Goal: Task Accomplishment & Management: Use online tool/utility

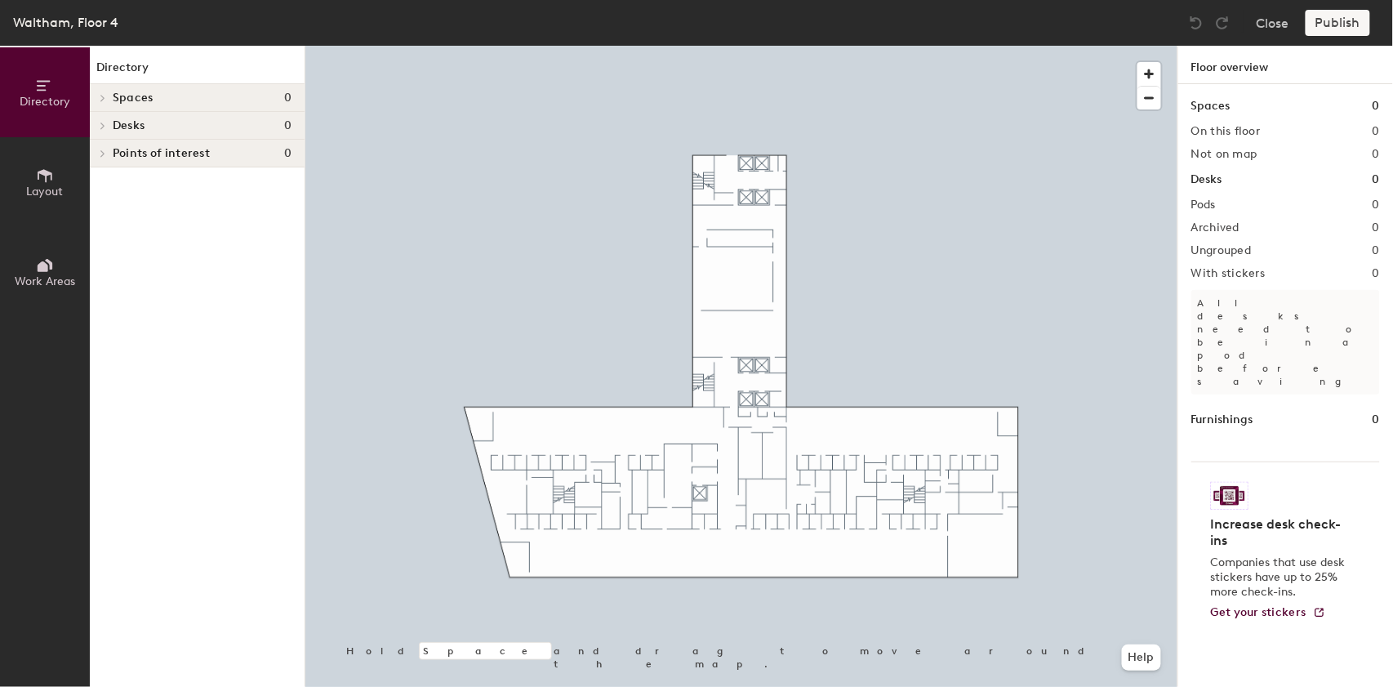
drag, startPoint x: 48, startPoint y: 182, endPoint x: 20, endPoint y: 174, distance: 28.9
click at [36, 177] on icon at bounding box center [45, 176] width 18 height 18
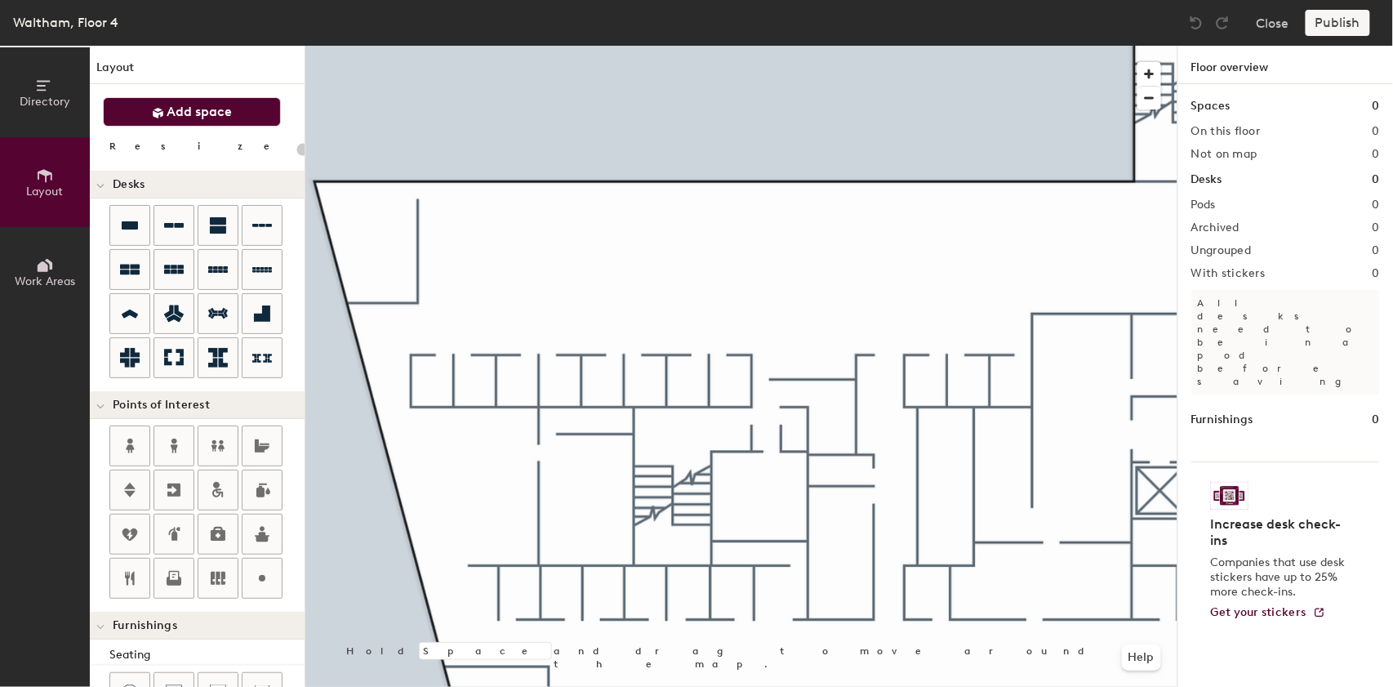
click at [184, 114] on span "Add space" at bounding box center [199, 112] width 65 height 16
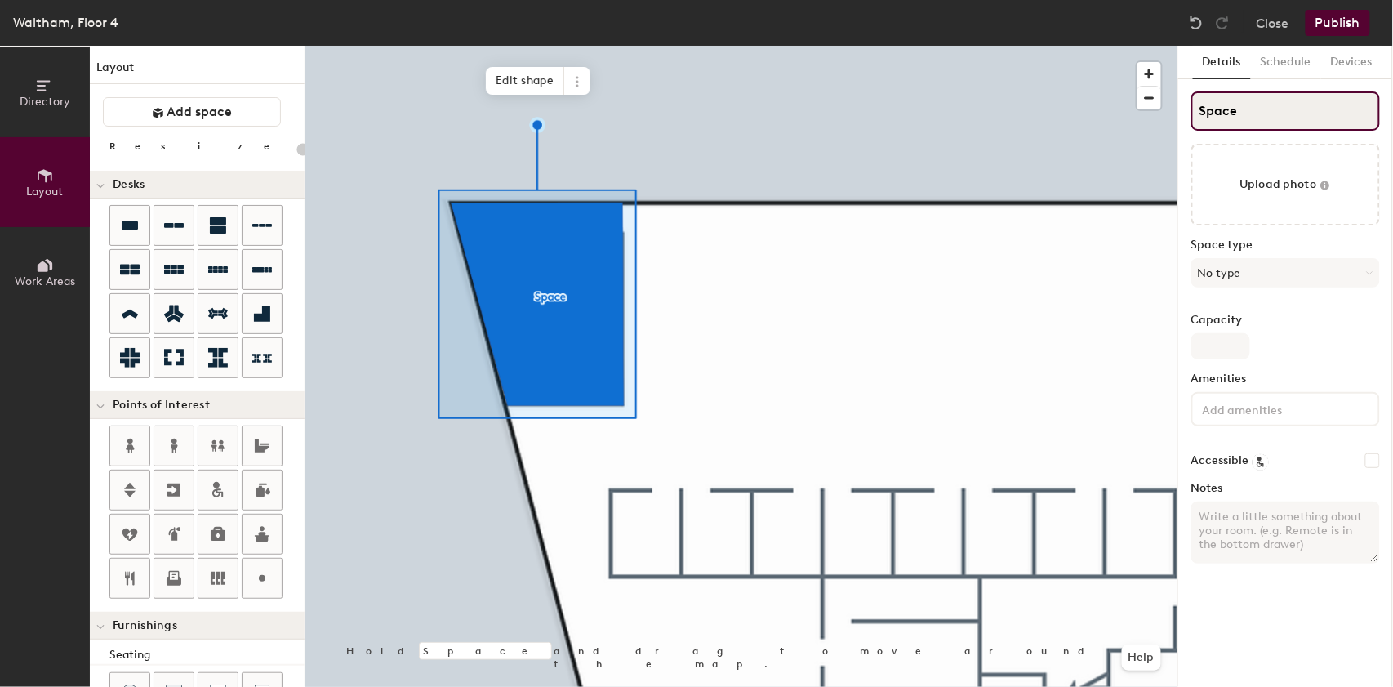
drag, startPoint x: 1259, startPoint y: 113, endPoint x: 1180, endPoint y: 111, distance: 78.4
click at [1180, 111] on div "Details Schedule Devices Space Upload photo Space type No type Capacity Ameniti…" at bounding box center [1285, 366] width 215 height 641
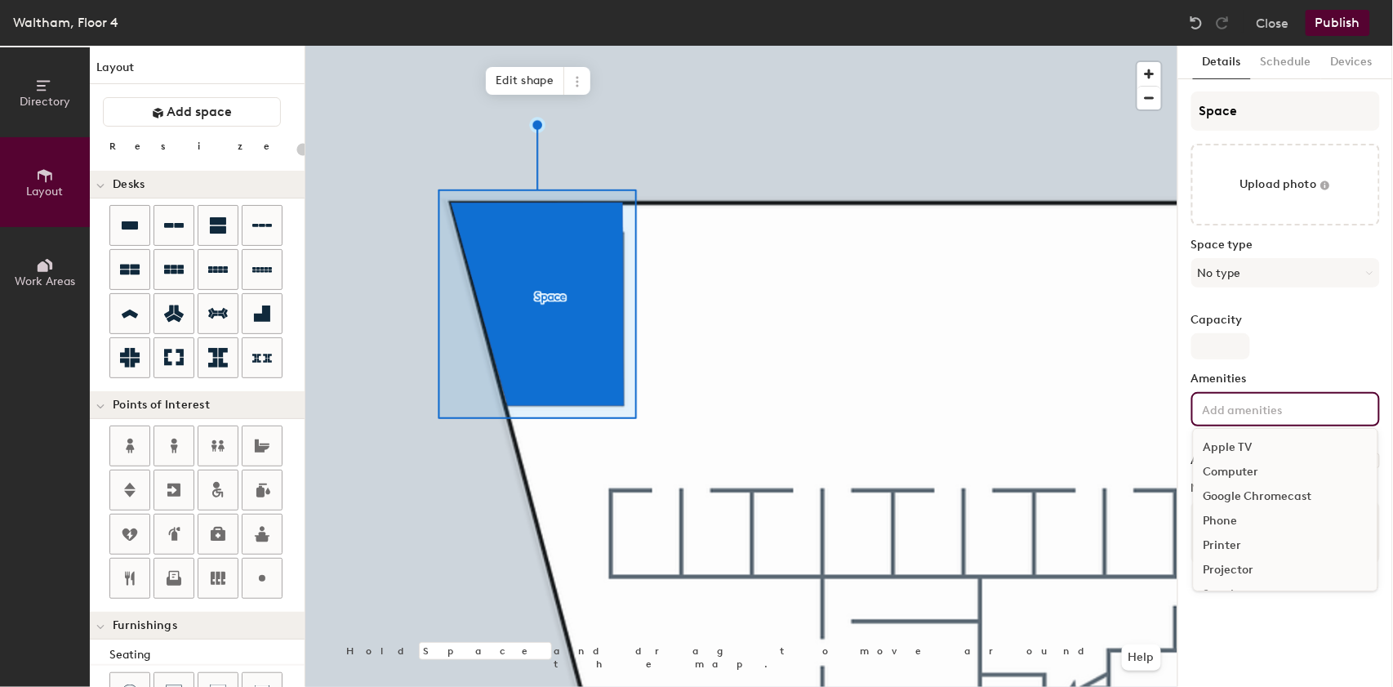
click at [1201, 410] on input at bounding box center [1272, 408] width 147 height 20
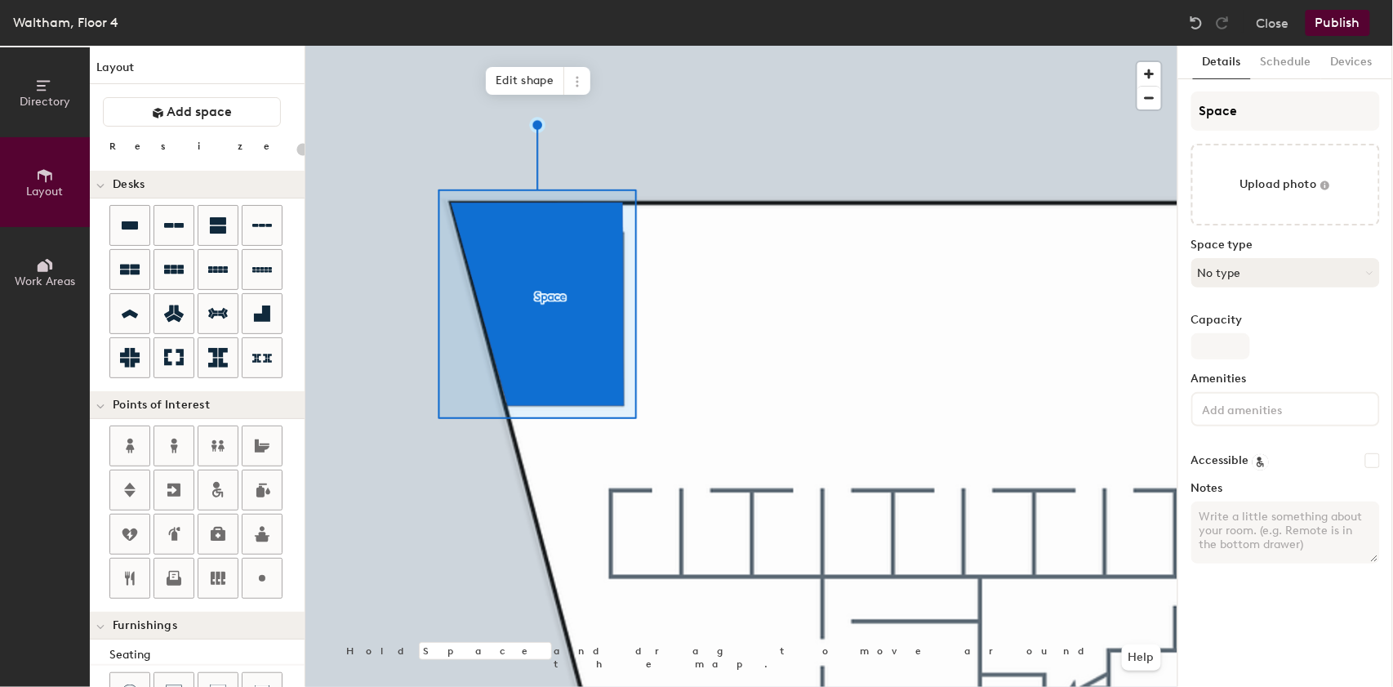
click at [1260, 272] on button "No type" at bounding box center [1285, 272] width 189 height 29
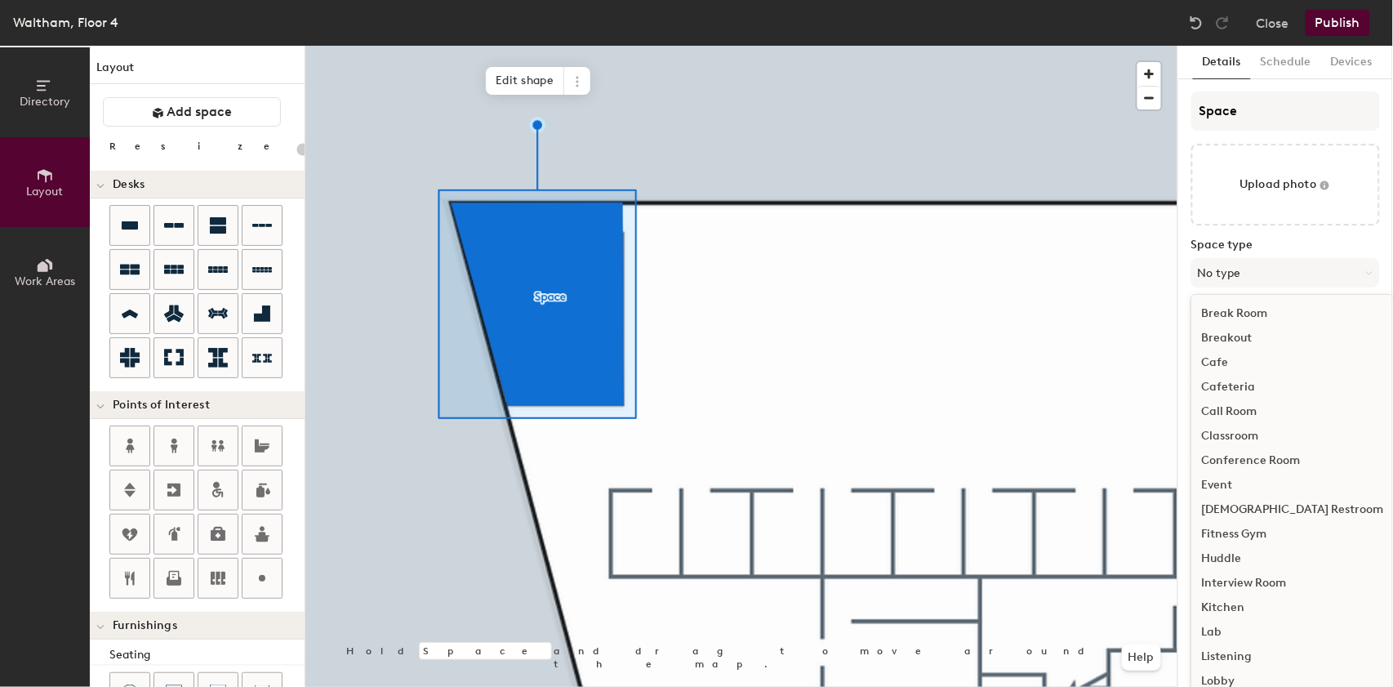
click at [1228, 460] on div "Conference Room" at bounding box center [1293, 460] width 202 height 24
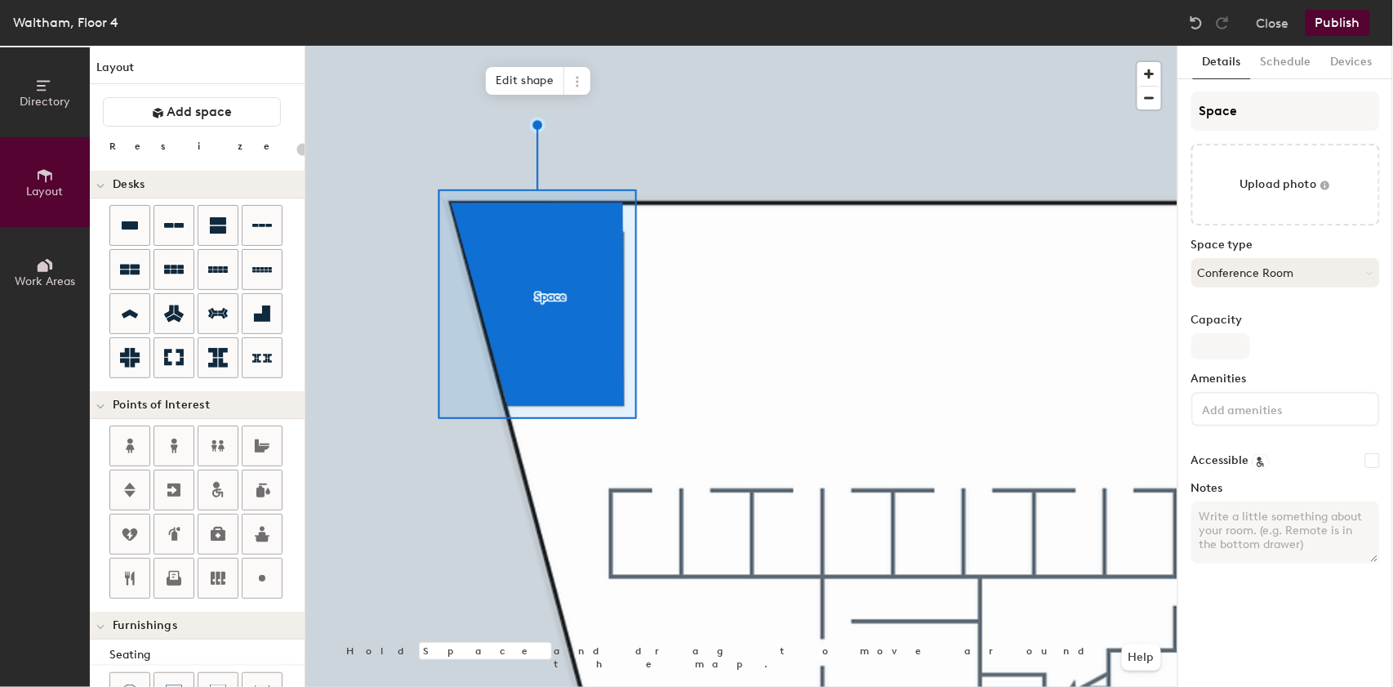
click at [1246, 275] on button "Conference Room" at bounding box center [1285, 272] width 189 height 29
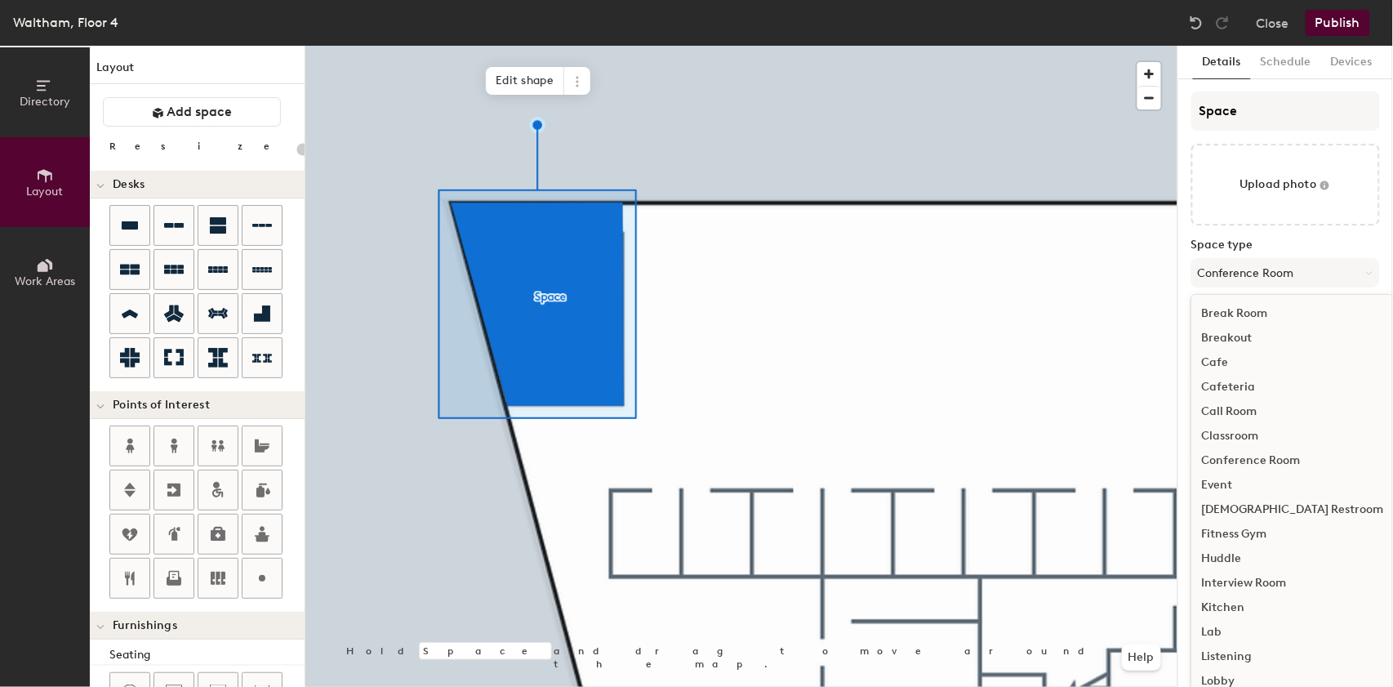
click at [1182, 287] on div "Details Schedule Devices Space Upload photo Space type Conference Room Break Ro…" at bounding box center [1285, 366] width 215 height 641
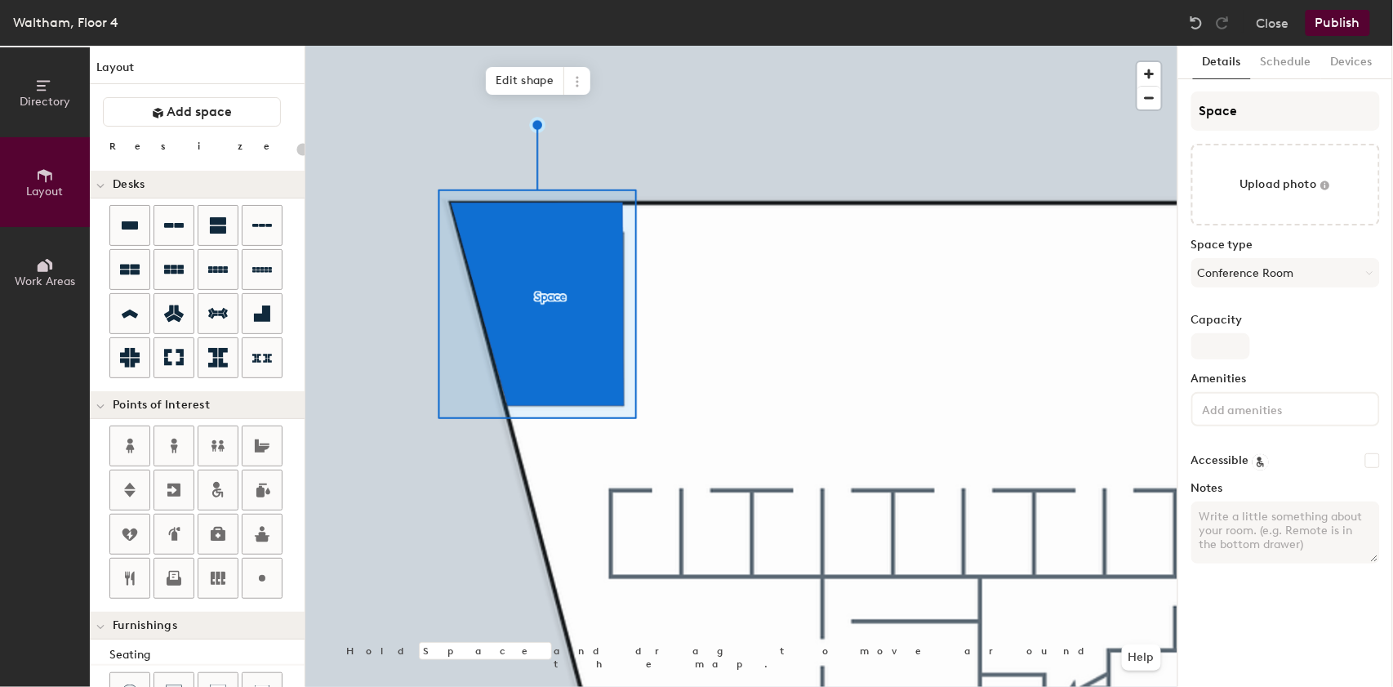
click at [1231, 412] on input at bounding box center [1272, 408] width 147 height 20
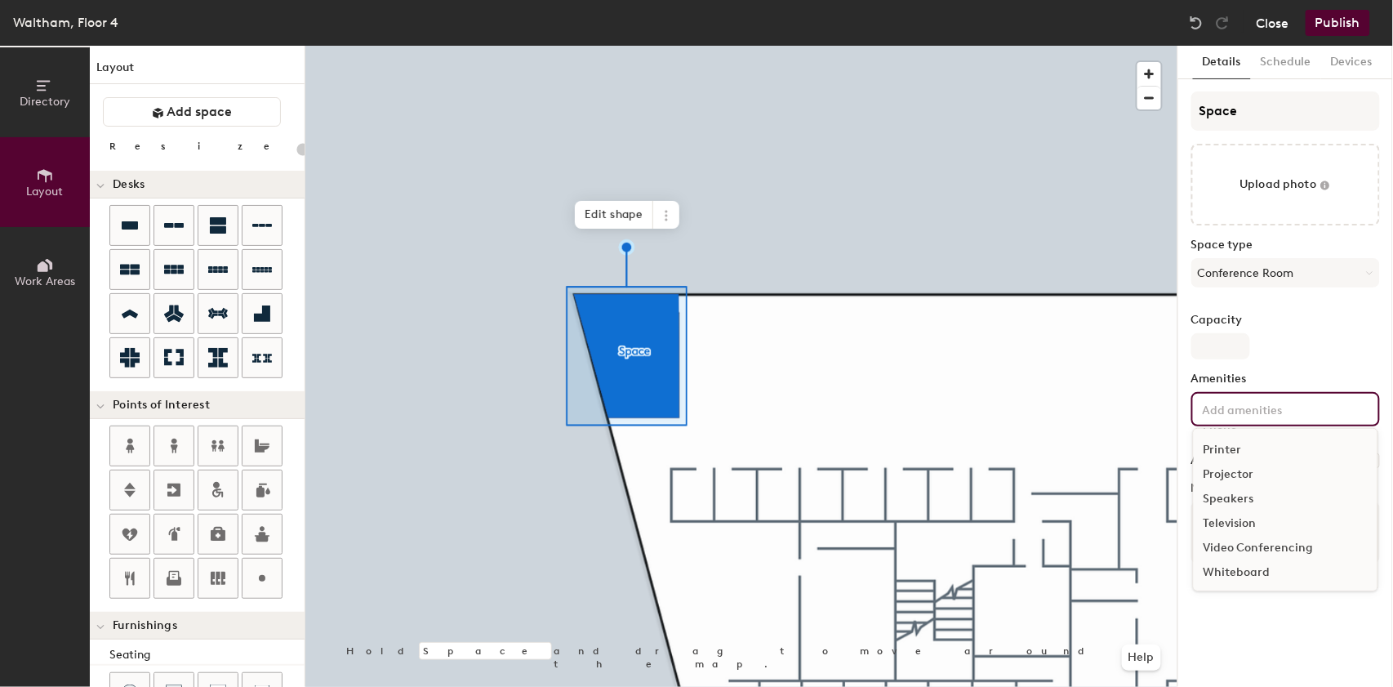
click at [1276, 26] on button "Close" at bounding box center [1272, 23] width 33 height 26
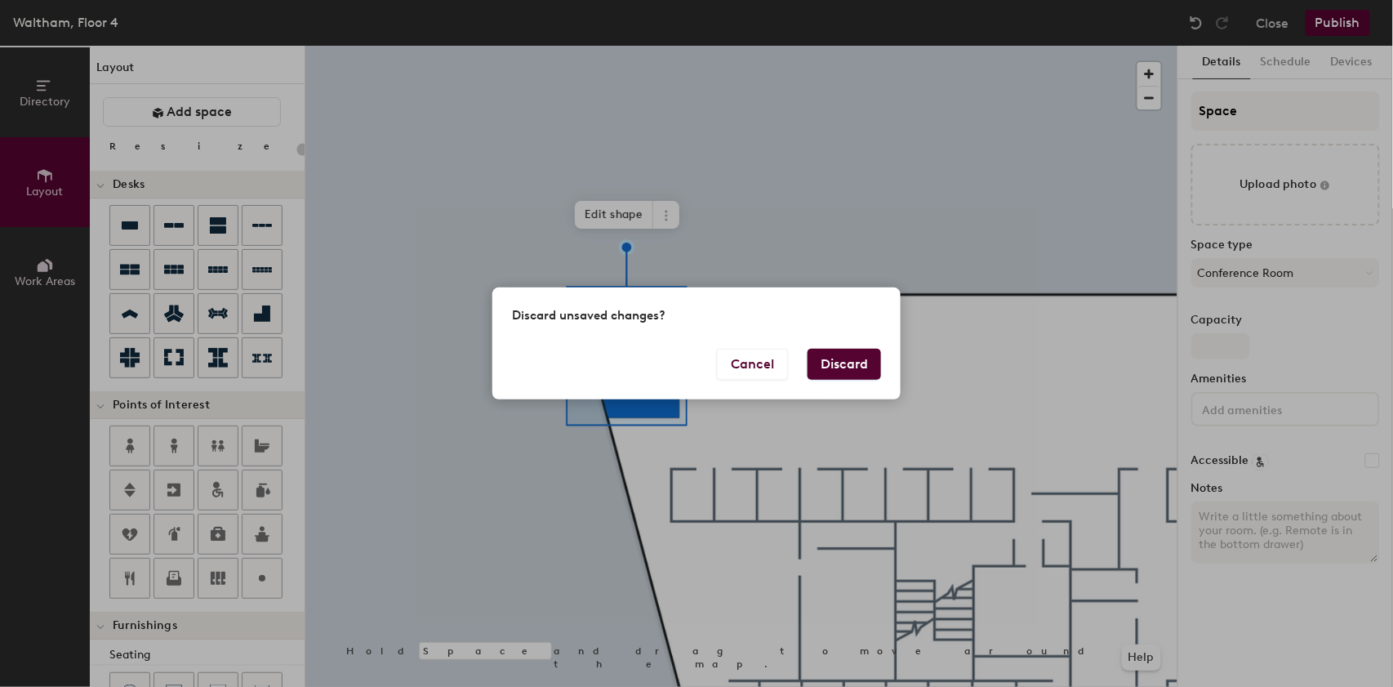
click at [815, 369] on button "Discard" at bounding box center [843, 364] width 73 height 31
type input "20"
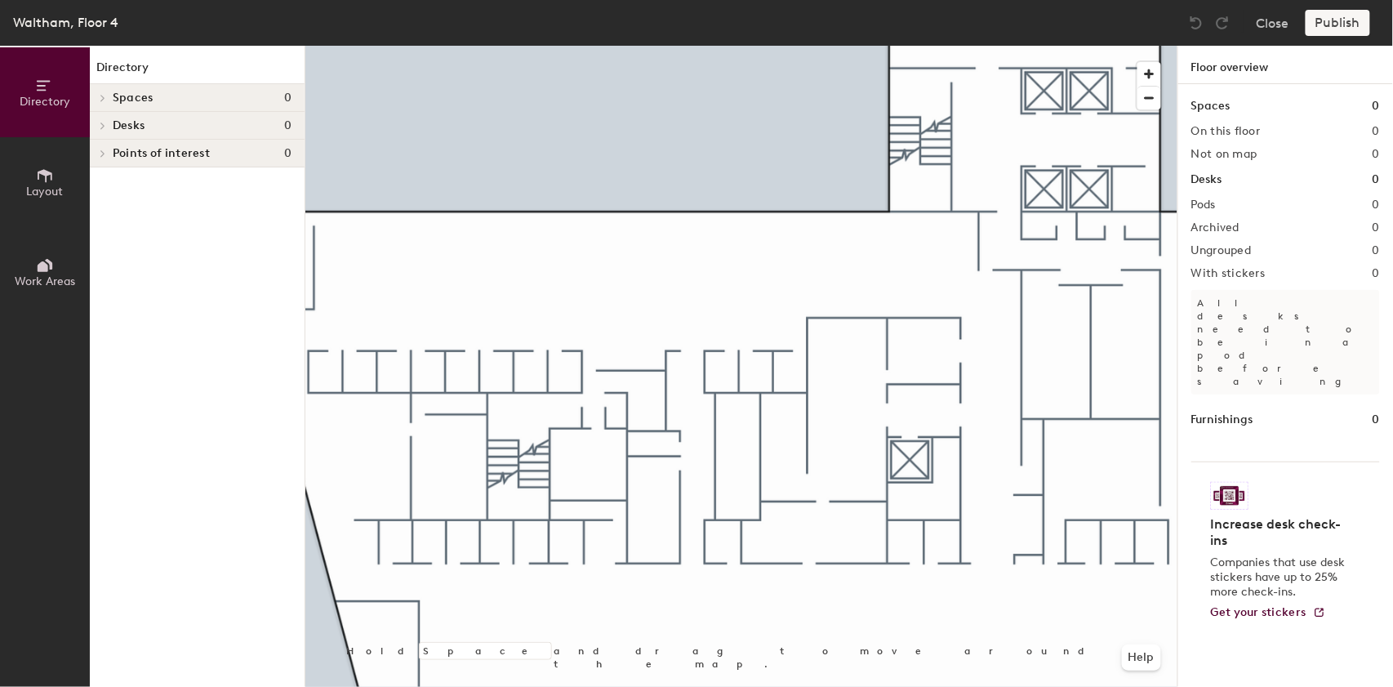
click at [47, 174] on icon at bounding box center [45, 176] width 18 height 18
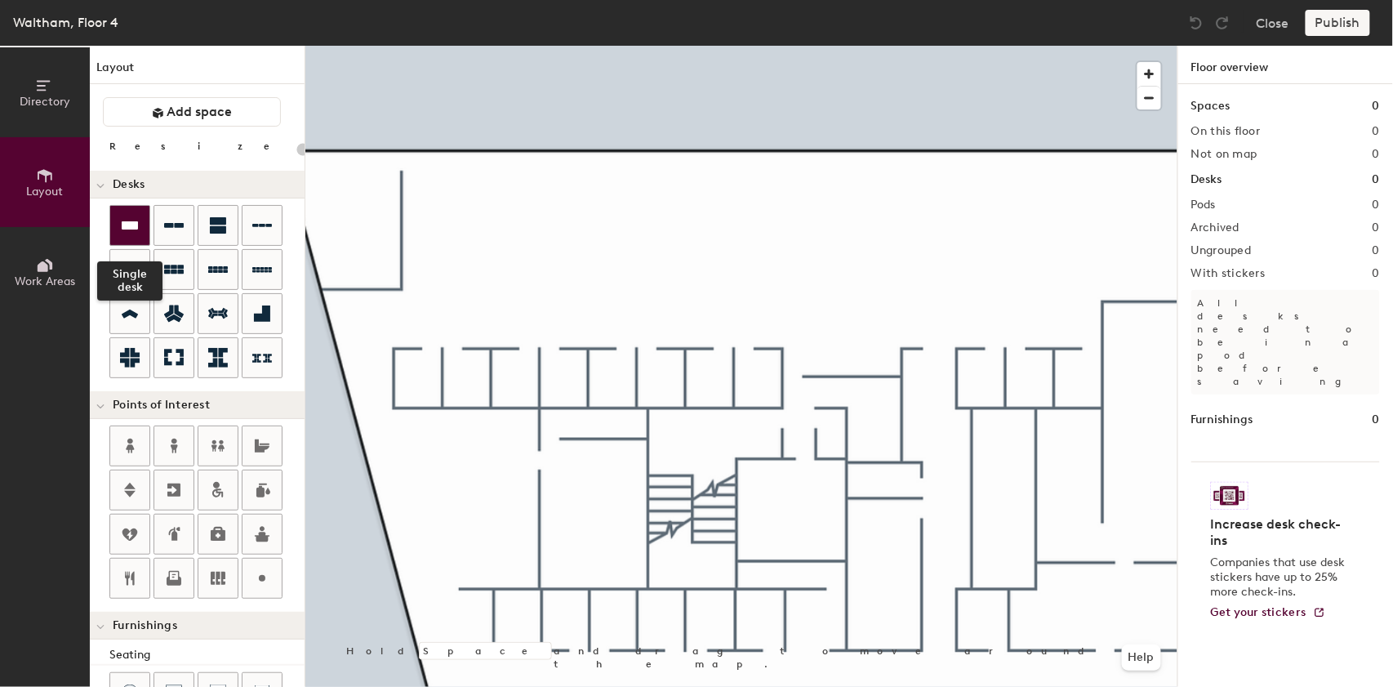
click at [128, 232] on icon at bounding box center [130, 226] width 20 height 20
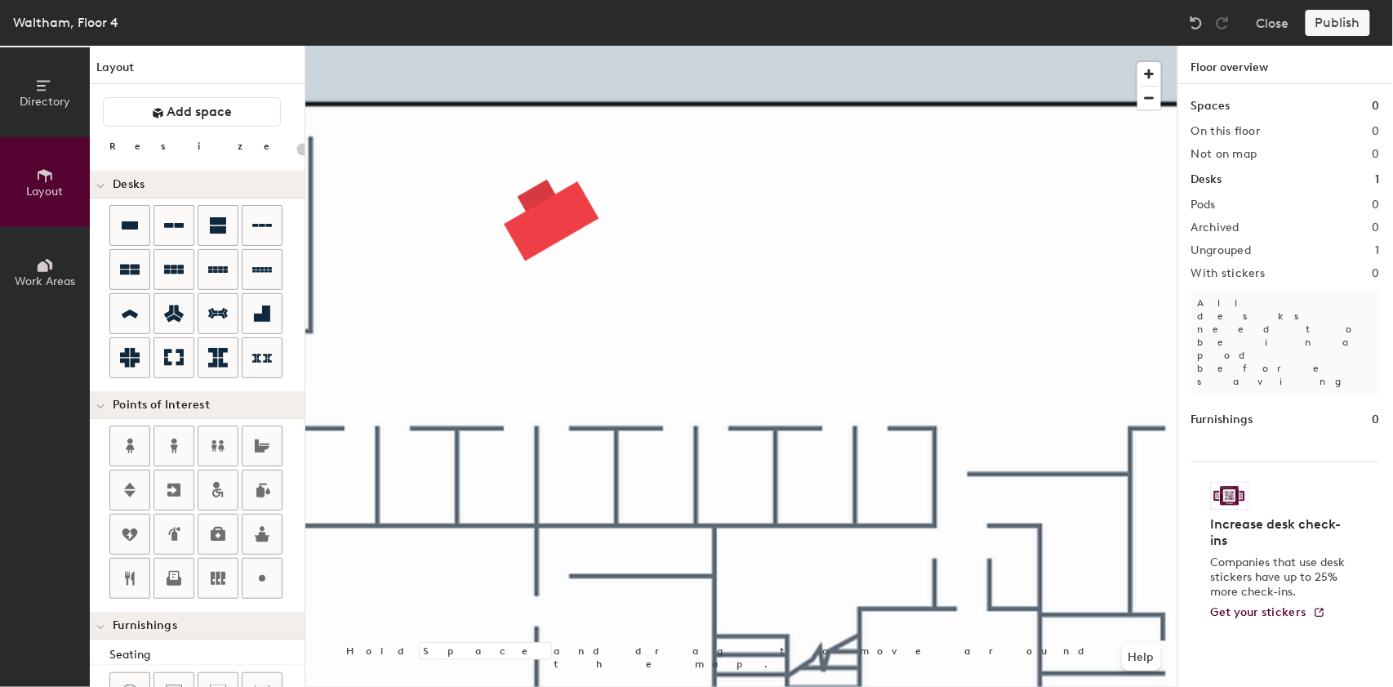
click at [436, 46] on div at bounding box center [741, 46] width 872 height 0
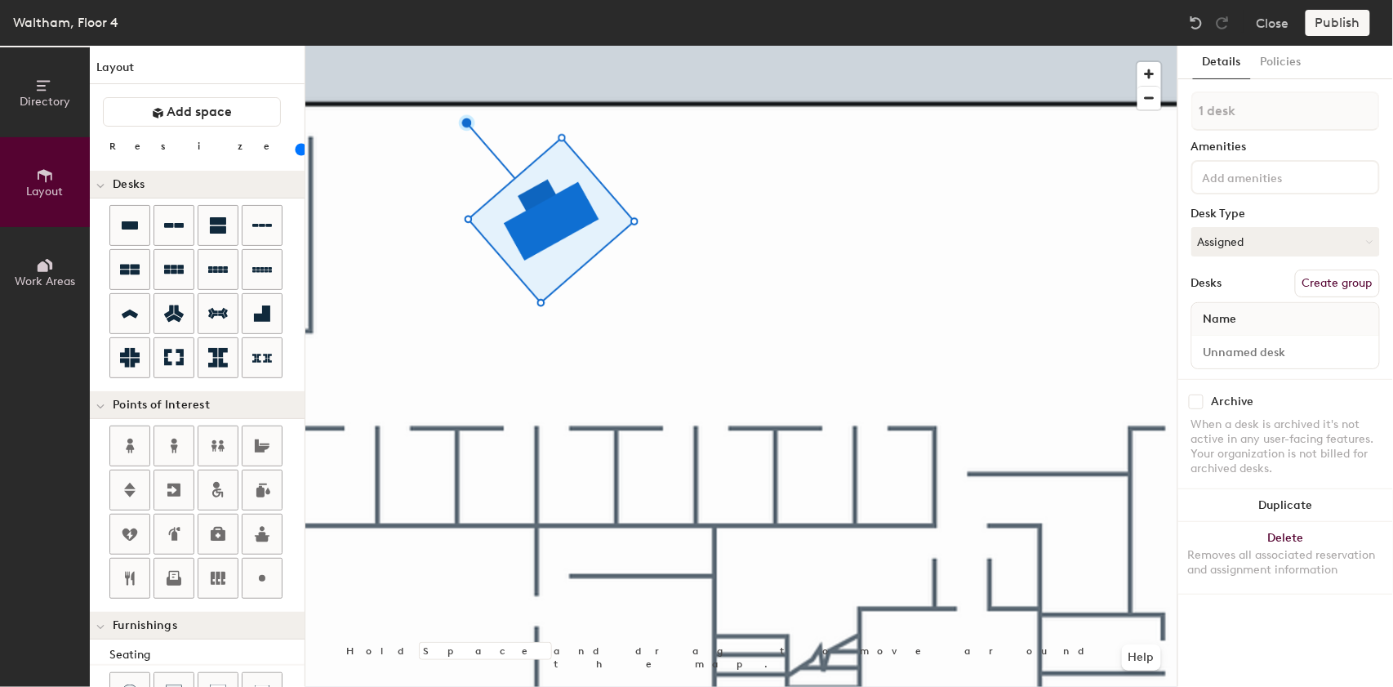
click at [445, 46] on div at bounding box center [741, 46] width 872 height 0
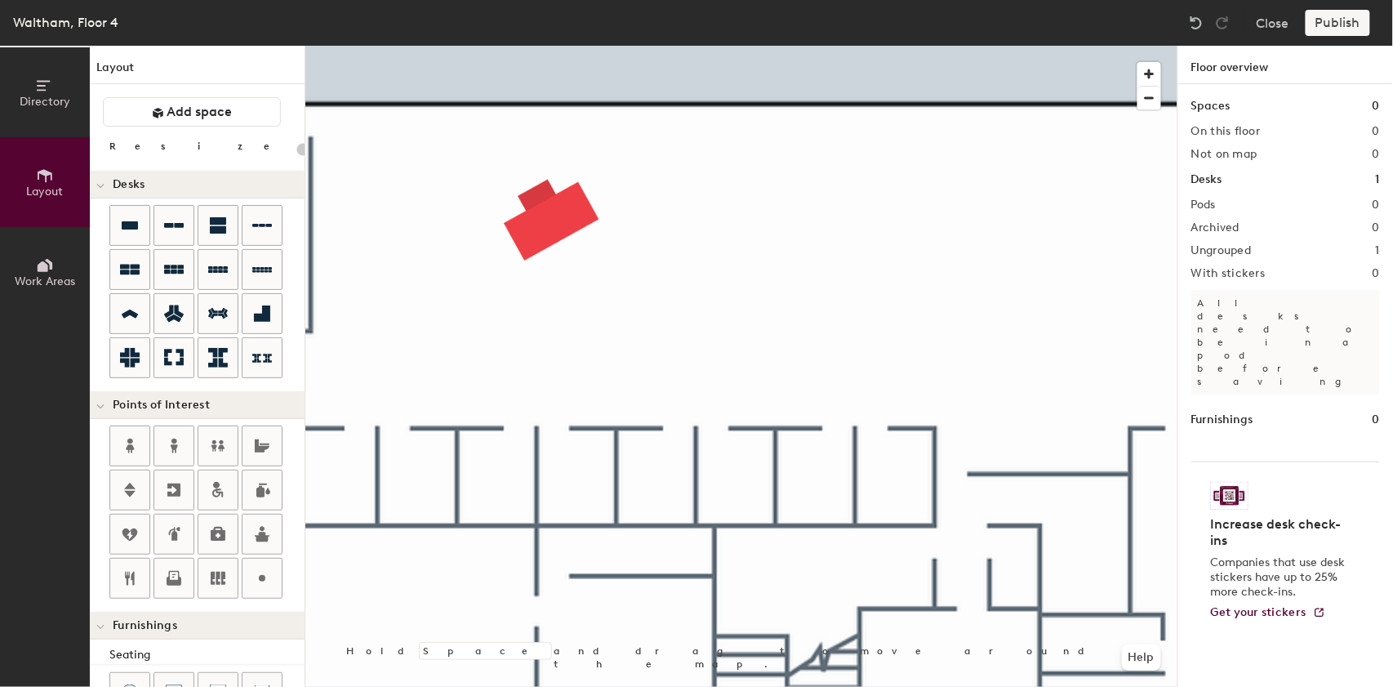
click at [535, 46] on div at bounding box center [741, 46] width 872 height 0
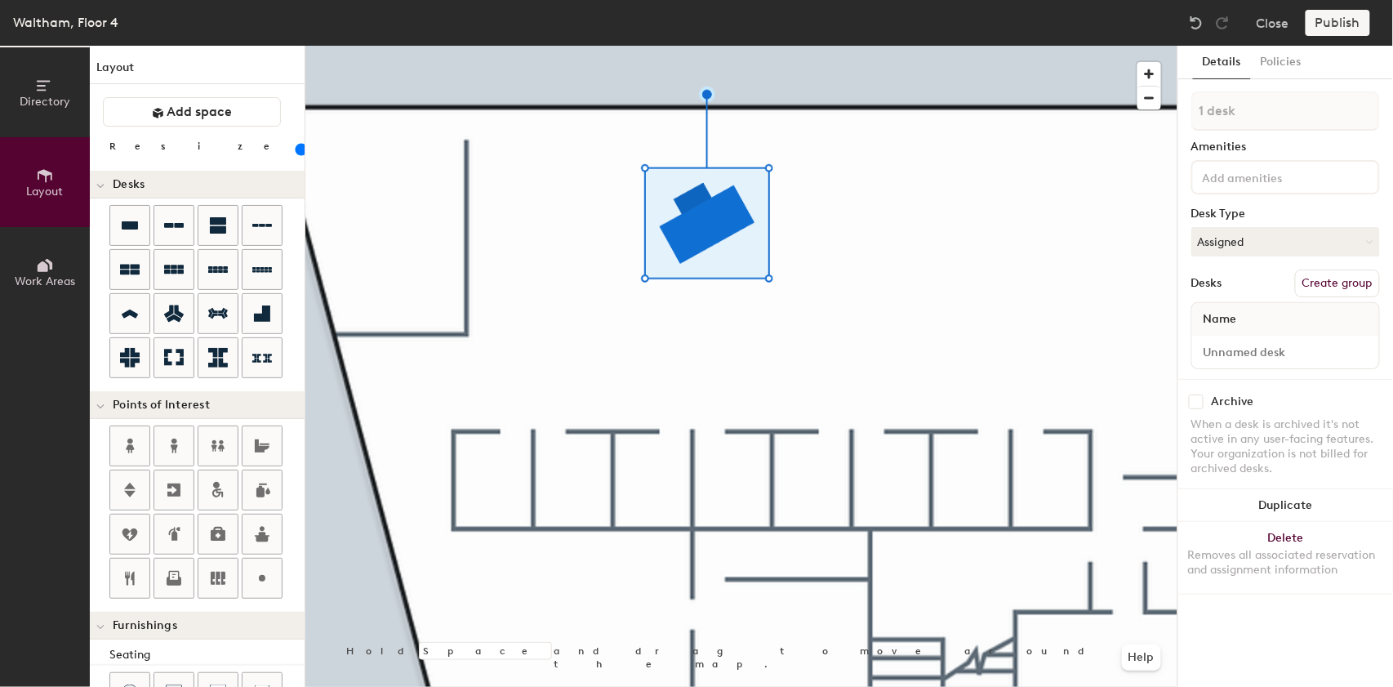
click at [296, 149] on input "range" at bounding box center [296, 149] width 0 height 13
click at [811, 46] on div at bounding box center [741, 46] width 872 height 0
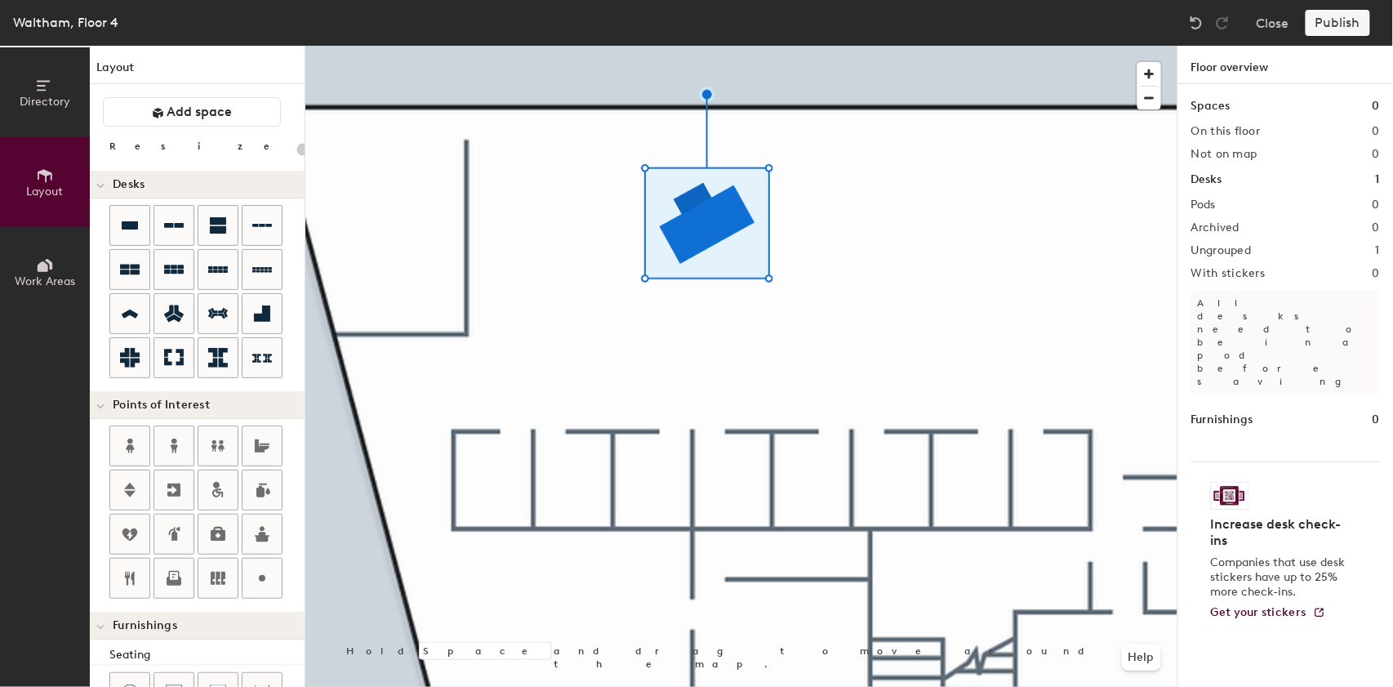
click at [718, 46] on div at bounding box center [741, 46] width 872 height 0
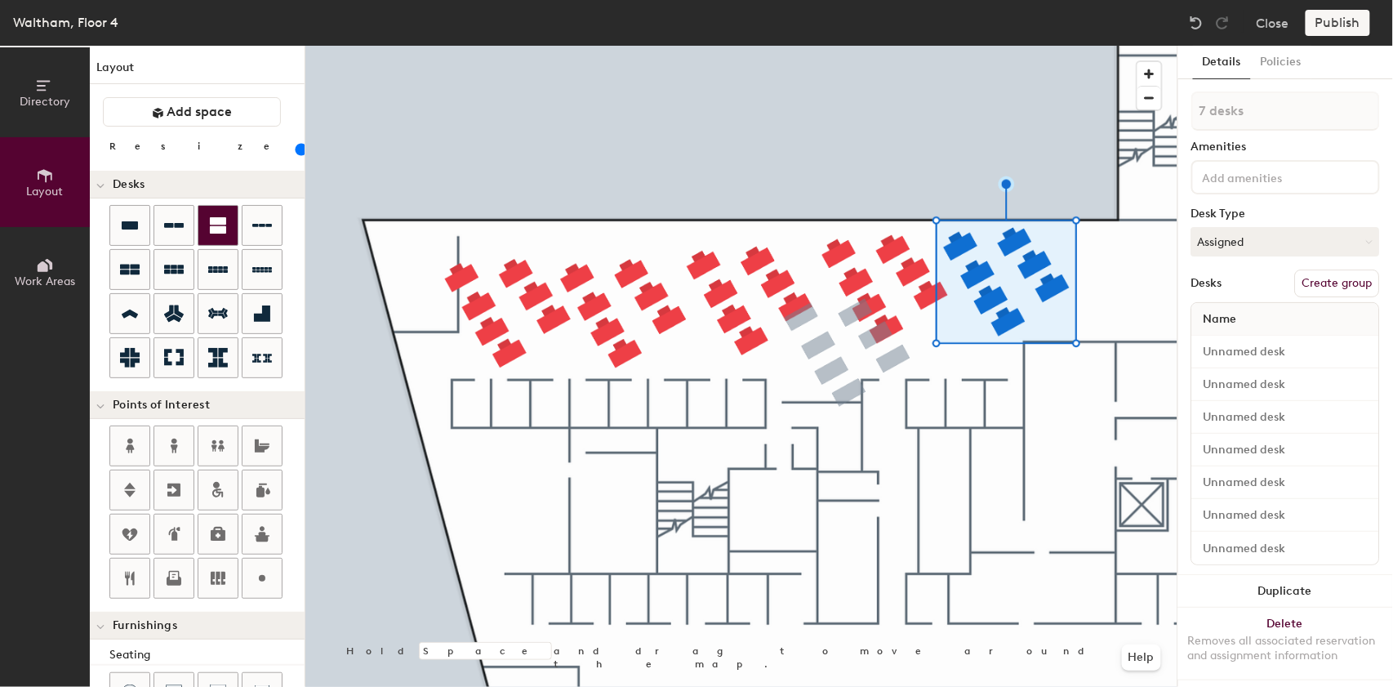
click at [209, 235] on div at bounding box center [217, 225] width 39 height 39
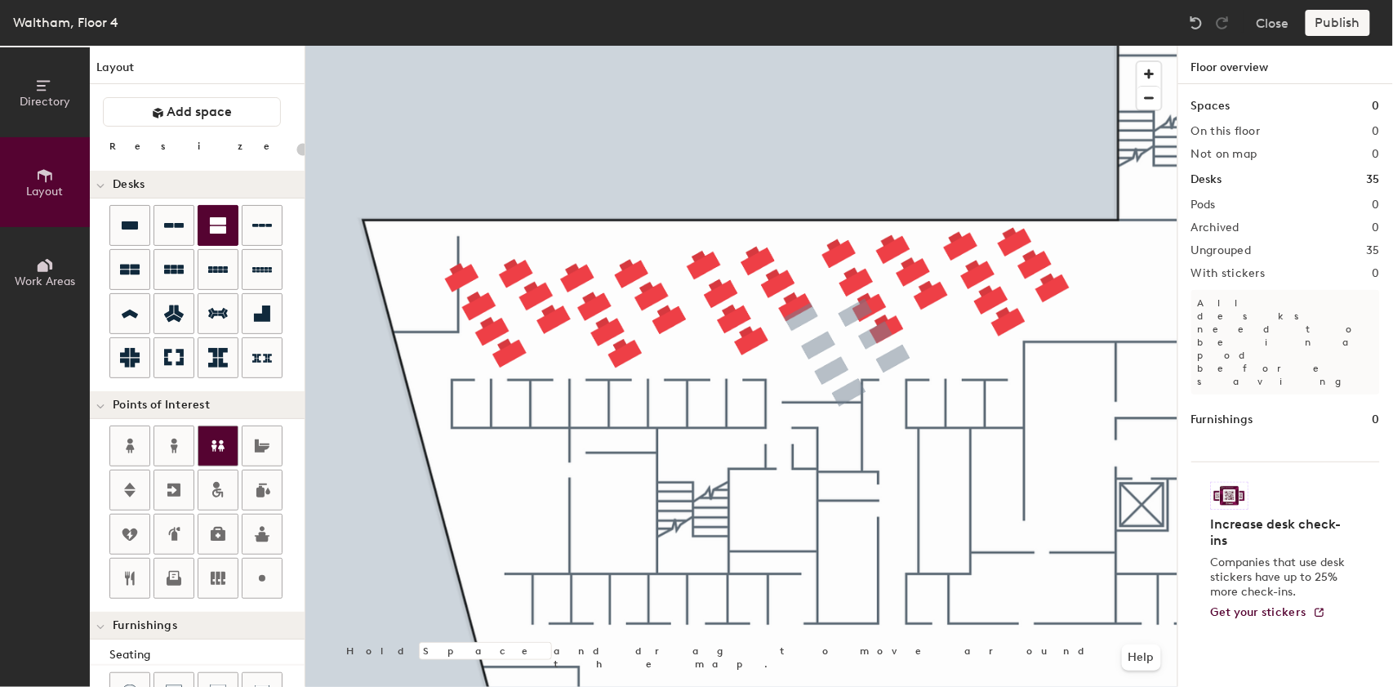
type input "20"
click at [232, 446] on div at bounding box center [217, 445] width 39 height 39
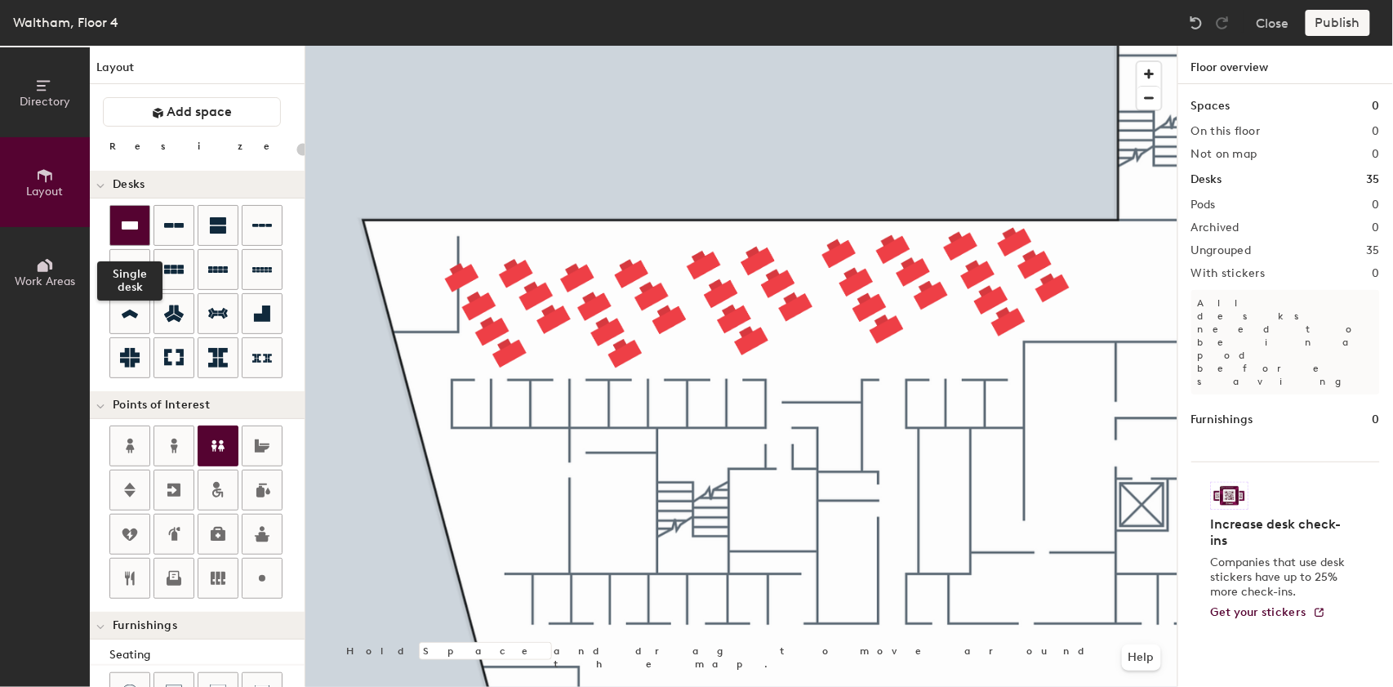
click at [137, 225] on icon at bounding box center [130, 225] width 16 height 8
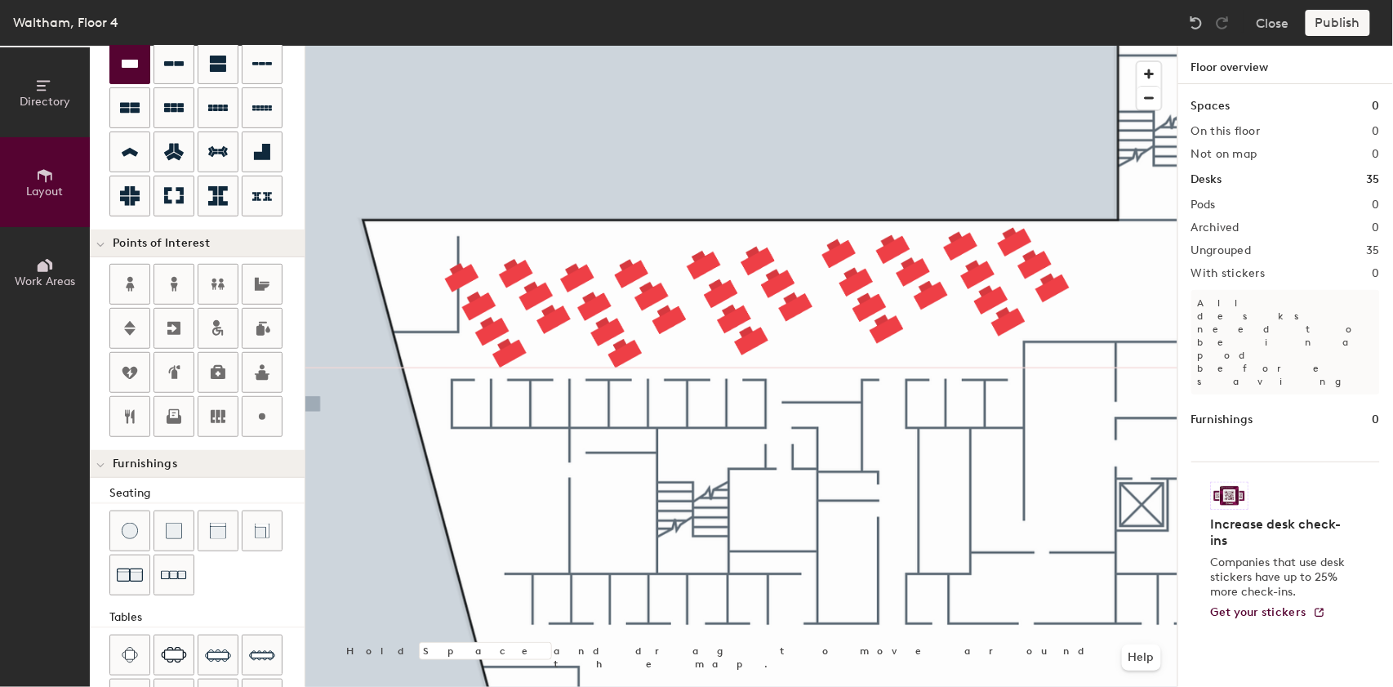
scroll to position [341, 0]
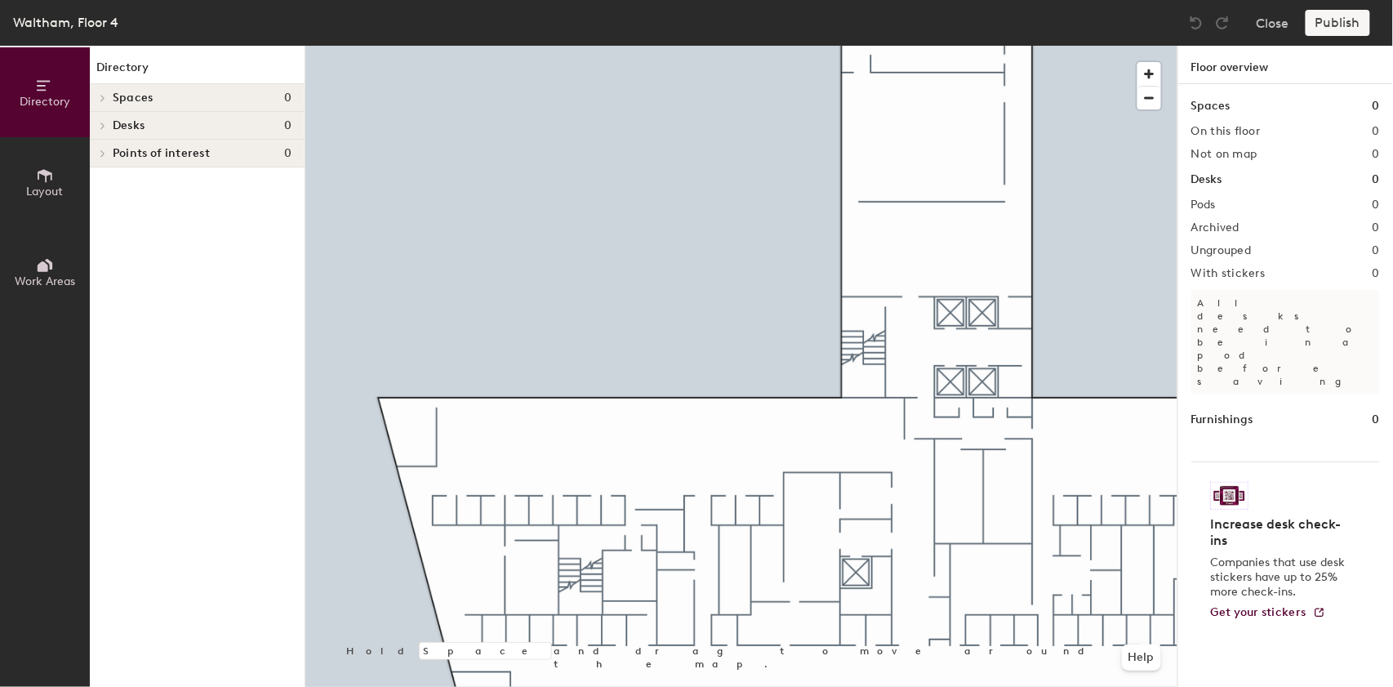
click at [39, 180] on icon at bounding box center [45, 176] width 18 height 18
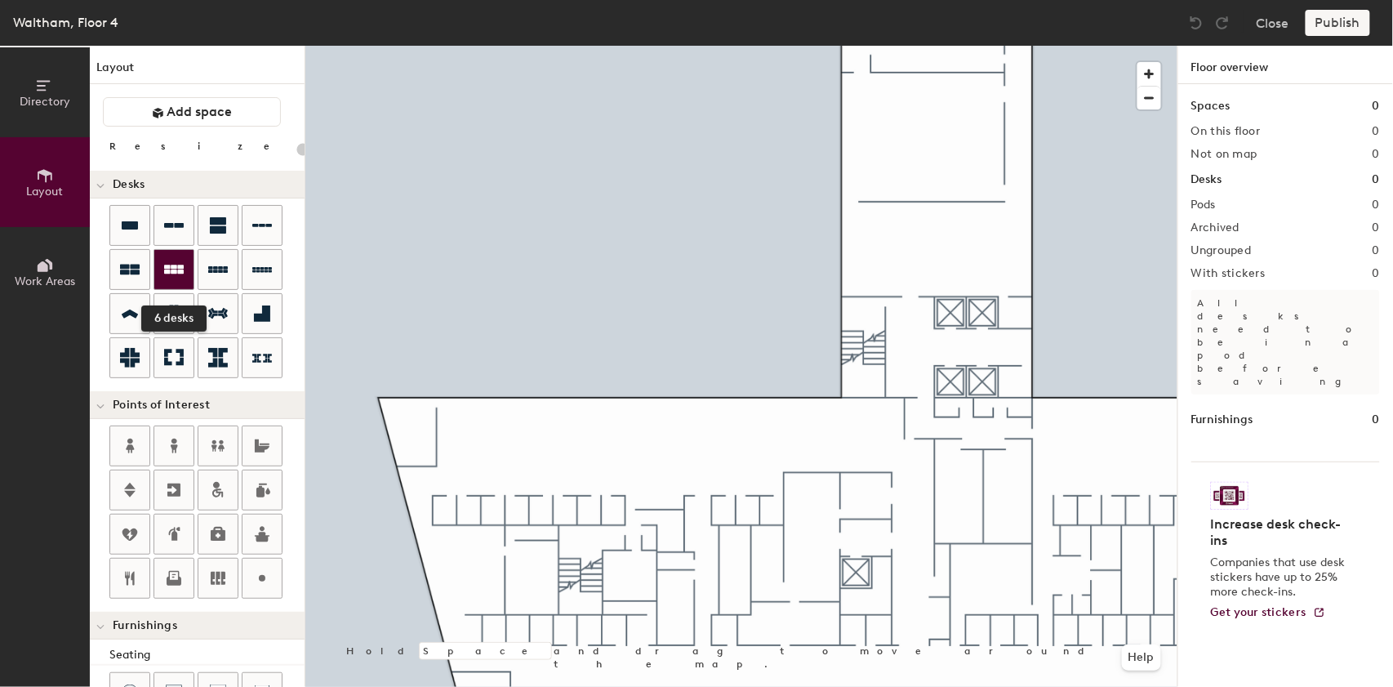
click at [176, 272] on icon at bounding box center [174, 268] width 20 height 9
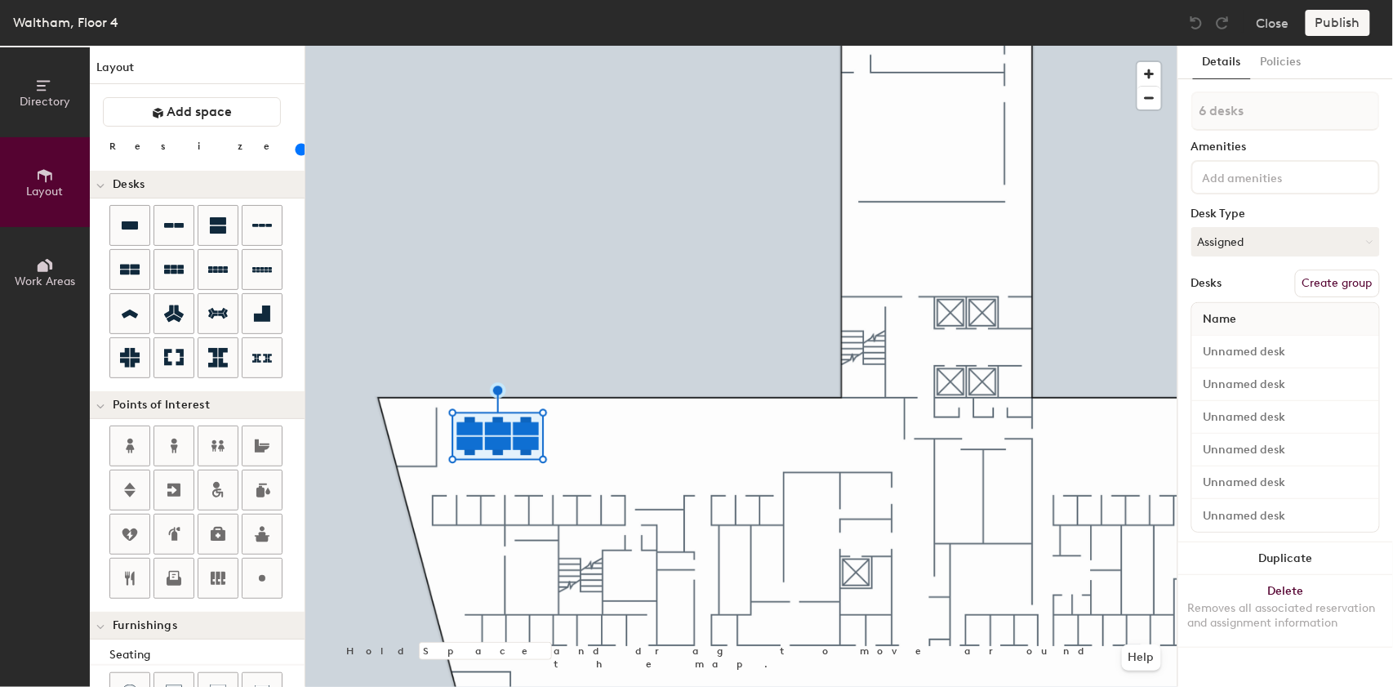
click at [296, 147] on input "range" at bounding box center [296, 149] width 0 height 13
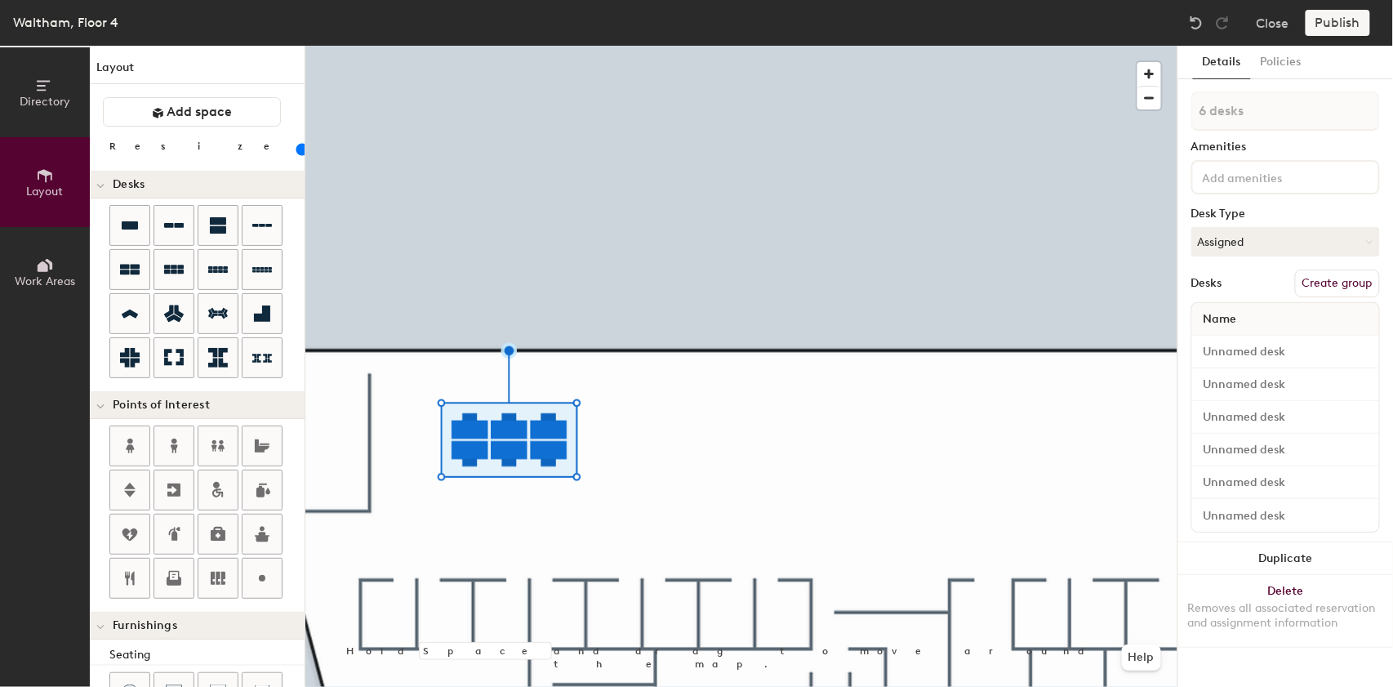
click at [296, 147] on input "range" at bounding box center [296, 149] width 0 height 13
click at [531, 46] on div at bounding box center [741, 46] width 872 height 0
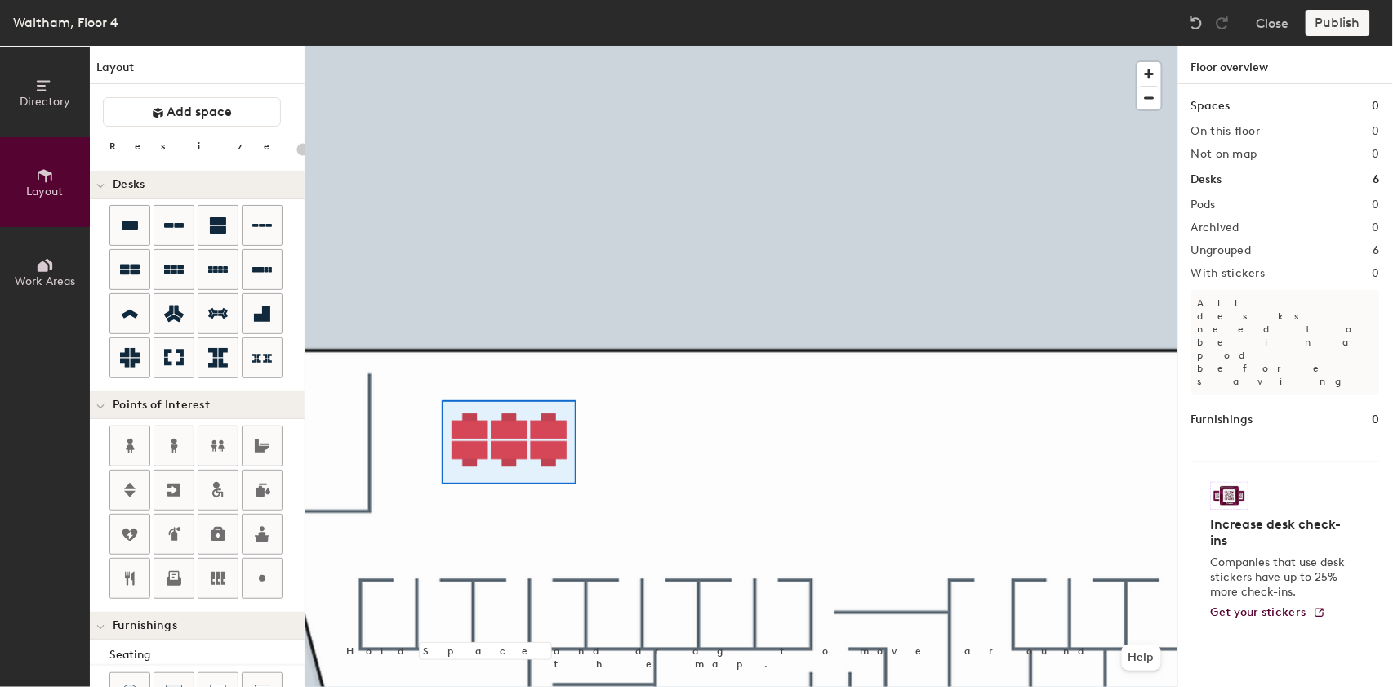
type input "60"
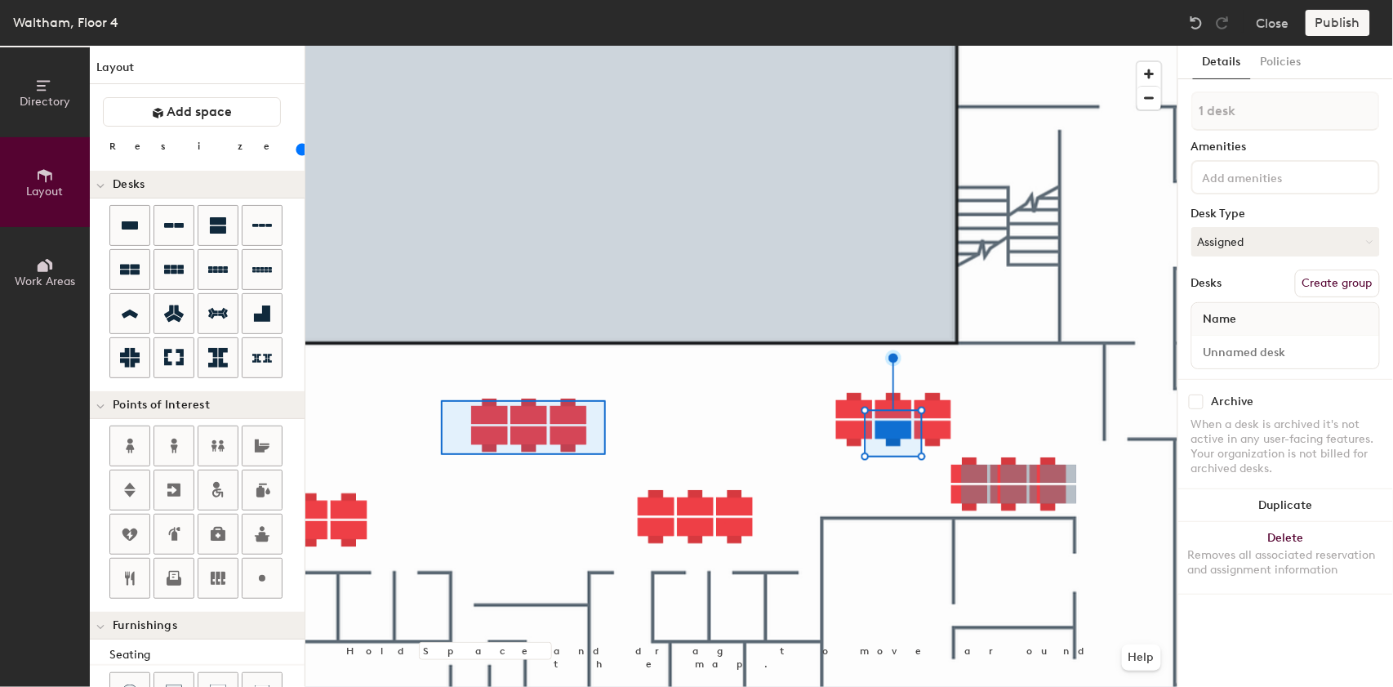
type input "6 desks"
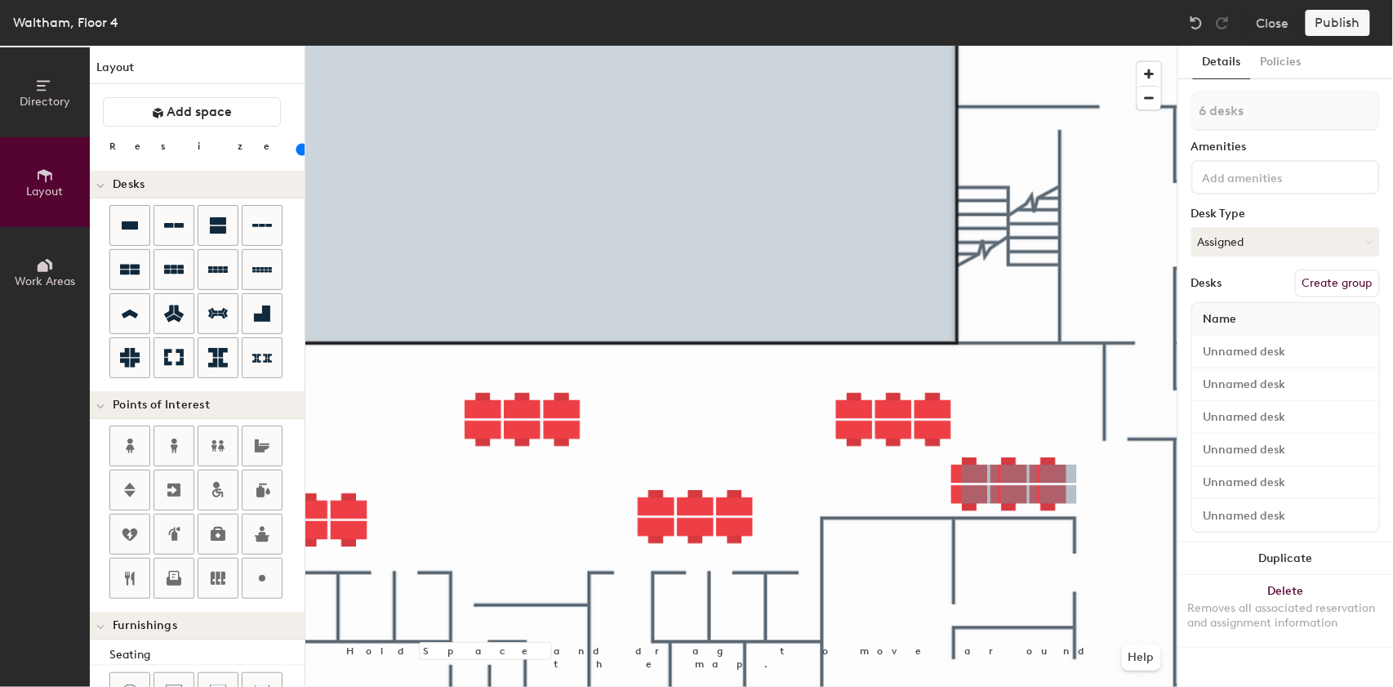
click at [607, 46] on div at bounding box center [741, 46] width 872 height 0
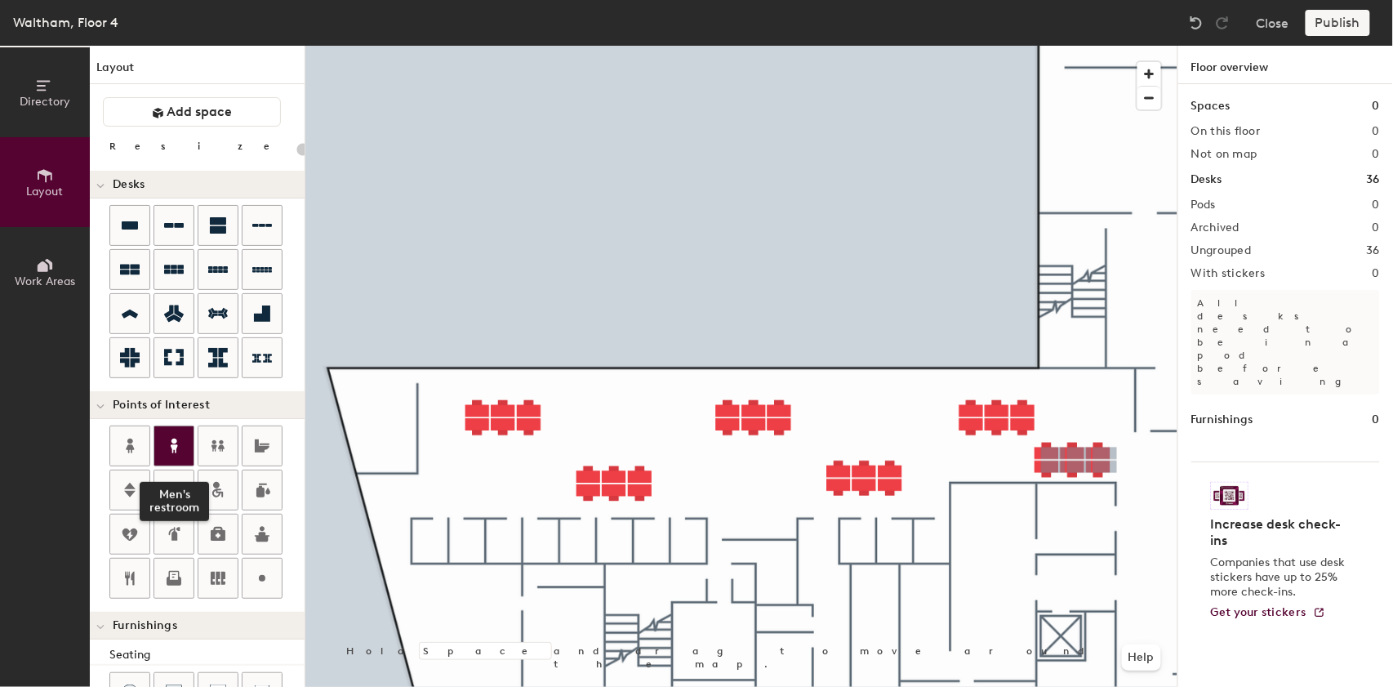
click at [175, 438] on icon at bounding box center [174, 445] width 7 height 15
click at [129, 438] on icon at bounding box center [130, 445] width 8 height 15
click at [127, 234] on icon at bounding box center [130, 226] width 20 height 20
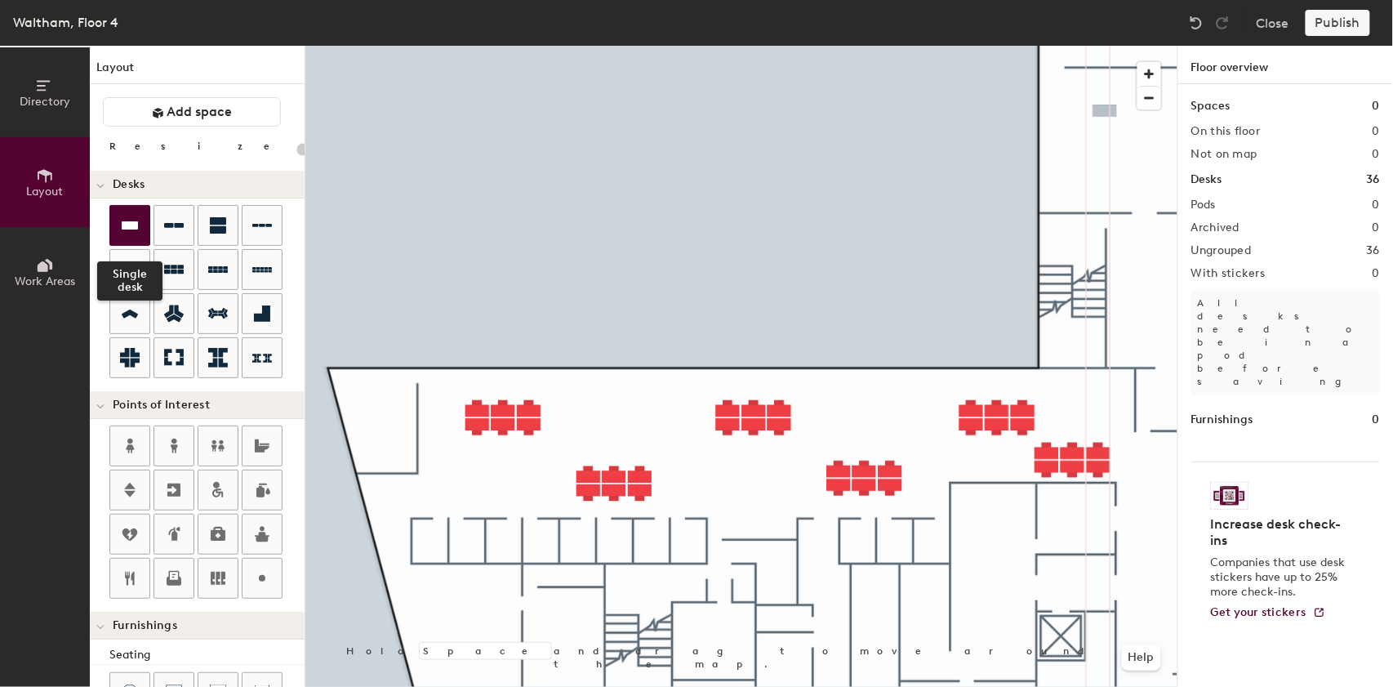
click at [123, 224] on icon at bounding box center [130, 225] width 16 height 8
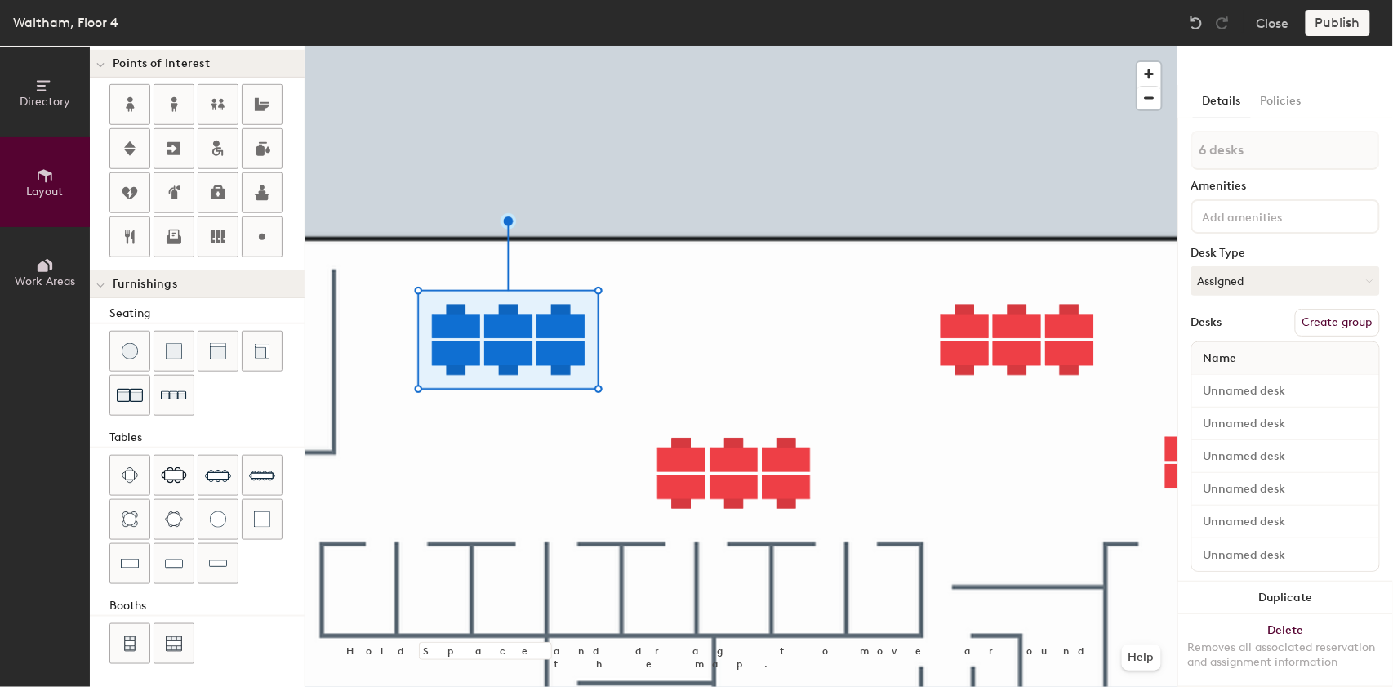
click at [1331, 326] on button "Create group" at bounding box center [1337, 323] width 85 height 28
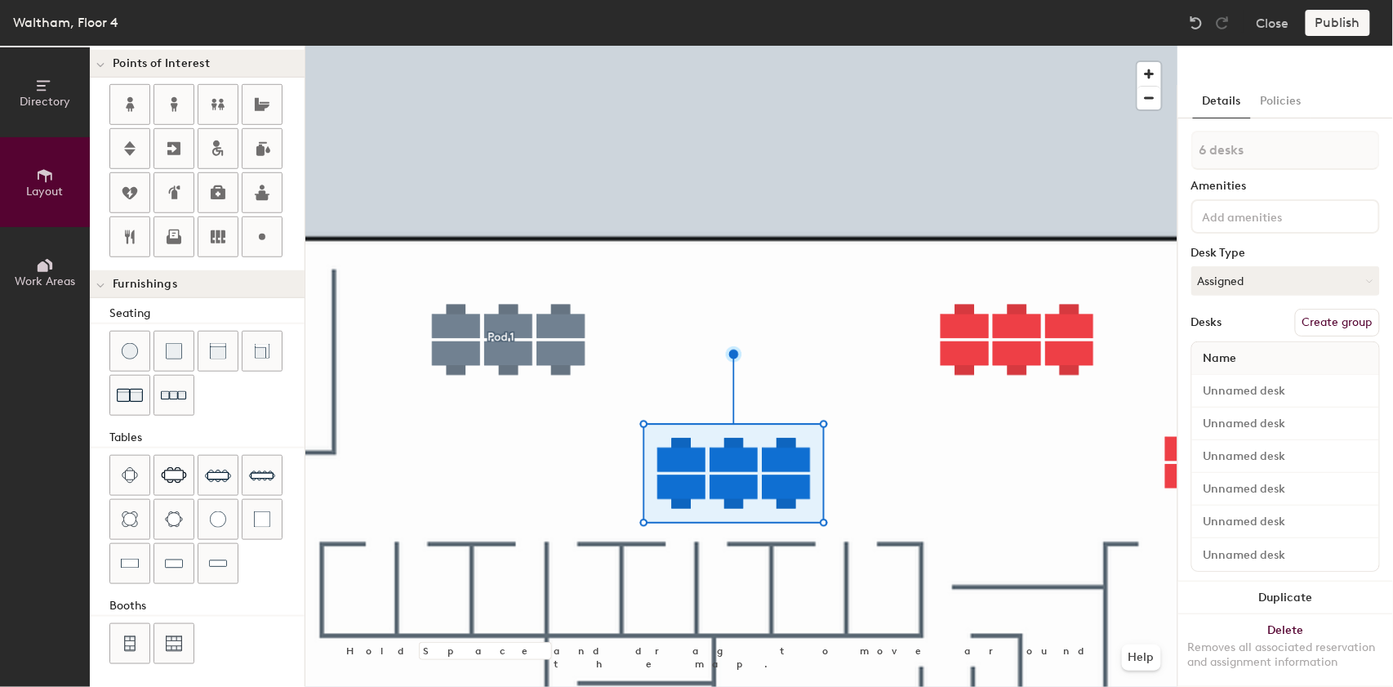
click at [1322, 322] on button "Create group" at bounding box center [1337, 323] width 85 height 28
click at [1014, 46] on div at bounding box center [741, 46] width 872 height 0
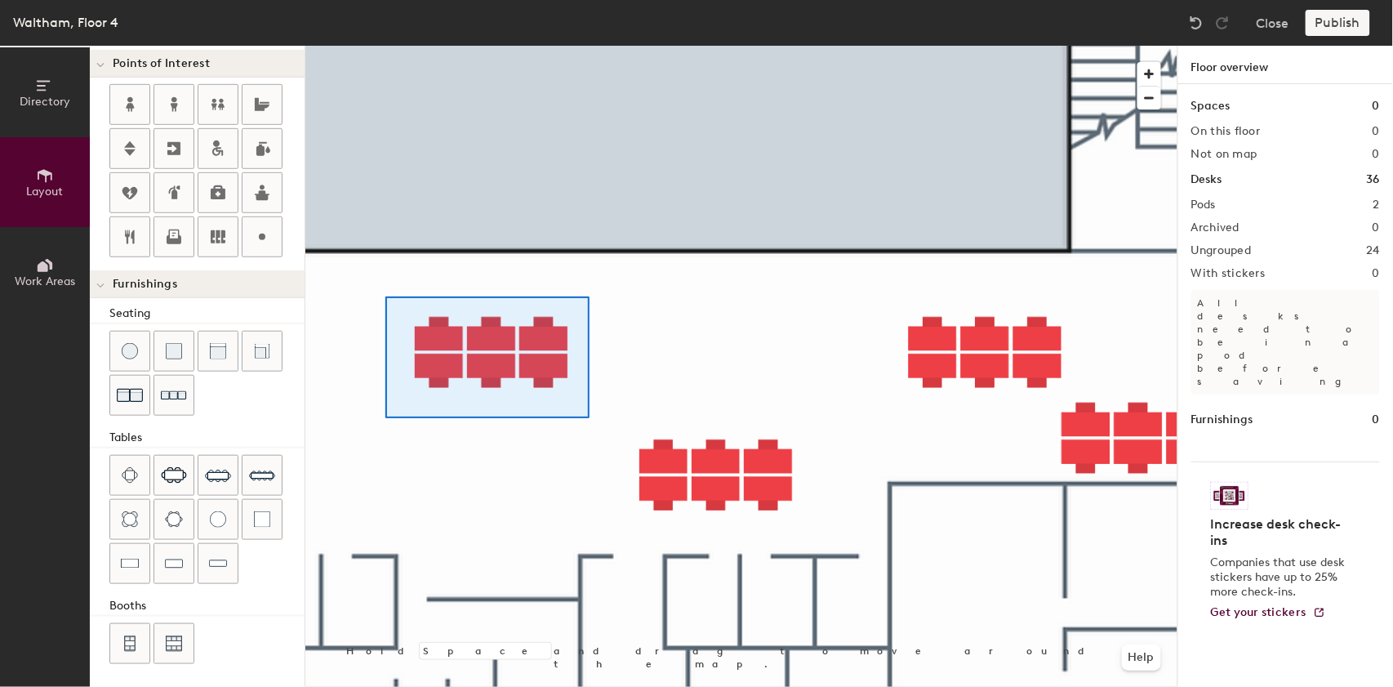
type input "60"
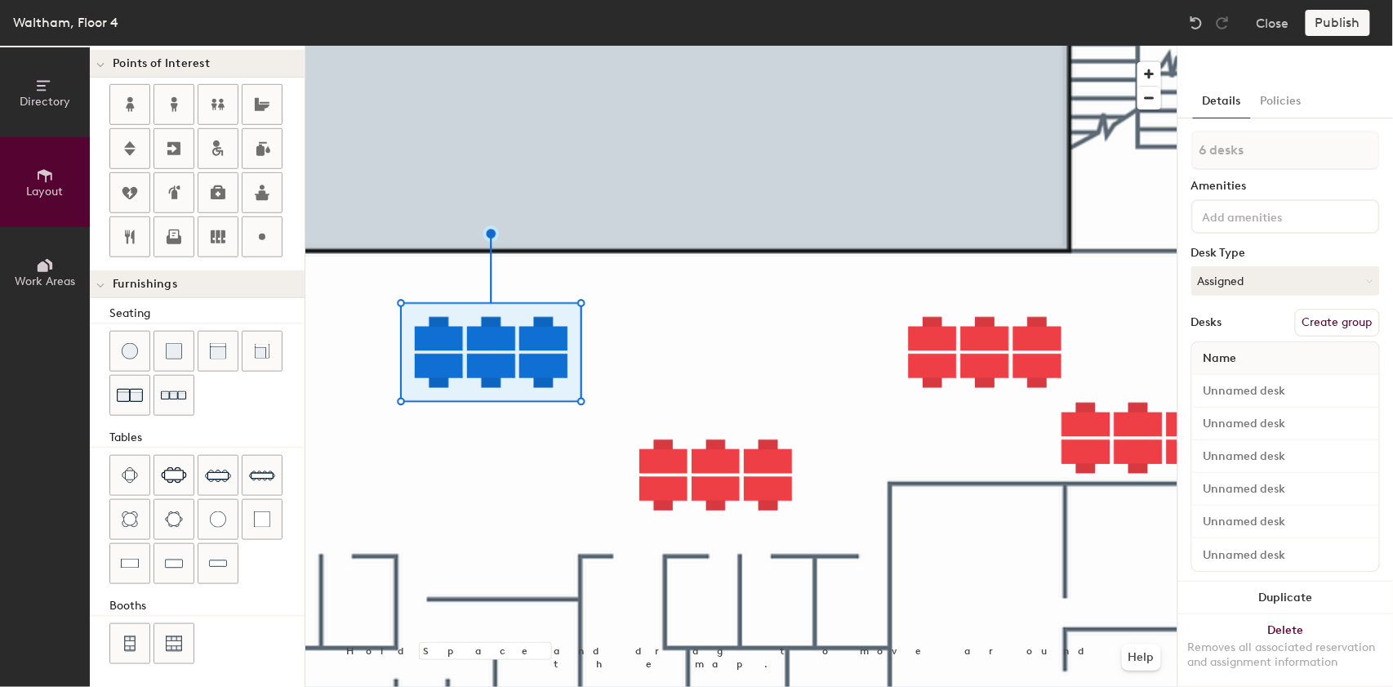
click at [1350, 313] on button "Create group" at bounding box center [1337, 323] width 85 height 28
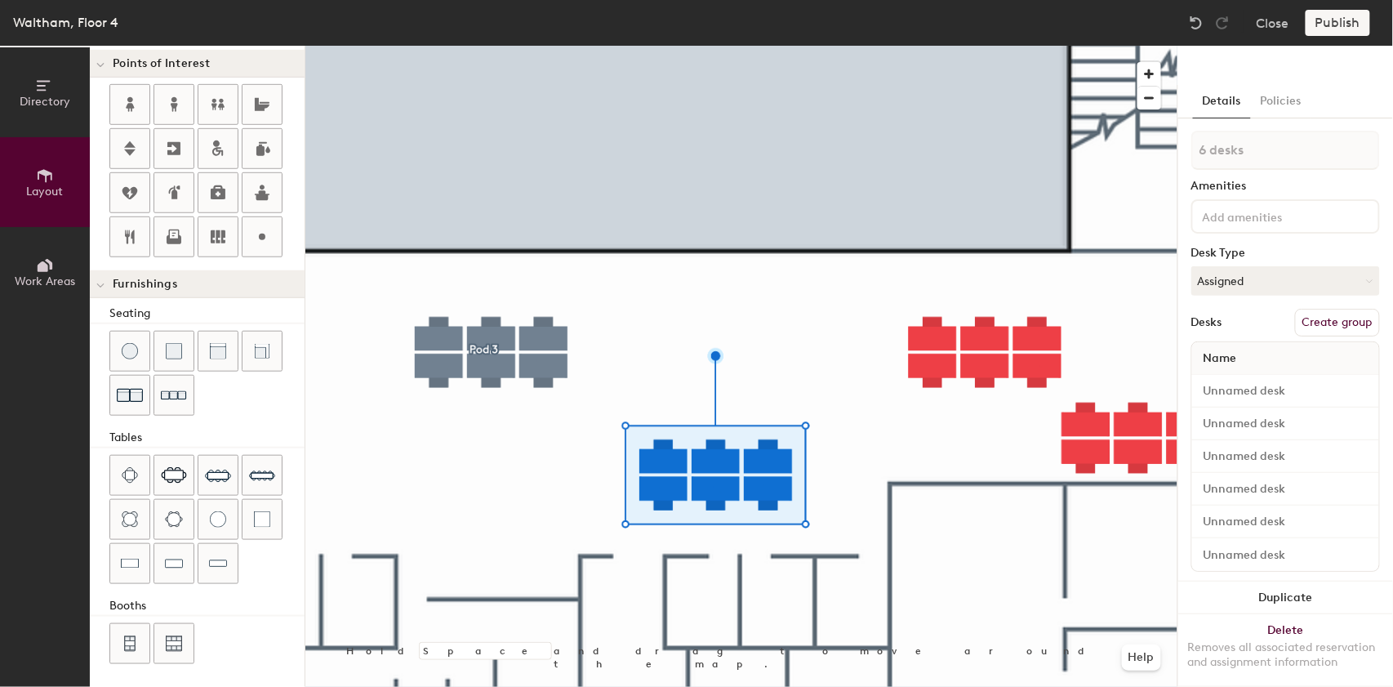
click at [1333, 331] on button "Create group" at bounding box center [1337, 323] width 85 height 28
click at [1358, 321] on button "Create group" at bounding box center [1337, 323] width 85 height 28
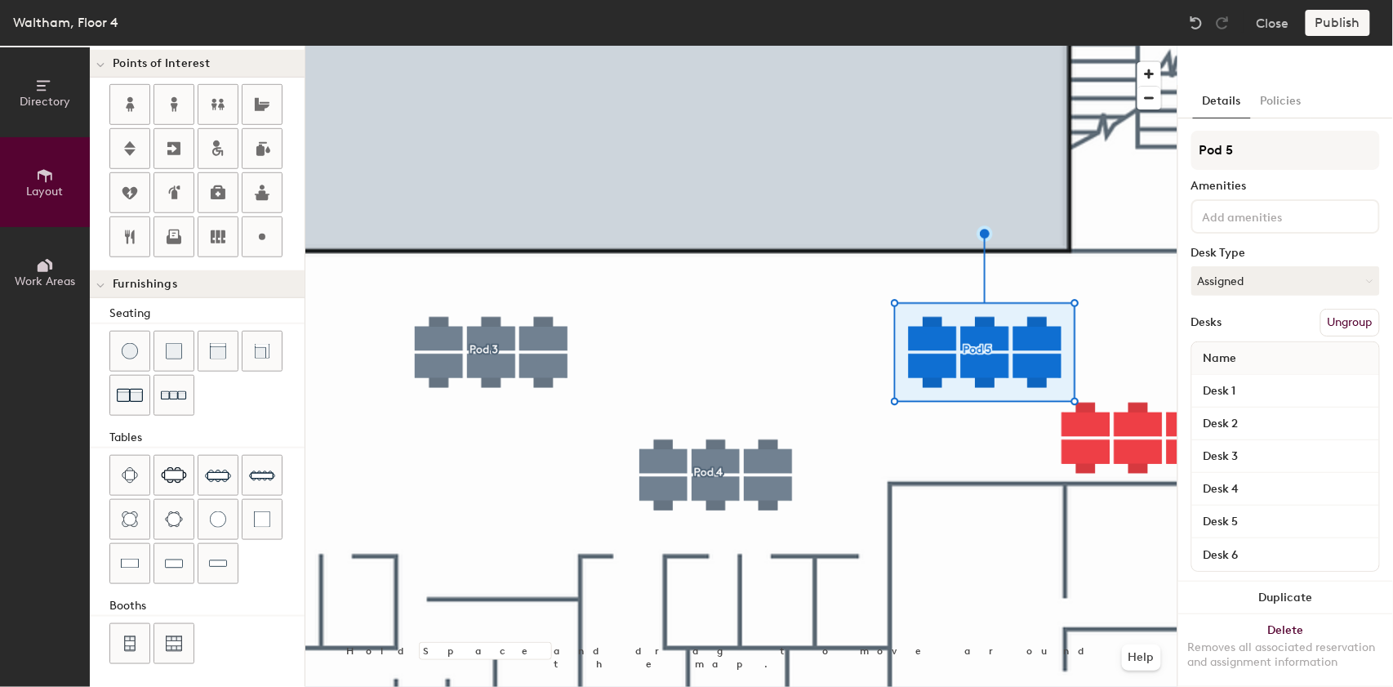
type input "Pod 5"
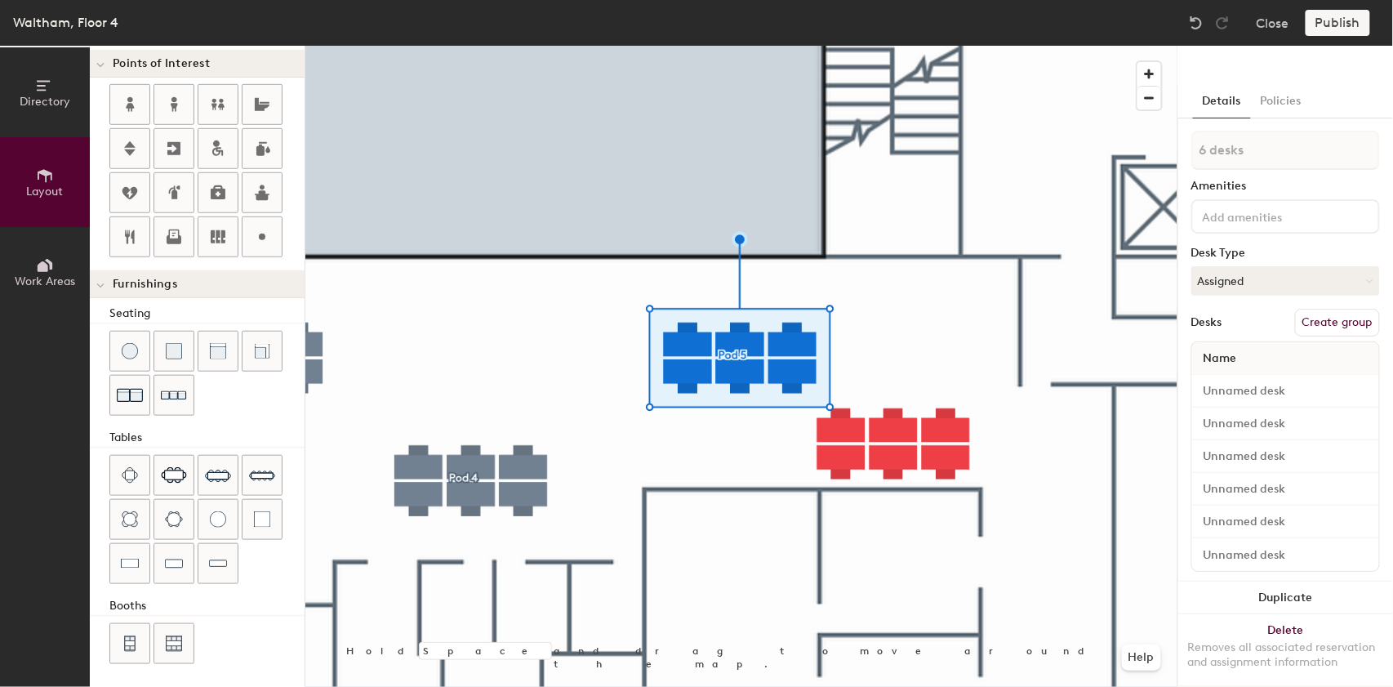
click at [1326, 323] on button "Create group" at bounding box center [1337, 323] width 85 height 28
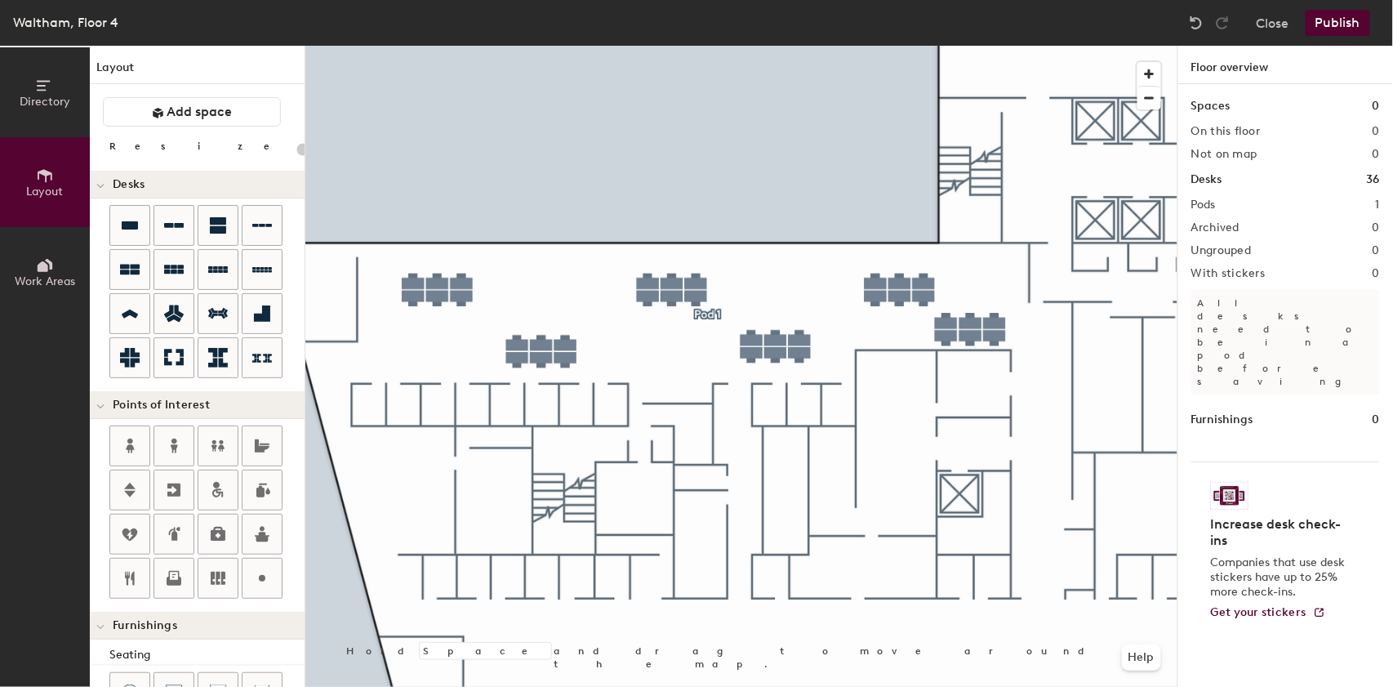
scroll to position [341, 0]
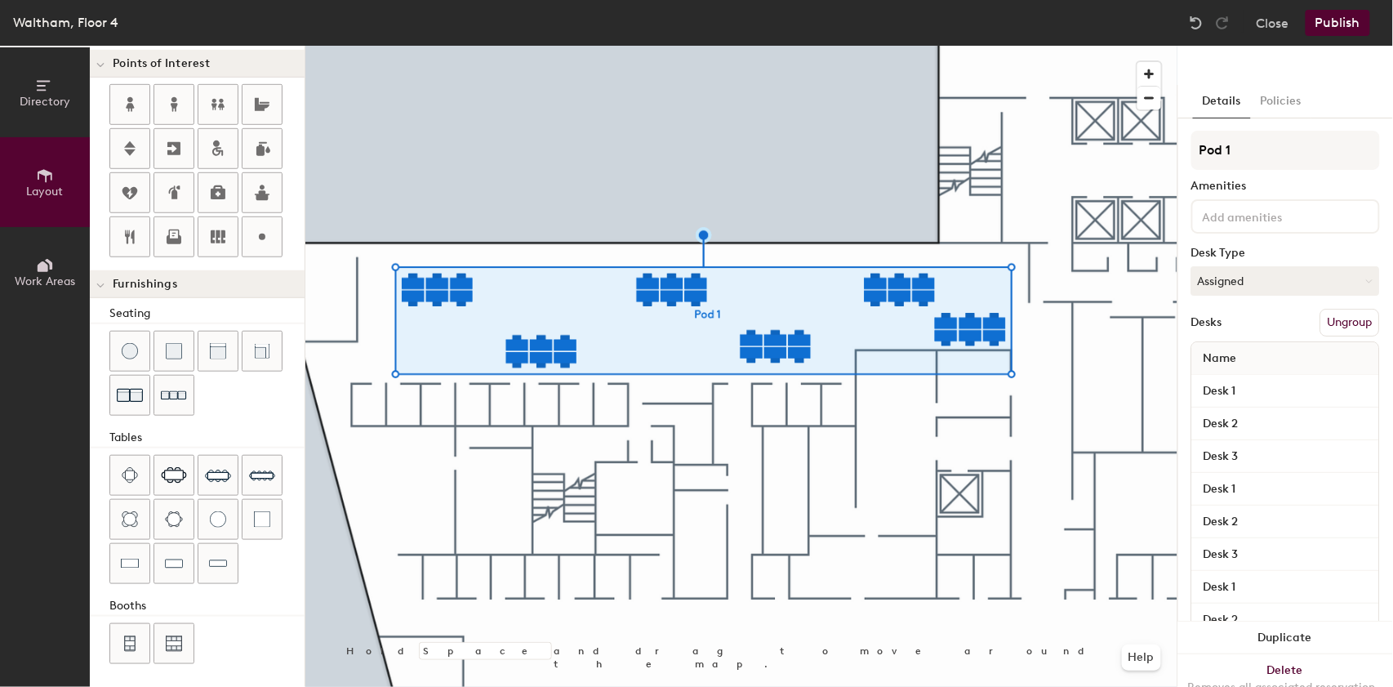
click at [1322, 326] on button "Ungroup" at bounding box center [1350, 323] width 60 height 28
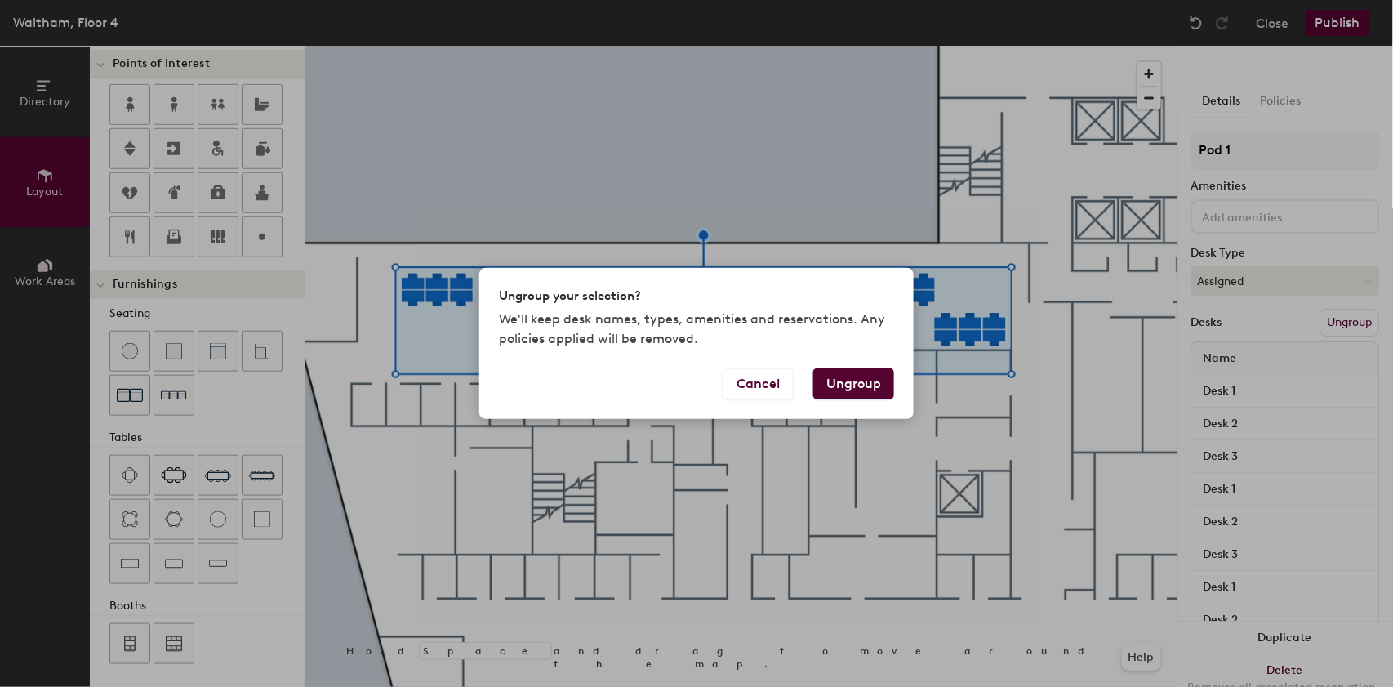
click at [827, 387] on button "Ungroup" at bounding box center [853, 383] width 81 height 31
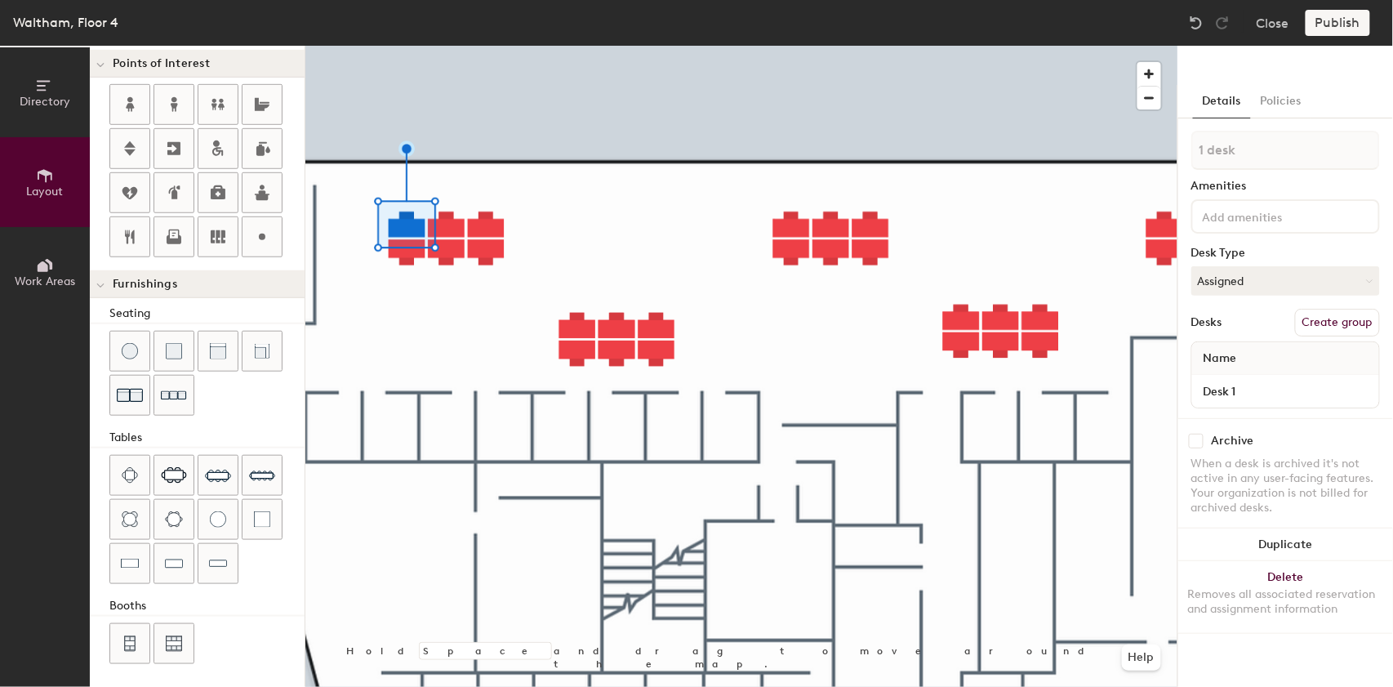
click at [1322, 325] on button "Create group" at bounding box center [1337, 323] width 85 height 28
click at [1310, 312] on button "Create group" at bounding box center [1337, 323] width 85 height 28
click at [1312, 330] on button "Create group" at bounding box center [1337, 323] width 85 height 28
click at [1320, 322] on button "Create group" at bounding box center [1337, 323] width 85 height 28
click at [1325, 322] on button "Create group" at bounding box center [1337, 323] width 85 height 28
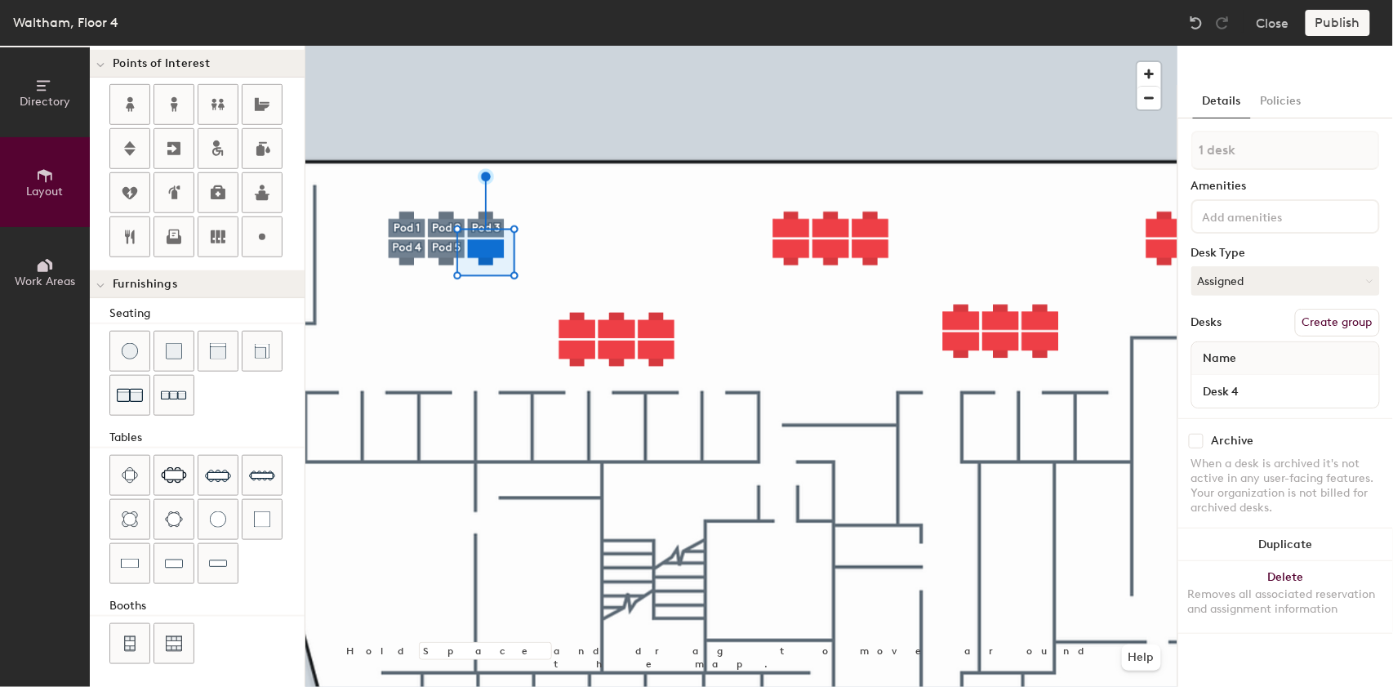
click at [1325, 327] on button "Create group" at bounding box center [1337, 323] width 85 height 28
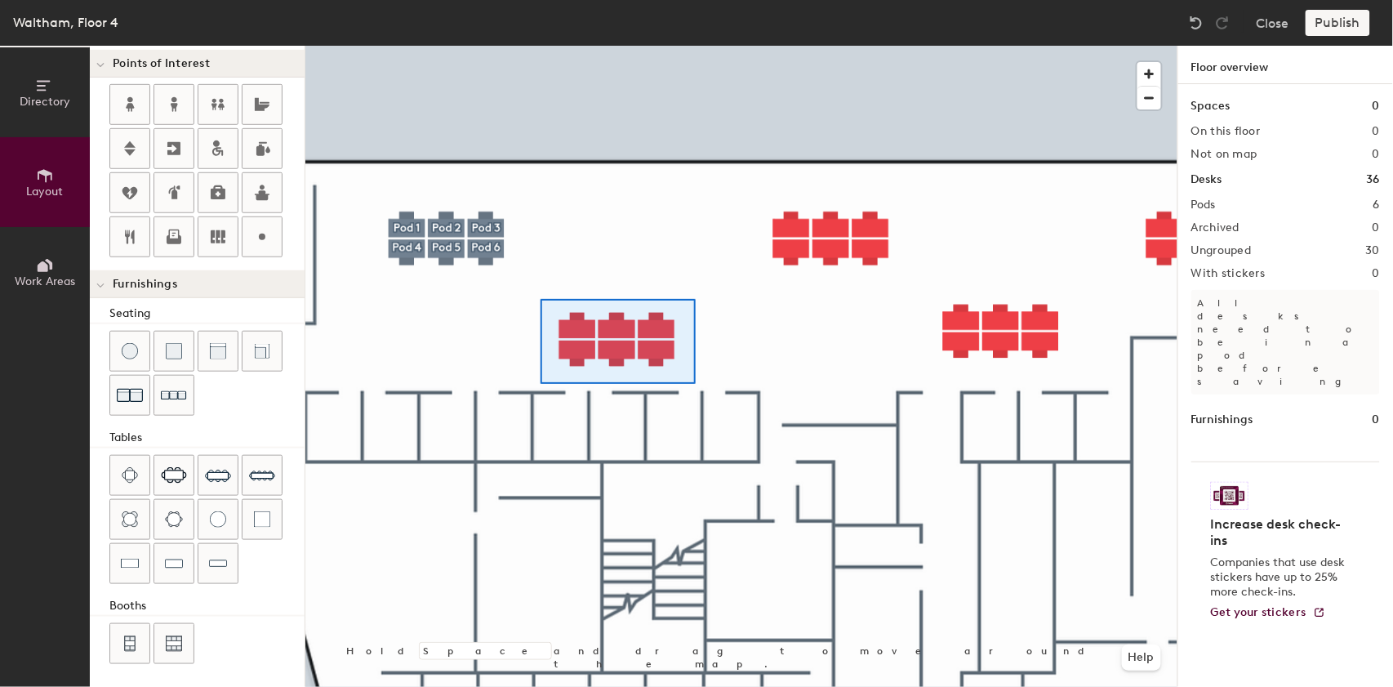
type input "60"
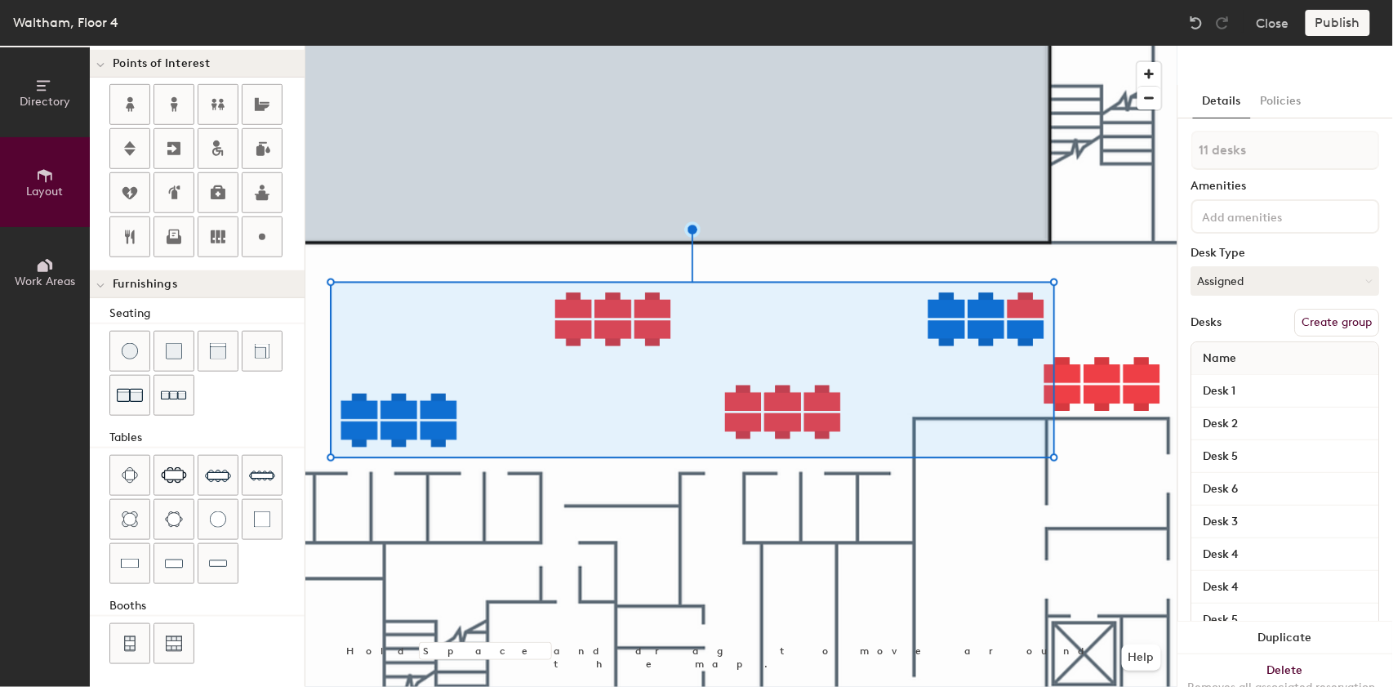
type input "12 desks"
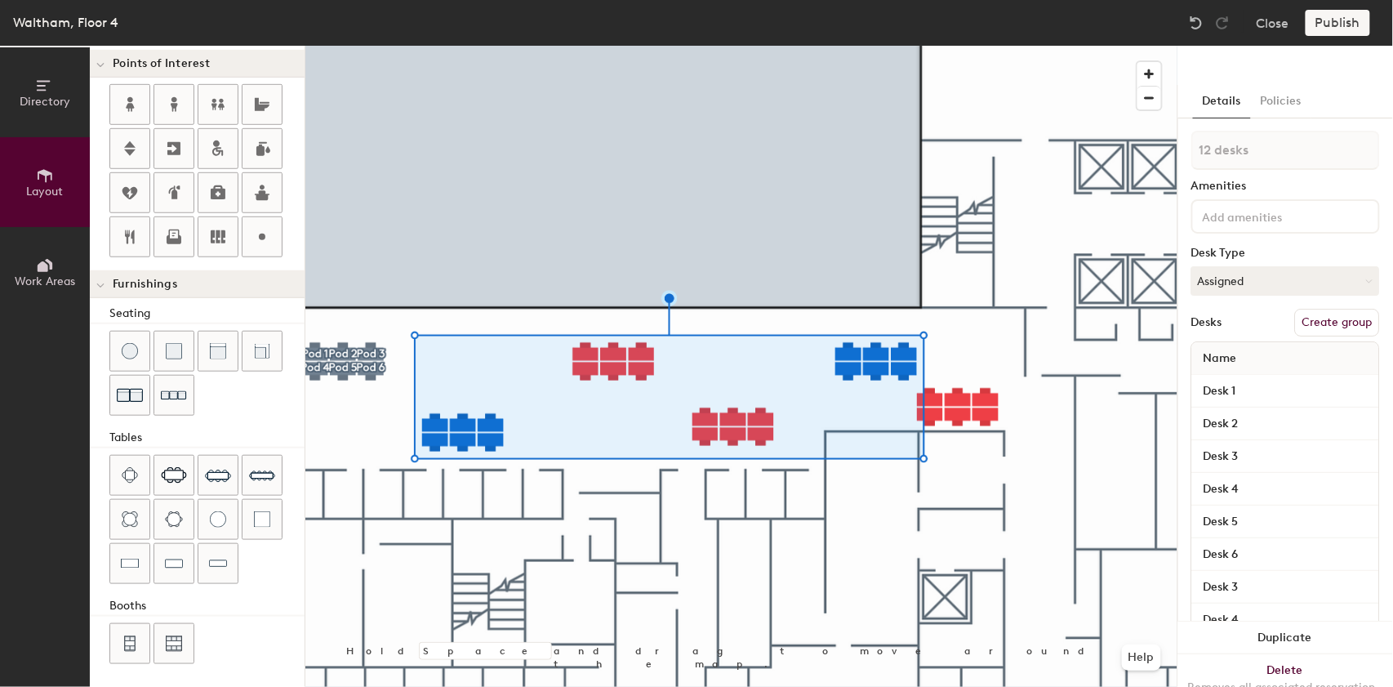
click at [1316, 321] on button "Create group" at bounding box center [1337, 323] width 85 height 28
click at [671, 46] on div at bounding box center [741, 46] width 872 height 0
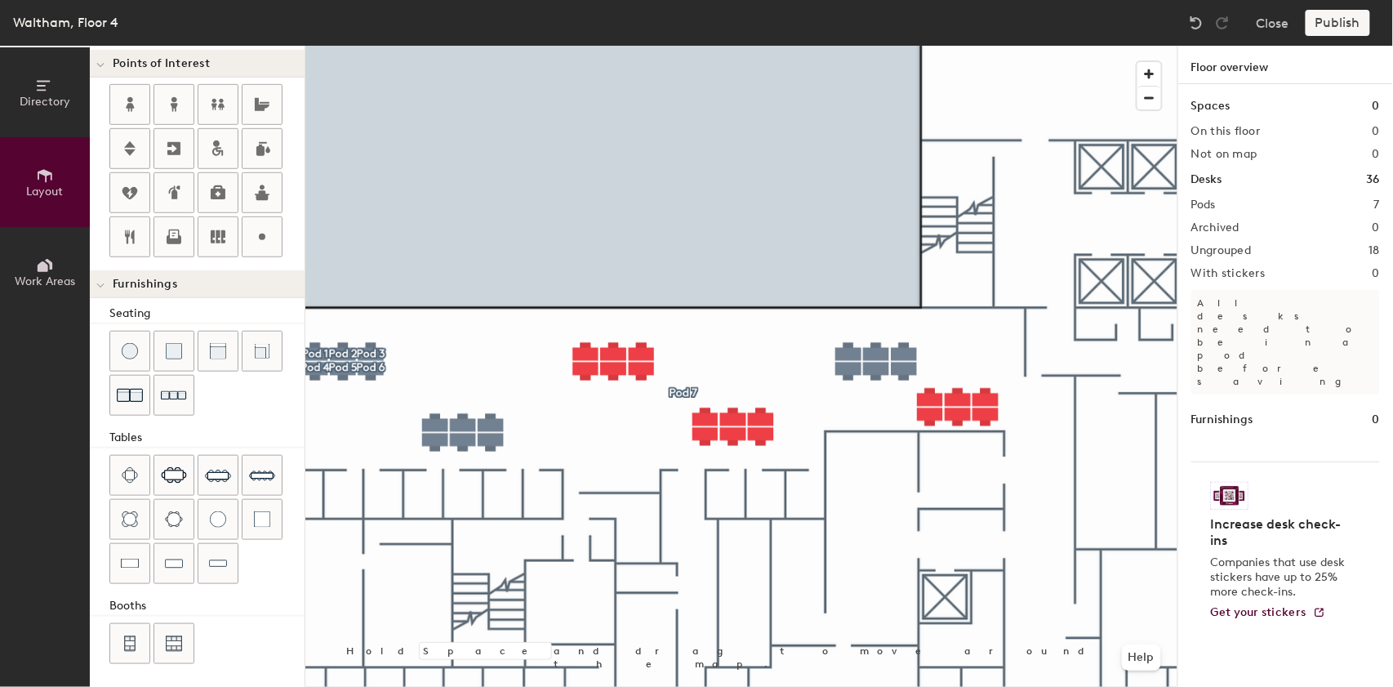
click at [620, 46] on div at bounding box center [741, 46] width 872 height 0
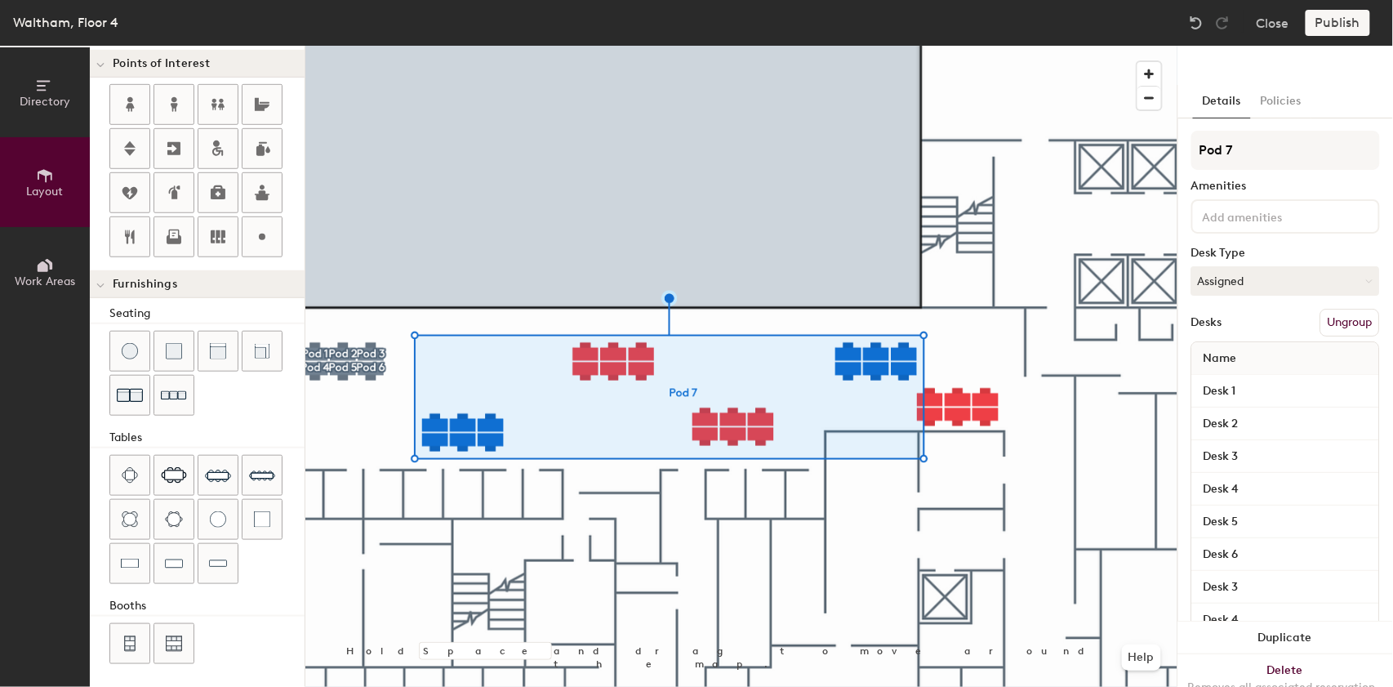
click at [622, 46] on div at bounding box center [741, 46] width 872 height 0
click at [1327, 319] on button "Ungroup" at bounding box center [1350, 323] width 60 height 28
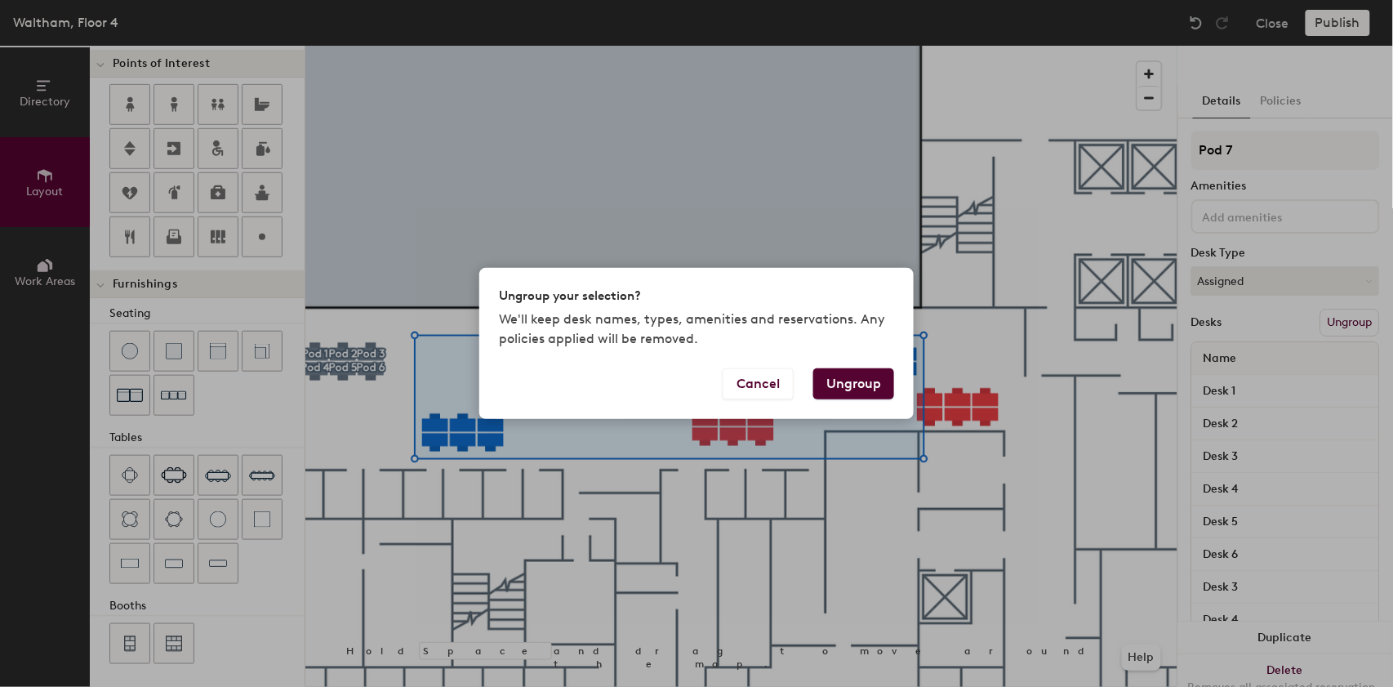
click at [819, 379] on button "Ungroup" at bounding box center [853, 383] width 81 height 31
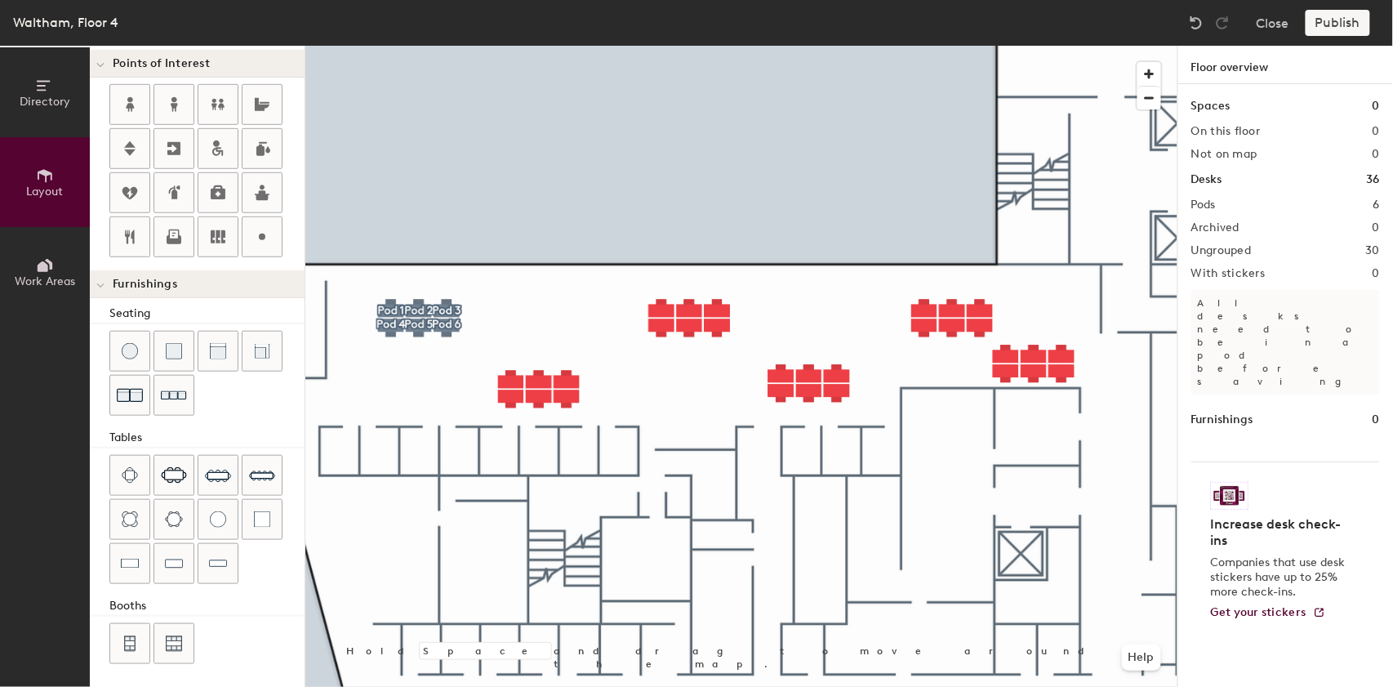
click at [444, 46] on div at bounding box center [741, 46] width 872 height 0
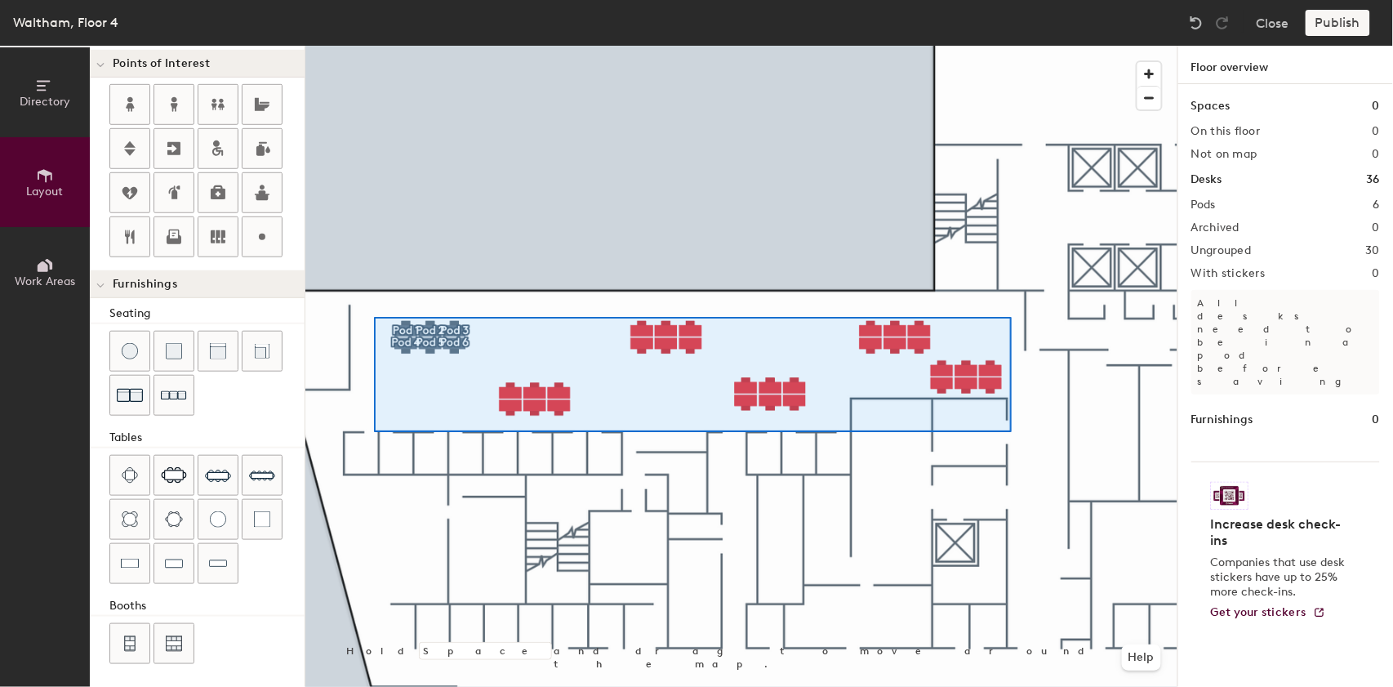
type input "60"
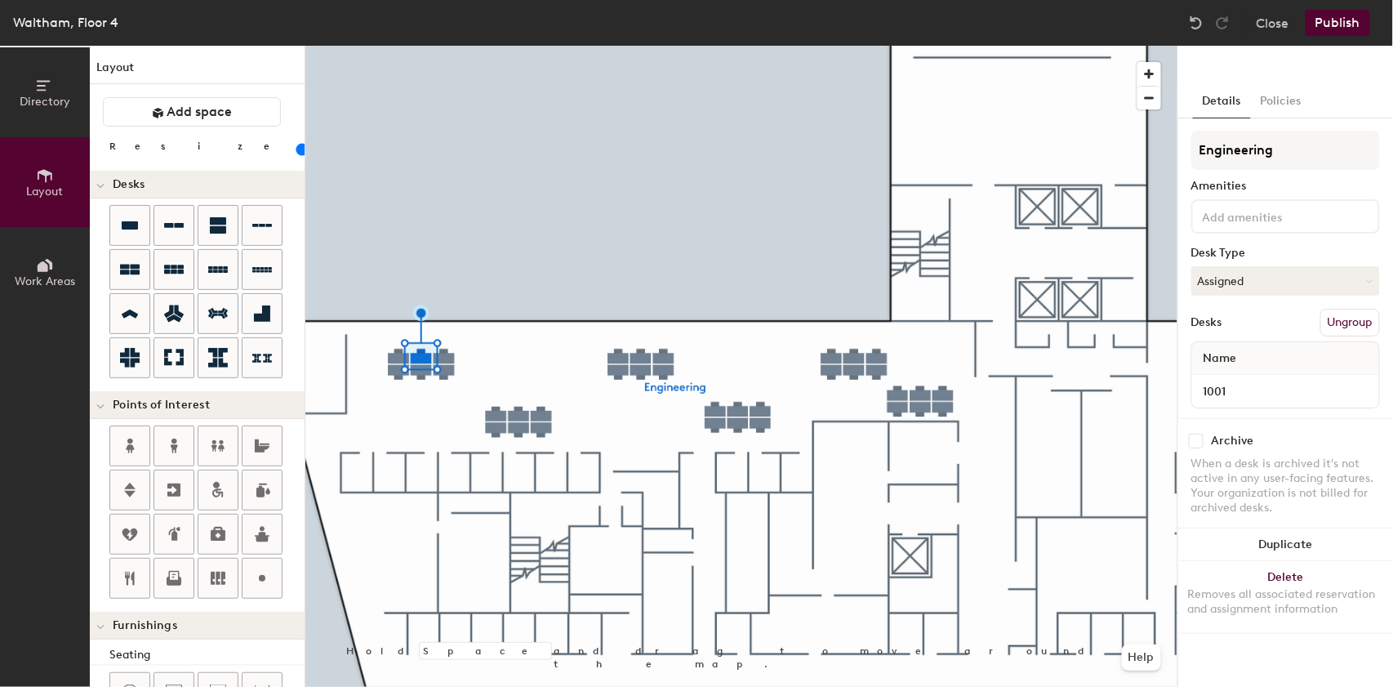
type input "1001"
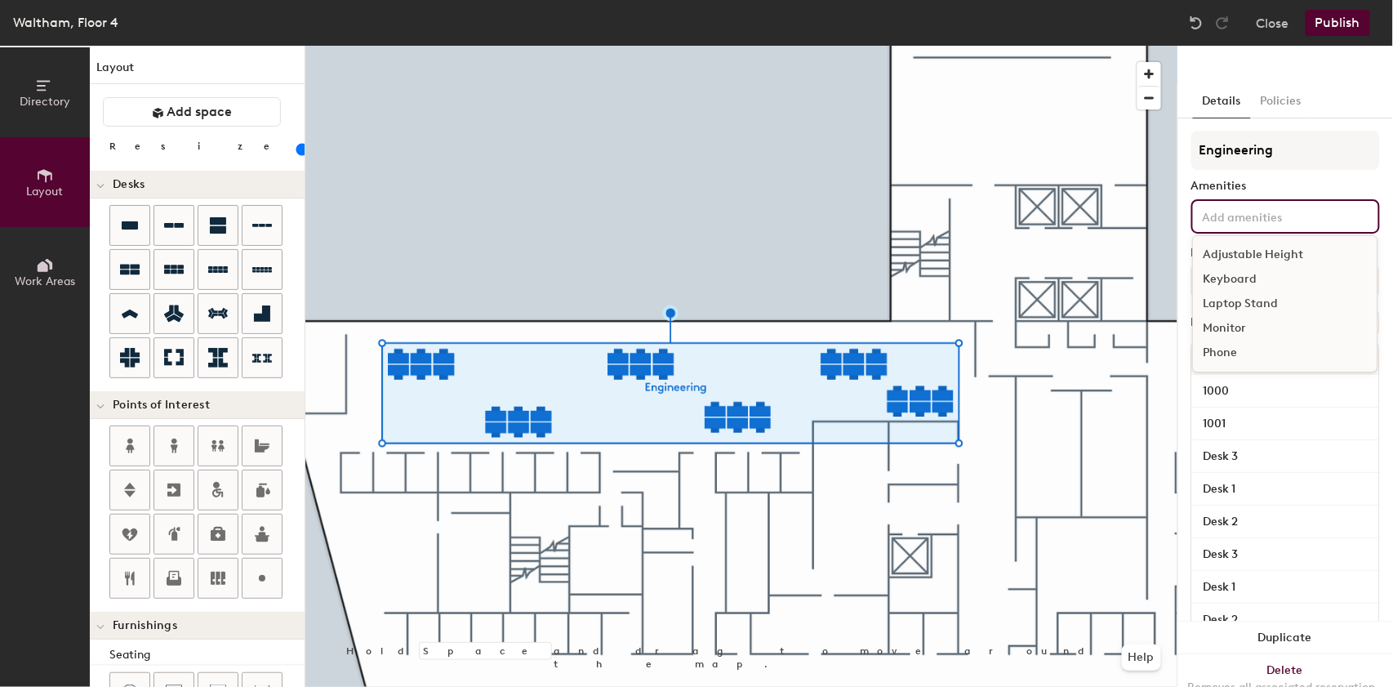
click at [1228, 211] on input at bounding box center [1272, 216] width 147 height 20
click at [1217, 252] on div "Adjustable Height" at bounding box center [1285, 254] width 184 height 24
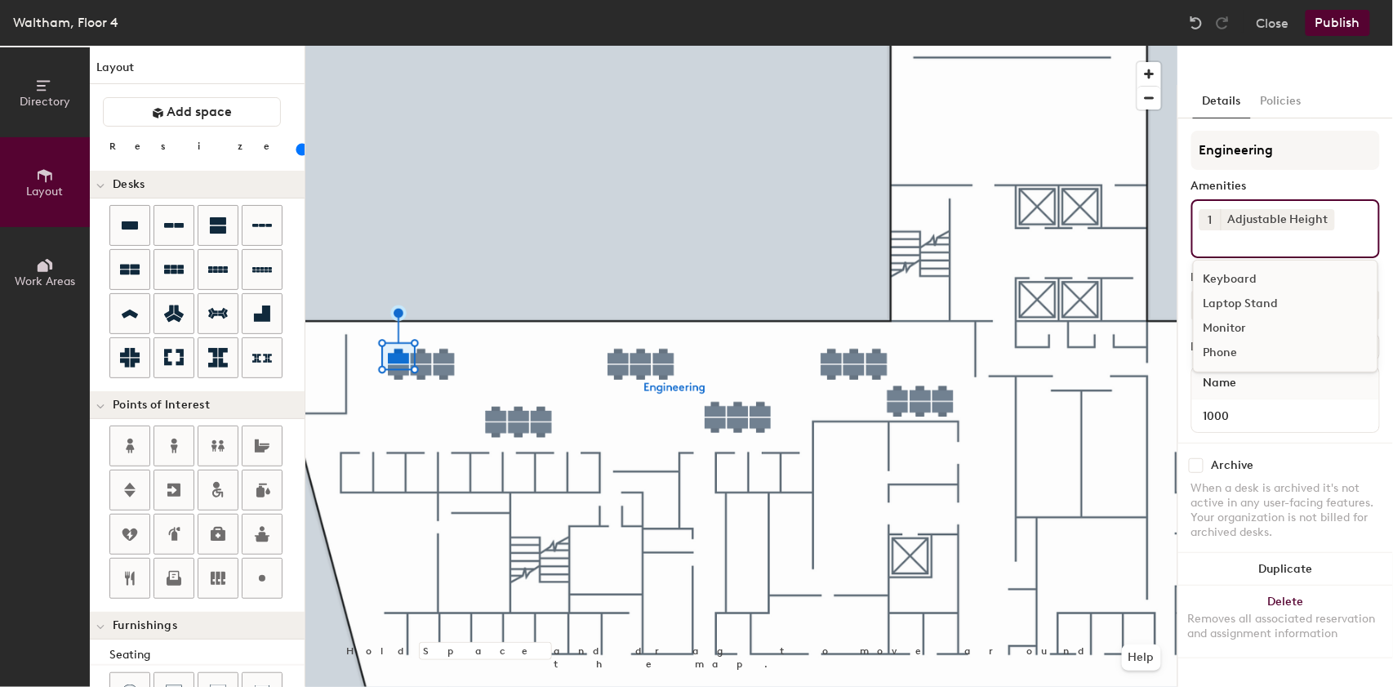
click at [1247, 242] on input at bounding box center [1272, 240] width 147 height 20
click at [1220, 306] on div "Laptop Stand" at bounding box center [1285, 303] width 184 height 24
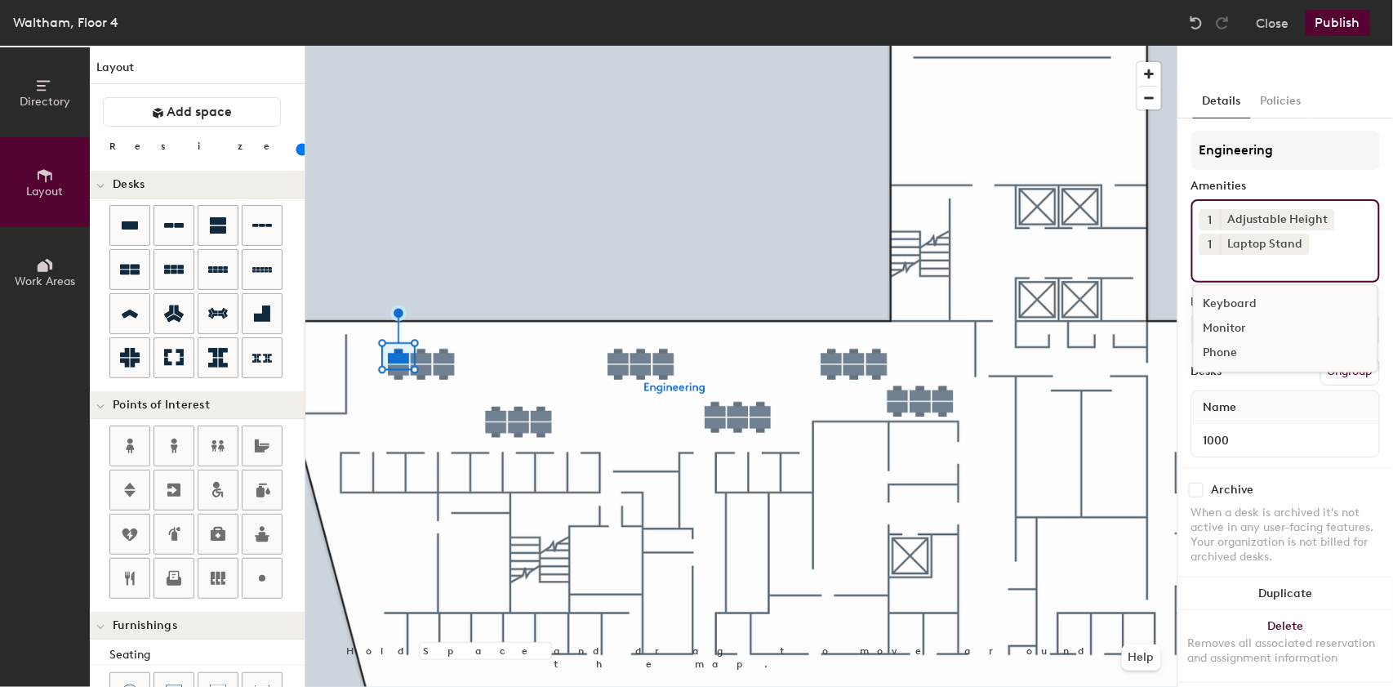
click at [1244, 273] on div "1 Adjustable Height 1 Laptop Stand Keyboard Monitor Phone" at bounding box center [1285, 240] width 189 height 83
click at [1213, 351] on div "Phone" at bounding box center [1285, 352] width 184 height 24
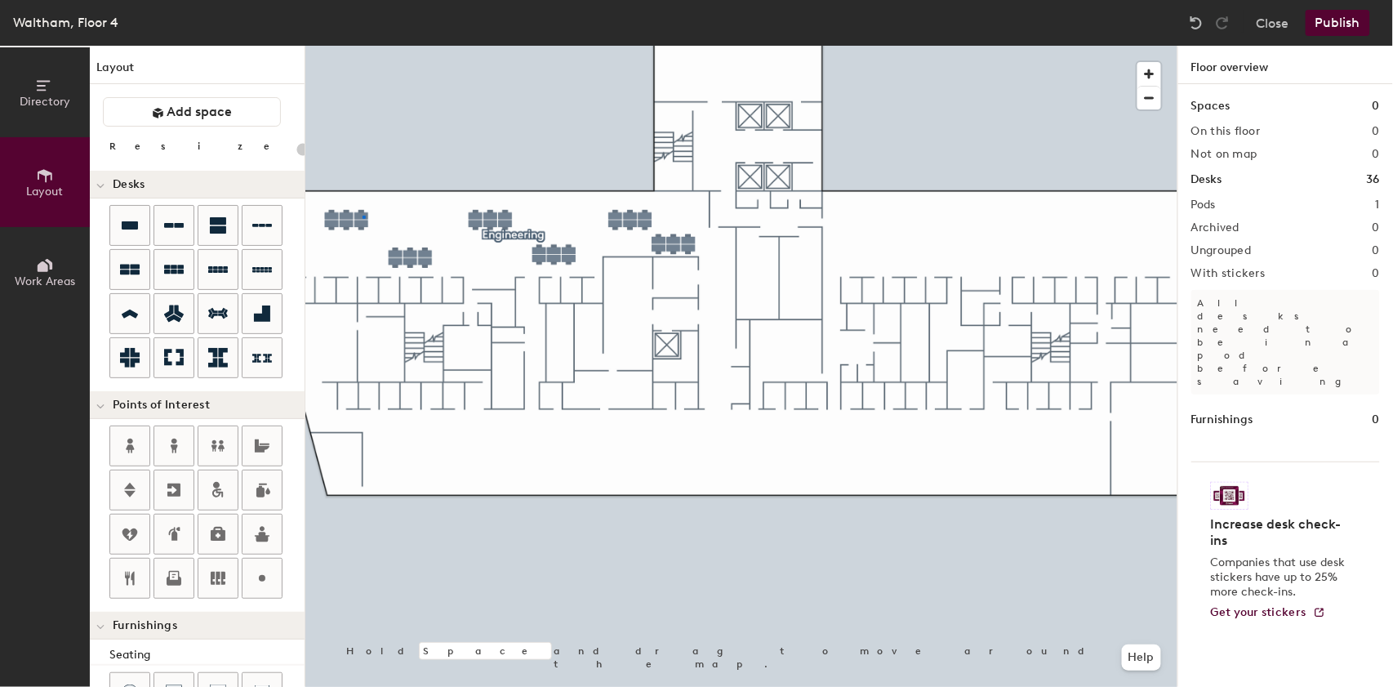
click at [362, 46] on div at bounding box center [741, 46] width 872 height 0
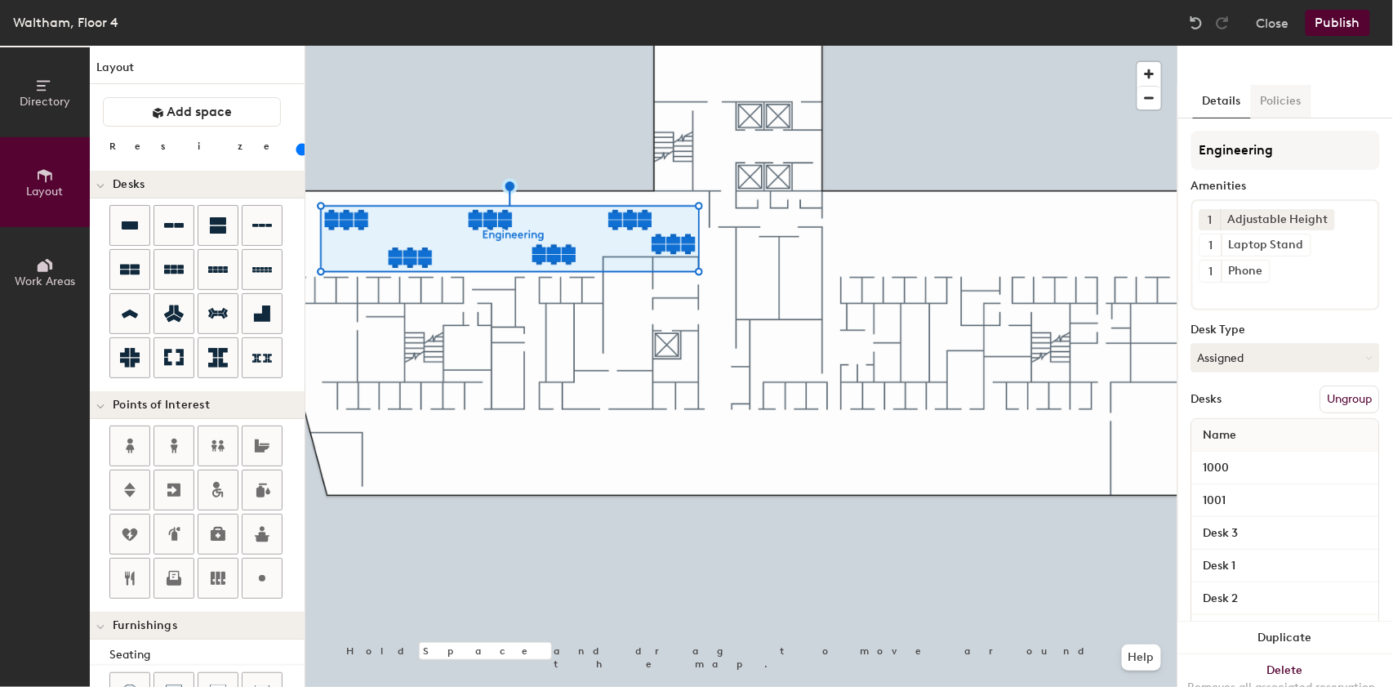
click at [1275, 100] on button "Policies" at bounding box center [1281, 101] width 60 height 33
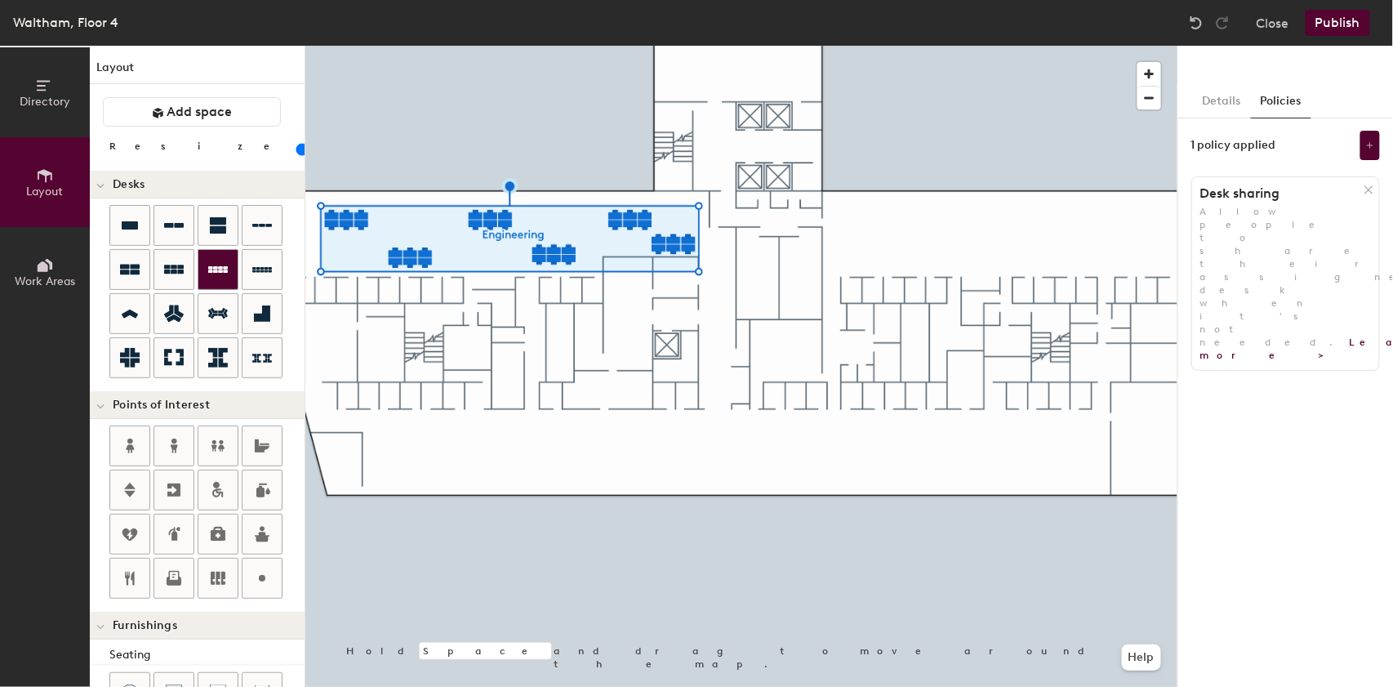
click at [209, 267] on icon at bounding box center [218, 269] width 20 height 7
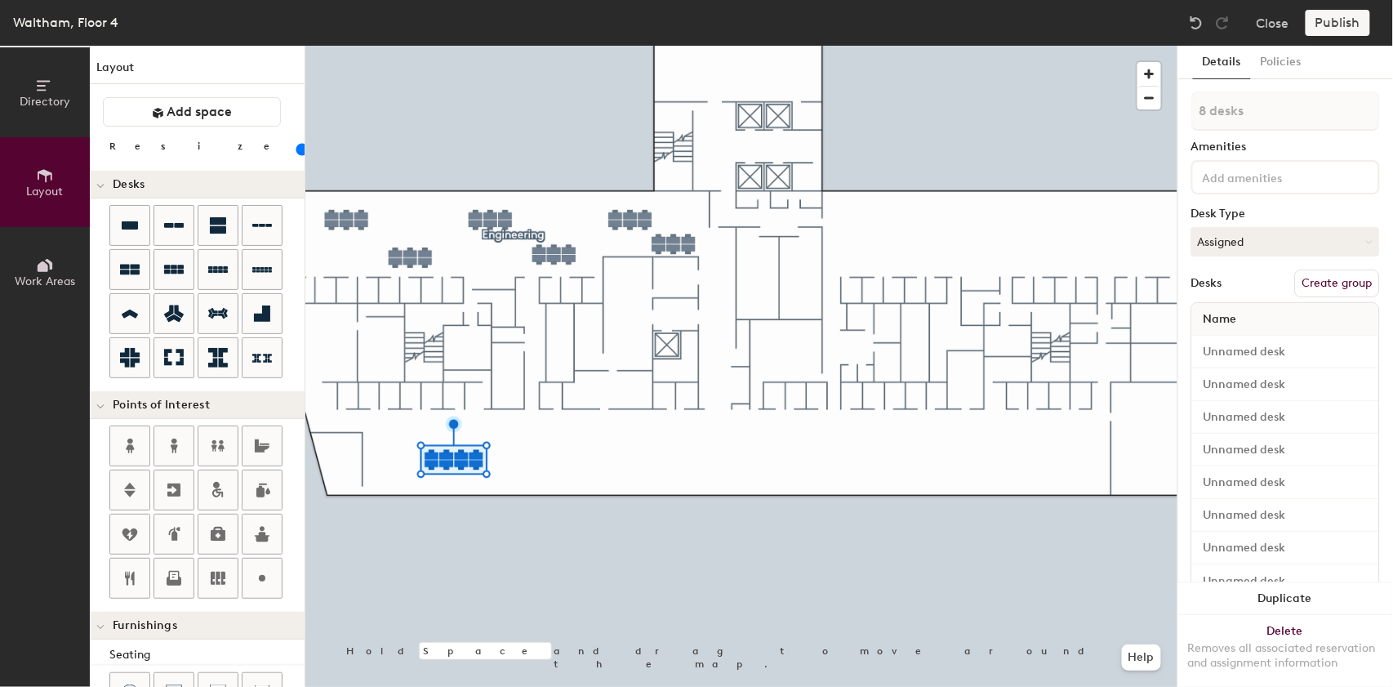
click at [1325, 282] on button "Create group" at bounding box center [1337, 283] width 85 height 28
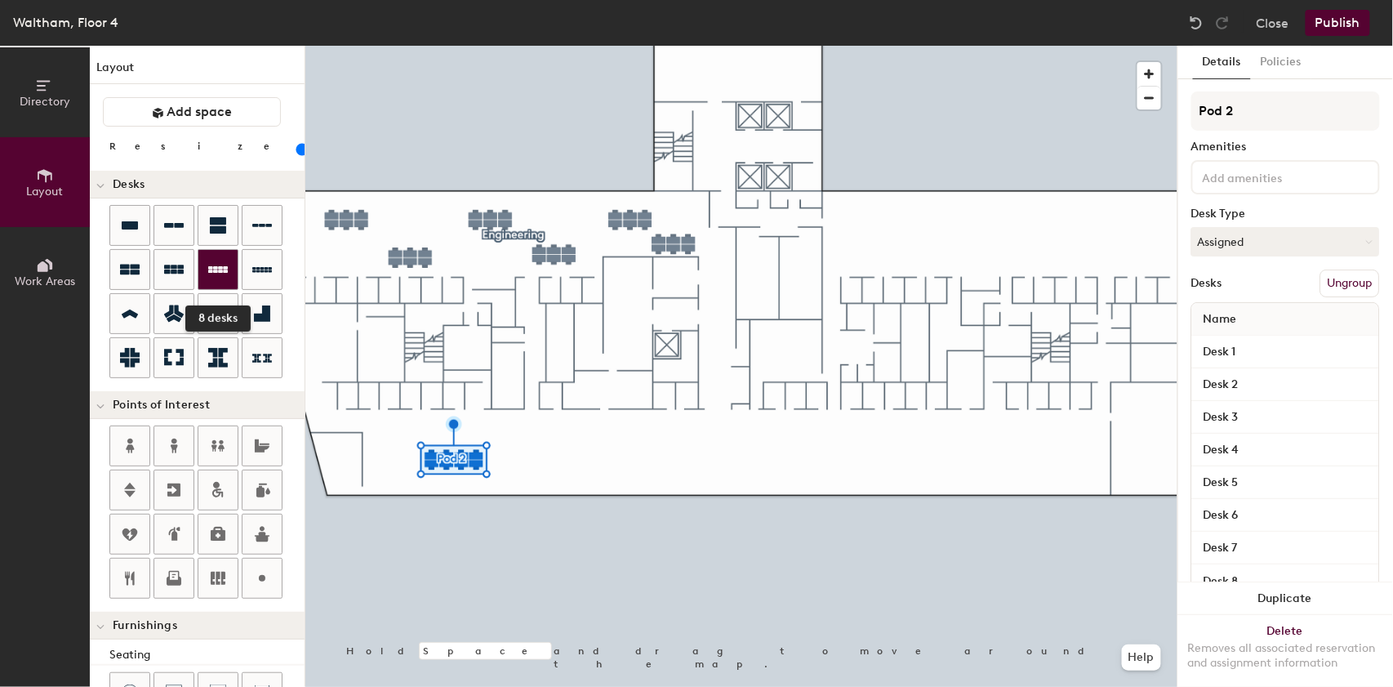
click at [229, 272] on div at bounding box center [217, 269] width 39 height 39
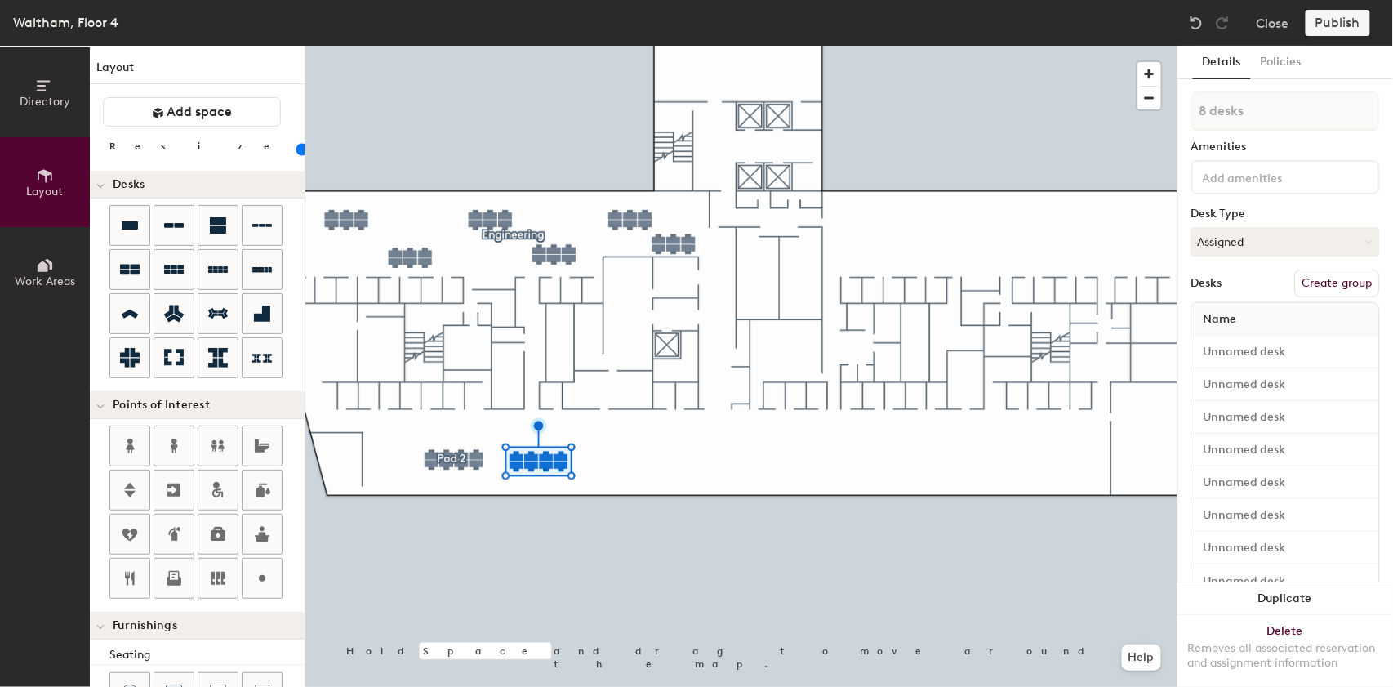
drag, startPoint x: 1347, startPoint y: 283, endPoint x: 1211, endPoint y: 330, distance: 143.3
click at [1349, 284] on button "Create group" at bounding box center [1337, 283] width 85 height 28
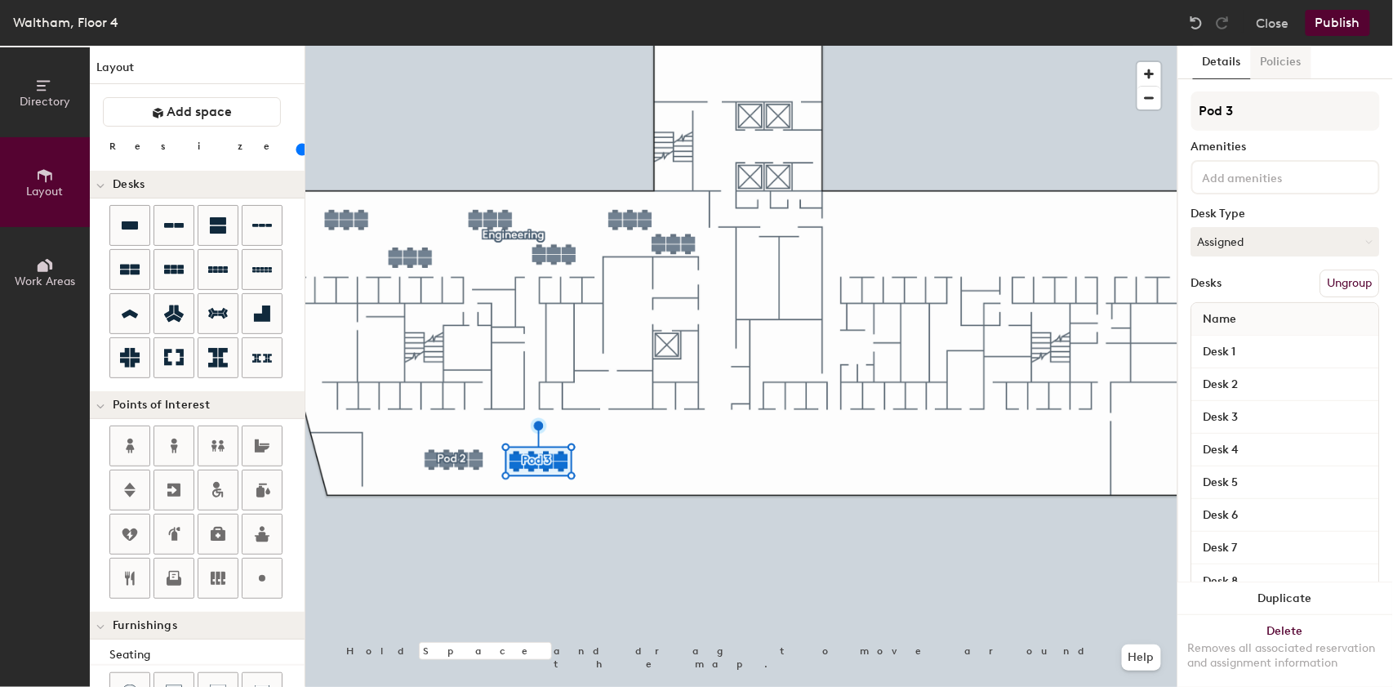
click at [1277, 54] on button "Policies" at bounding box center [1281, 62] width 60 height 33
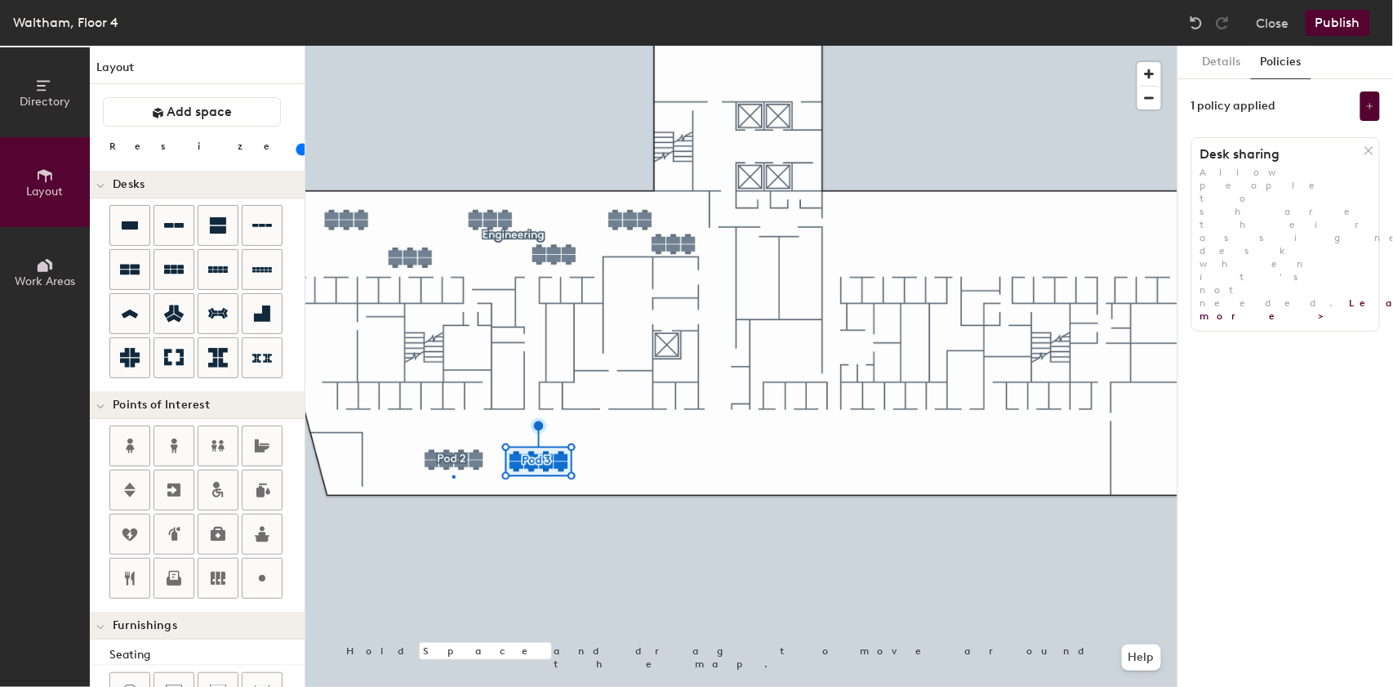
click at [452, 46] on div at bounding box center [741, 46] width 872 height 0
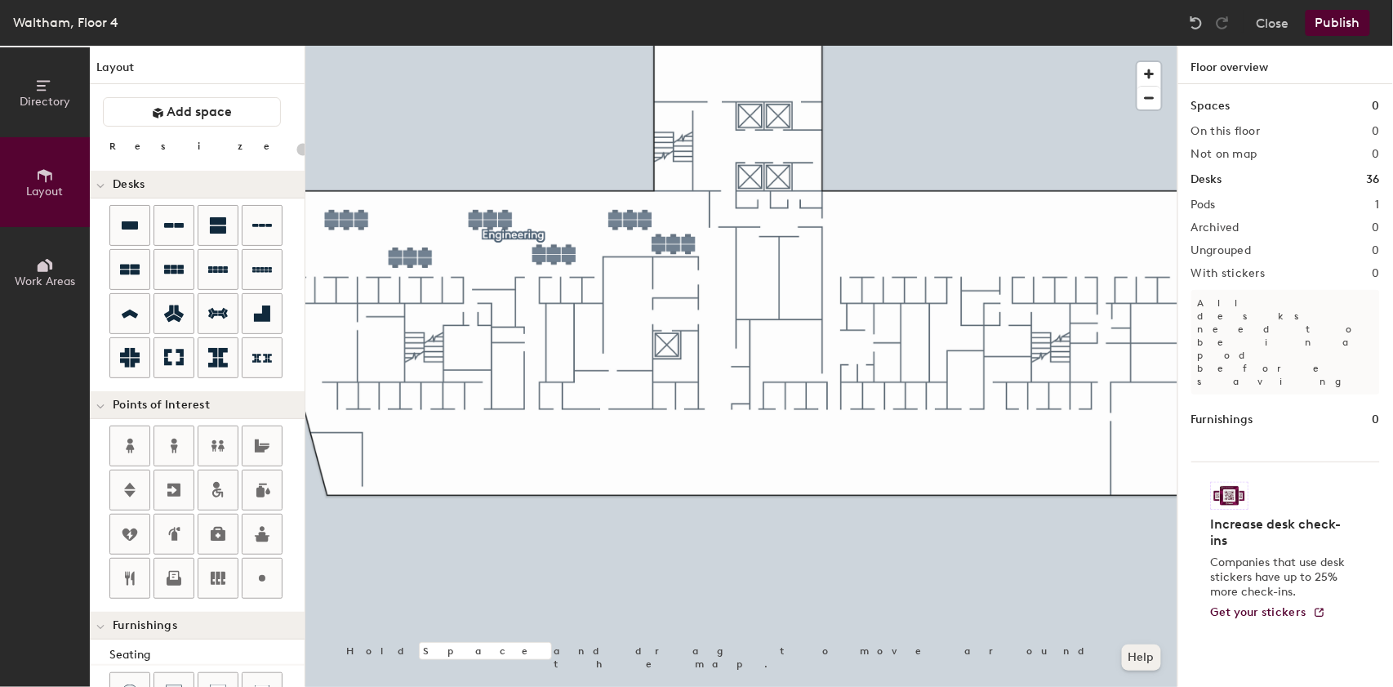
click at [1141, 664] on button "Help" at bounding box center [1141, 657] width 39 height 26
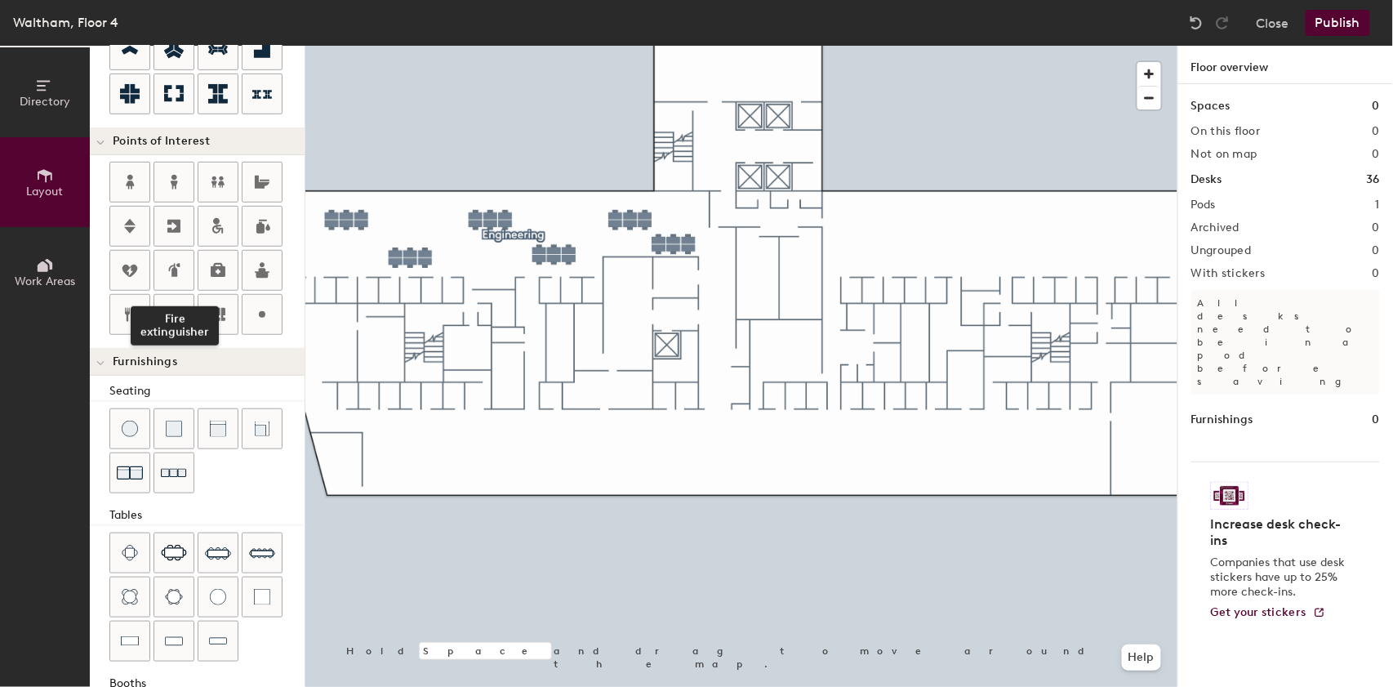
scroll to position [272, 0]
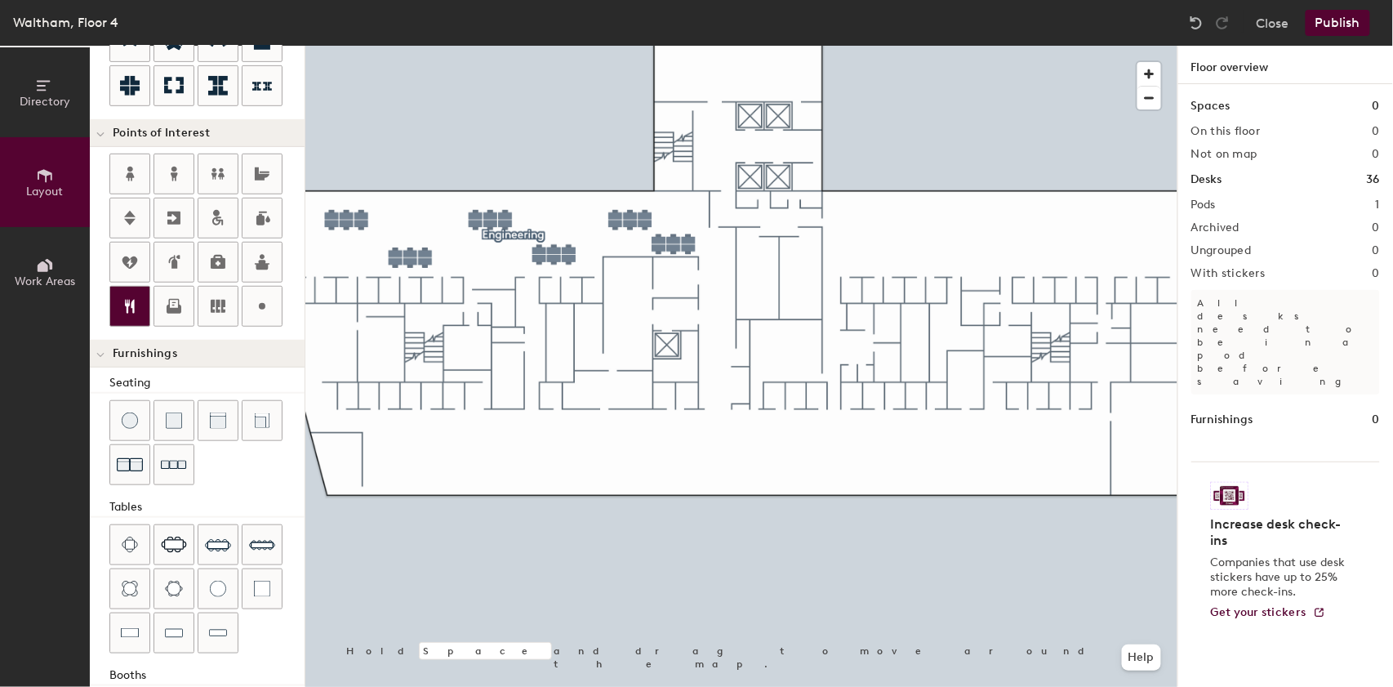
click at [127, 314] on div at bounding box center [129, 306] width 39 height 39
type input "20"
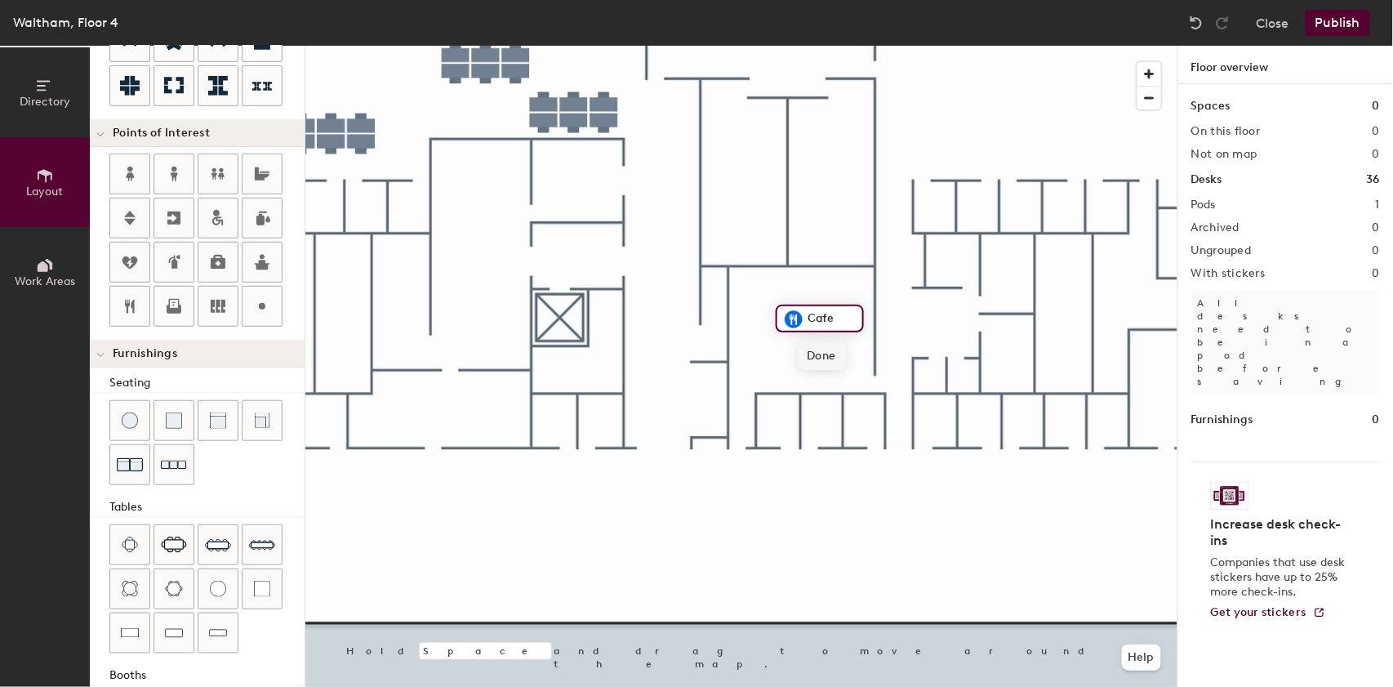
type input "Cafe"
click at [829, 353] on span "Delete" at bounding box center [849, 356] width 57 height 28
click at [176, 304] on icon at bounding box center [174, 306] width 20 height 20
type input "20"
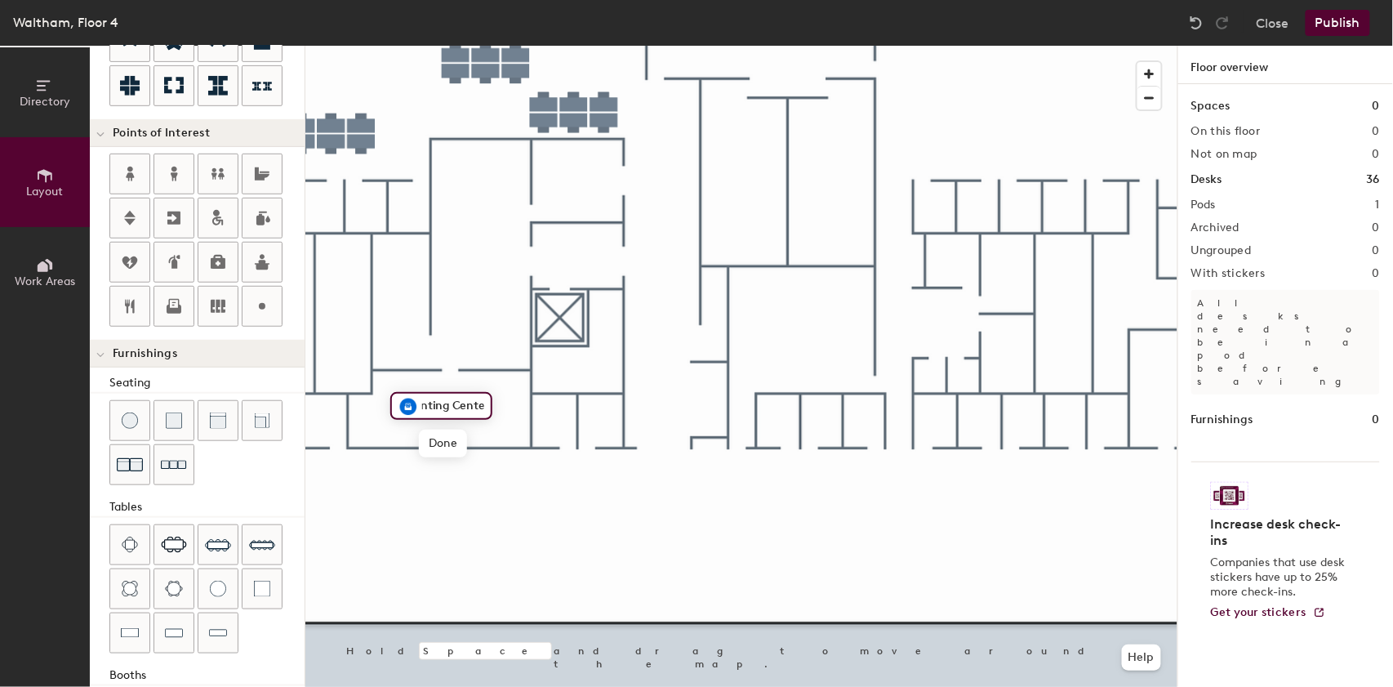
type input "Printing Center"
click at [259, 309] on icon at bounding box center [262, 306] width 20 height 20
type input "20"
type input "Security Room"
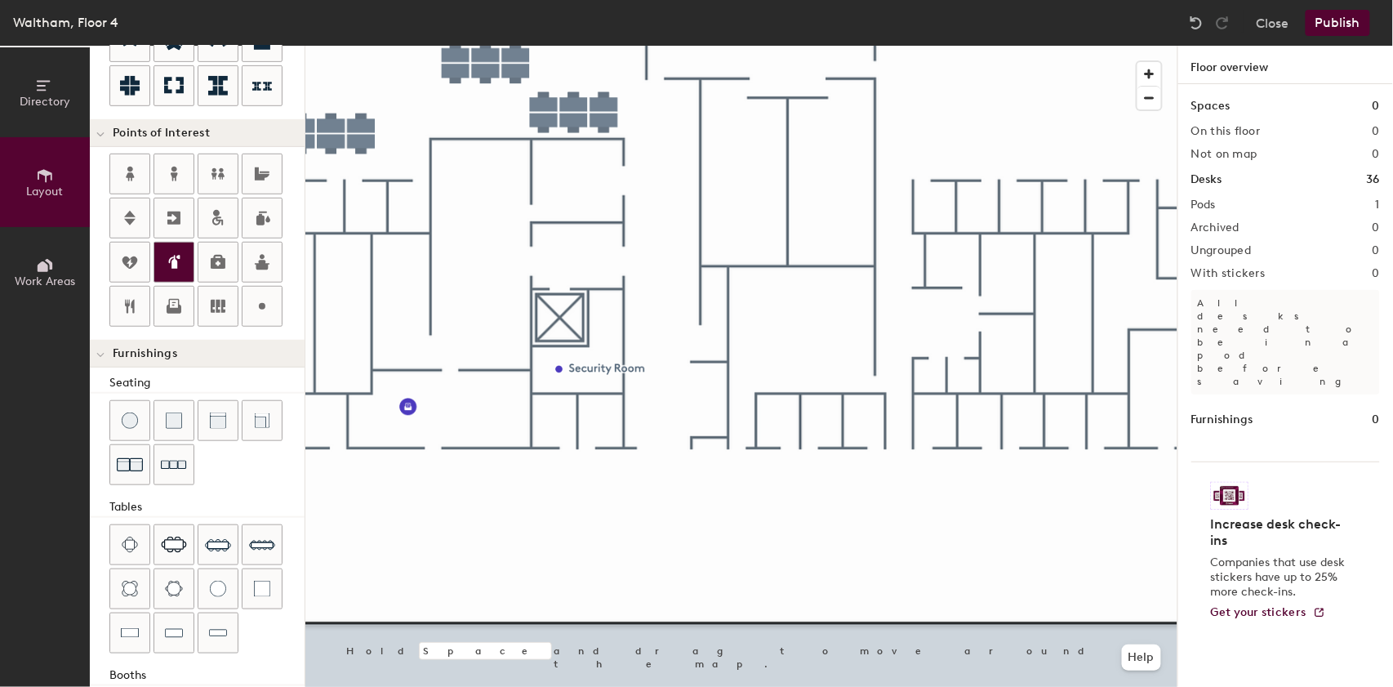
click at [180, 258] on icon at bounding box center [174, 262] width 20 height 20
type input "20"
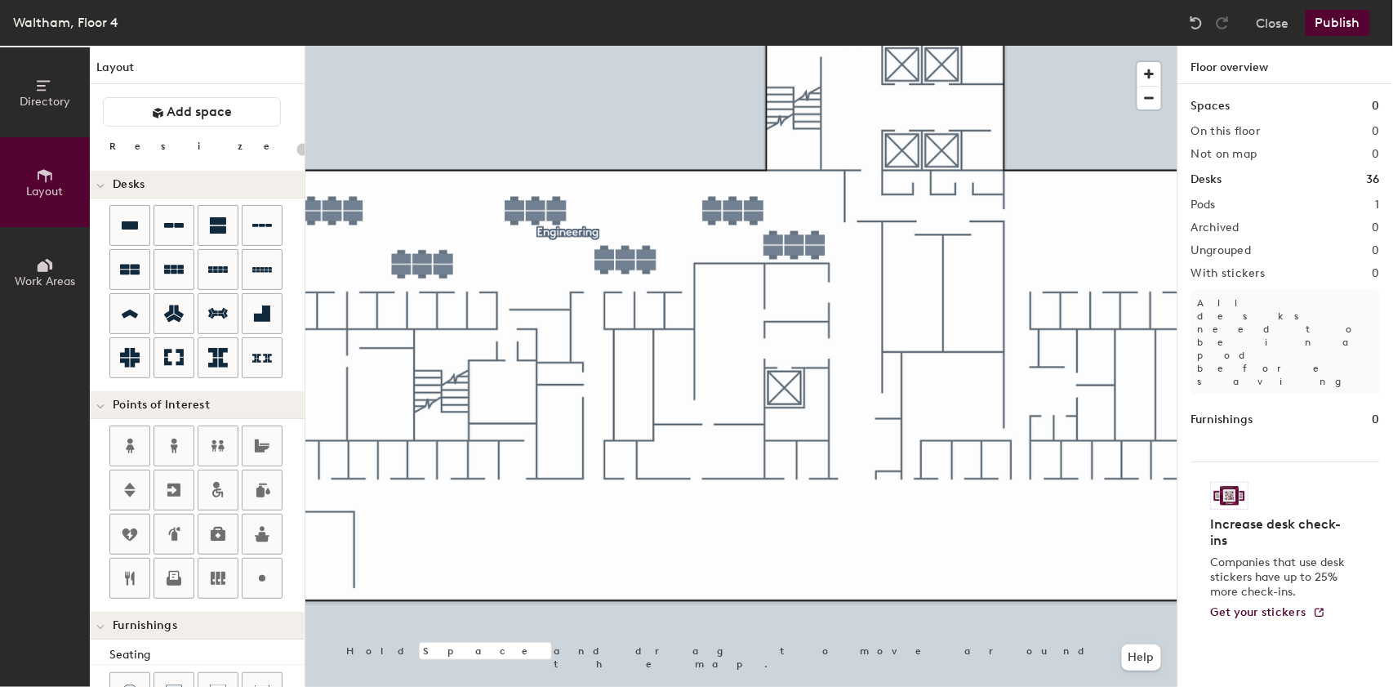
scroll to position [341, 0]
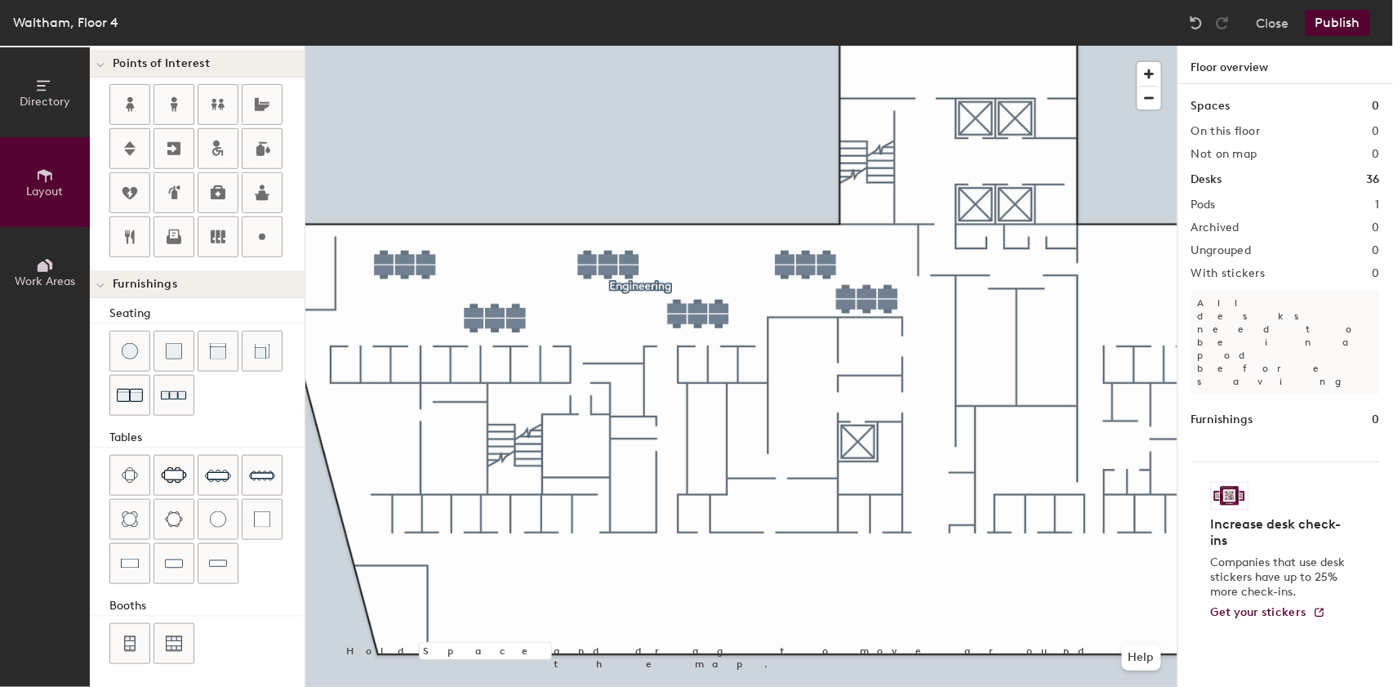
click at [51, 271] on icon at bounding box center [45, 265] width 18 height 18
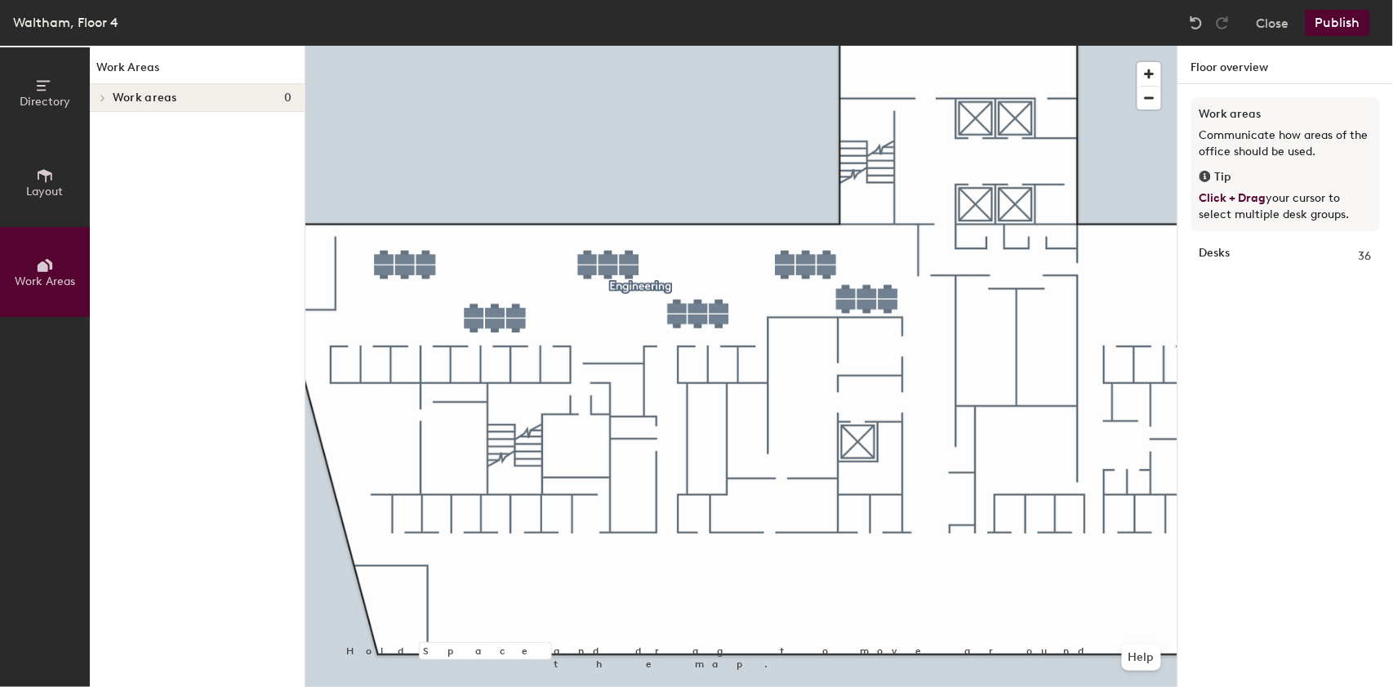
scroll to position [0, 0]
click at [631, 46] on div at bounding box center [741, 46] width 872 height 0
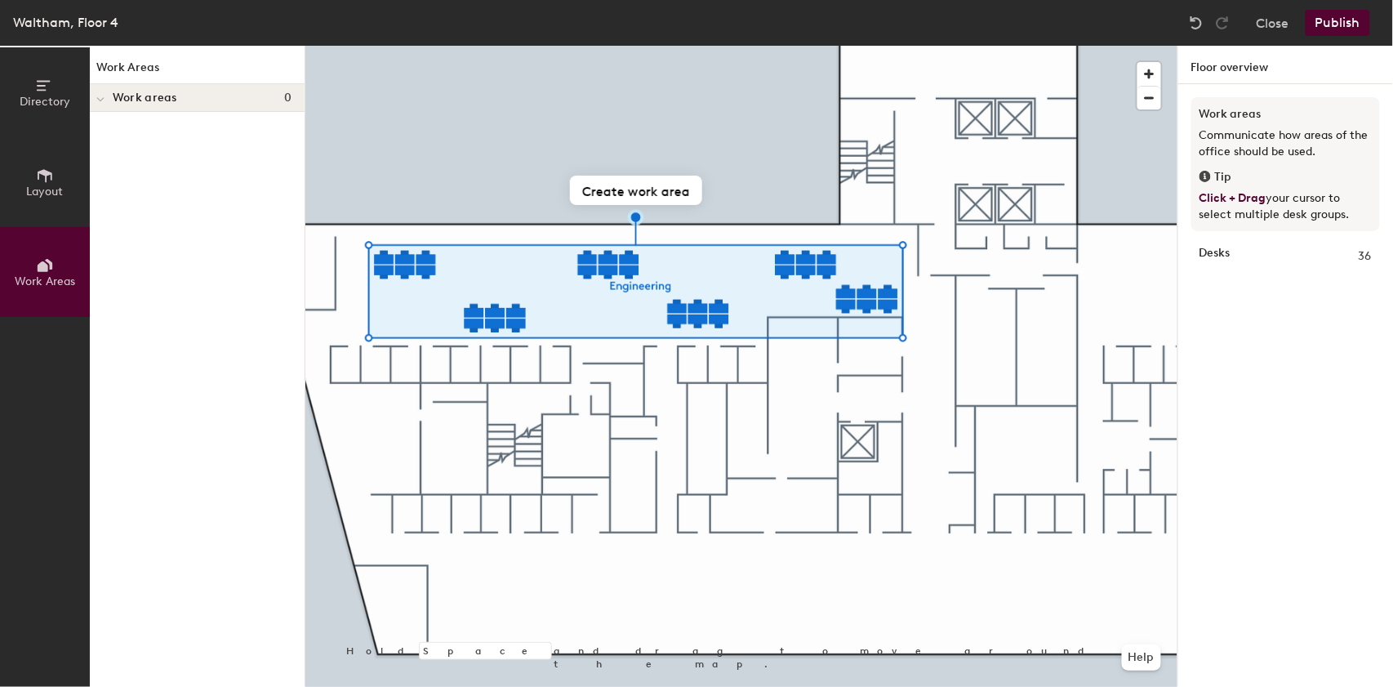
click at [654, 46] on div at bounding box center [741, 46] width 872 height 0
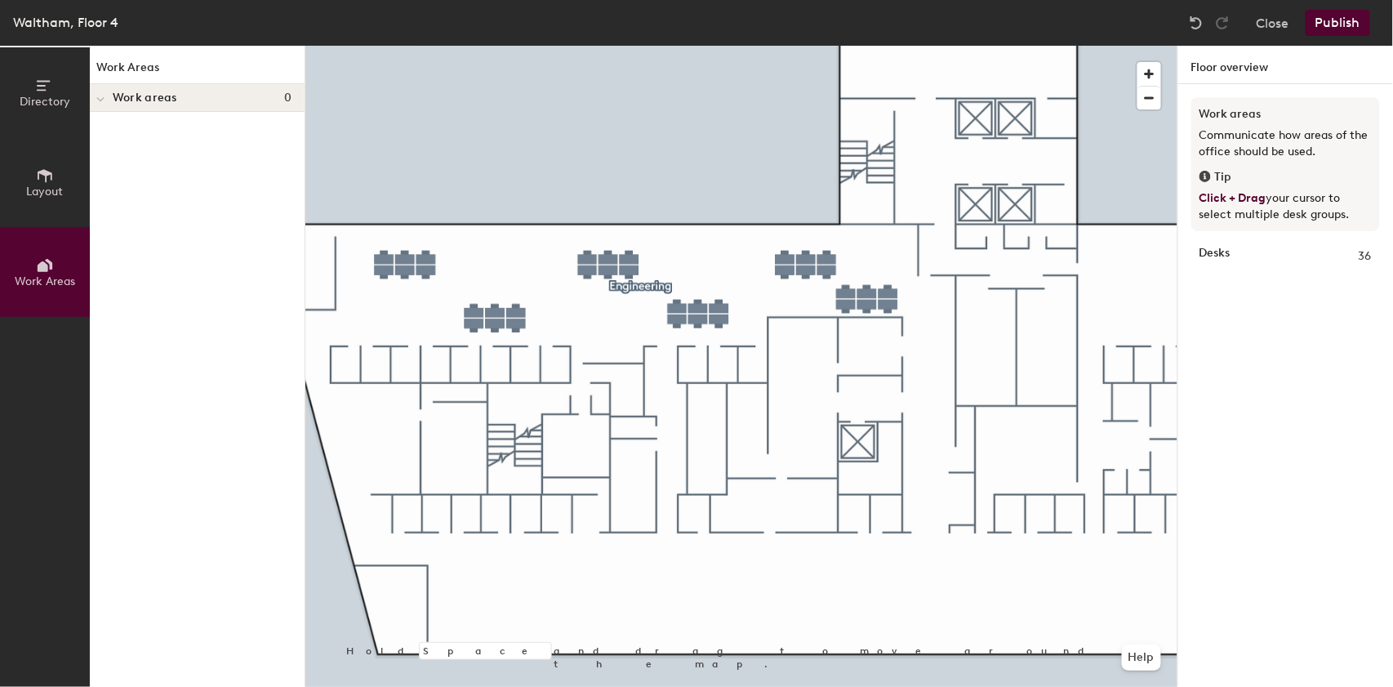
click at [80, 183] on button "Layout" at bounding box center [45, 182] width 90 height 90
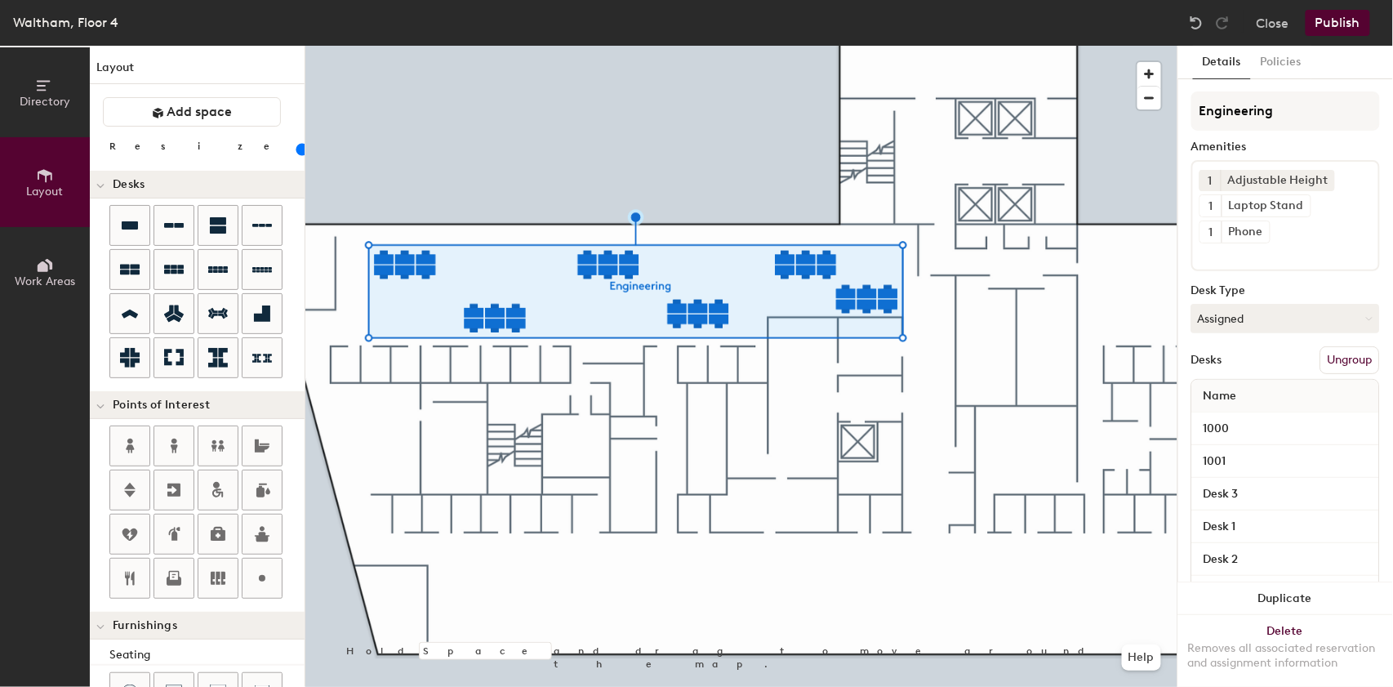
click at [1320, 358] on button "Ungroup" at bounding box center [1350, 360] width 60 height 28
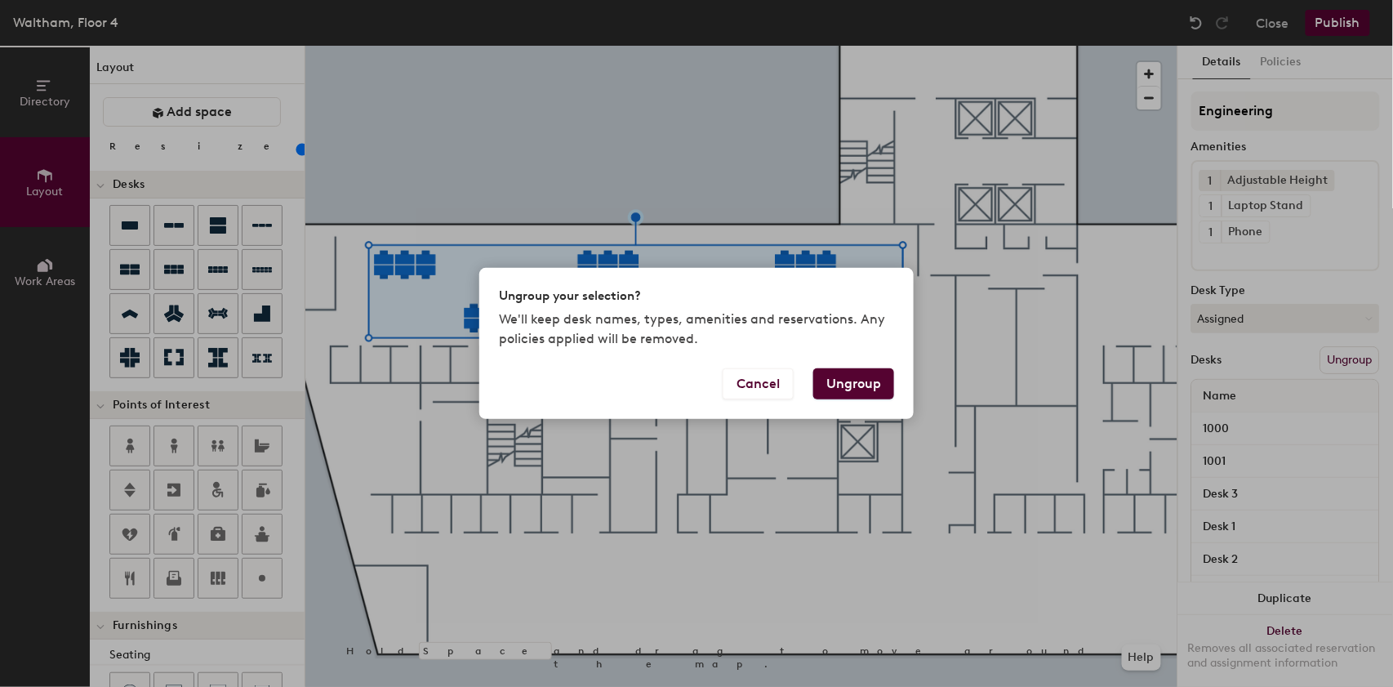
click at [834, 382] on button "Ungroup" at bounding box center [853, 383] width 81 height 31
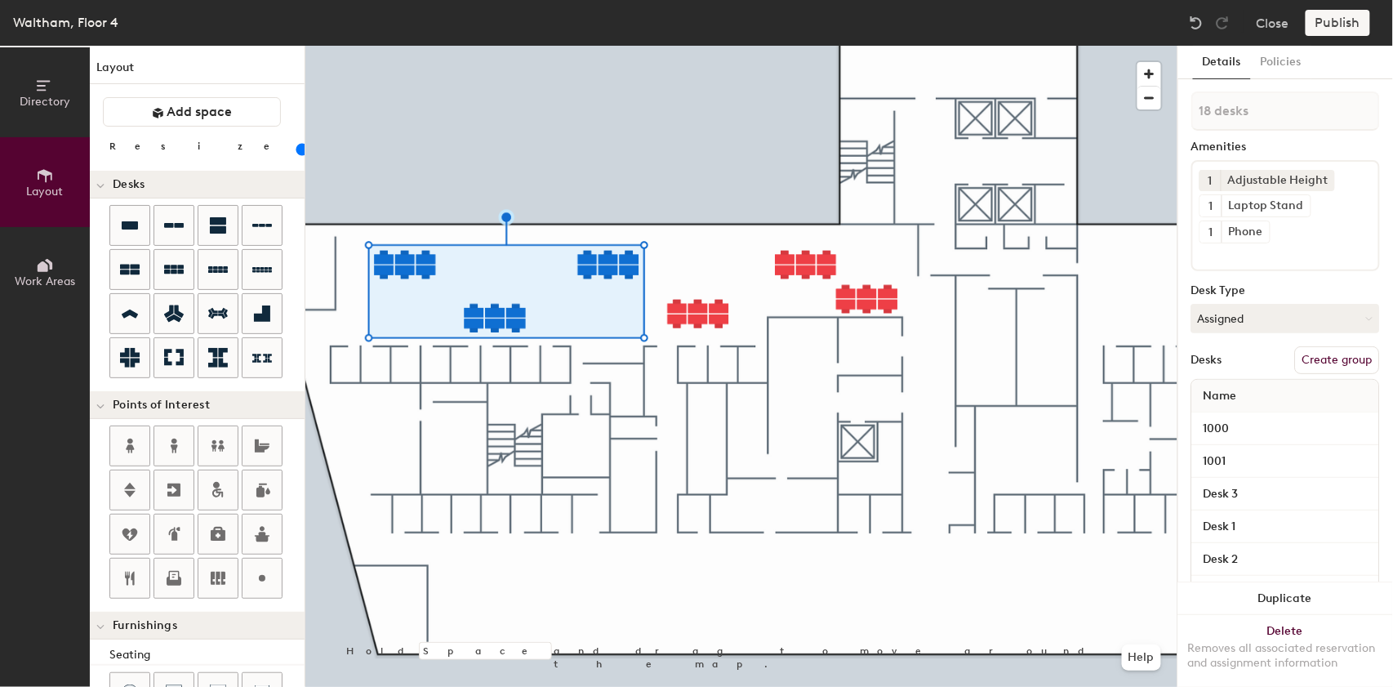
click at [1304, 353] on button "Create group" at bounding box center [1337, 360] width 85 height 28
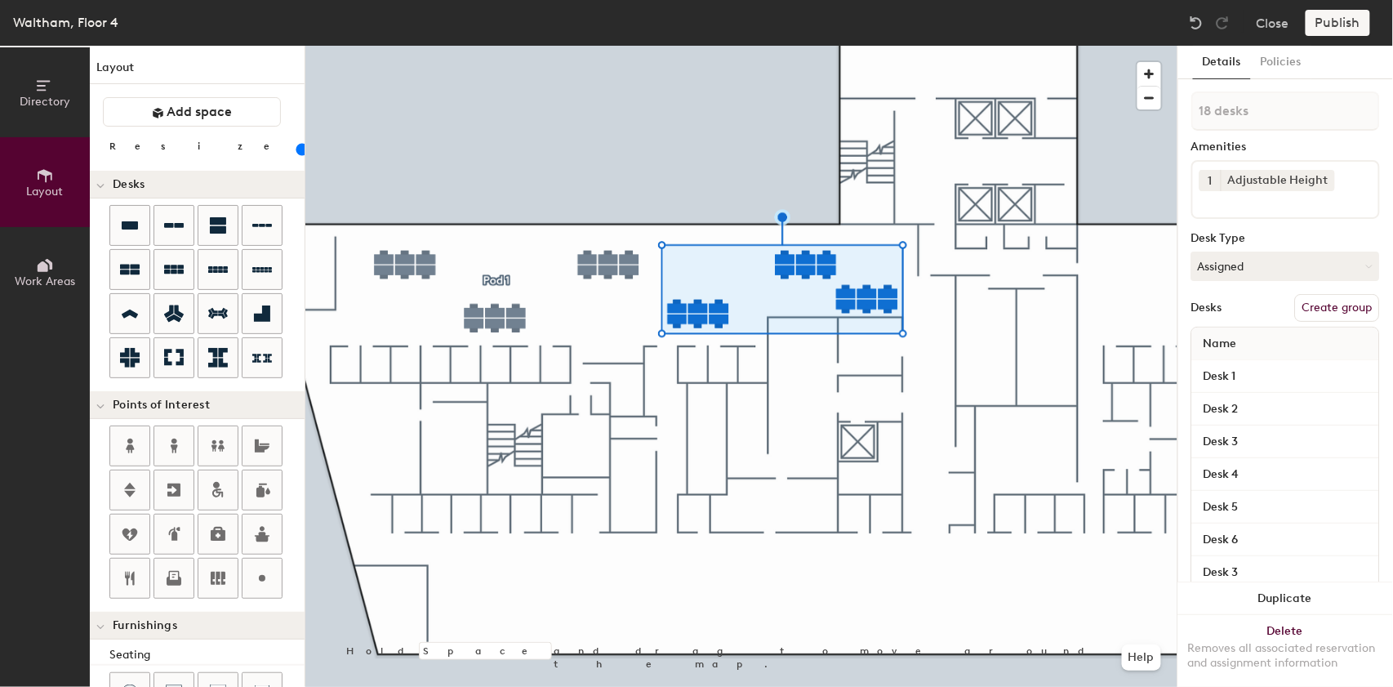
click at [1310, 302] on button "Create group" at bounding box center [1337, 308] width 85 height 28
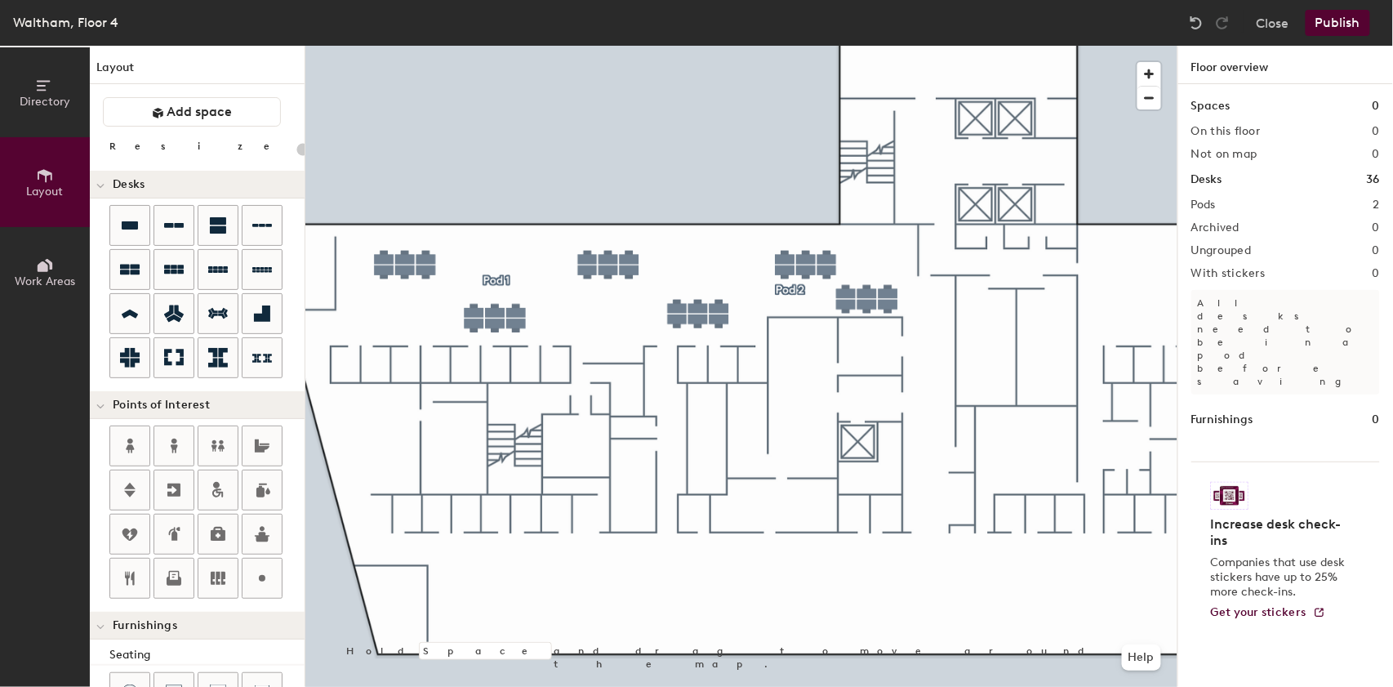
type input "20"
click at [51, 275] on span "Work Areas" at bounding box center [45, 281] width 60 height 14
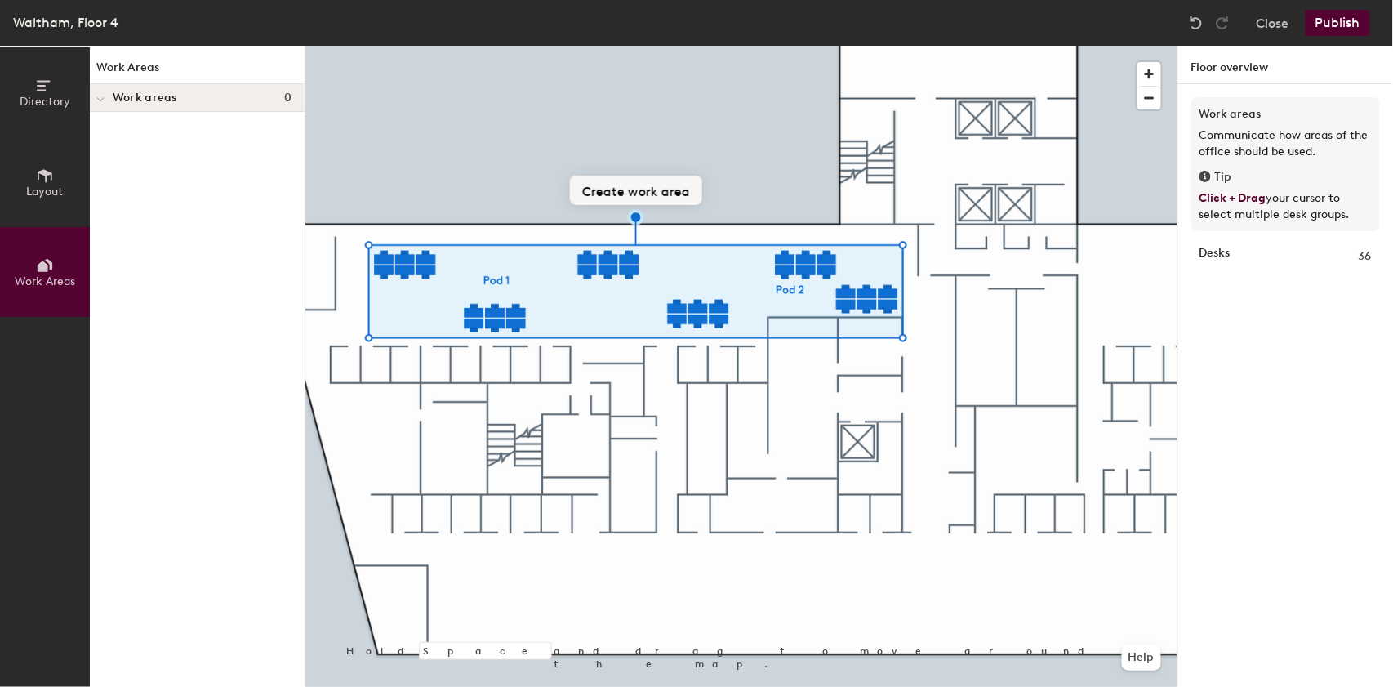
click at [621, 193] on button "Create work area" at bounding box center [636, 190] width 132 height 29
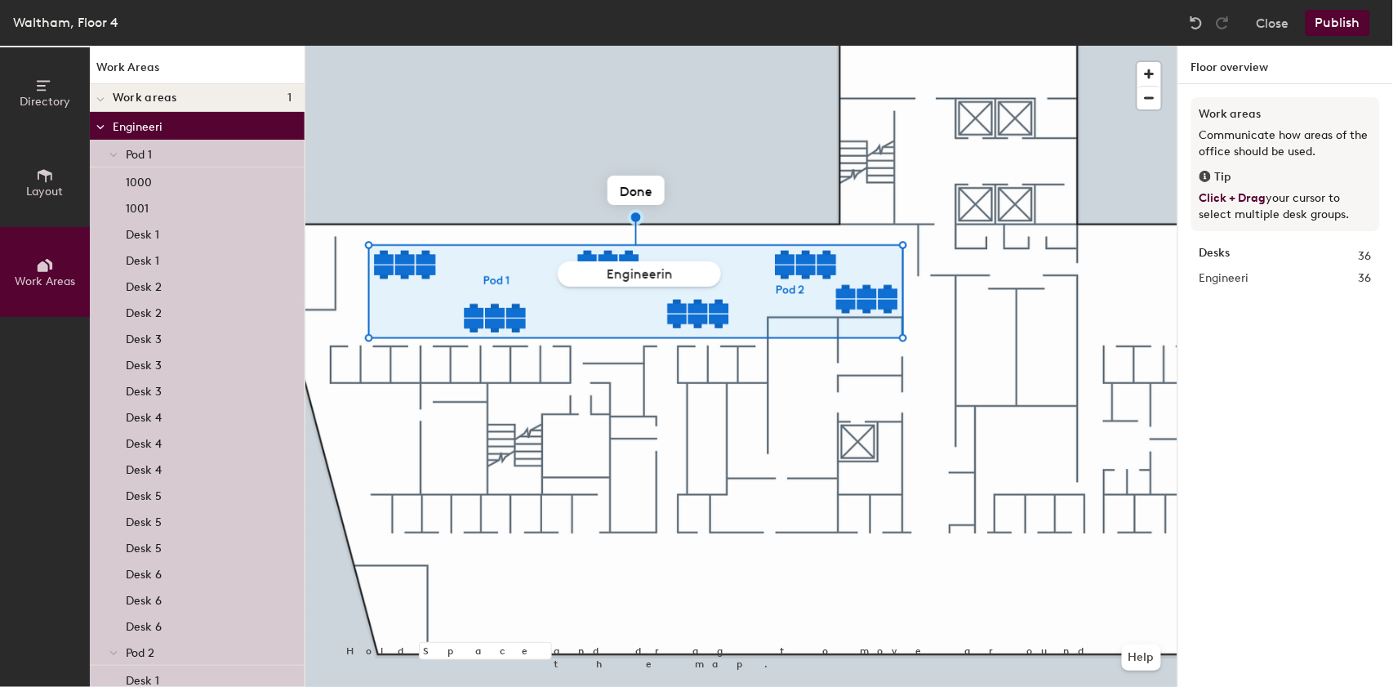
type input "Engineering"
click at [1336, 26] on button "Publish" at bounding box center [1337, 23] width 64 height 26
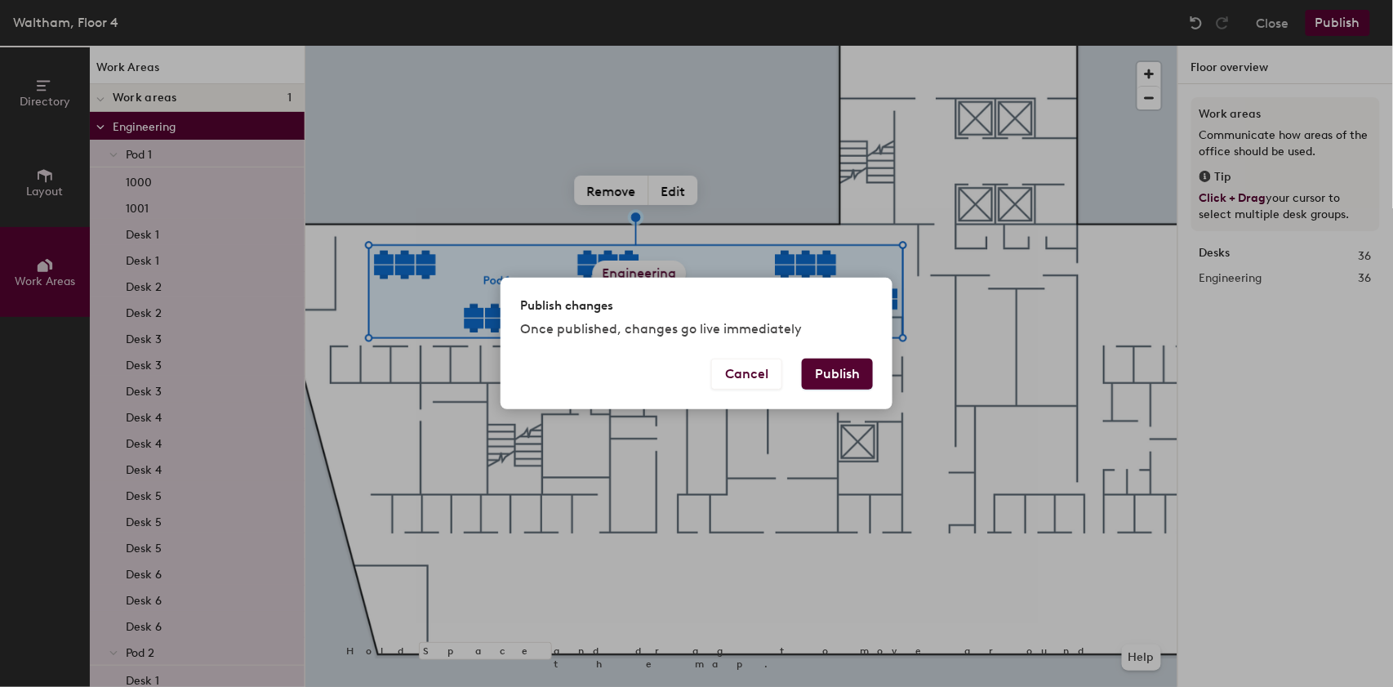
click at [857, 374] on button "Publish" at bounding box center [837, 373] width 71 height 31
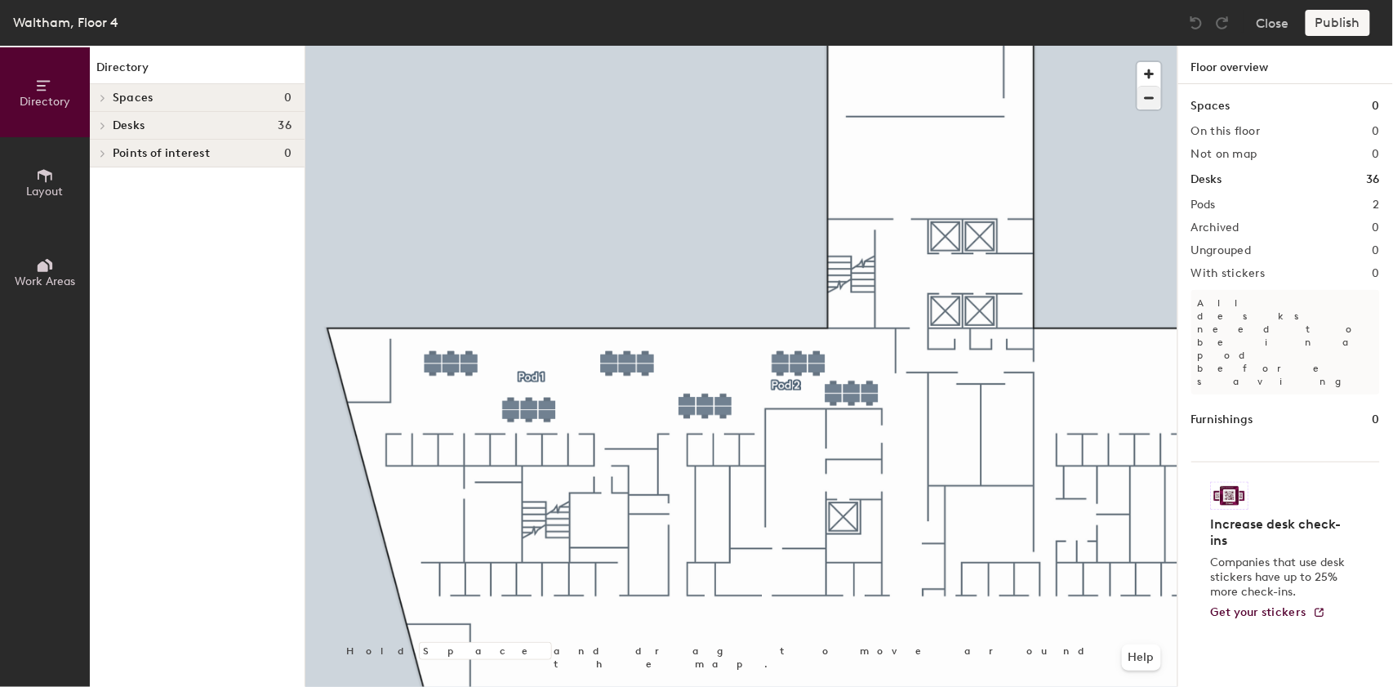
click at [473, 46] on div at bounding box center [741, 46] width 872 height 0
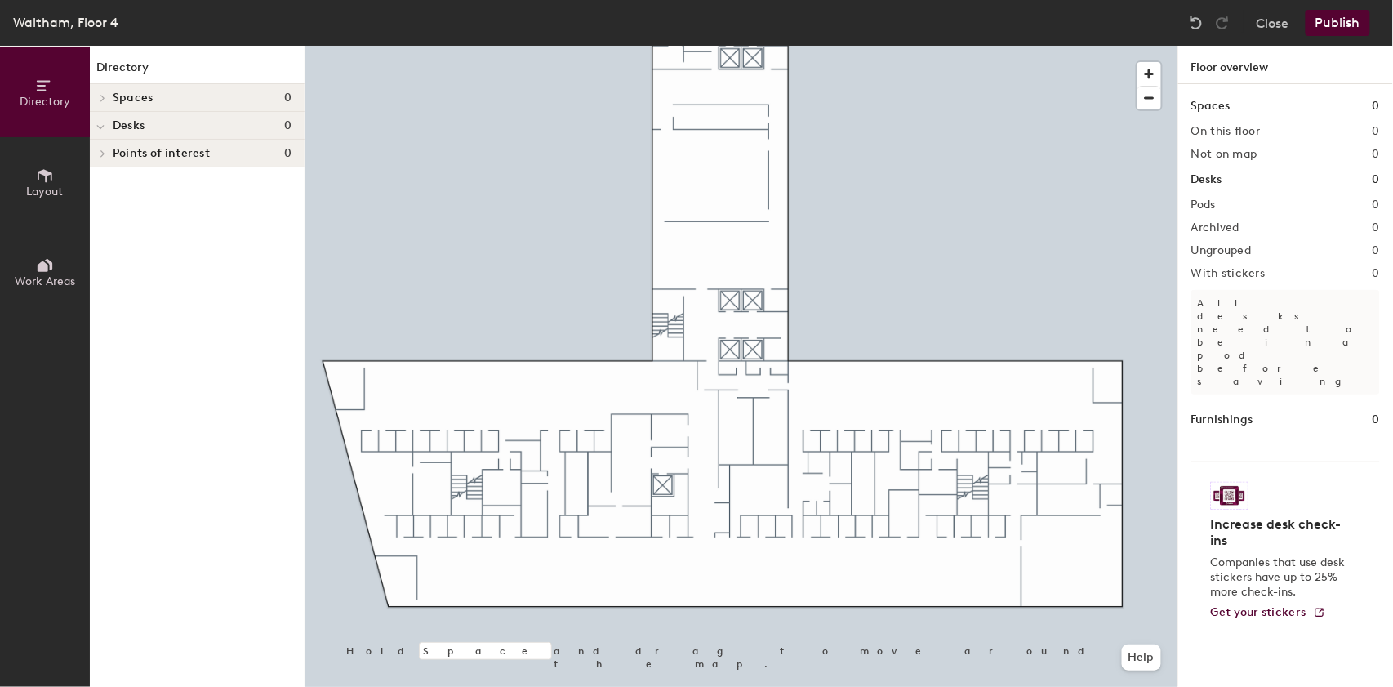
click at [47, 176] on icon at bounding box center [45, 176] width 18 height 18
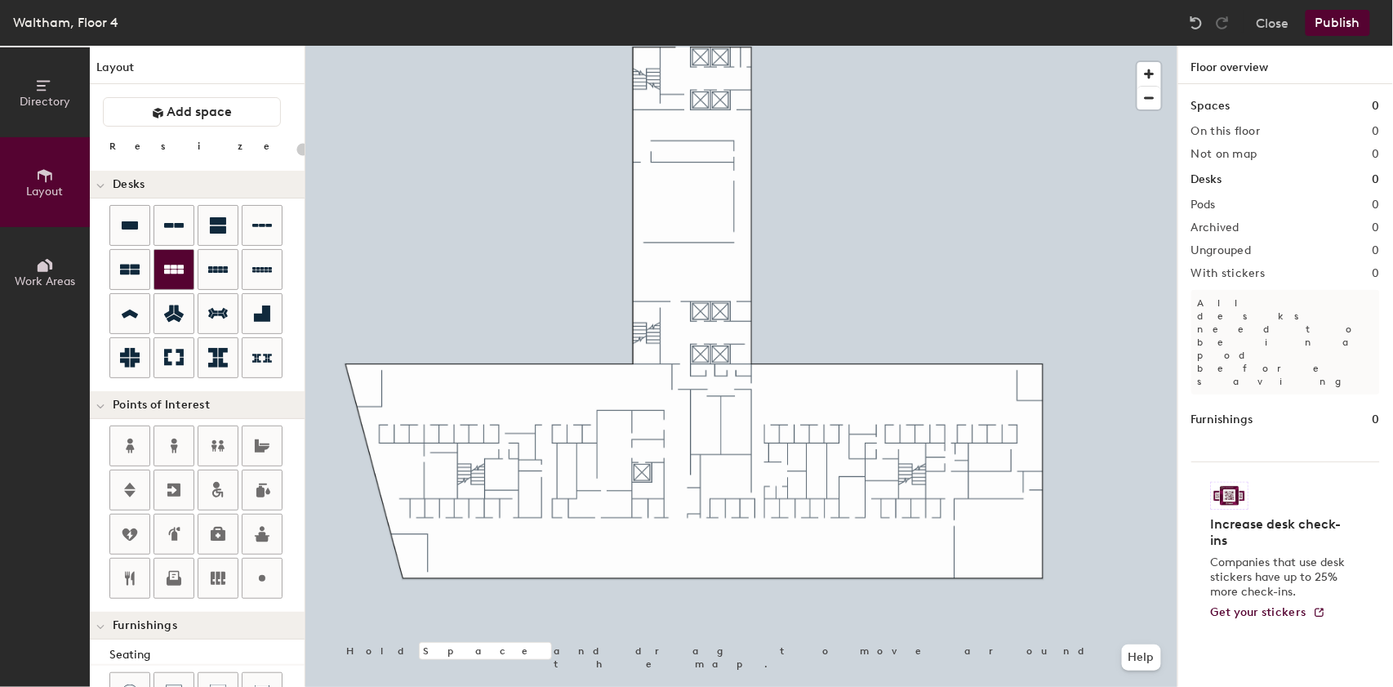
click at [163, 281] on div at bounding box center [173, 269] width 39 height 39
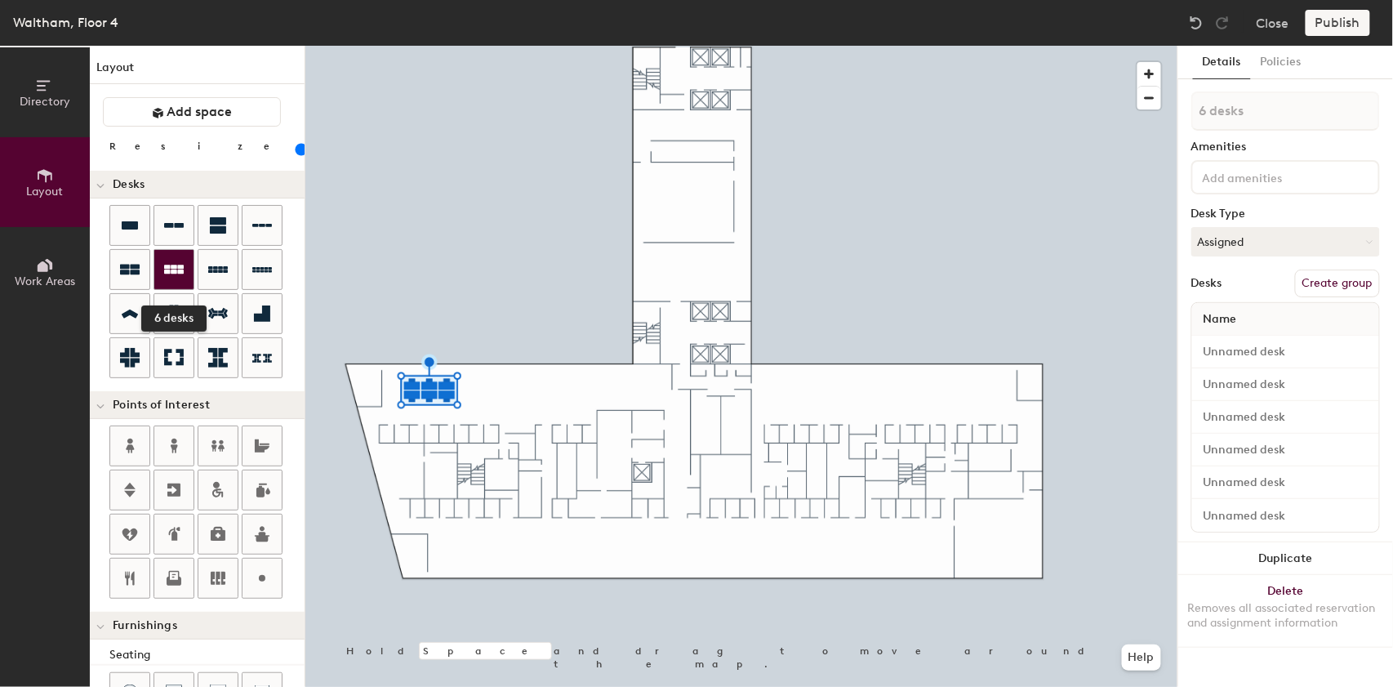
click at [176, 271] on icon at bounding box center [174, 268] width 20 height 9
click at [173, 264] on icon at bounding box center [174, 268] width 20 height 9
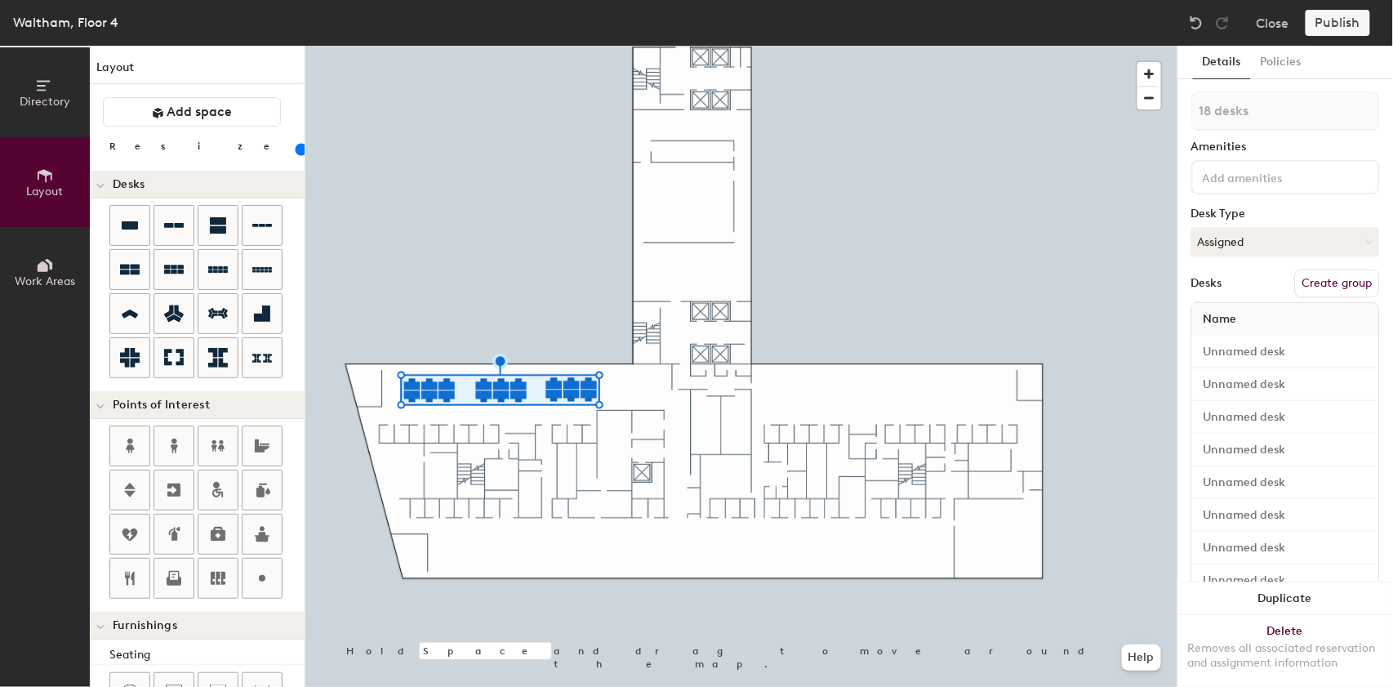
click at [1321, 282] on button "Create group" at bounding box center [1337, 283] width 85 height 28
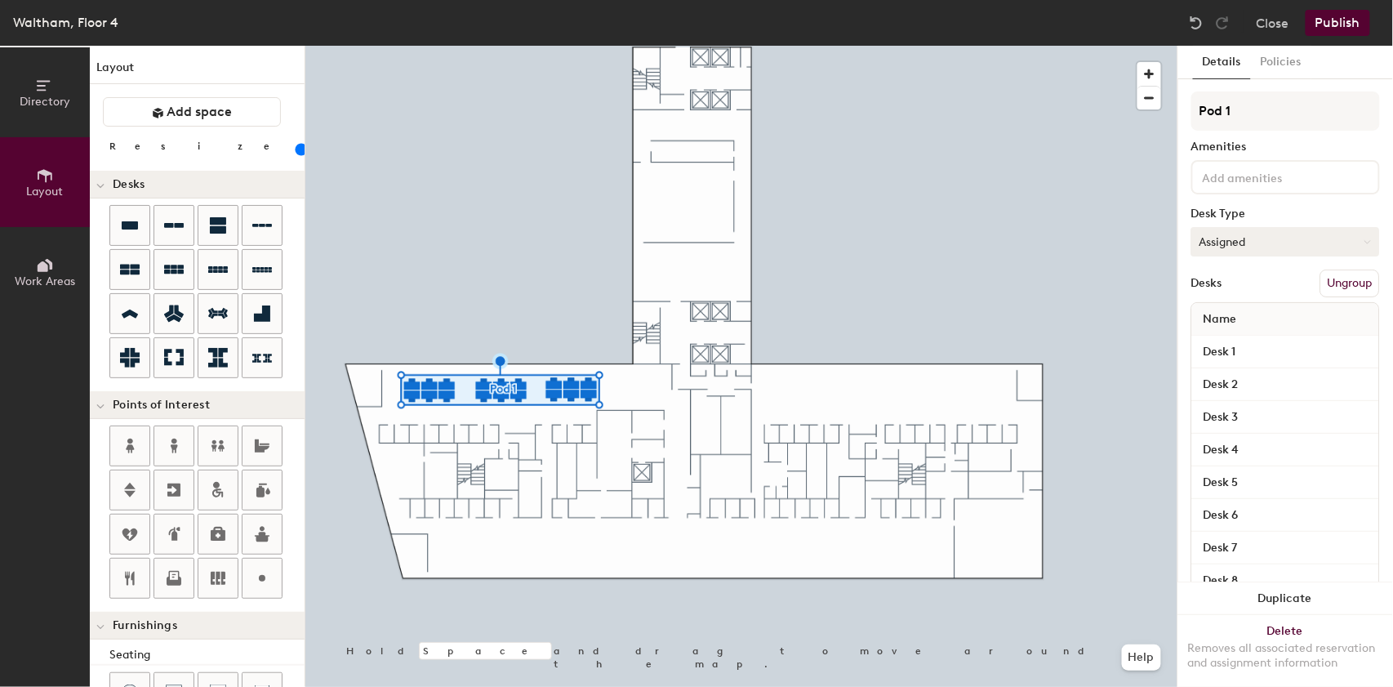
click at [1246, 246] on button "Assigned" at bounding box center [1285, 241] width 189 height 29
click at [1215, 333] on div "Hoteled" at bounding box center [1273, 341] width 163 height 24
click at [1335, 22] on button "Publish" at bounding box center [1337, 23] width 64 height 26
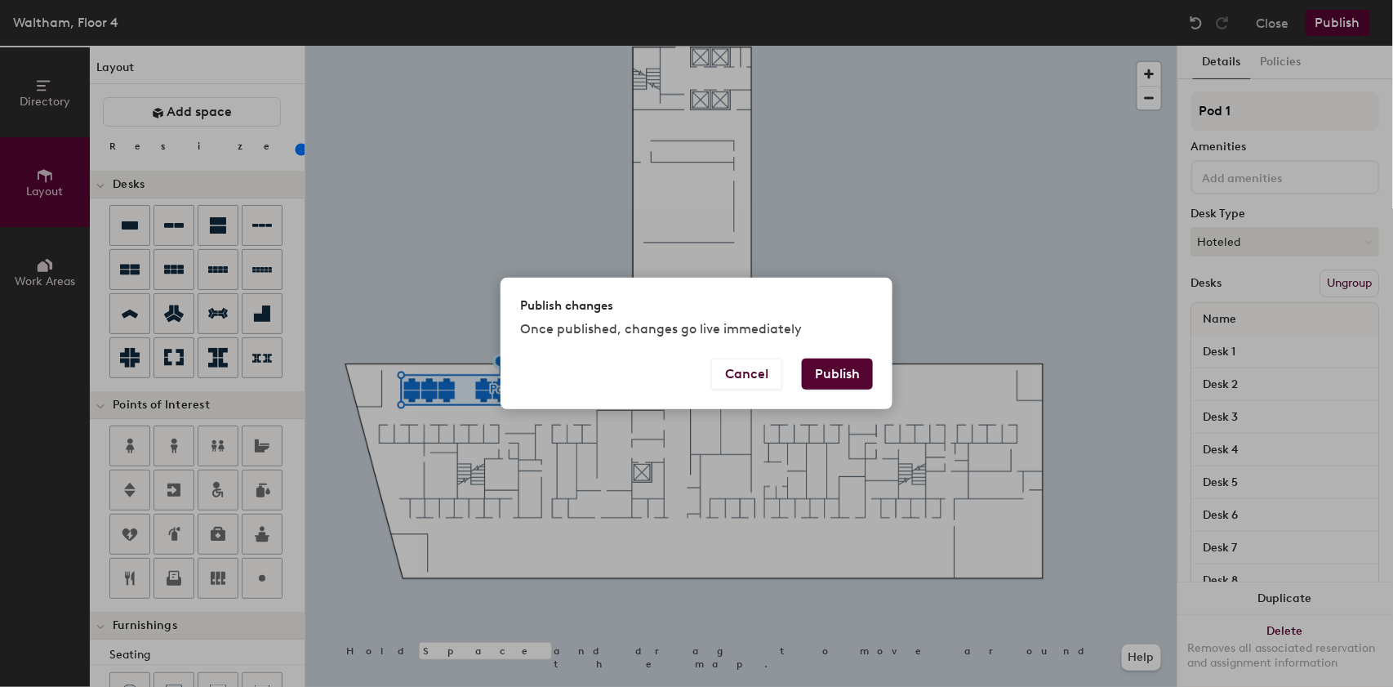
click at [830, 380] on button "Publish" at bounding box center [837, 373] width 71 height 31
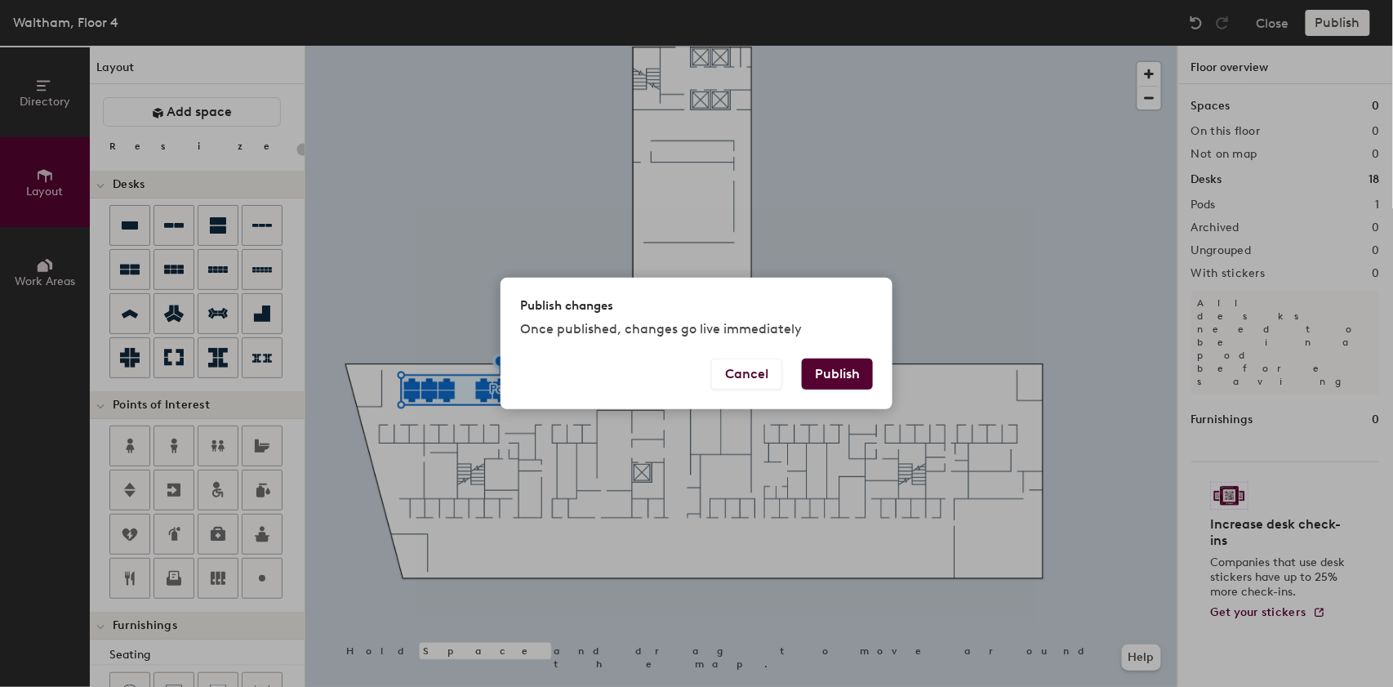
type input "20"
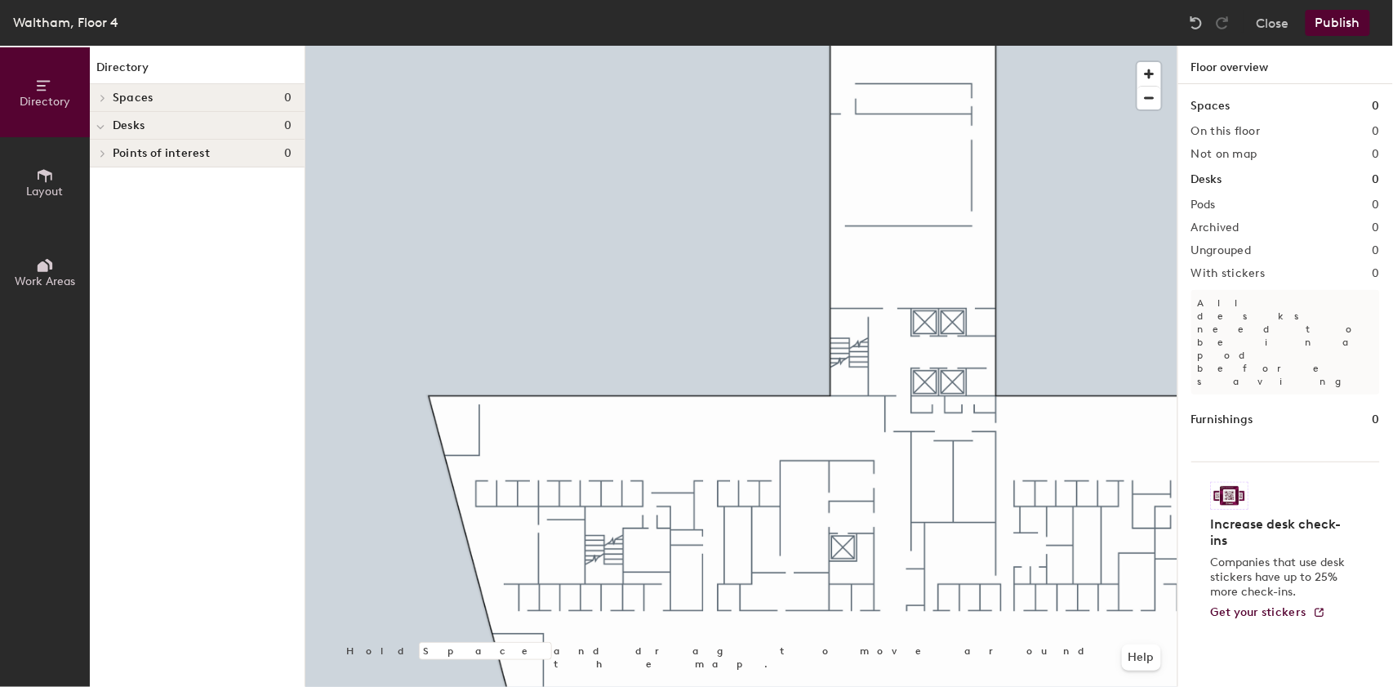
click at [1326, 22] on button "Publish" at bounding box center [1337, 23] width 64 height 26
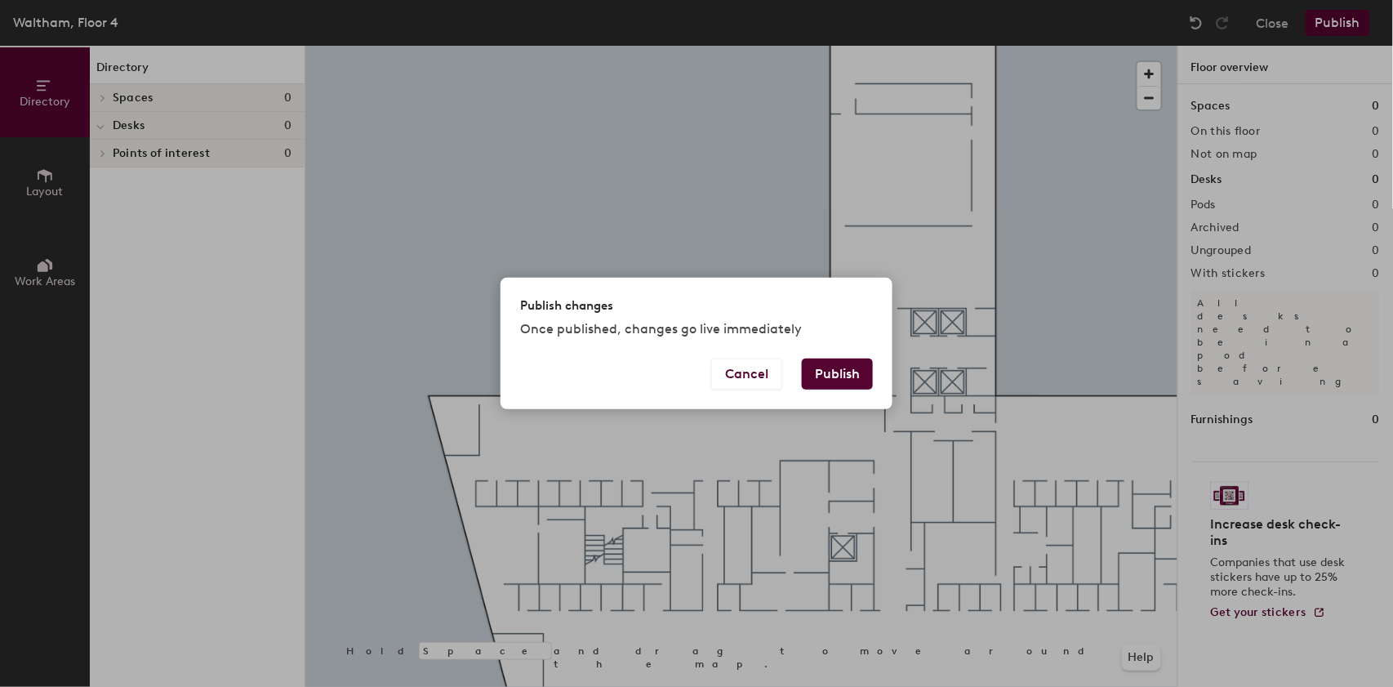
click at [815, 367] on button "Publish" at bounding box center [837, 373] width 71 height 31
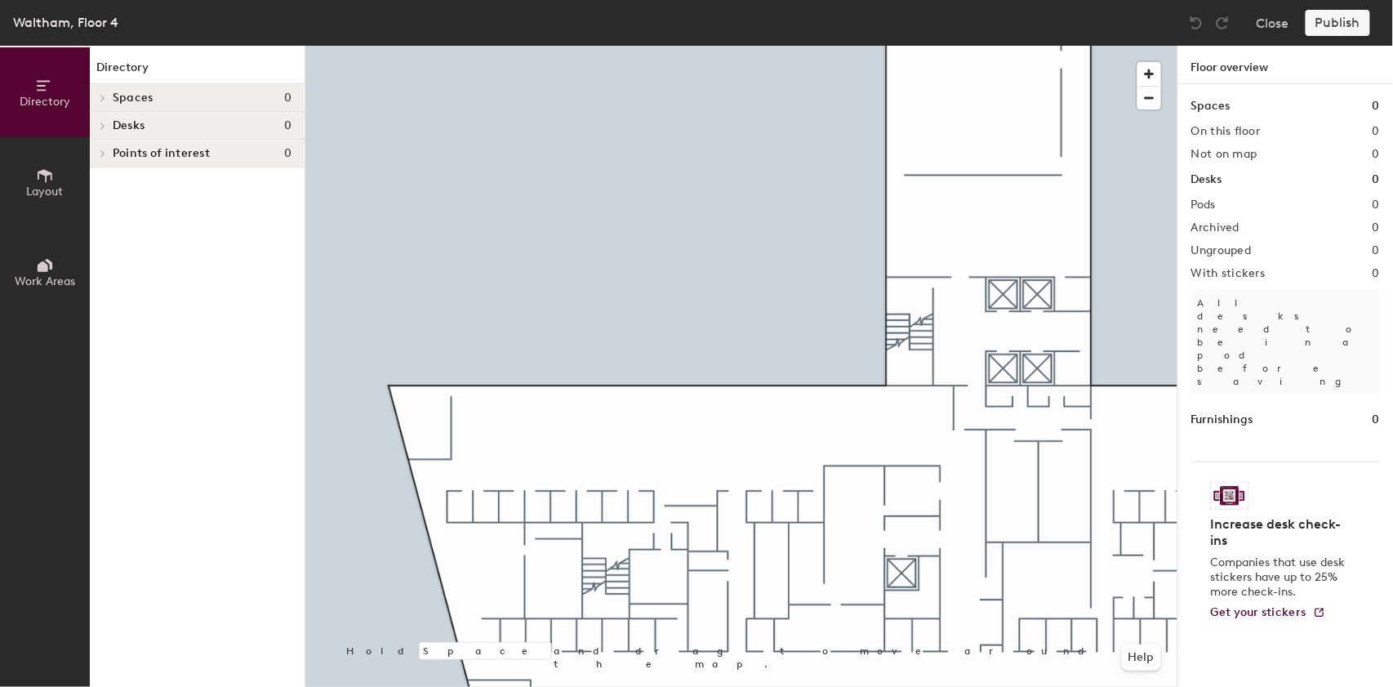
click at [40, 180] on icon at bounding box center [45, 176] width 18 height 18
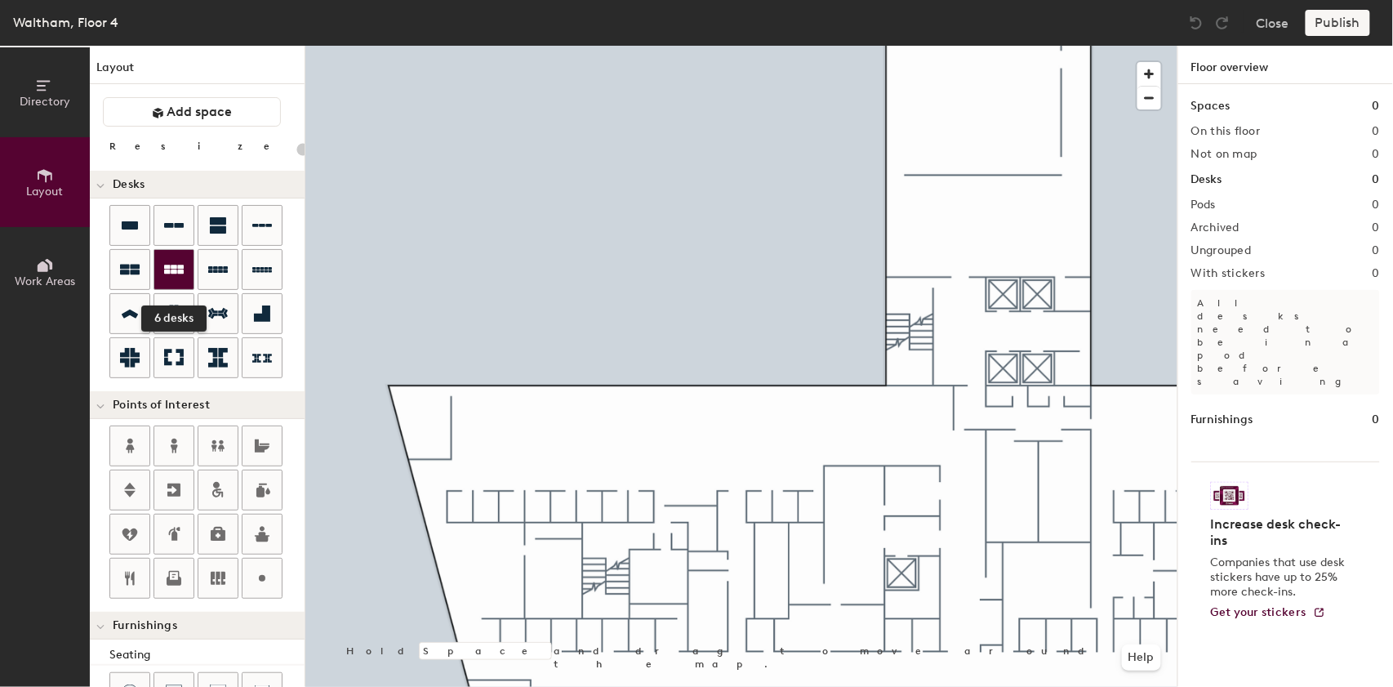
click at [166, 278] on icon at bounding box center [174, 270] width 20 height 20
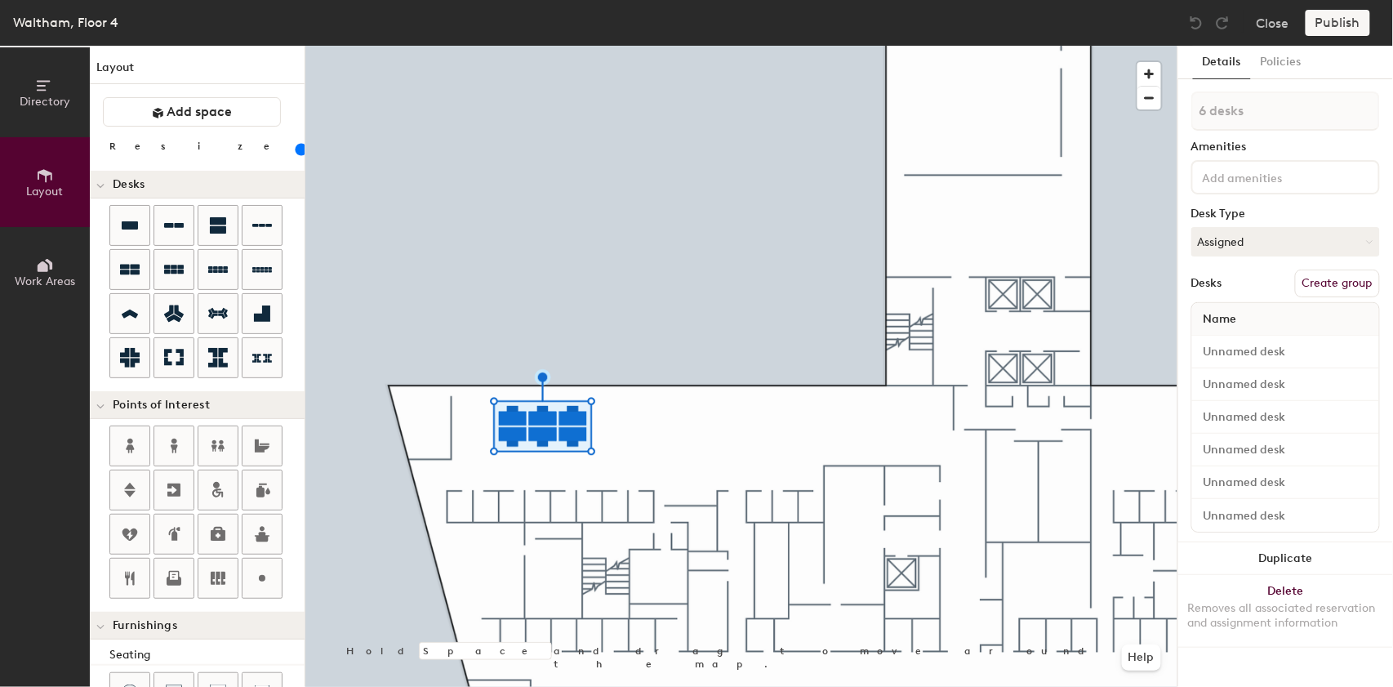
click at [1342, 284] on button "Create group" at bounding box center [1337, 283] width 85 height 28
click at [1343, 29] on button "Publish" at bounding box center [1337, 23] width 64 height 26
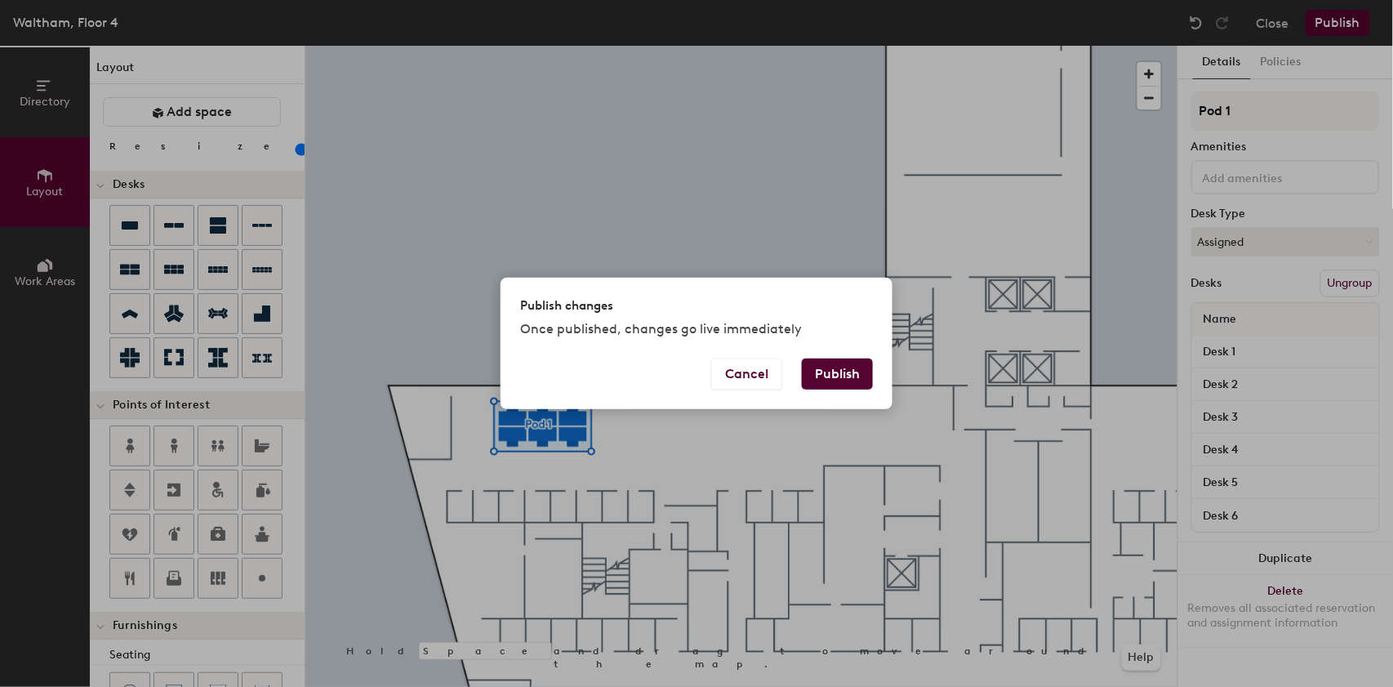
click at [836, 374] on button "Publish" at bounding box center [837, 373] width 71 height 31
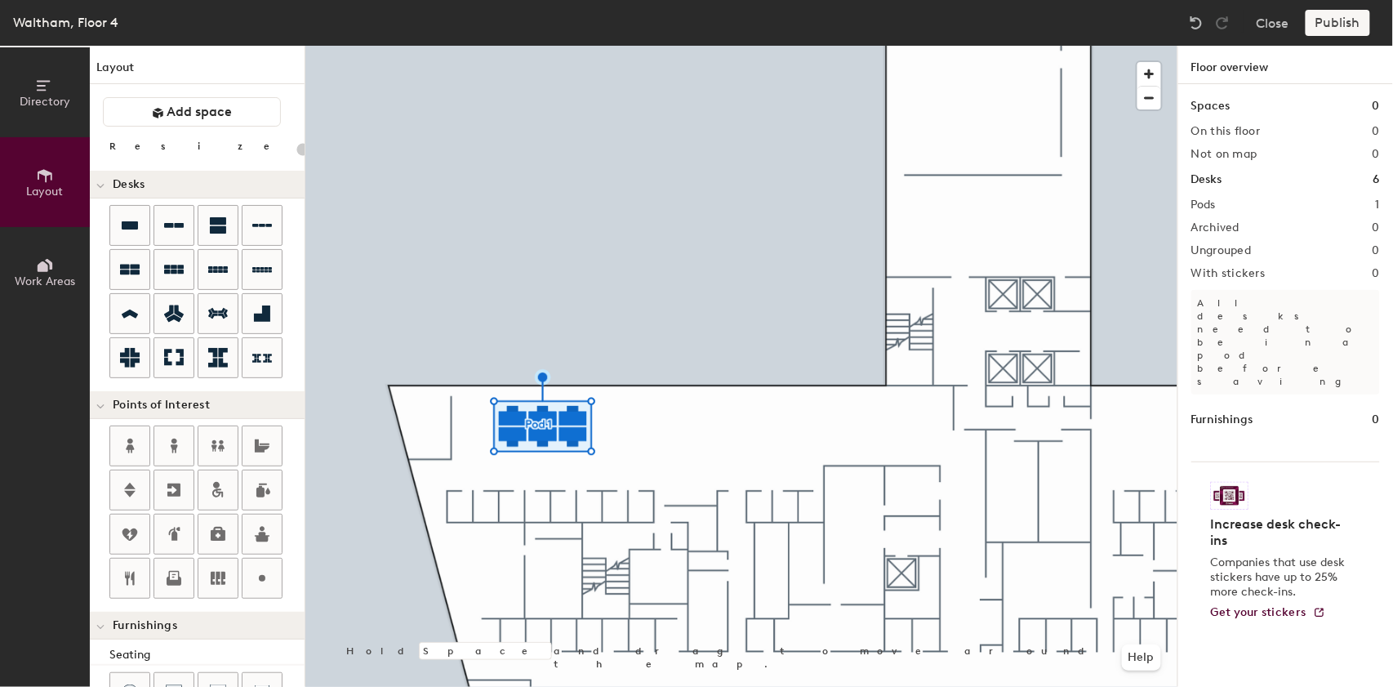
type input "20"
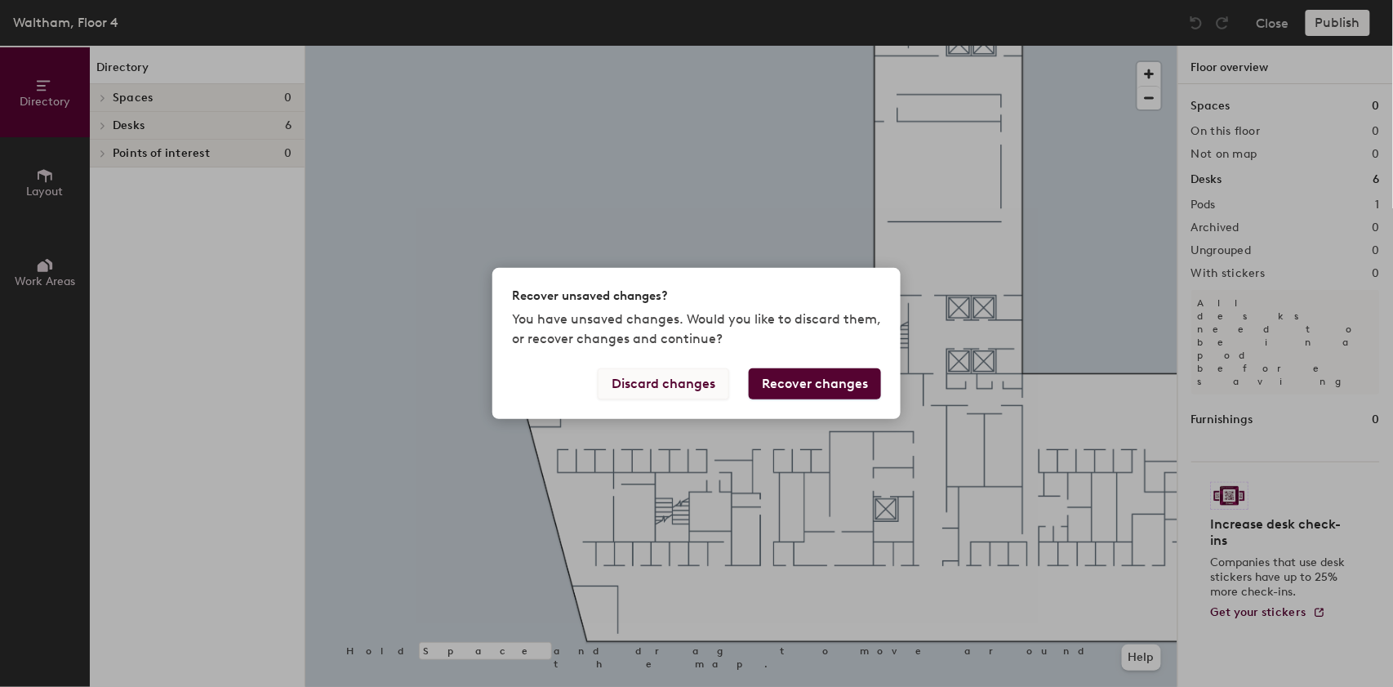
click at [696, 380] on button "Discard changes" at bounding box center [663, 383] width 131 height 31
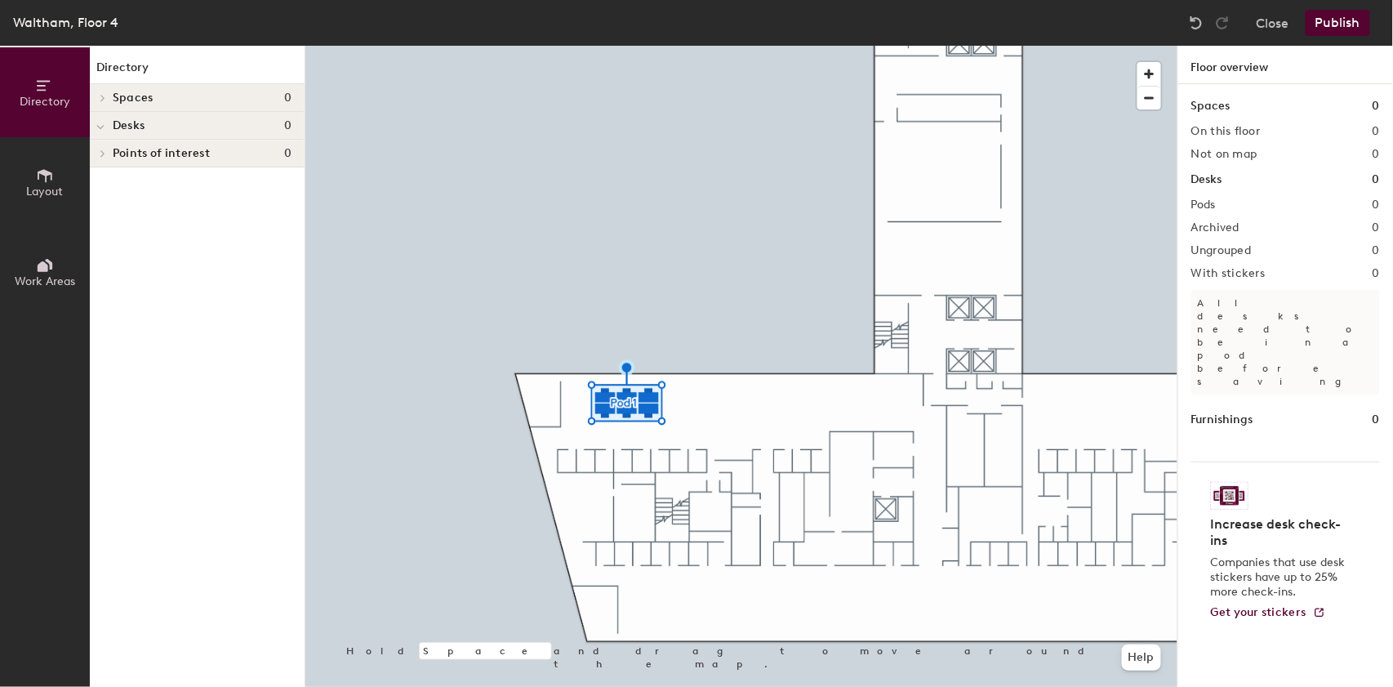
click at [1331, 24] on button "Publish" at bounding box center [1337, 23] width 64 height 26
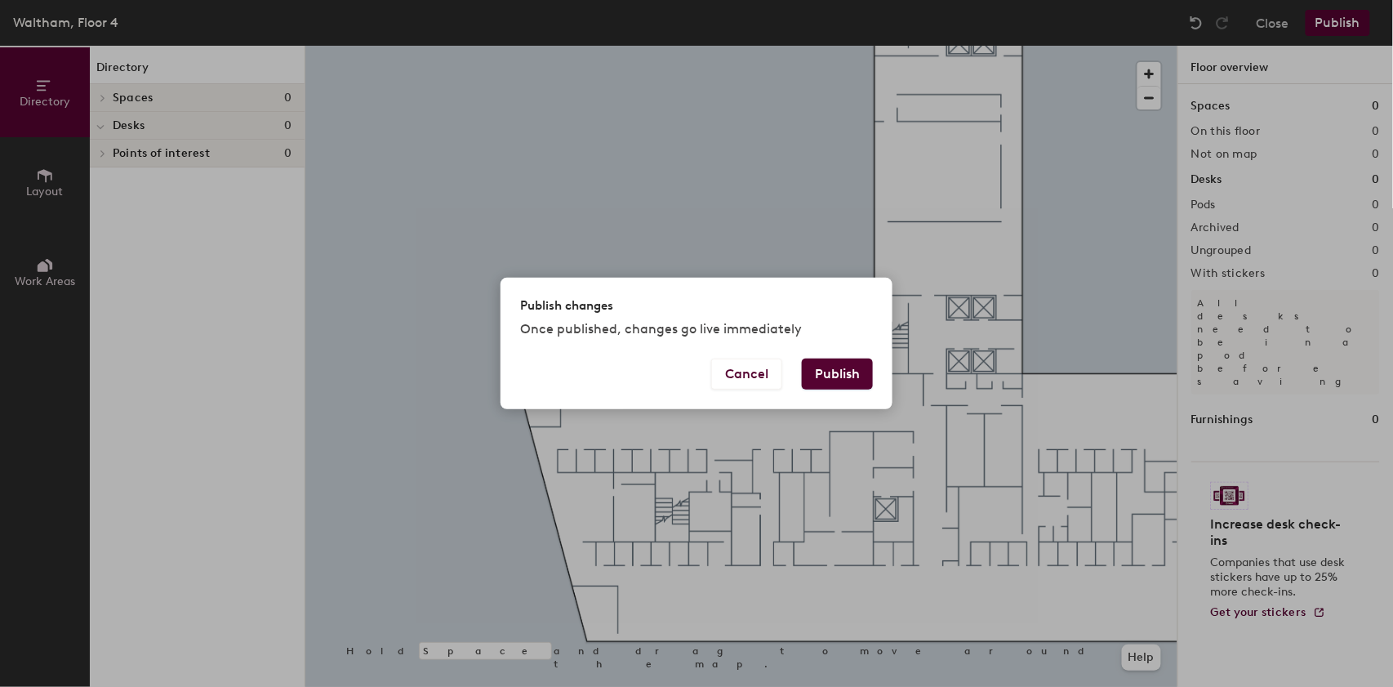
click at [817, 373] on button "Publish" at bounding box center [837, 373] width 71 height 31
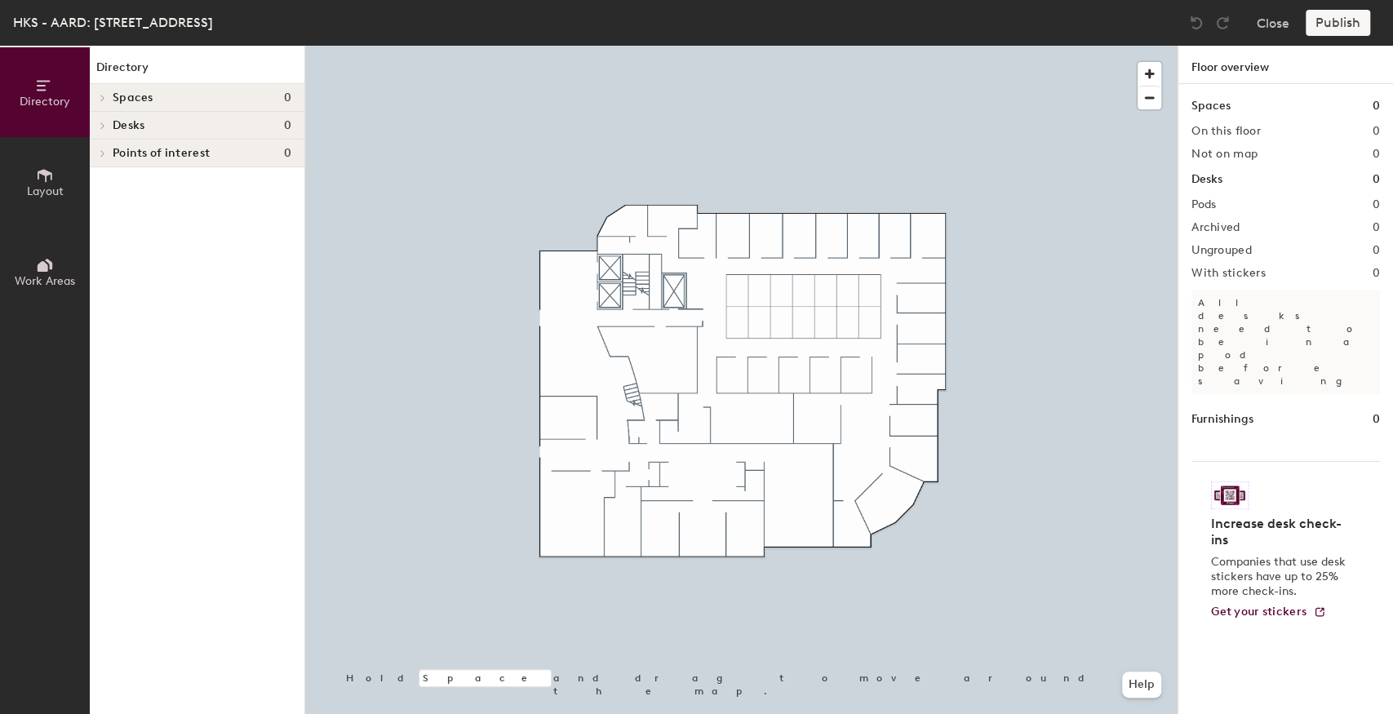
click at [42, 191] on span "Layout" at bounding box center [45, 191] width 37 height 14
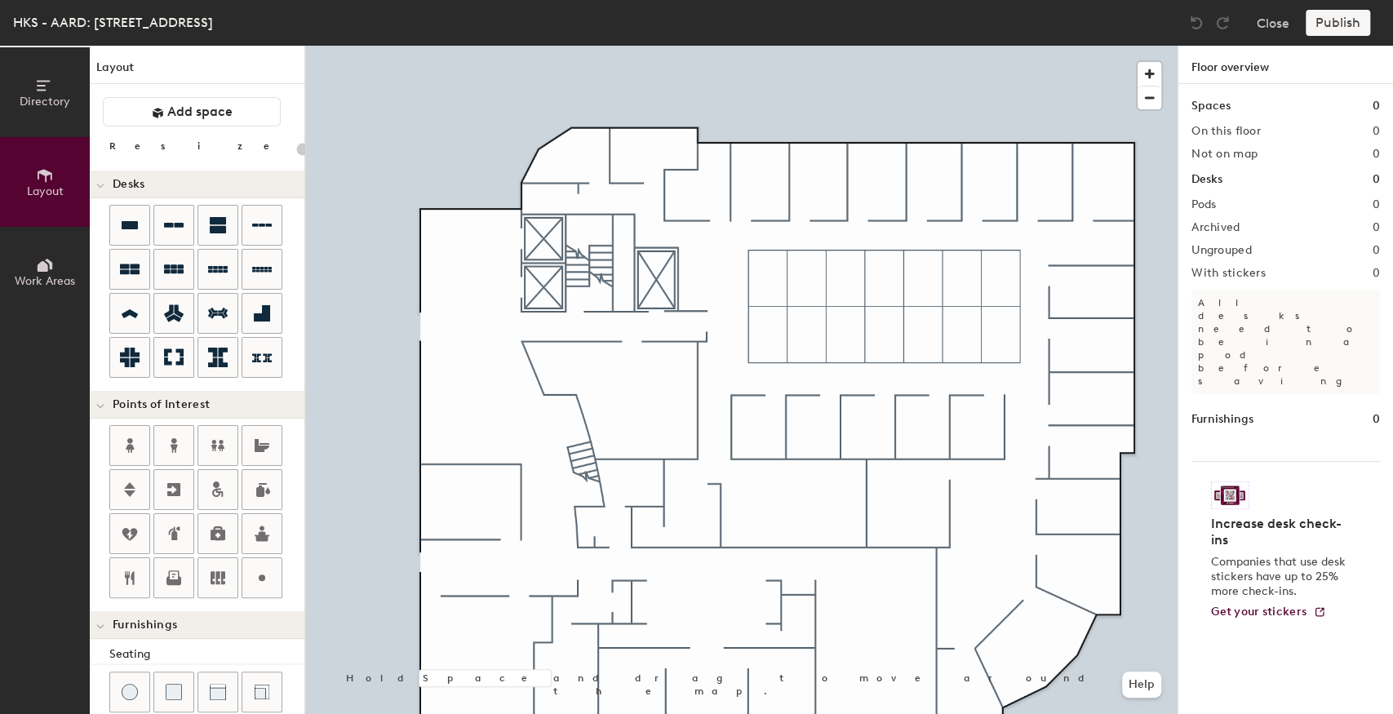
click at [0, 137] on button "Layout" at bounding box center [45, 182] width 90 height 90
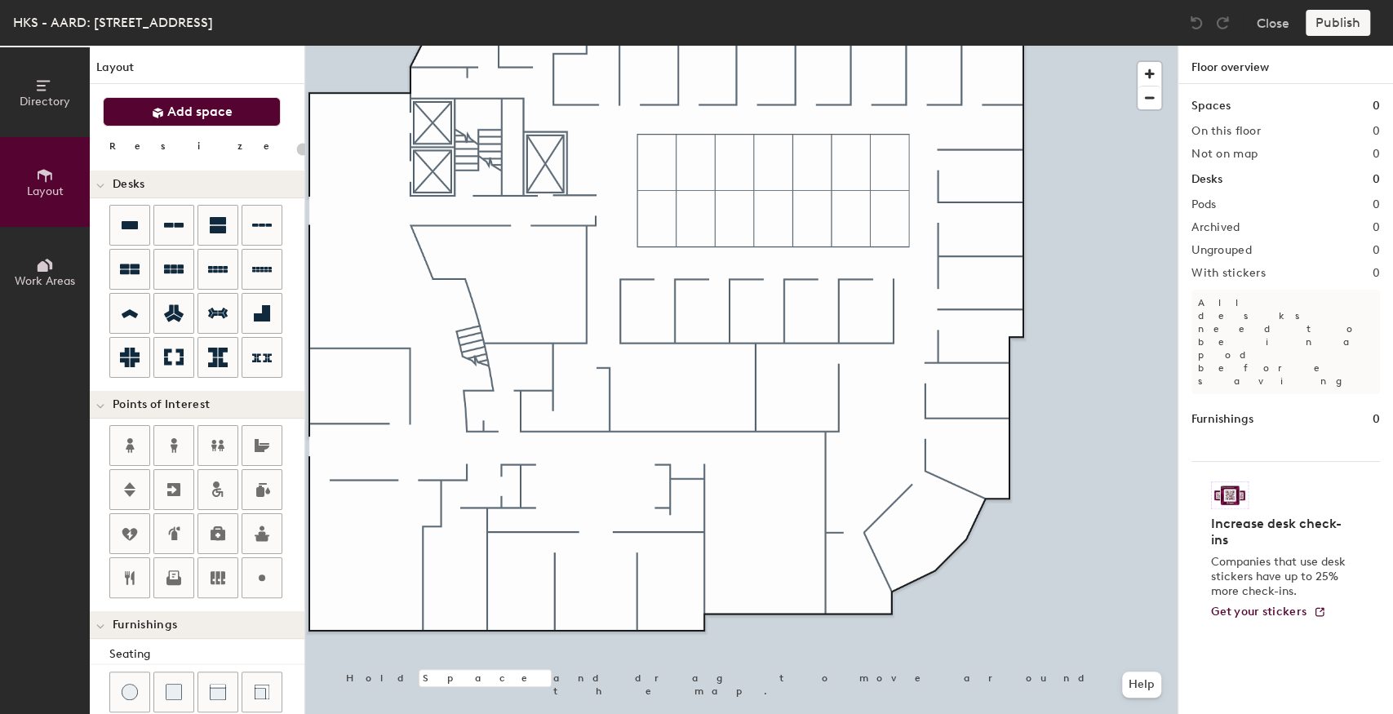
click at [184, 114] on span "Add space" at bounding box center [199, 112] width 65 height 16
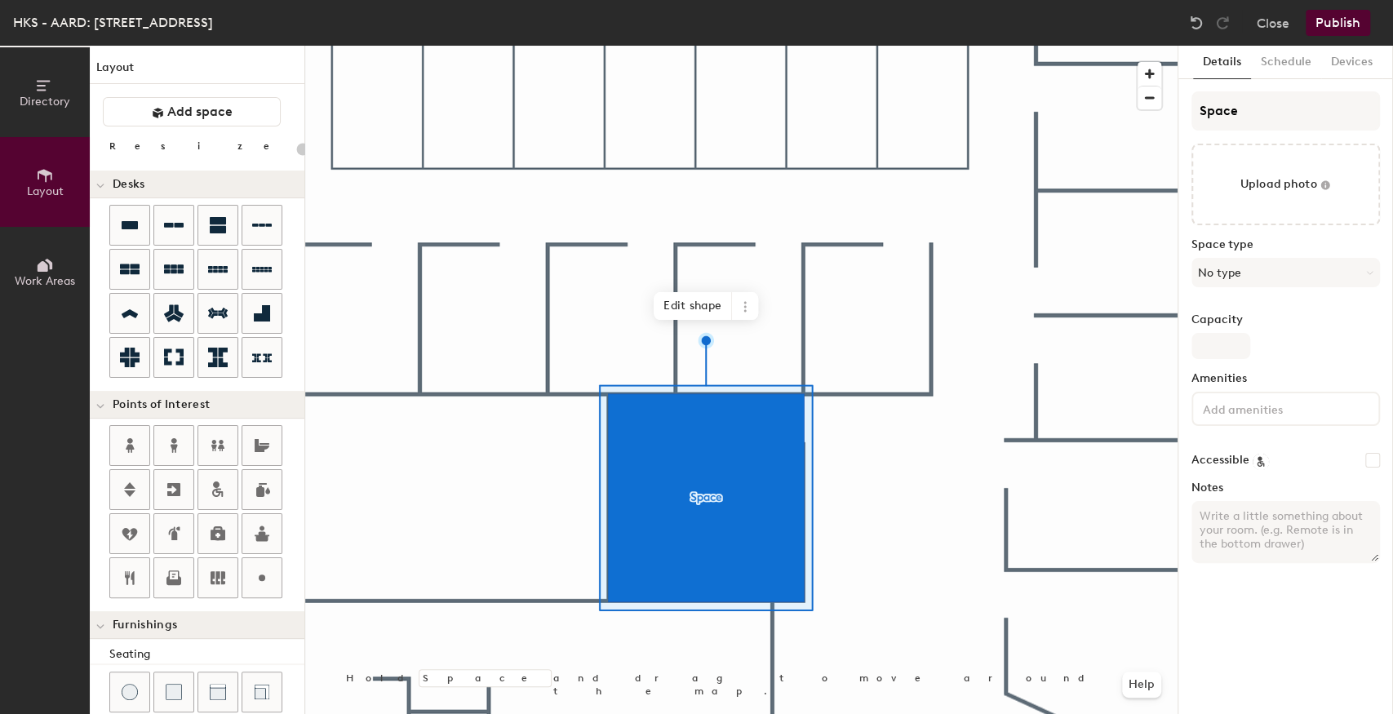
type input "20"
drag, startPoint x: 1251, startPoint y: 114, endPoint x: 1192, endPoint y: 109, distance: 59.0
click at [1192, 109] on input "Space" at bounding box center [1286, 110] width 189 height 39
type input "C"
type input "20"
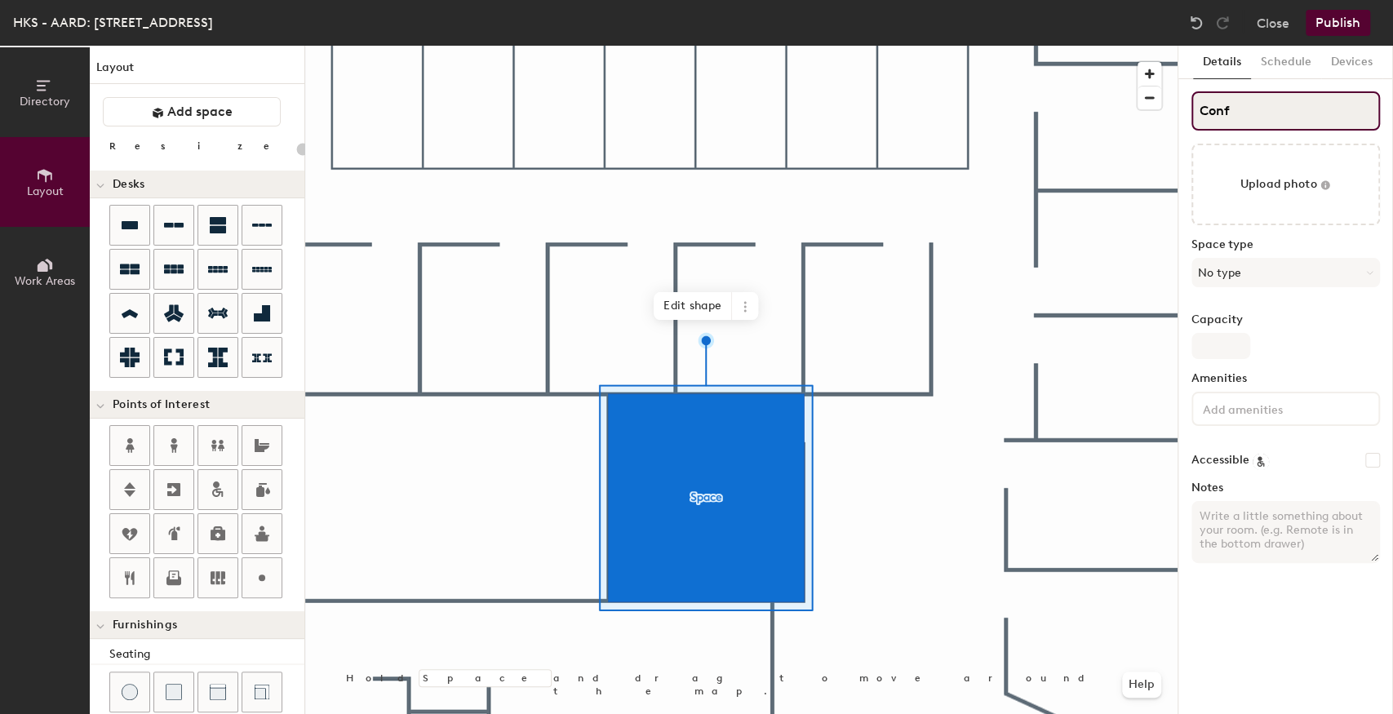
type input "Confo"
type input "20"
type input "Confer"
type input "20"
type input "Confere"
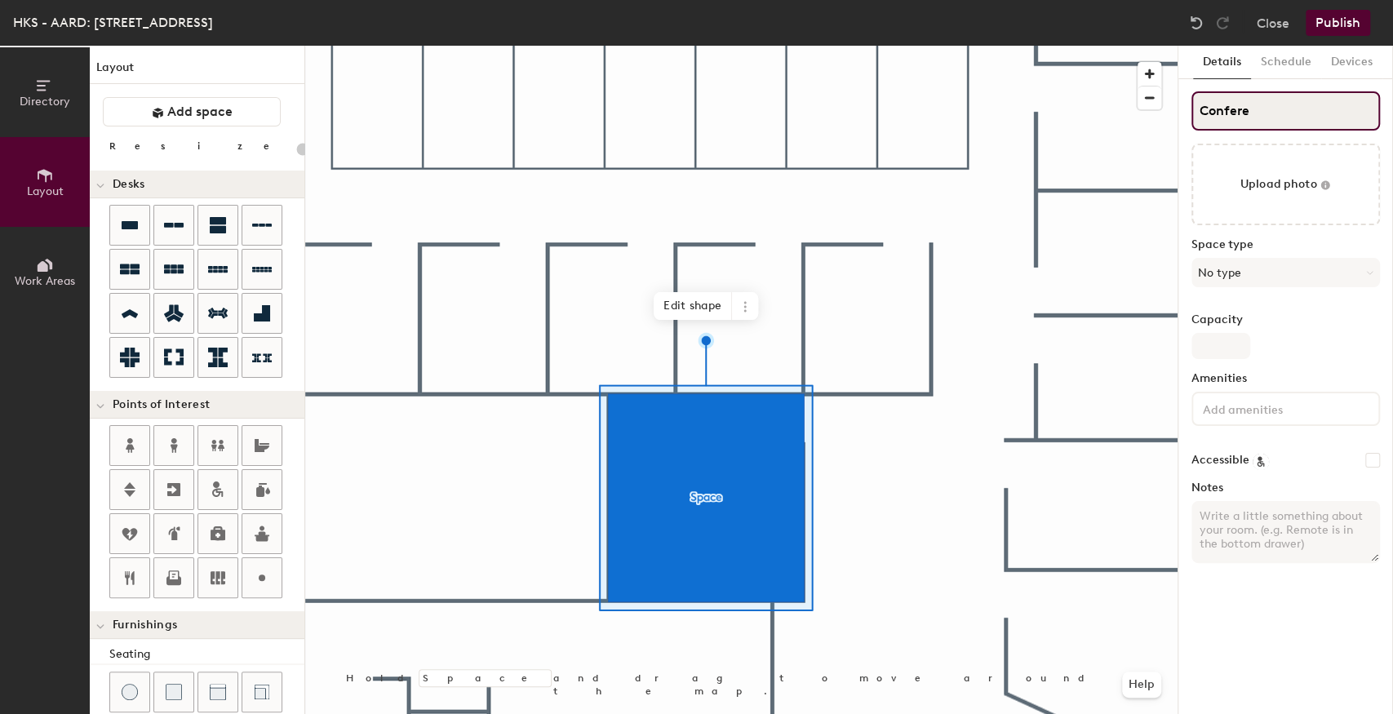
type input "20"
type input "Conference"
type input "20"
type input "Conference"
type input "20"
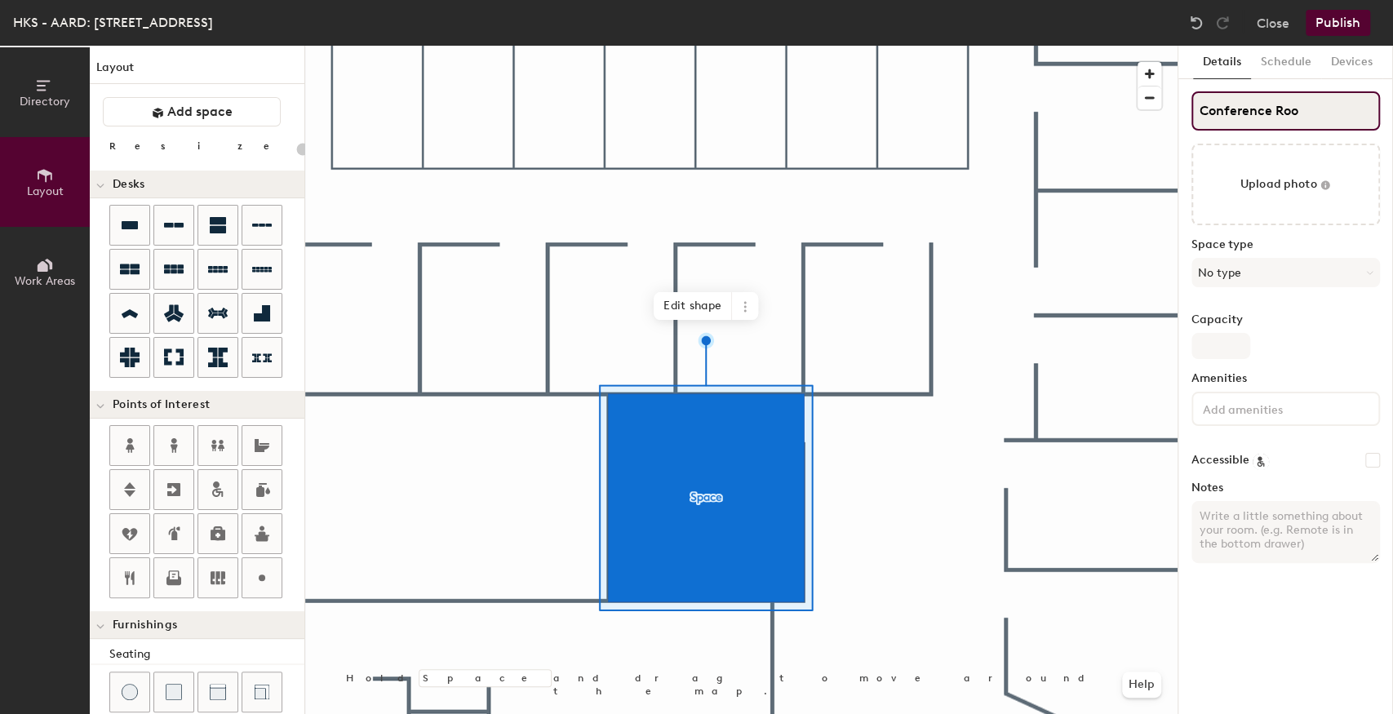
type input "Conference Room"
type input "20"
type input "Conference Room"
type input "20"
type input "Conference Room 1"
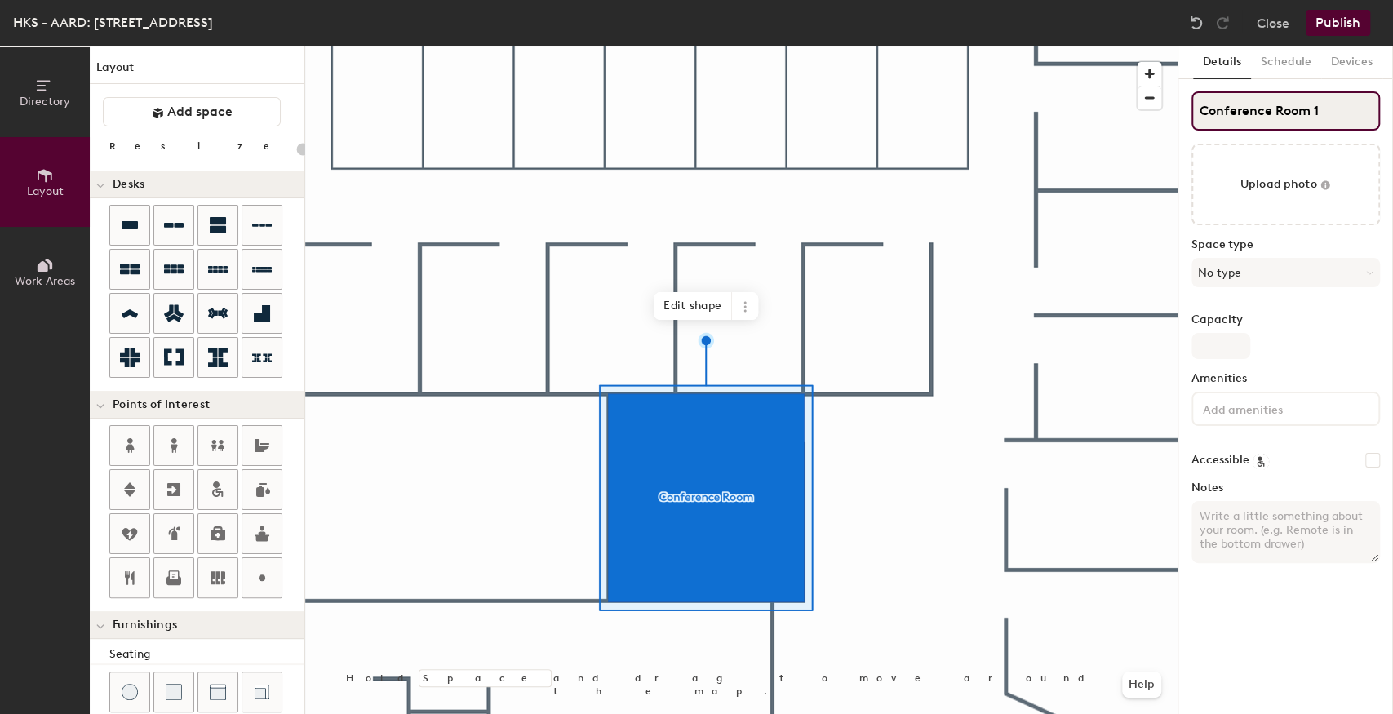
type input "20"
type input "Conference Room"
type input "20"
type input "Conference Room 3"
type input "20"
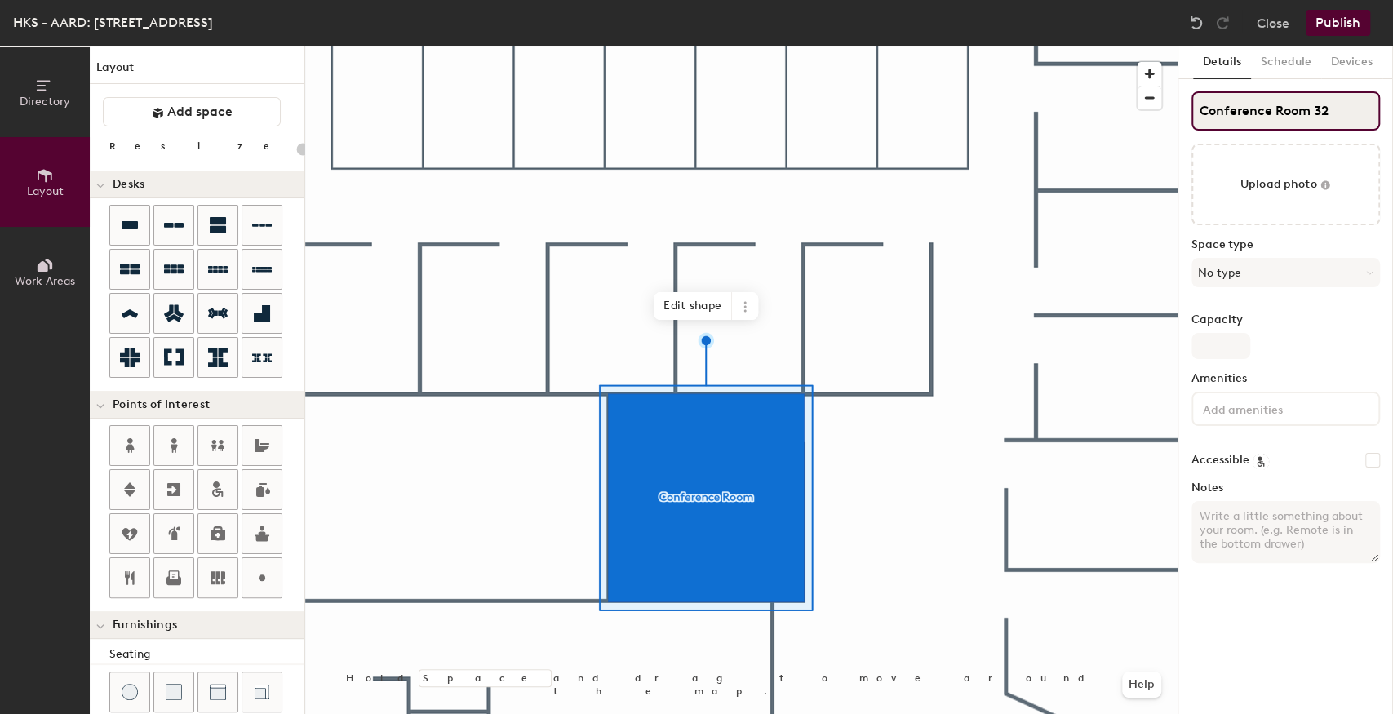
type input "Conference Room 321"
type input "20"
drag, startPoint x: 1269, startPoint y: 112, endPoint x: 1231, endPoint y: 121, distance: 39.4
click at [1231, 121] on input "Conference Room 321" at bounding box center [1286, 110] width 189 height 39
type input "Conf. Room 321"
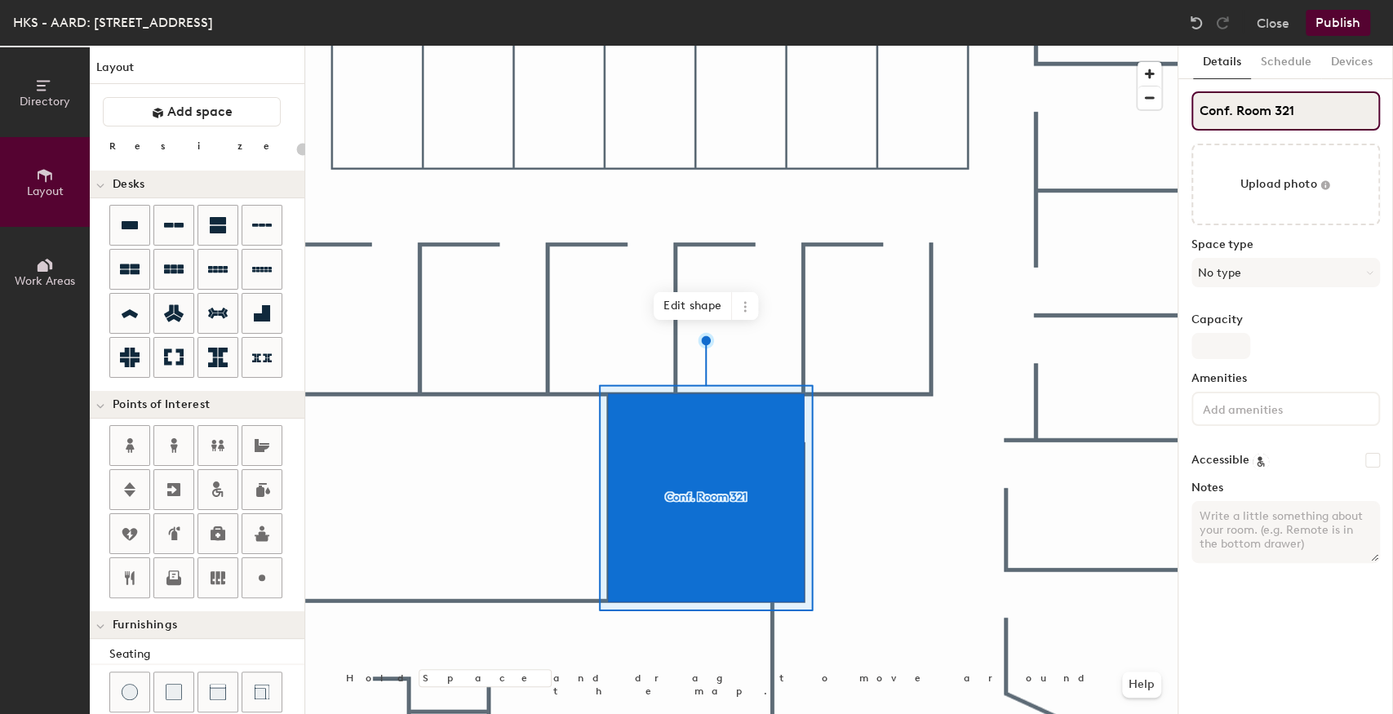
type input "20"
type input "Conf. Room 321"
click at [1257, 270] on button "No type" at bounding box center [1286, 272] width 189 height 29
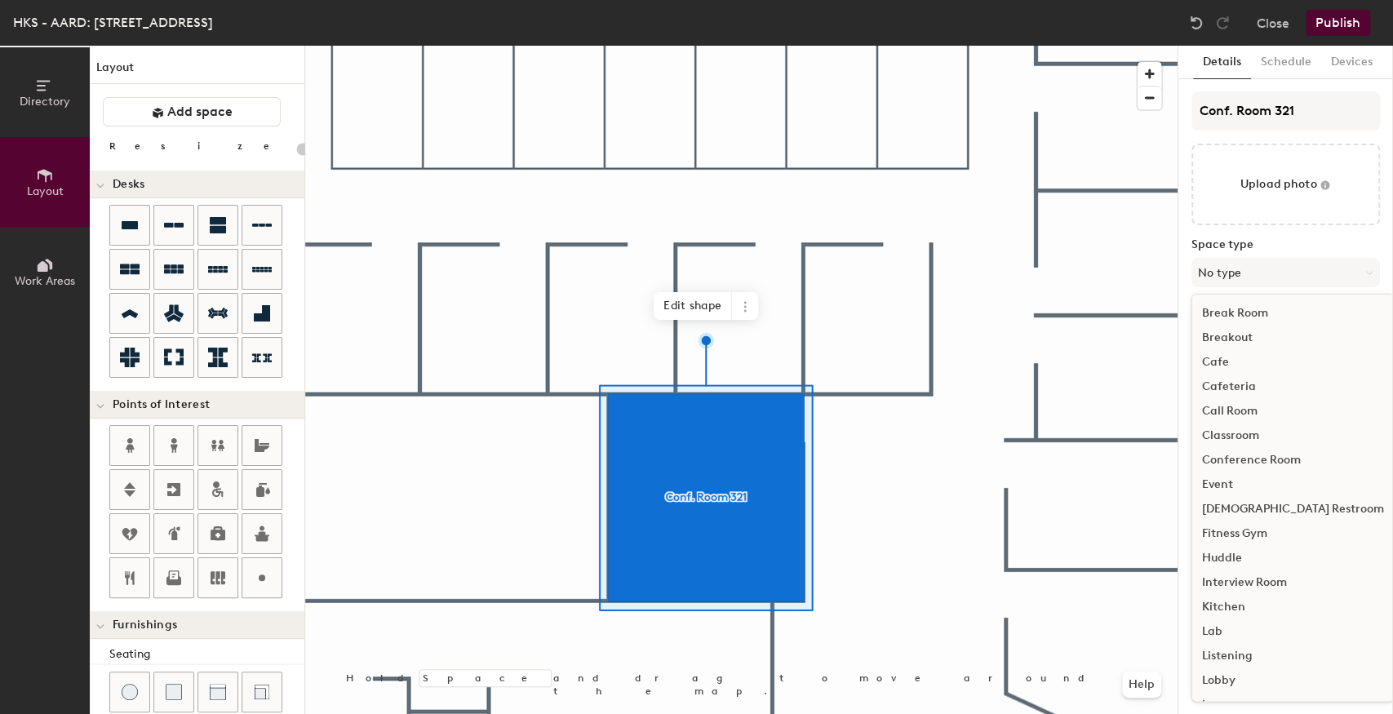
click at [1218, 463] on div "Conference Room" at bounding box center [1294, 460] width 202 height 24
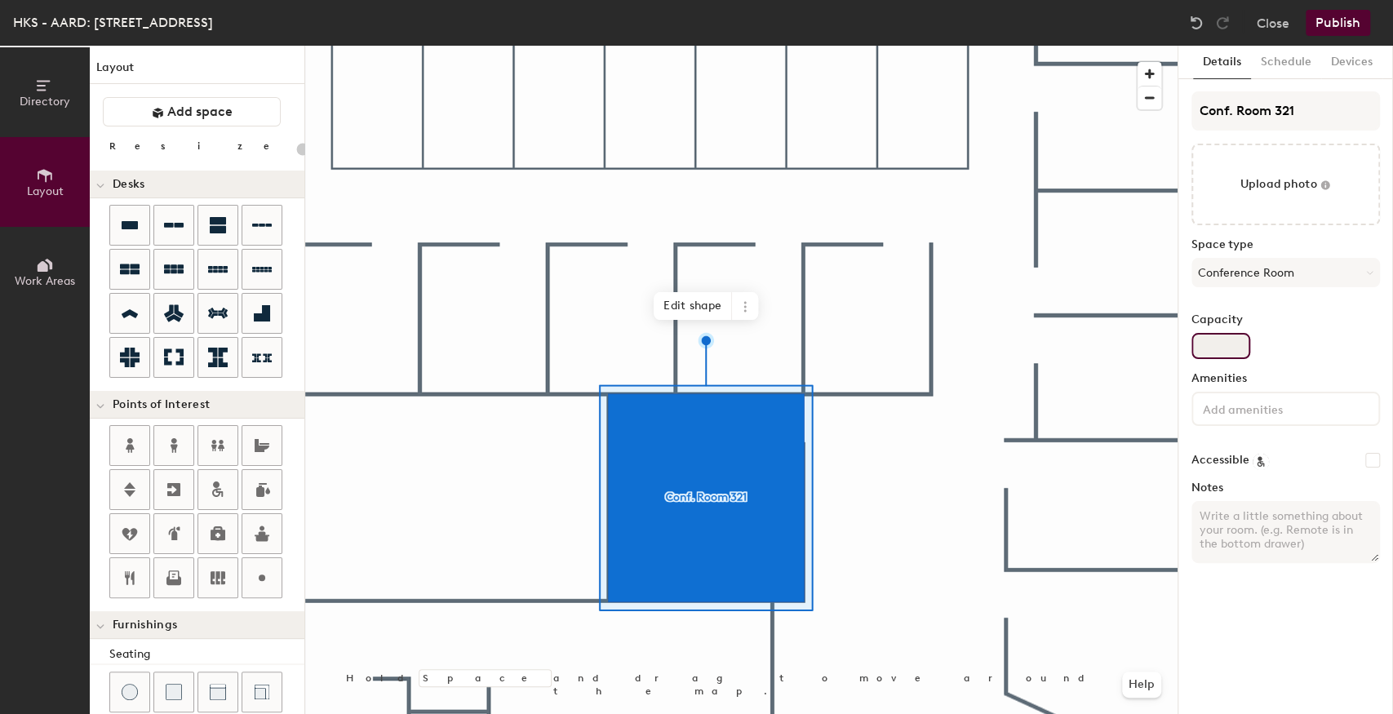
click at [1209, 351] on input "Capacity" at bounding box center [1221, 346] width 59 height 26
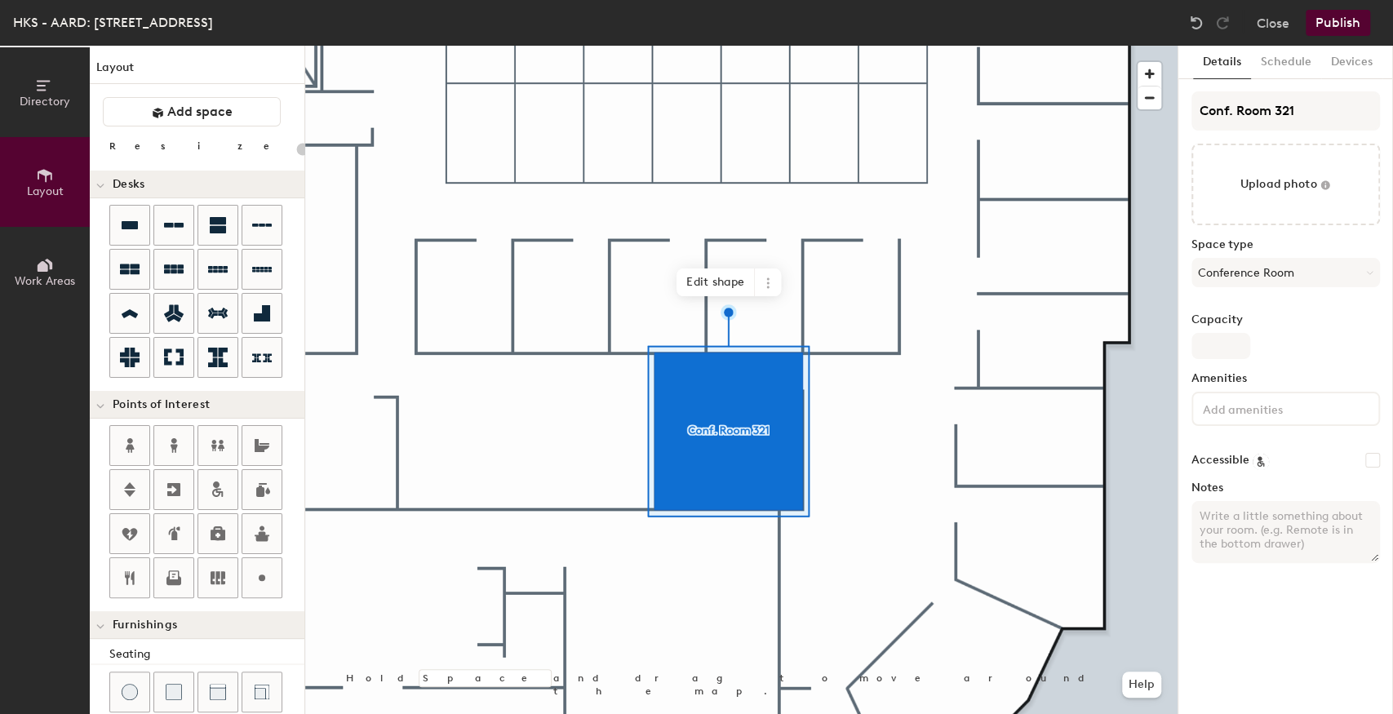
click at [1220, 409] on input at bounding box center [1273, 408] width 147 height 20
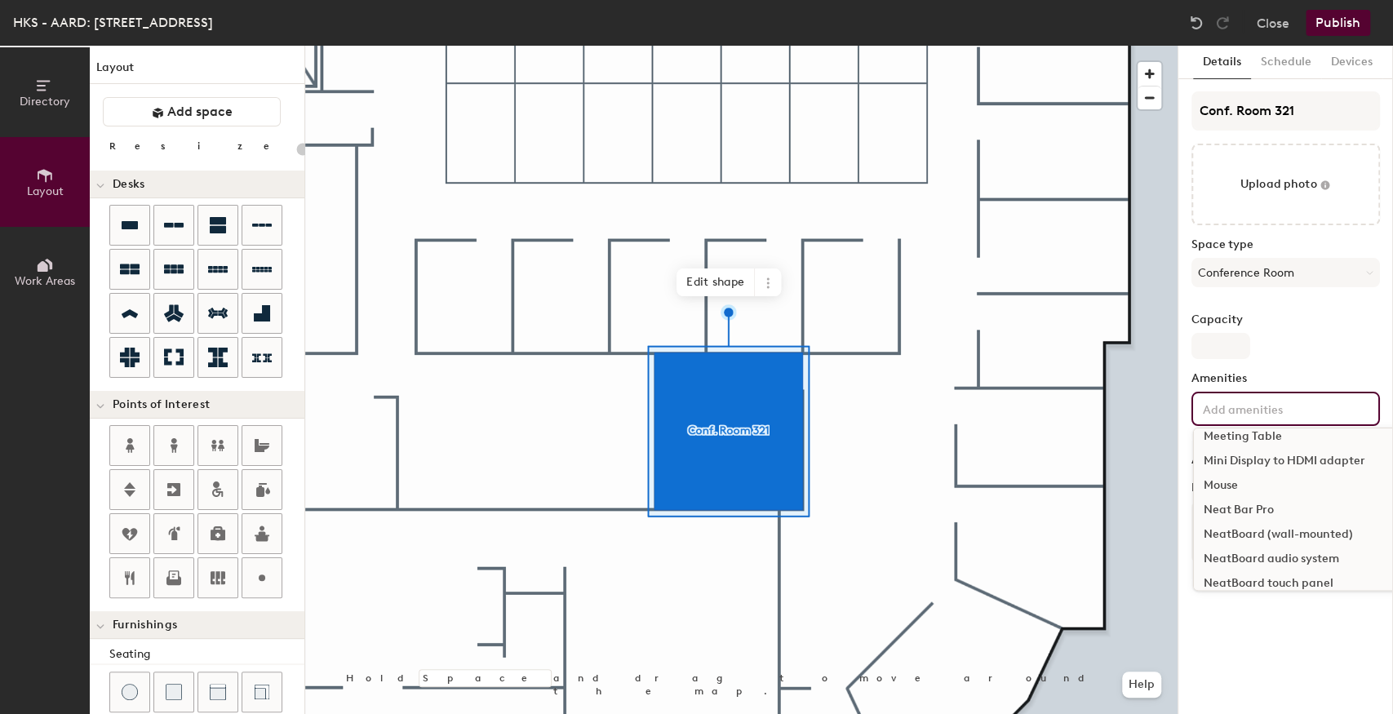
scroll to position [1197, 0]
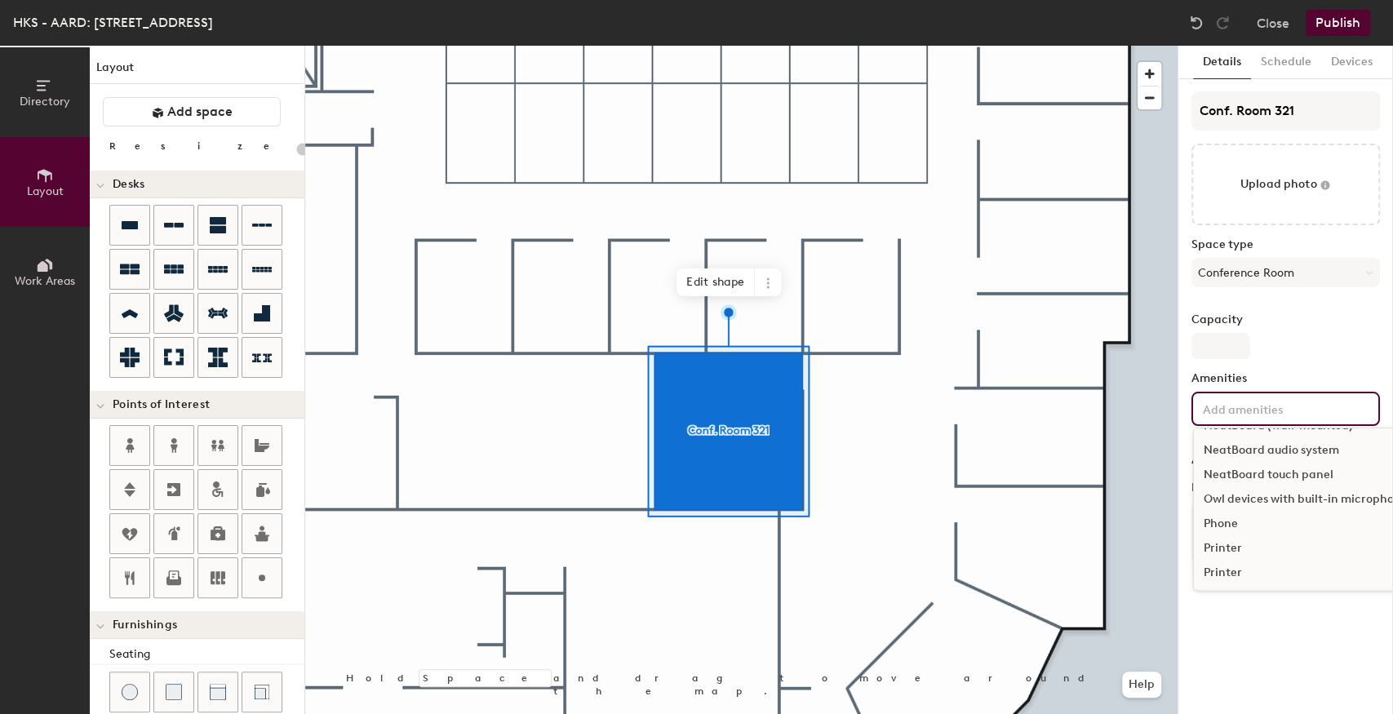
click at [1248, 496] on div "Owl devices with built-in microphone and a 360 camera" at bounding box center [1357, 499] width 327 height 24
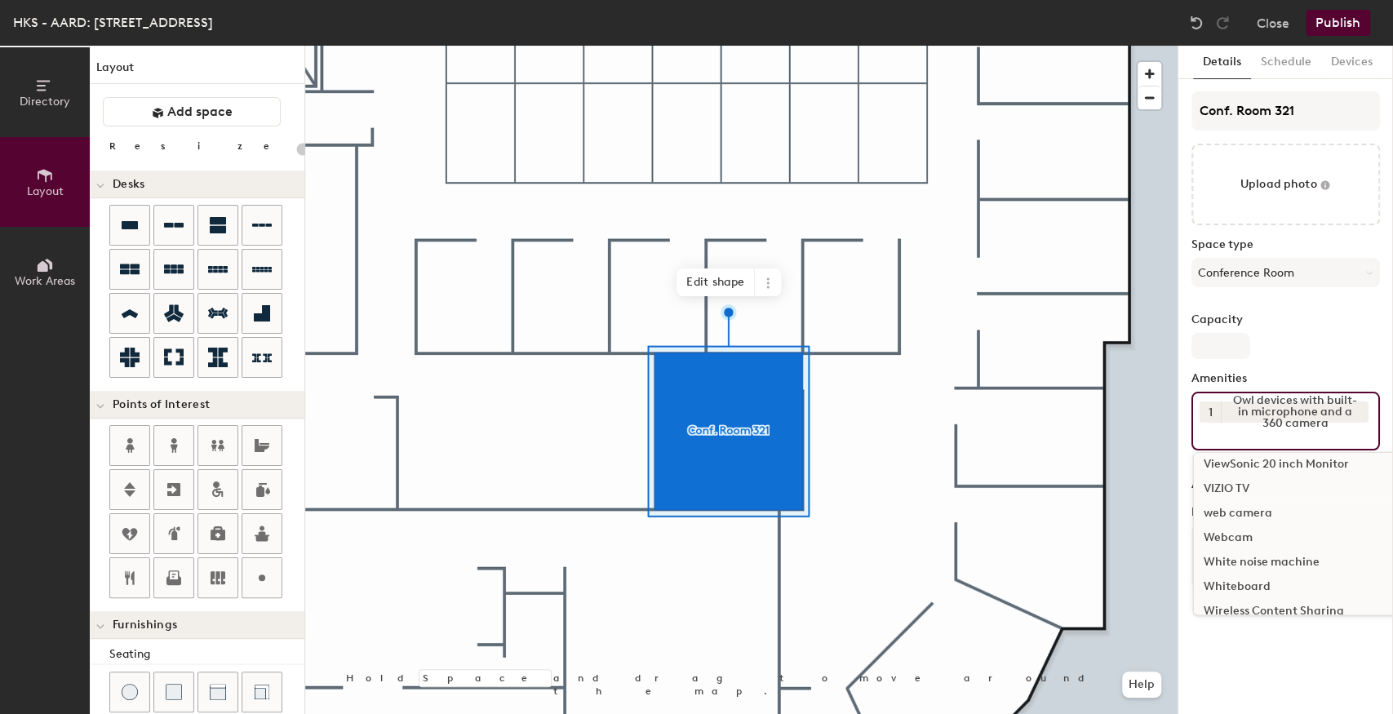
scroll to position [1904, 0]
click at [1230, 557] on div "Whiteboard" at bounding box center [1350, 551] width 312 height 24
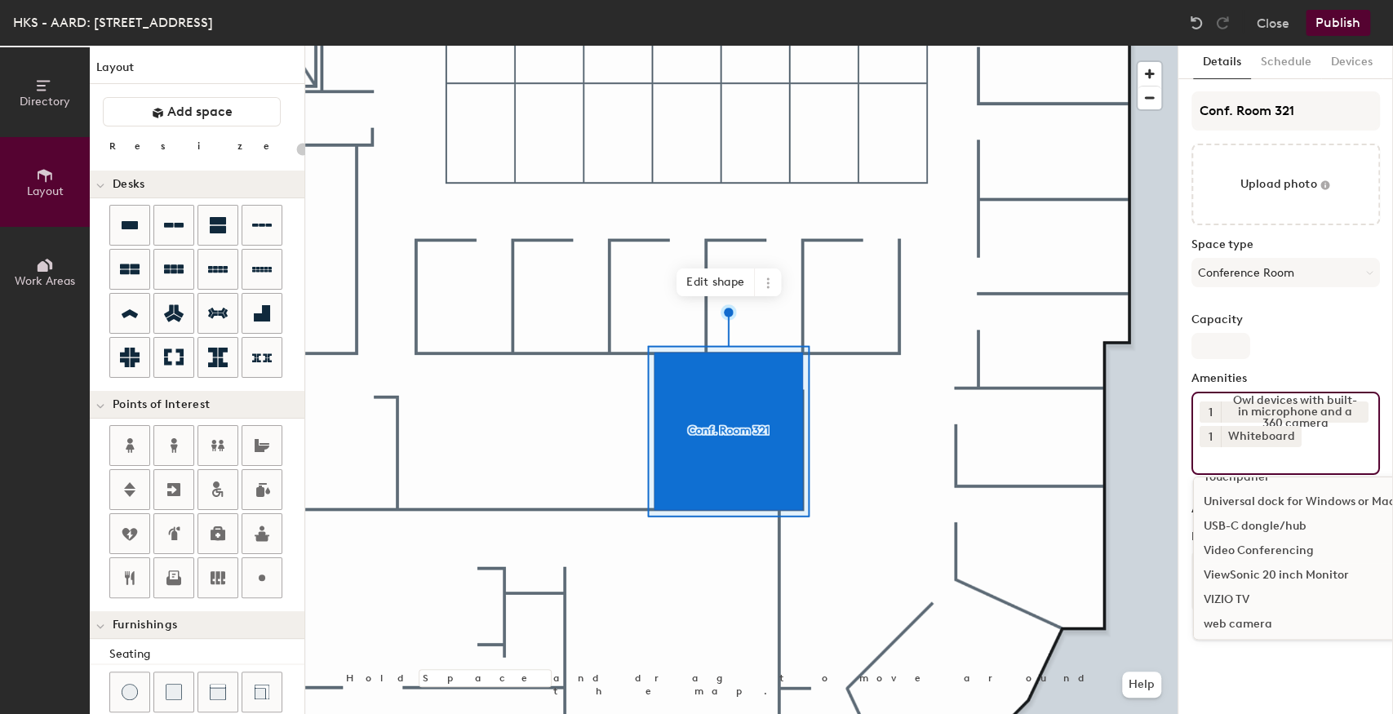
scroll to position [1775, 0]
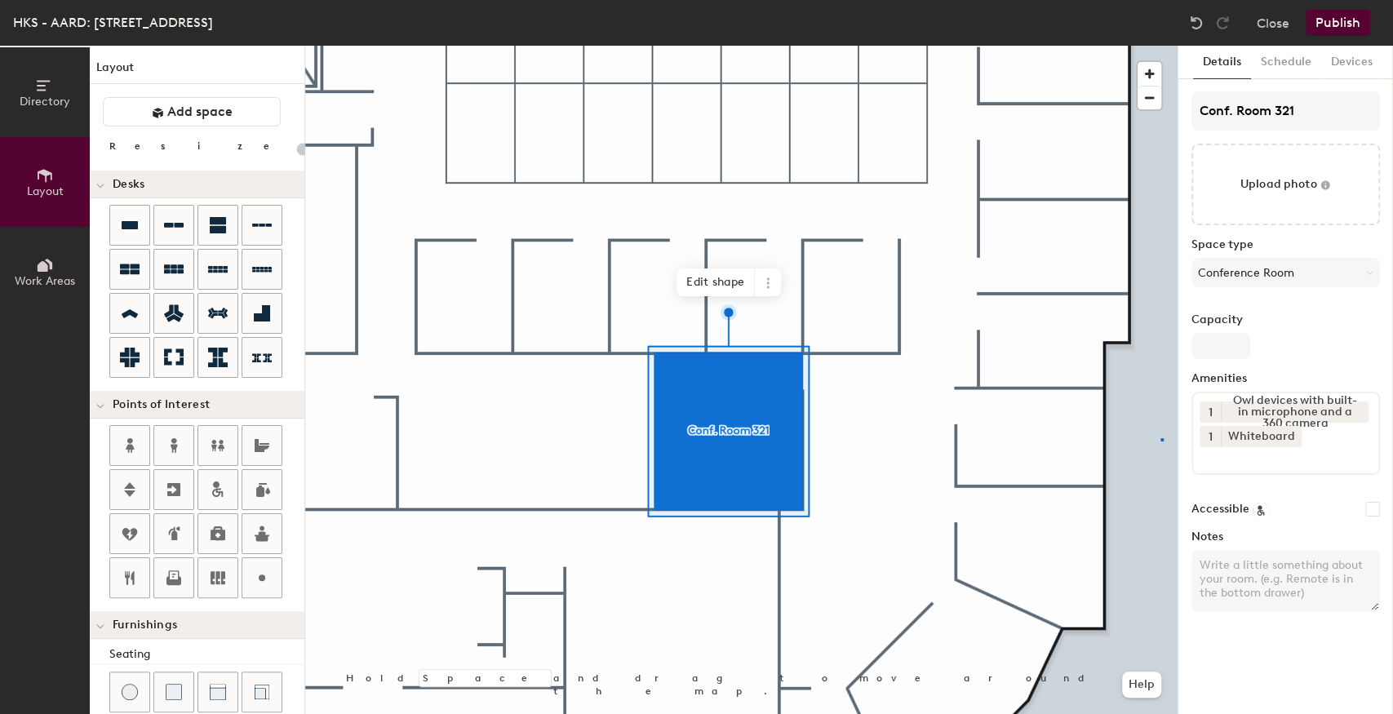
click at [1161, 46] on div at bounding box center [741, 46] width 873 height 0
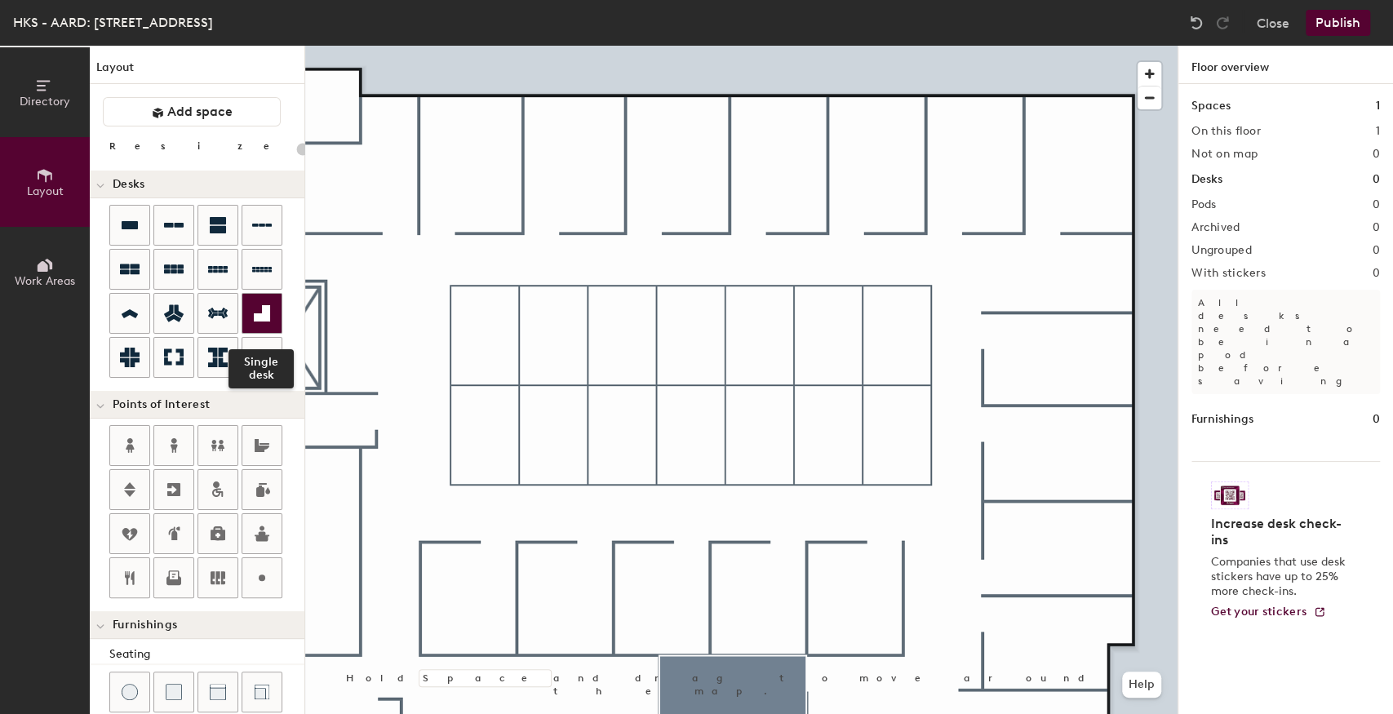
click at [255, 317] on icon at bounding box center [262, 313] width 16 height 16
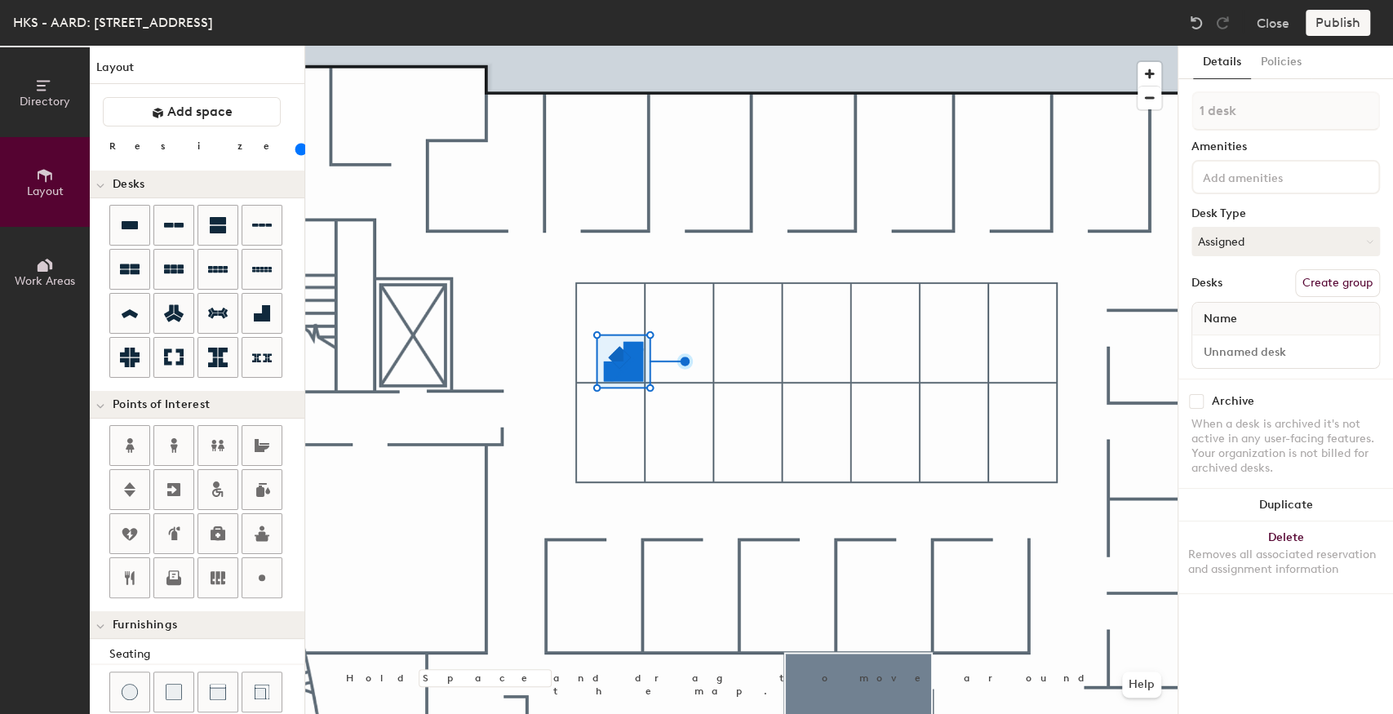
click at [679, 46] on div at bounding box center [741, 46] width 873 height 0
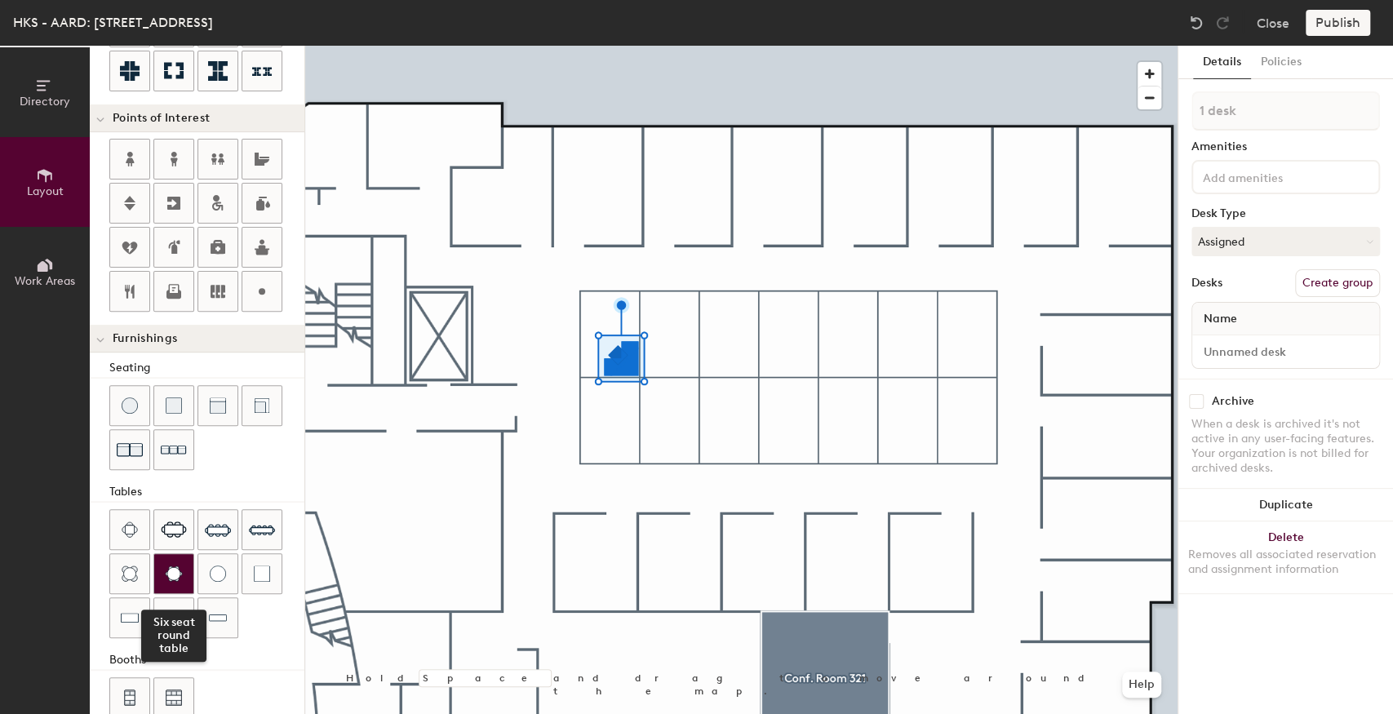
scroll to position [309, 0]
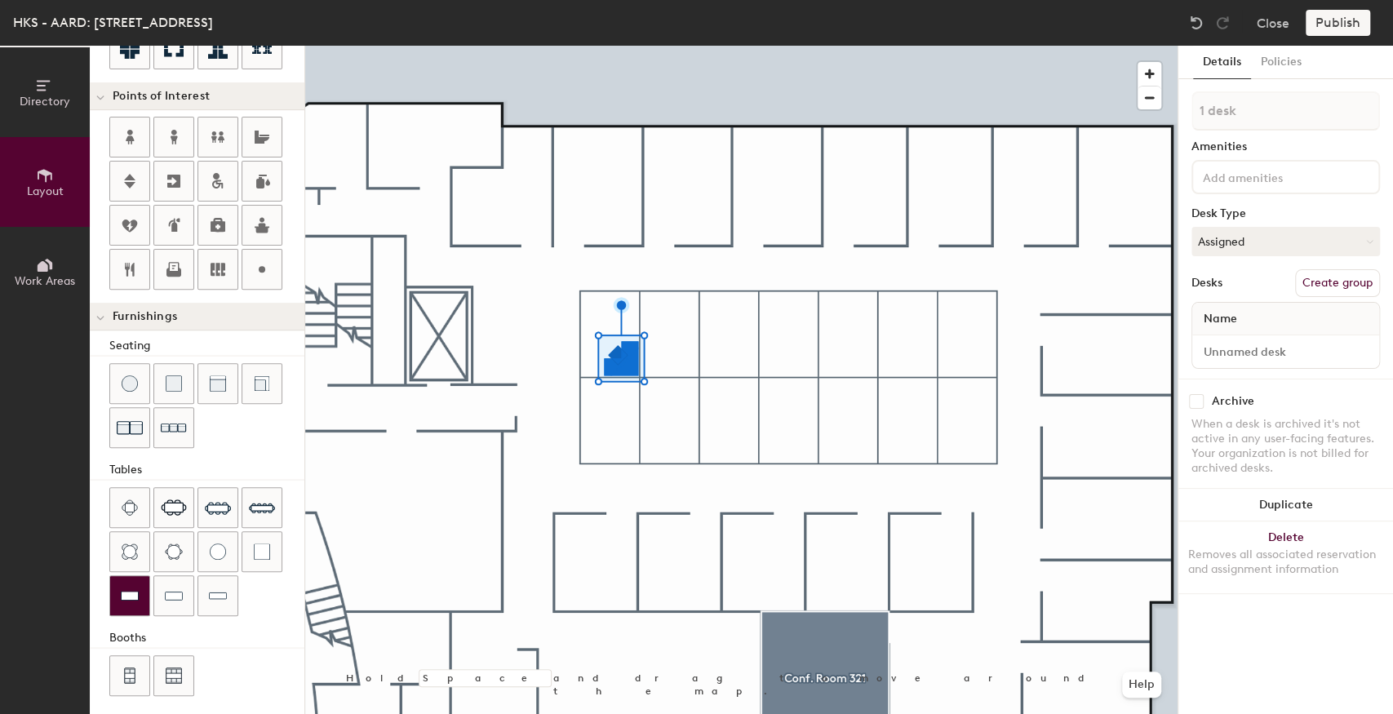
click at [132, 588] on img at bounding box center [130, 596] width 18 height 16
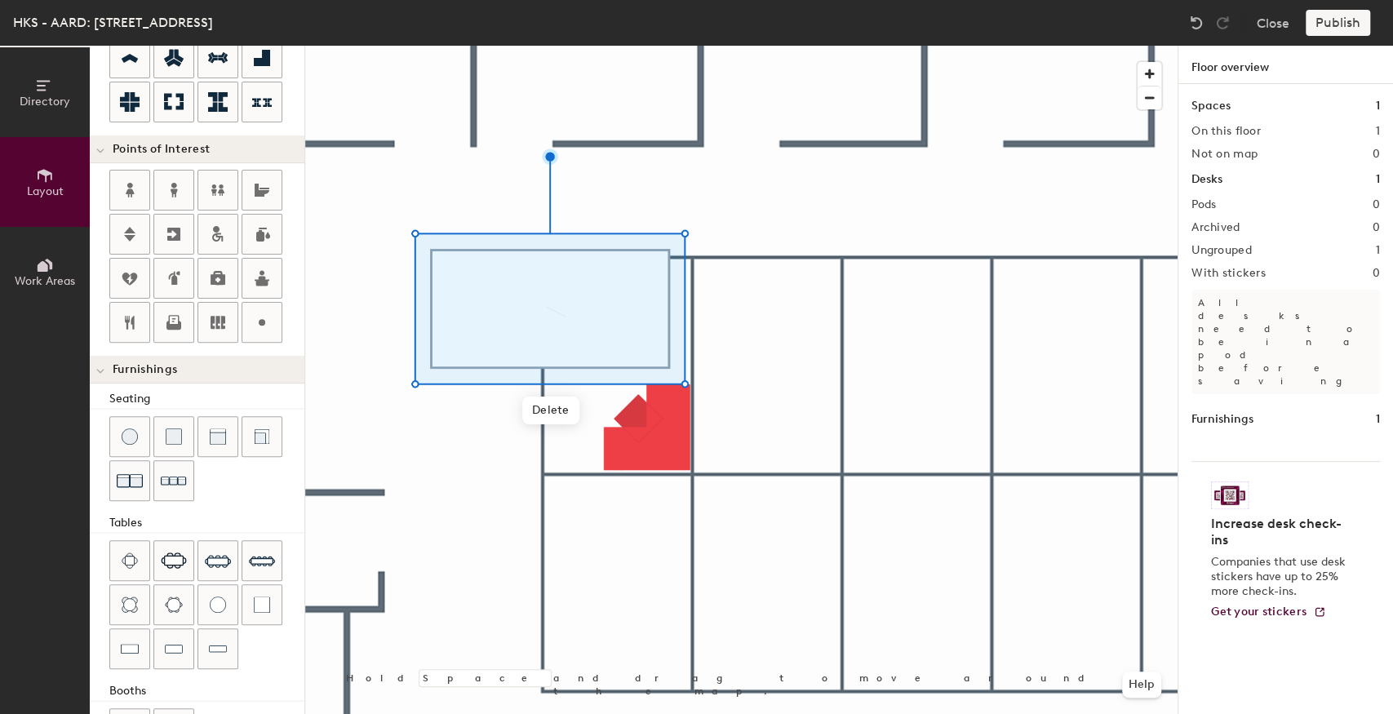
scroll to position [0, 0]
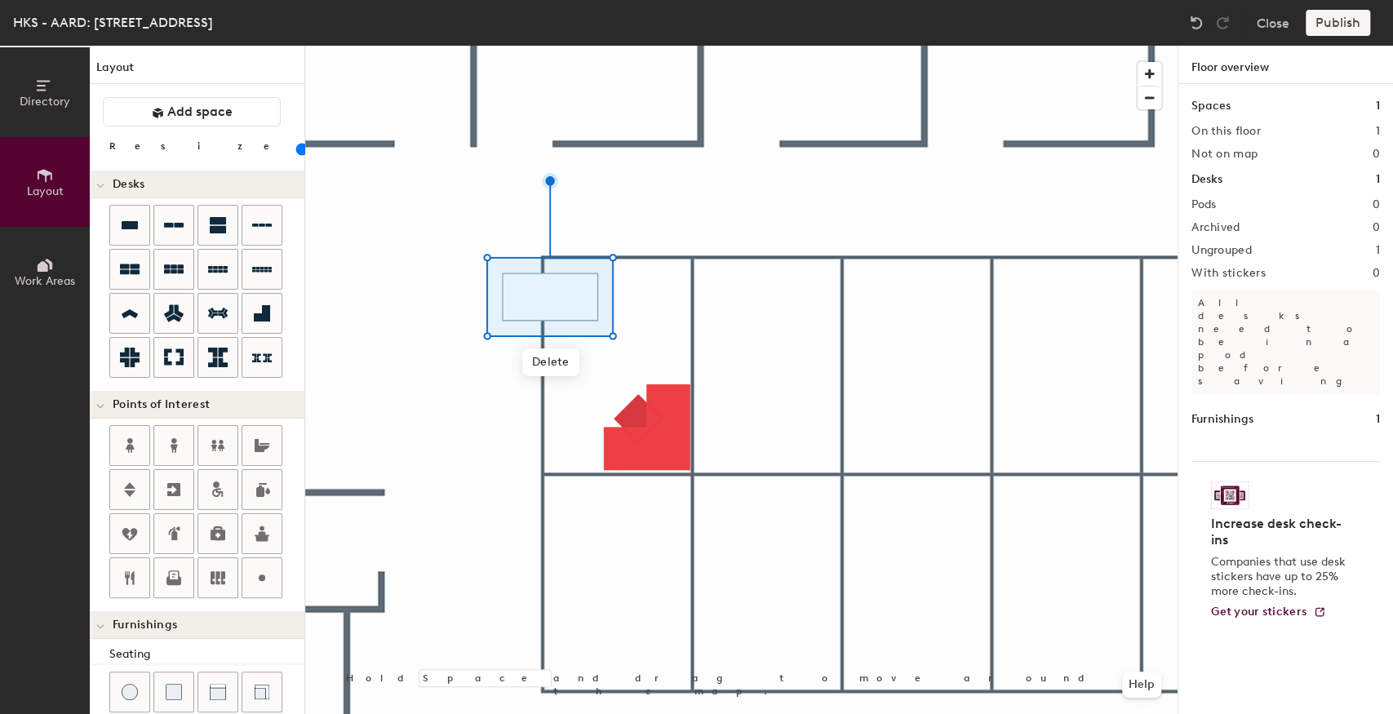
drag, startPoint x: 167, startPoint y: 144, endPoint x: 155, endPoint y: 153, distance: 15.1
click at [296, 153] on input "range" at bounding box center [296, 149] width 0 height 13
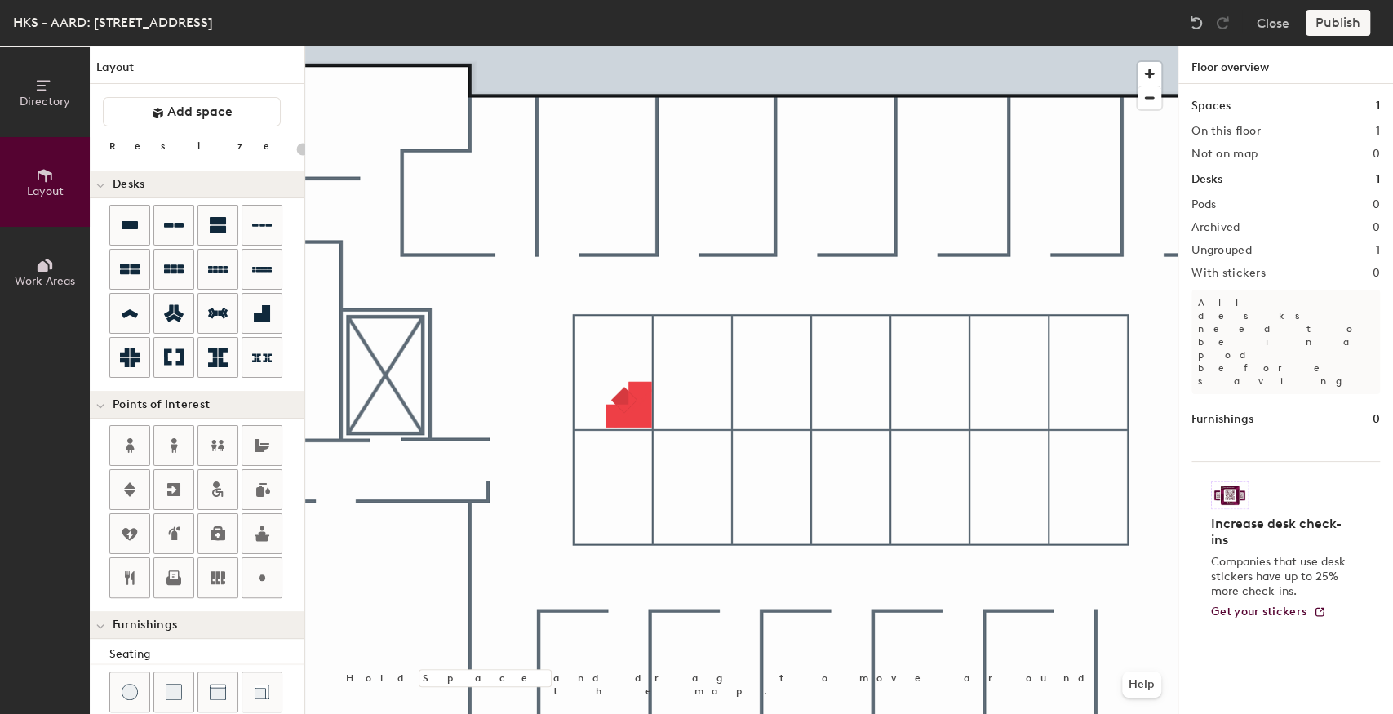
click at [614, 46] on div at bounding box center [741, 46] width 873 height 0
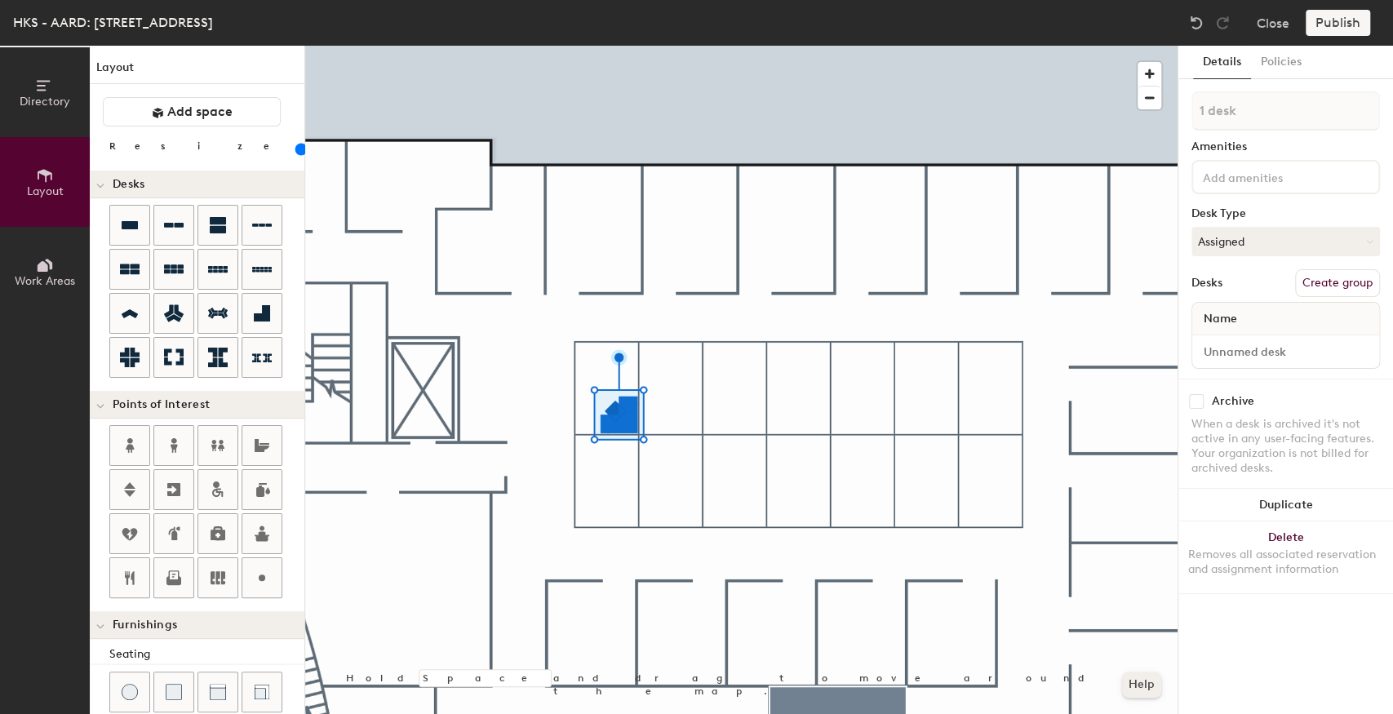
click at [1144, 692] on button "Help" at bounding box center [1141, 685] width 39 height 26
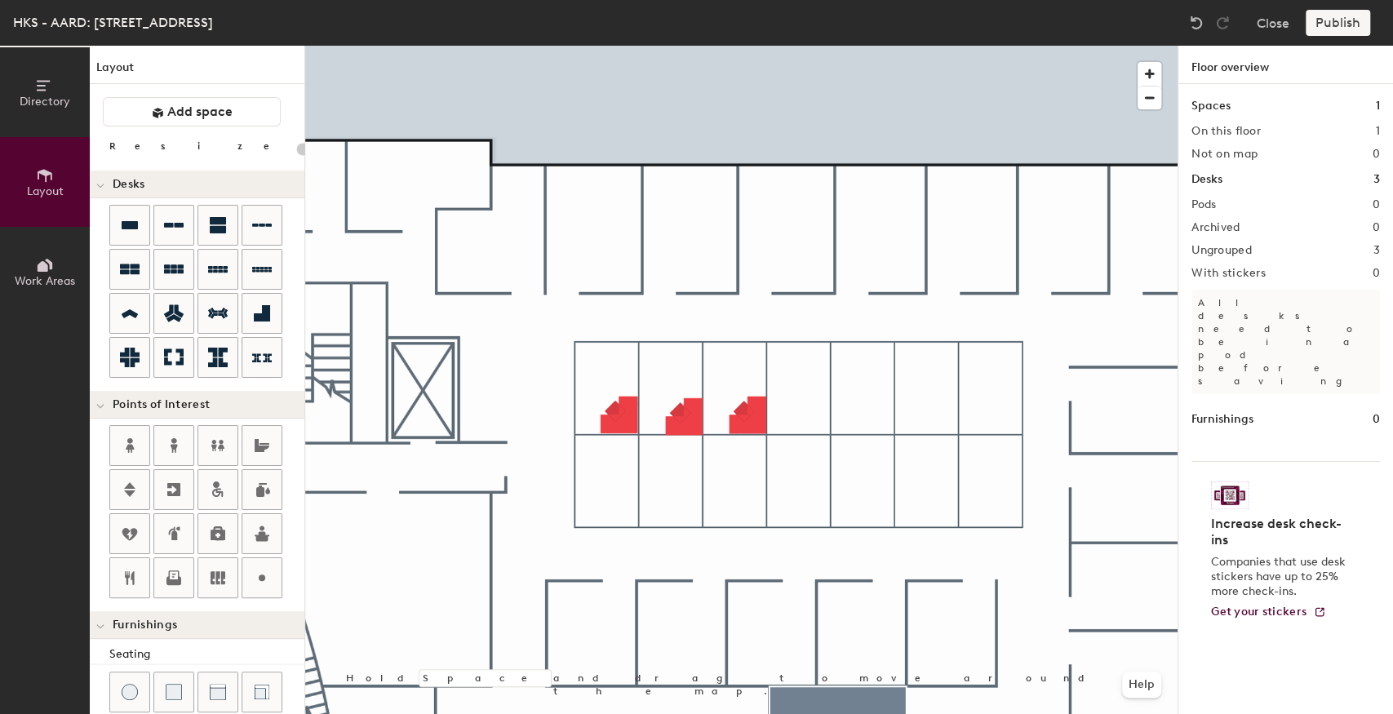
click at [683, 46] on div at bounding box center [741, 46] width 873 height 0
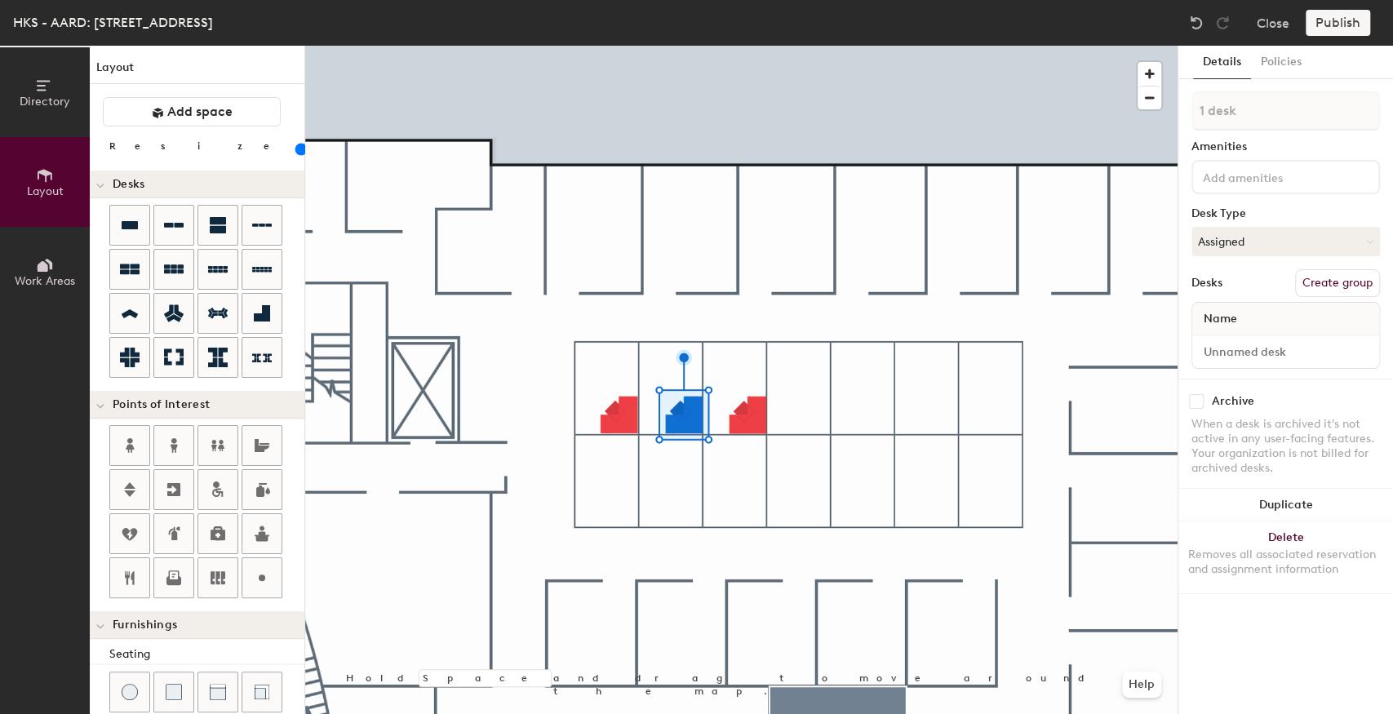
click at [746, 46] on div at bounding box center [741, 46] width 873 height 0
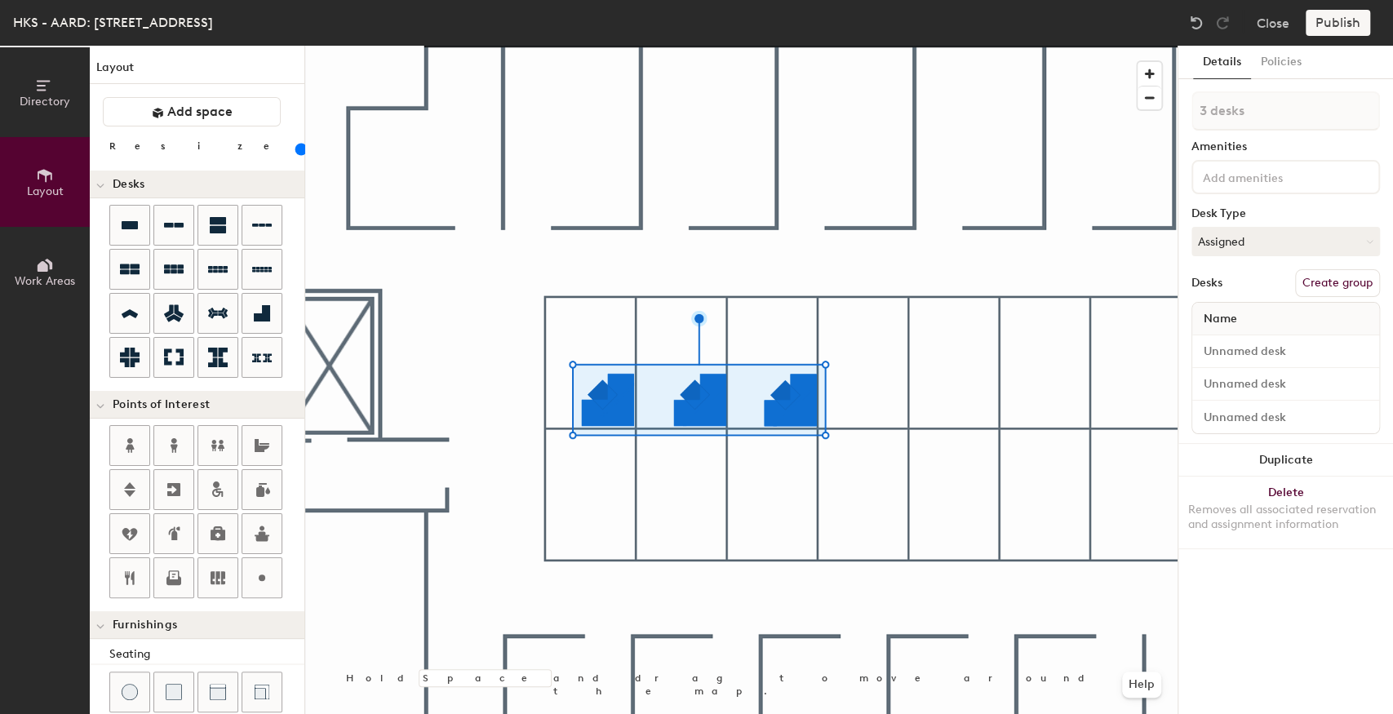
click at [1344, 289] on button "Create group" at bounding box center [1337, 283] width 85 height 28
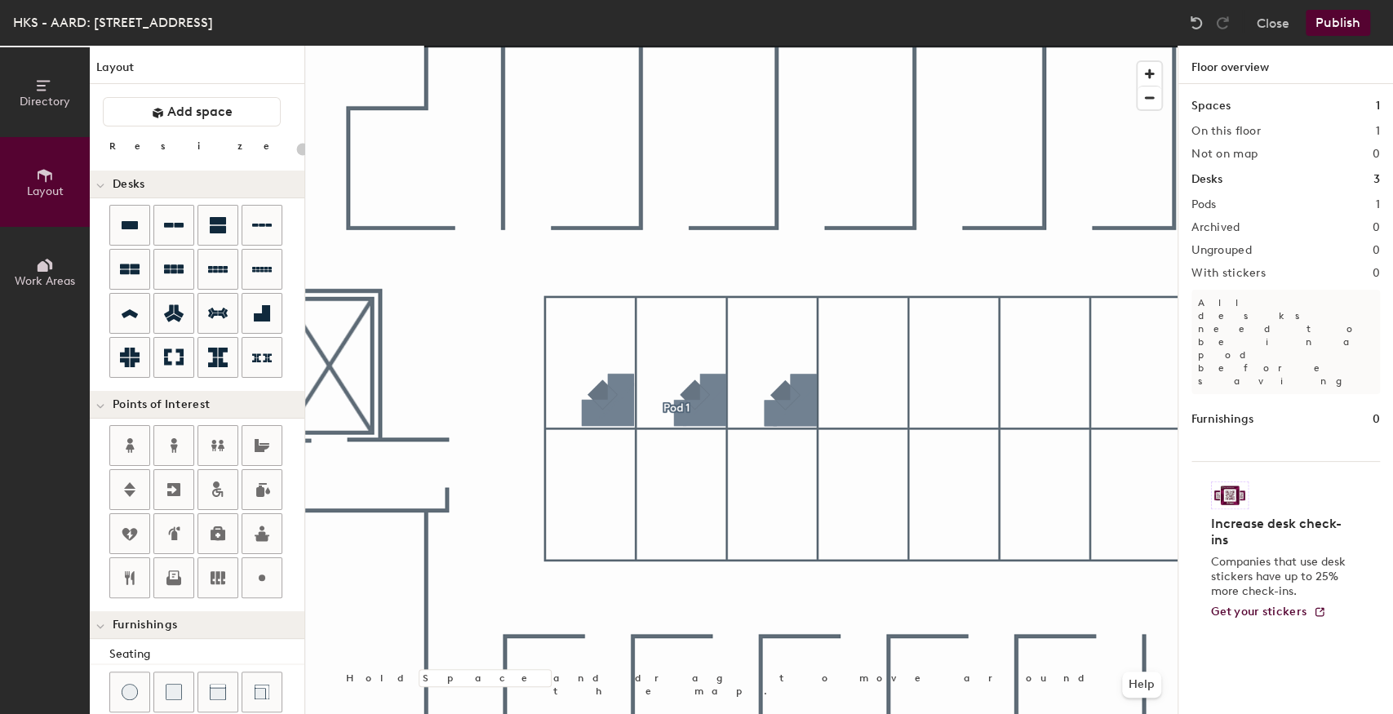
click at [645, 46] on div at bounding box center [741, 46] width 873 height 0
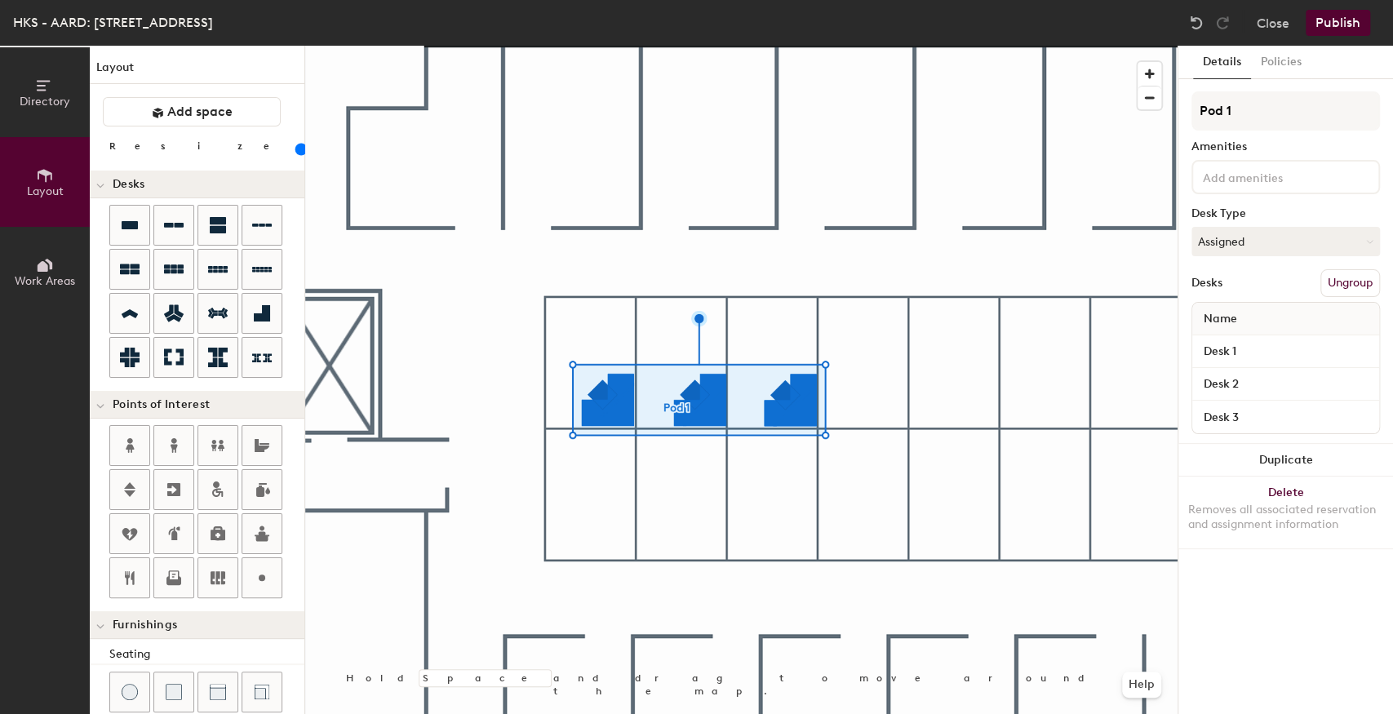
click at [1355, 281] on button "Ungroup" at bounding box center [1351, 283] width 60 height 28
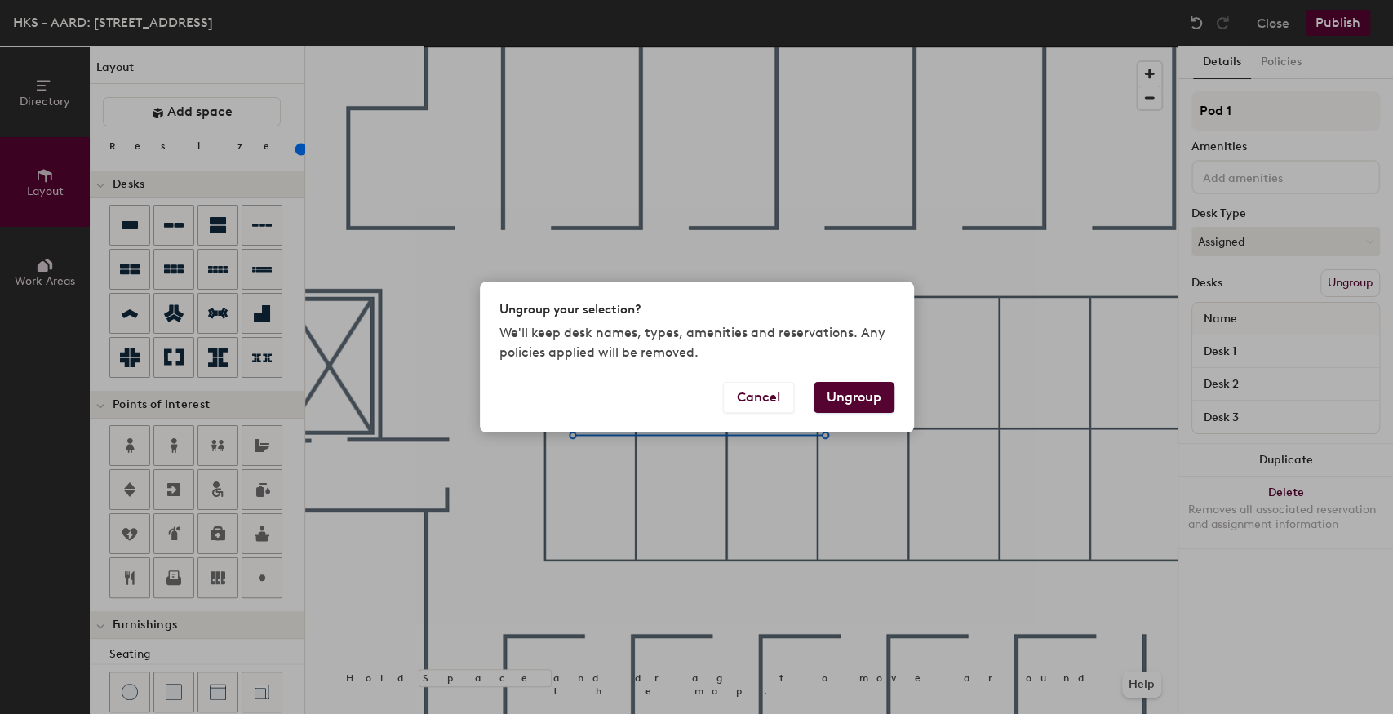
click at [862, 398] on button "Ungroup" at bounding box center [854, 397] width 81 height 31
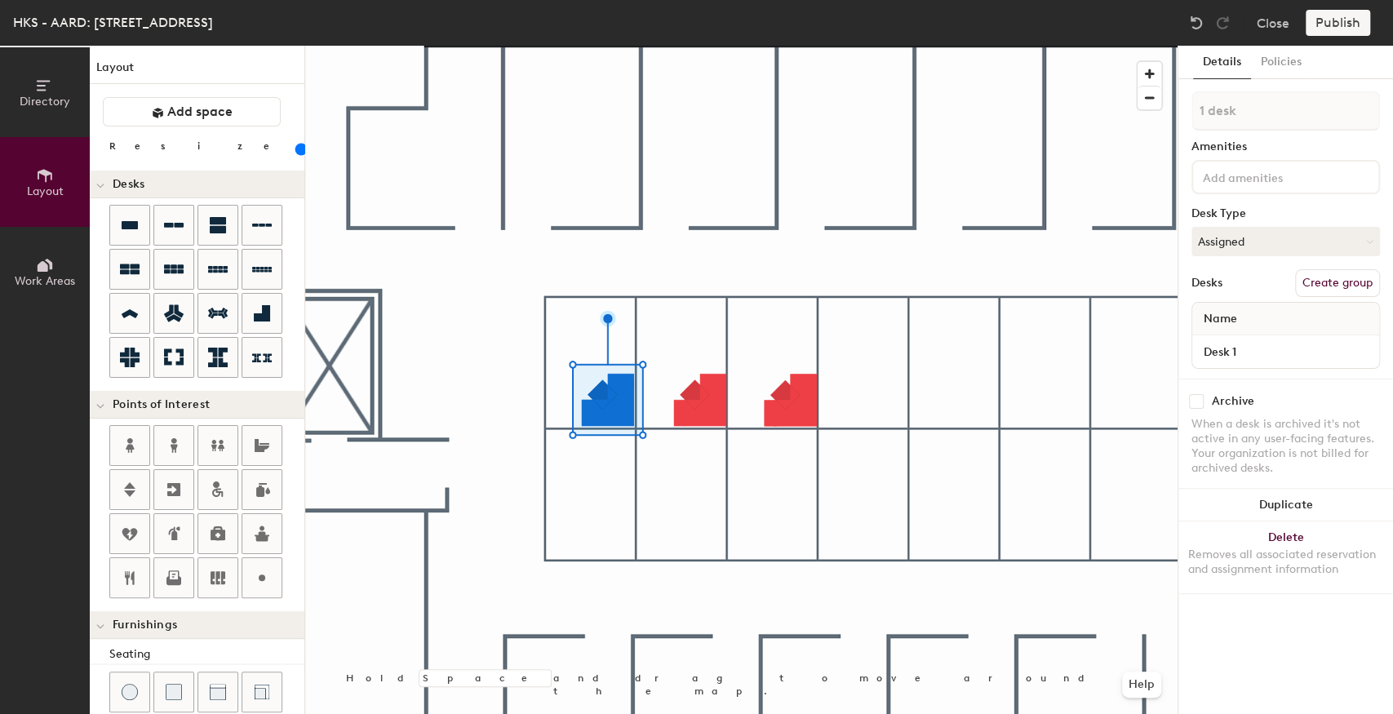
click at [1322, 282] on button "Create group" at bounding box center [1337, 283] width 85 height 28
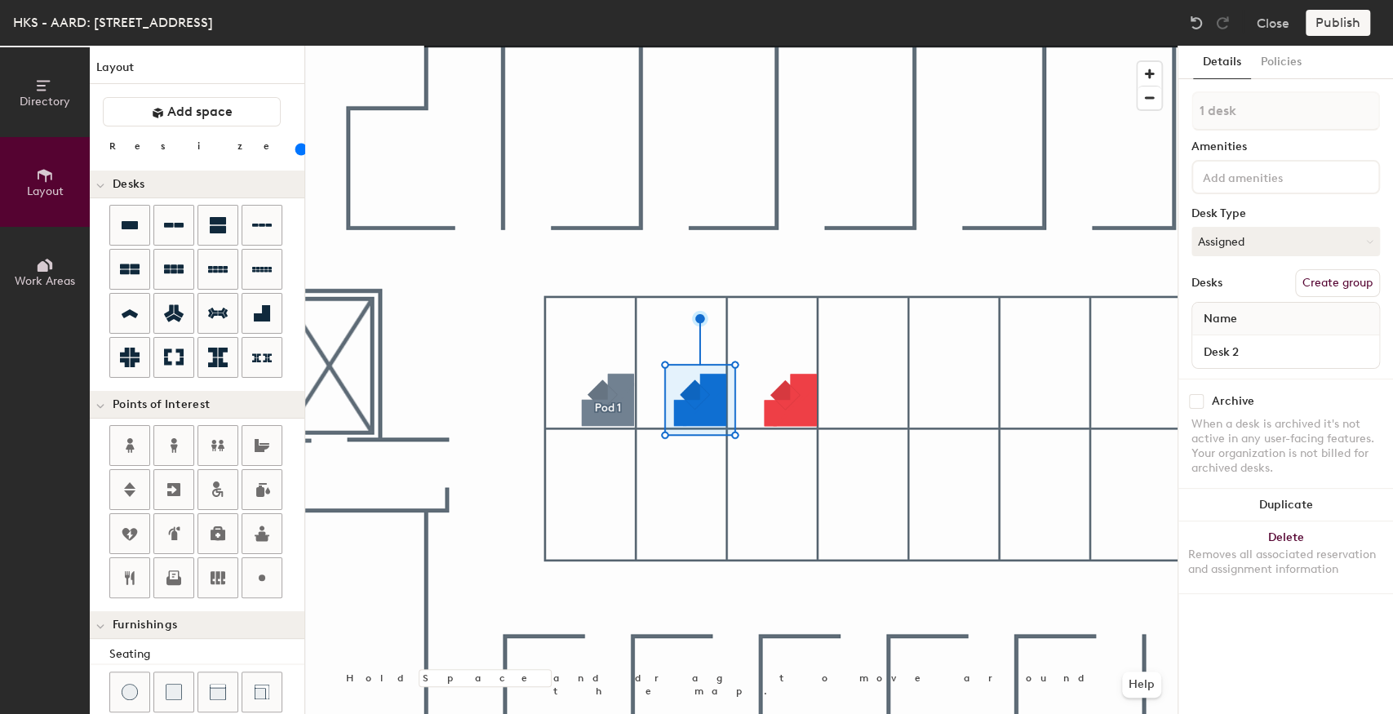
click at [1335, 278] on button "Create group" at bounding box center [1337, 283] width 85 height 28
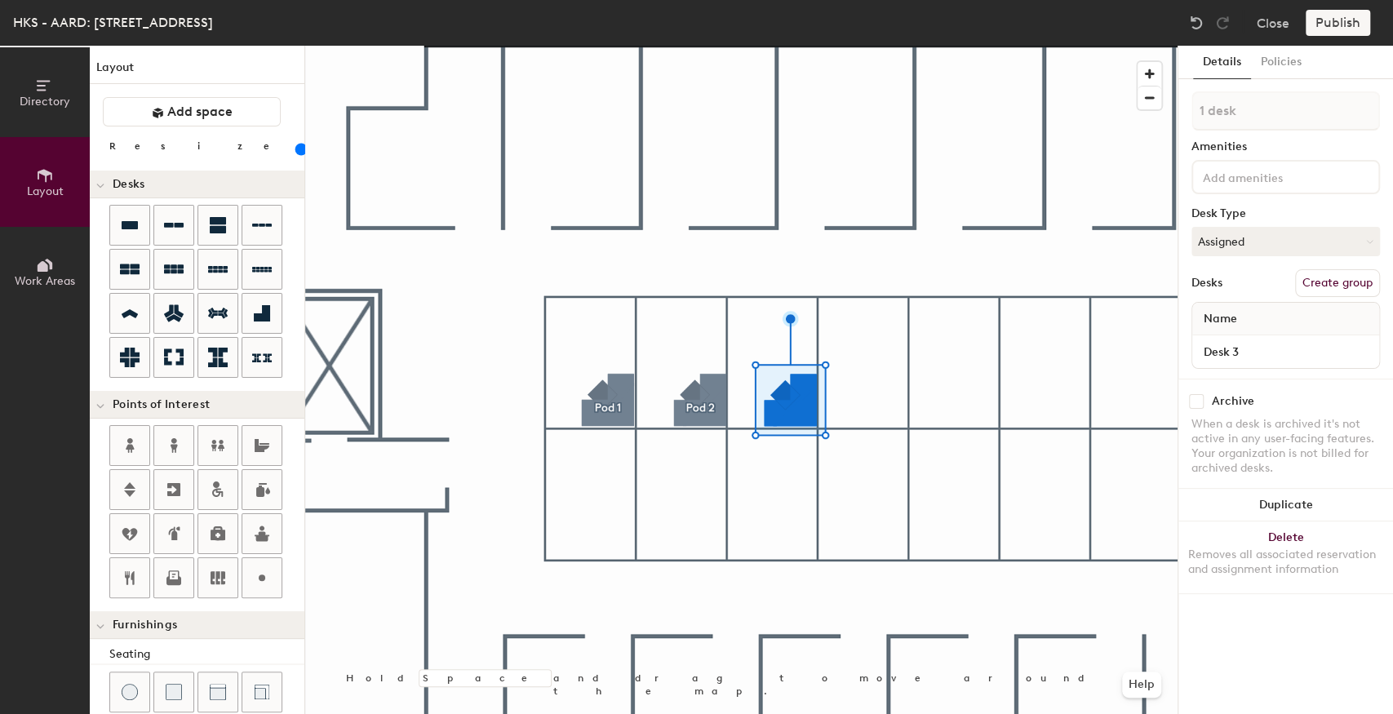
click at [1350, 282] on button "Create group" at bounding box center [1337, 283] width 85 height 28
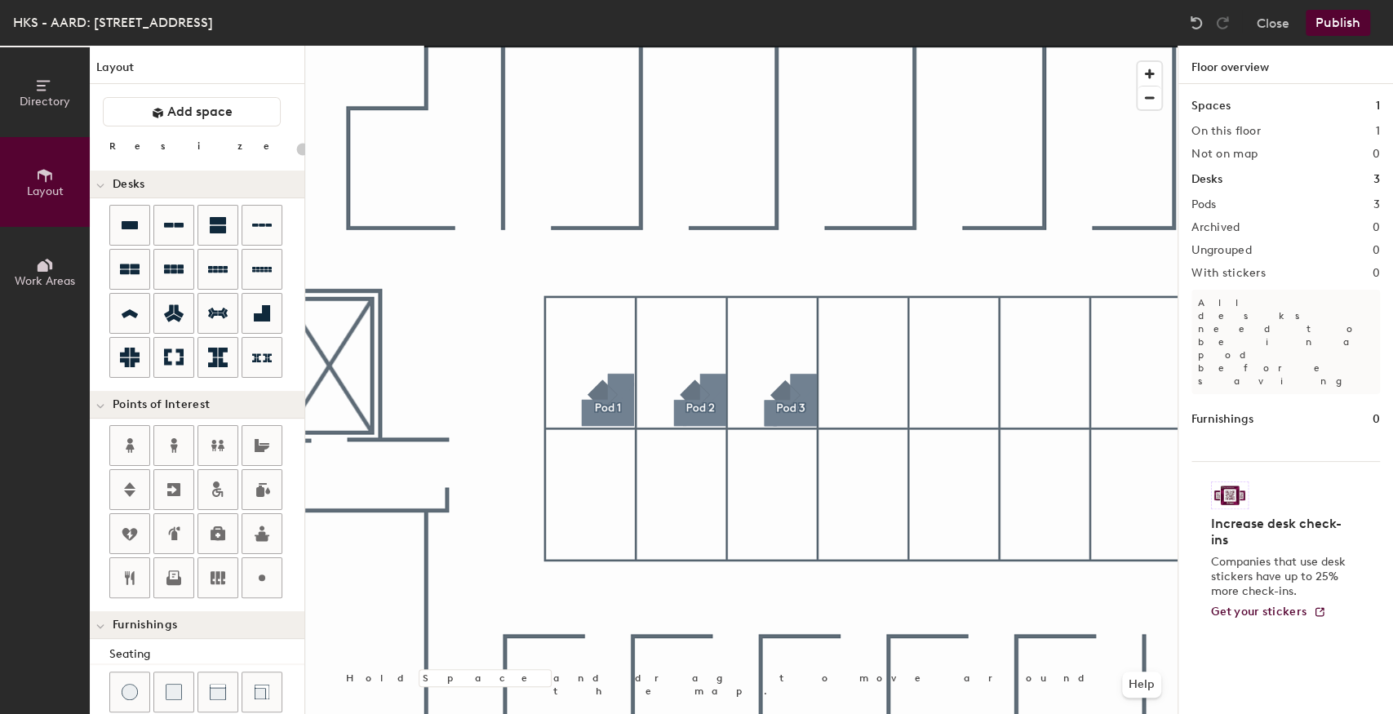
click at [784, 46] on div at bounding box center [741, 46] width 873 height 0
type input "100"
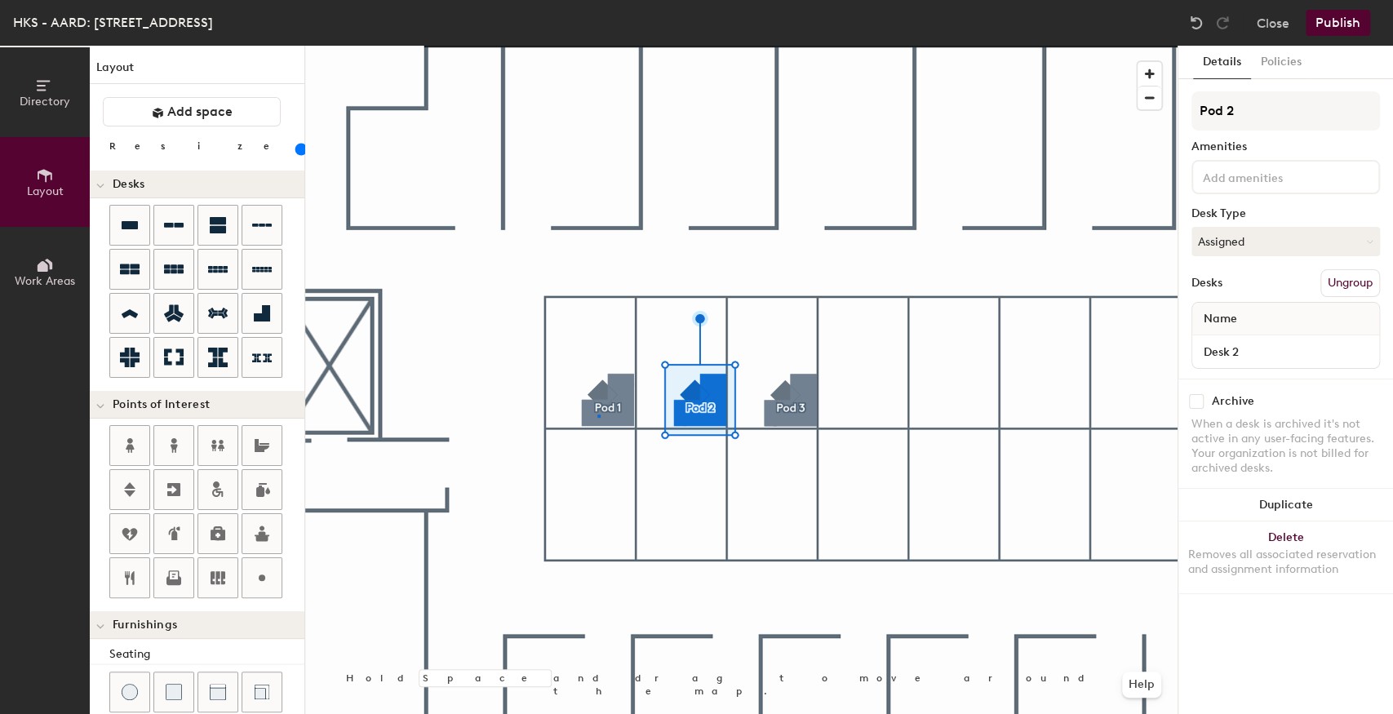
click at [598, 46] on div at bounding box center [741, 46] width 873 height 0
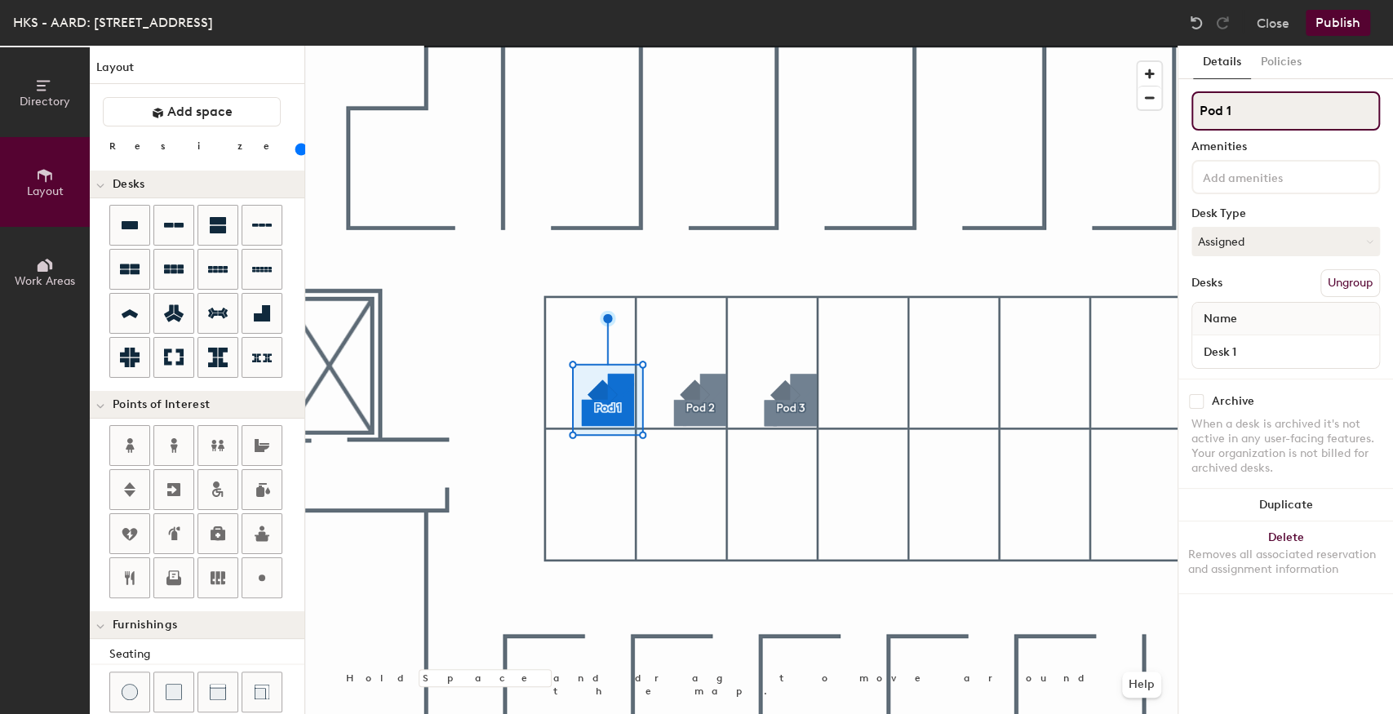
drag, startPoint x: 1253, startPoint y: 112, endPoint x: 1194, endPoint y: 109, distance: 58.9
click at [1194, 109] on input "Pod 1" at bounding box center [1286, 110] width 189 height 39
type input "101"
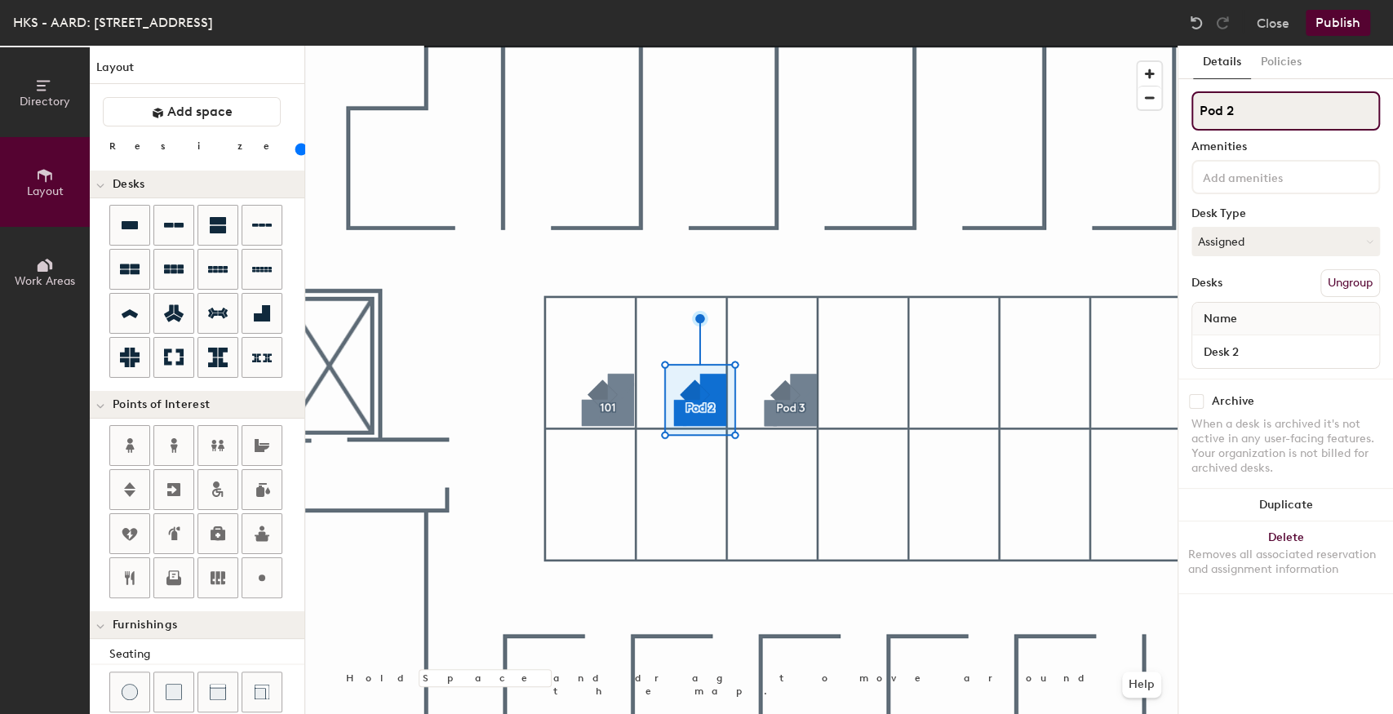
click at [1171, 109] on div "Directory Layout Work Areas Layout Add space Resize Desks Points of Interest Fu…" at bounding box center [696, 380] width 1393 height 669
type input "102"
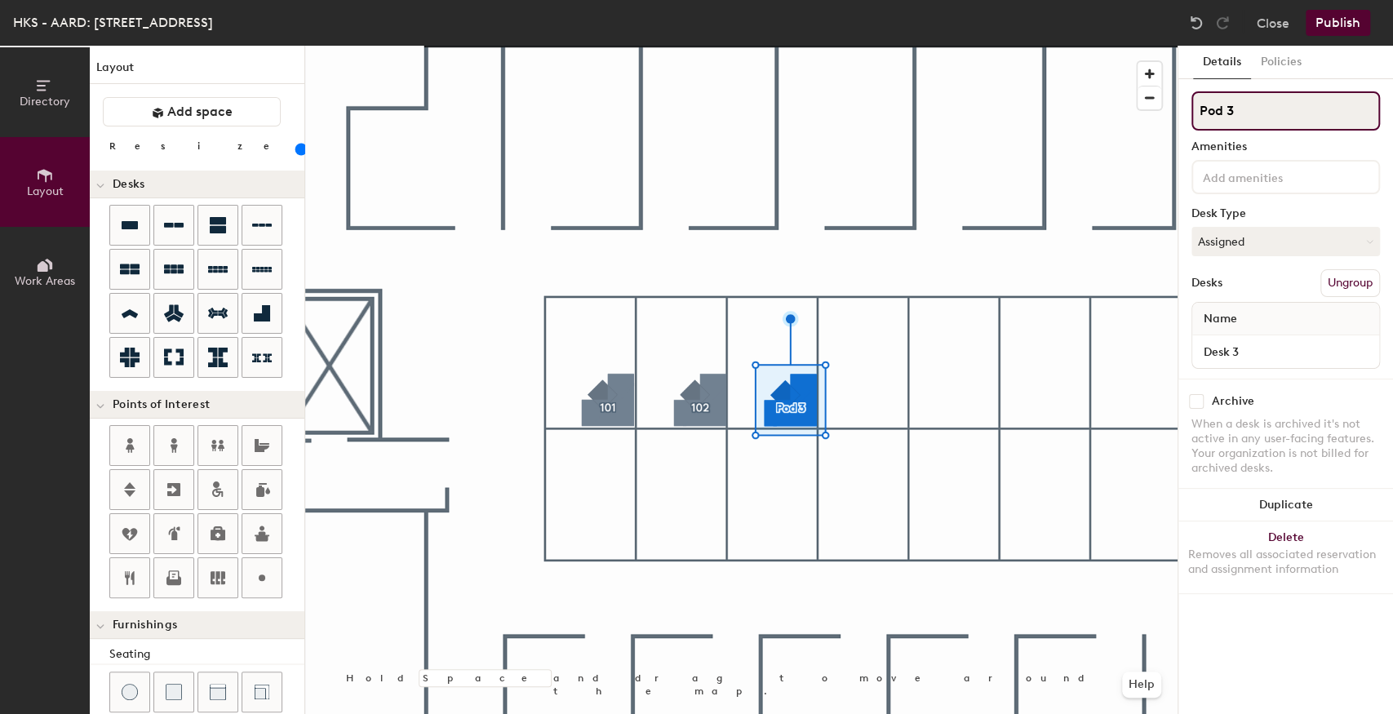
click at [1158, 132] on div "Directory Layout Work Areas Layout Add space Resize Desks Points of Interest Fu…" at bounding box center [696, 380] width 1393 height 669
type input "103"
click at [723, 46] on div at bounding box center [741, 46] width 873 height 0
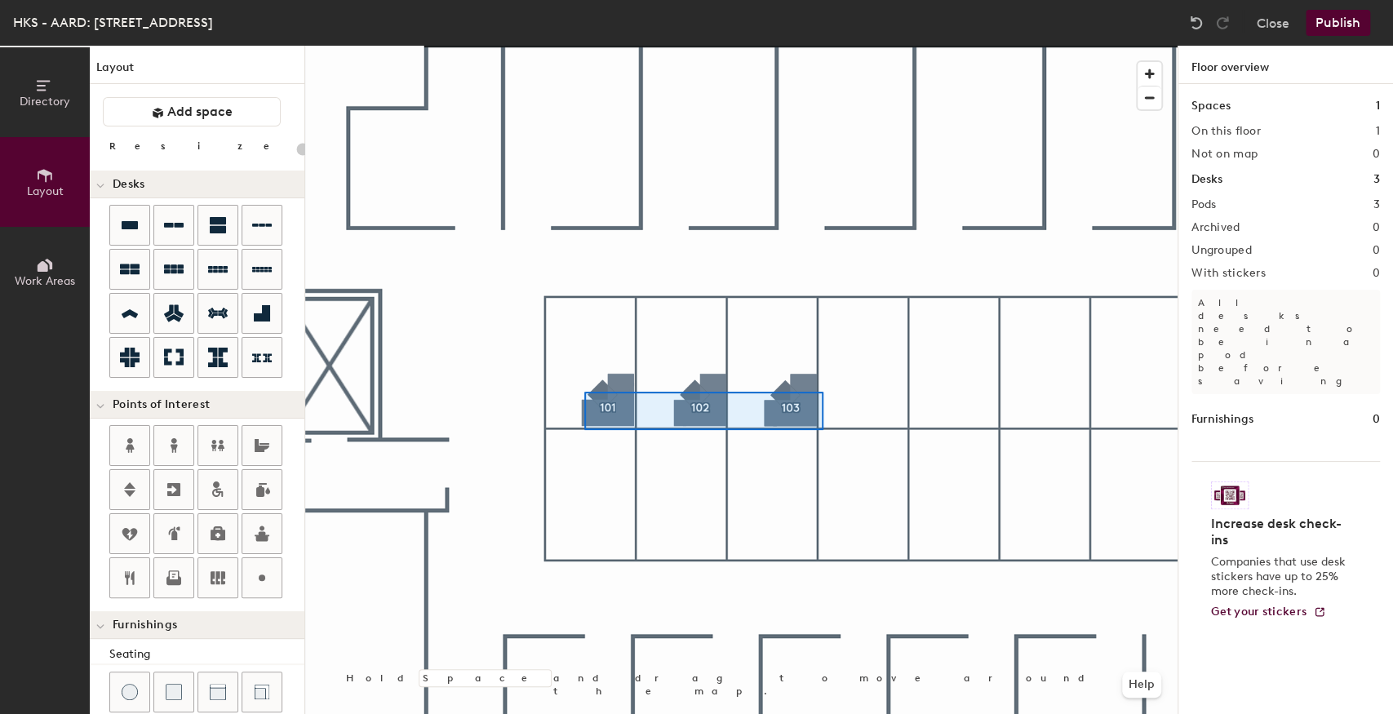
type input "100"
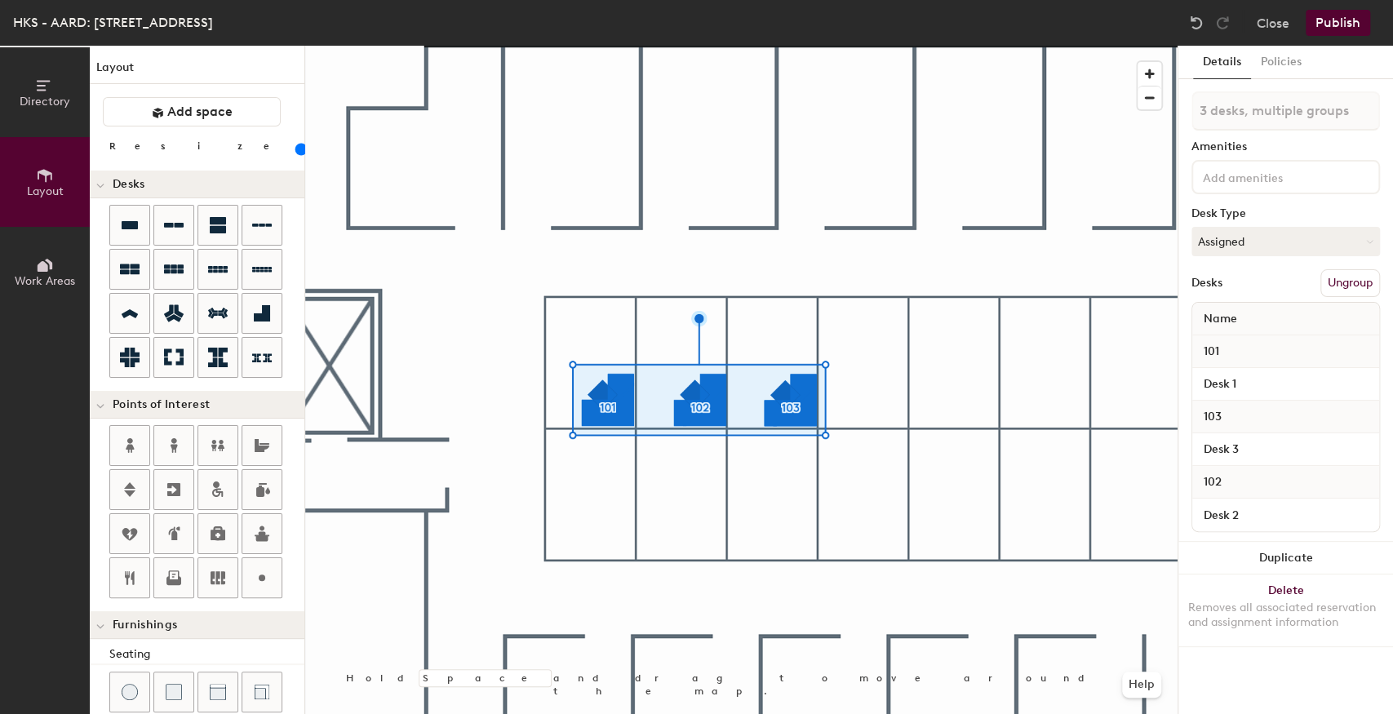
click at [1347, 281] on button "Ungroup" at bounding box center [1351, 283] width 60 height 28
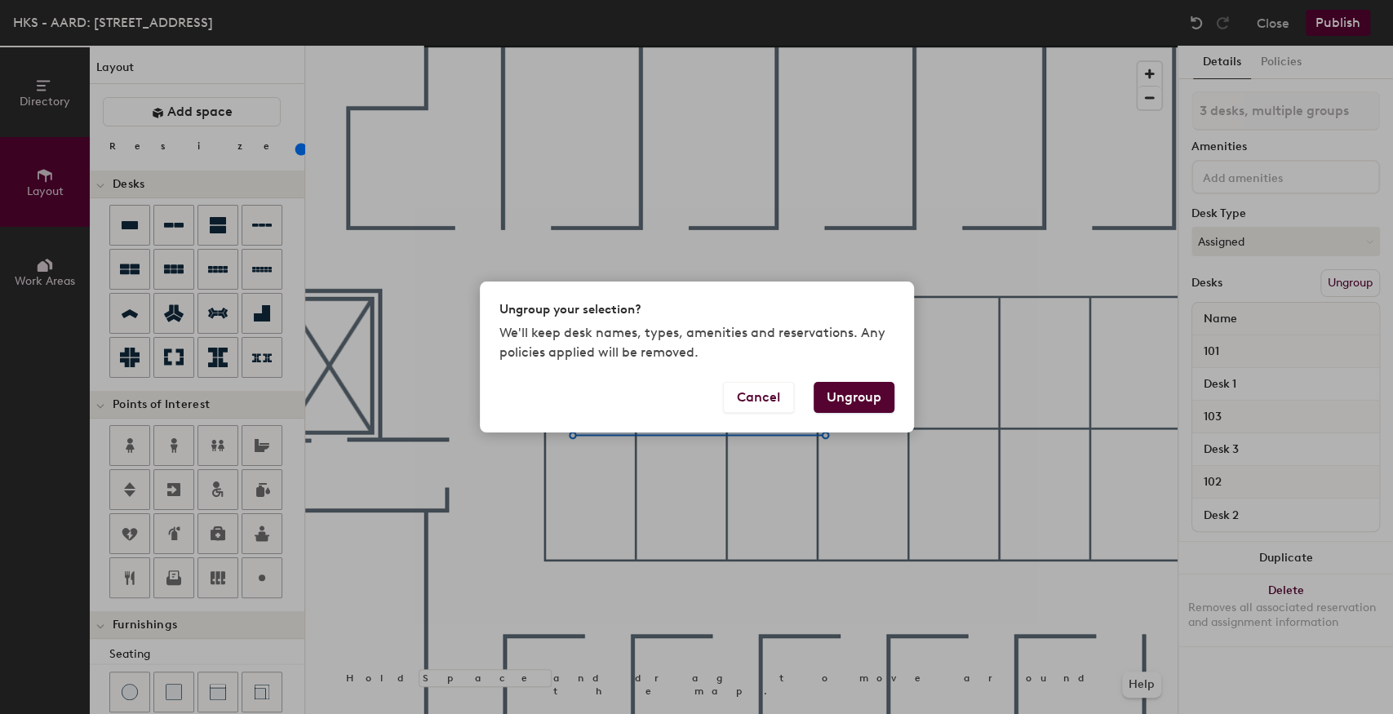
click at [860, 409] on button "Ungroup" at bounding box center [854, 397] width 81 height 31
type input "3 desks"
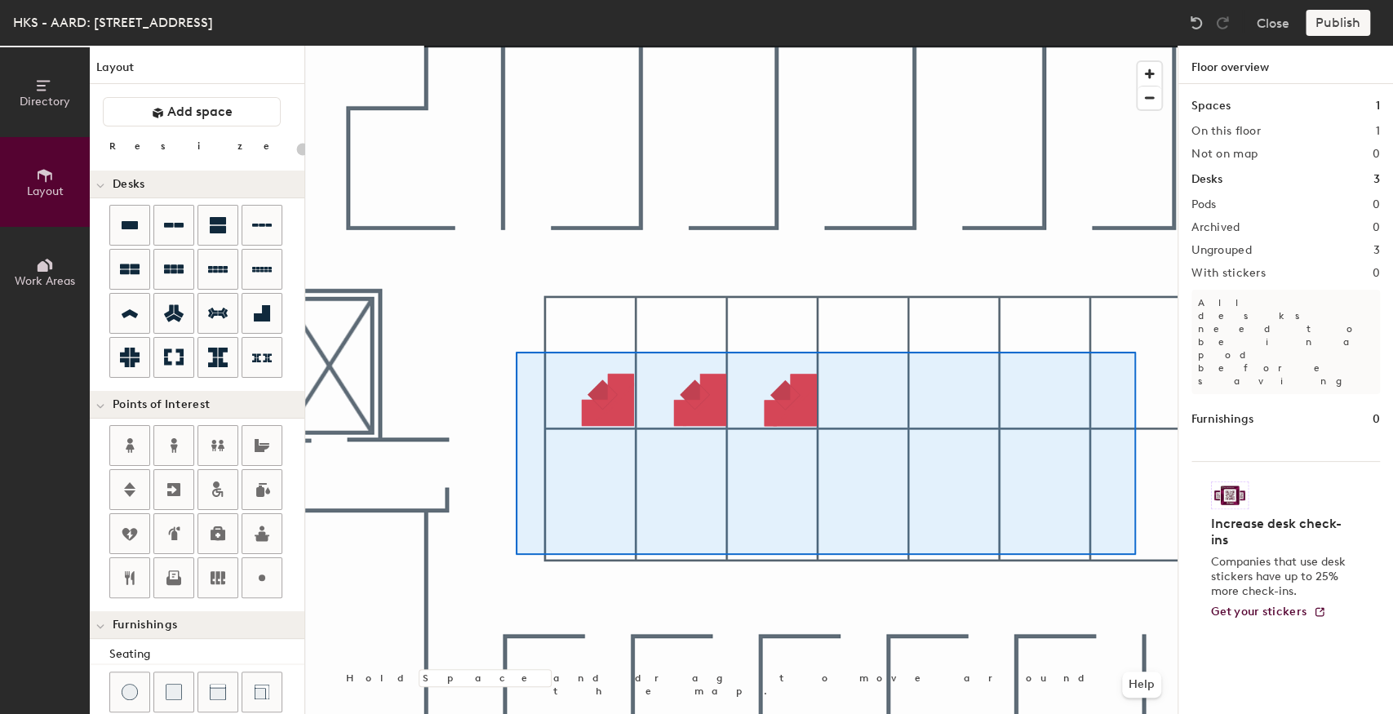
type input "100"
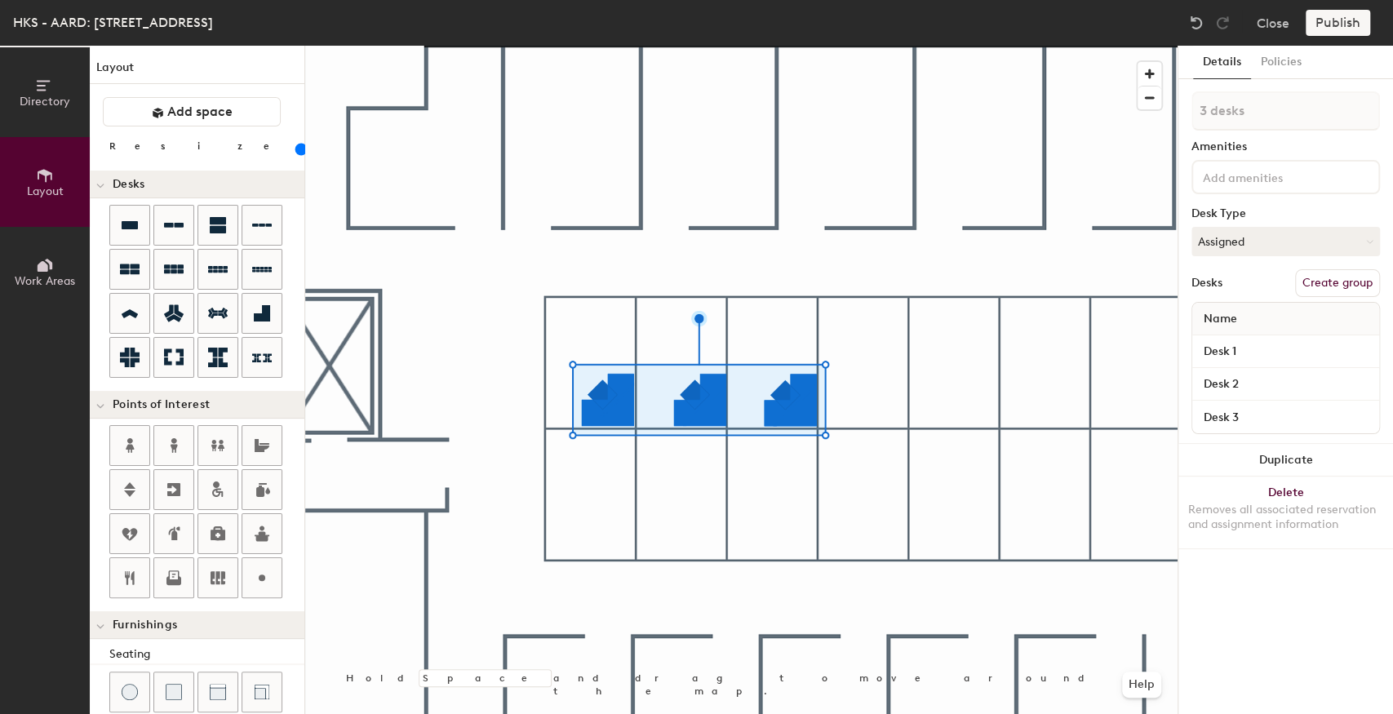
click at [1326, 287] on button "Create group" at bounding box center [1337, 283] width 85 height 28
click at [1174, 114] on div "Directory Layout Work Areas Layout Add space Resize Desks Points of Interest Fu…" at bounding box center [696, 380] width 1393 height 669
type input "Touchdown Desks"
click at [766, 46] on div at bounding box center [741, 46] width 873 height 0
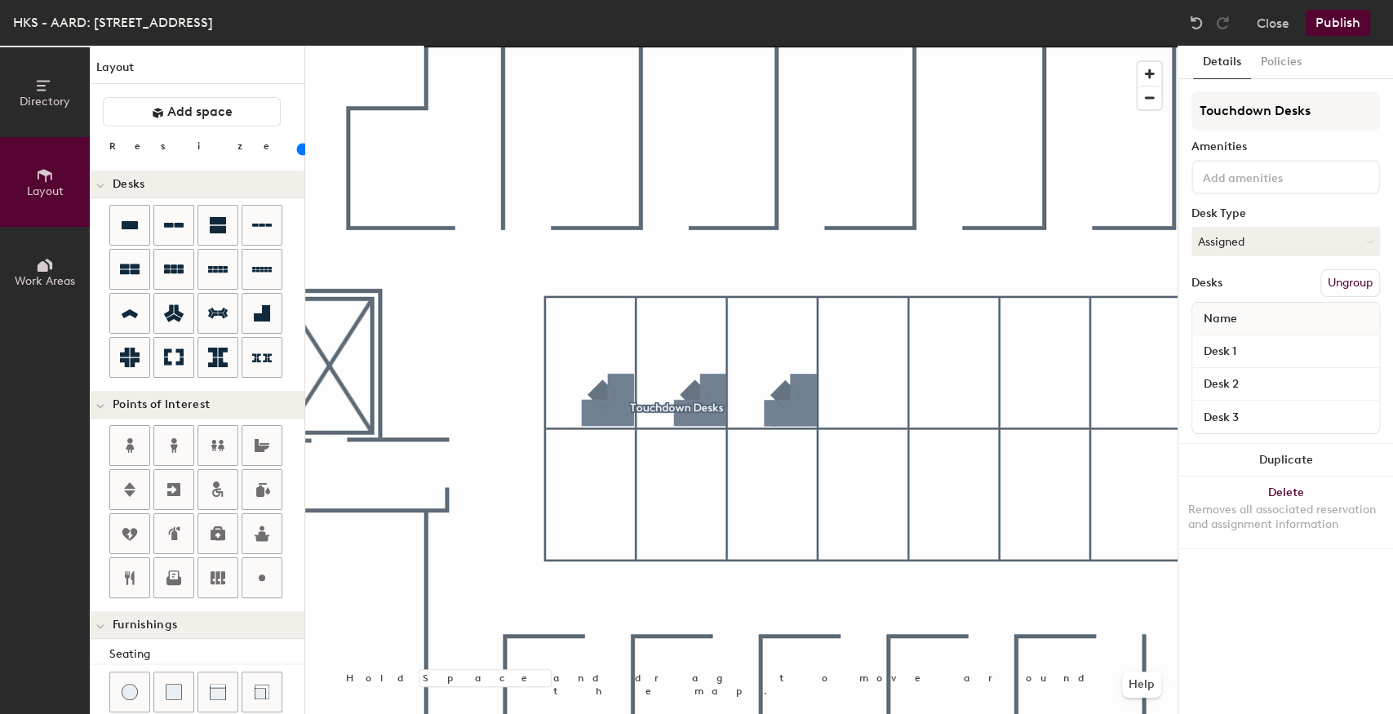
type input "100"
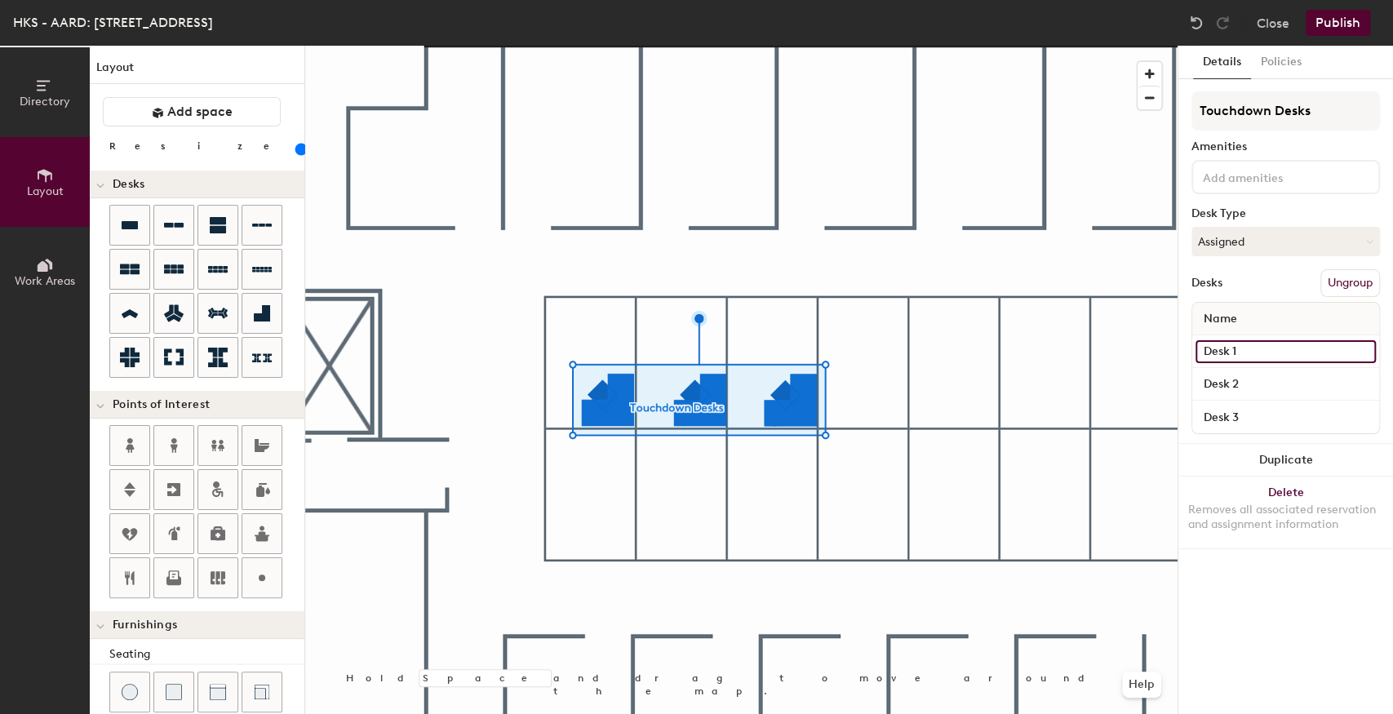
click at [1231, 356] on input "Desk 1" at bounding box center [1286, 351] width 180 height 23
type input "312"
click at [1172, 354] on div "Directory Layout Work Areas Layout Add space Resize Desks Points of Interest Fu…" at bounding box center [696, 380] width 1393 height 669
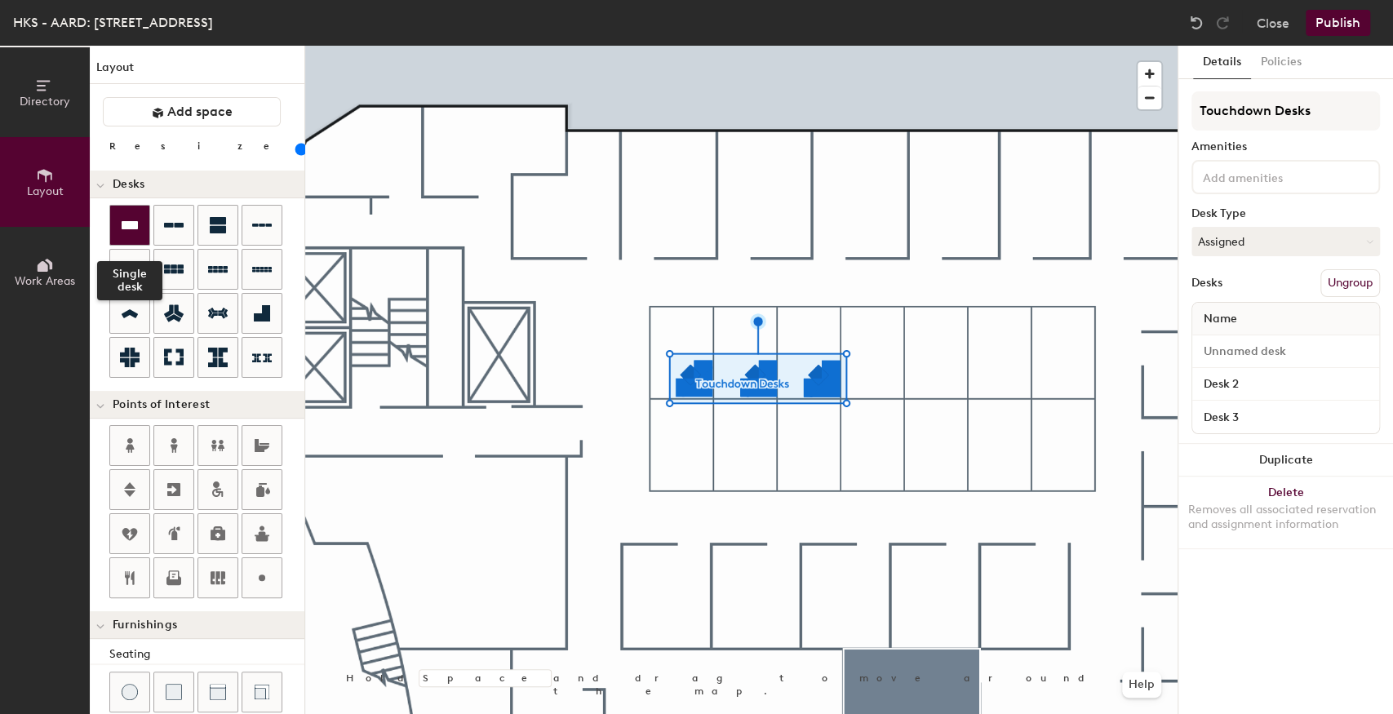
click at [133, 229] on icon at bounding box center [130, 225] width 16 height 8
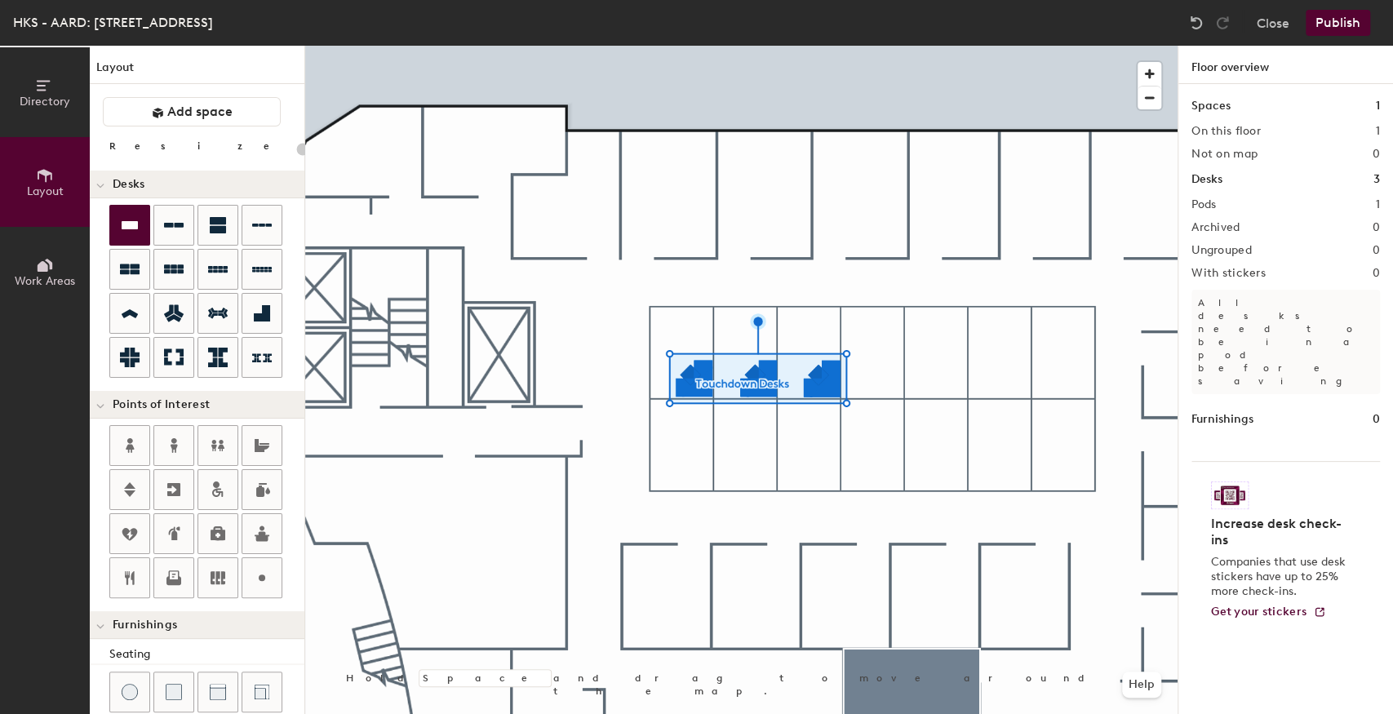
type input "100"
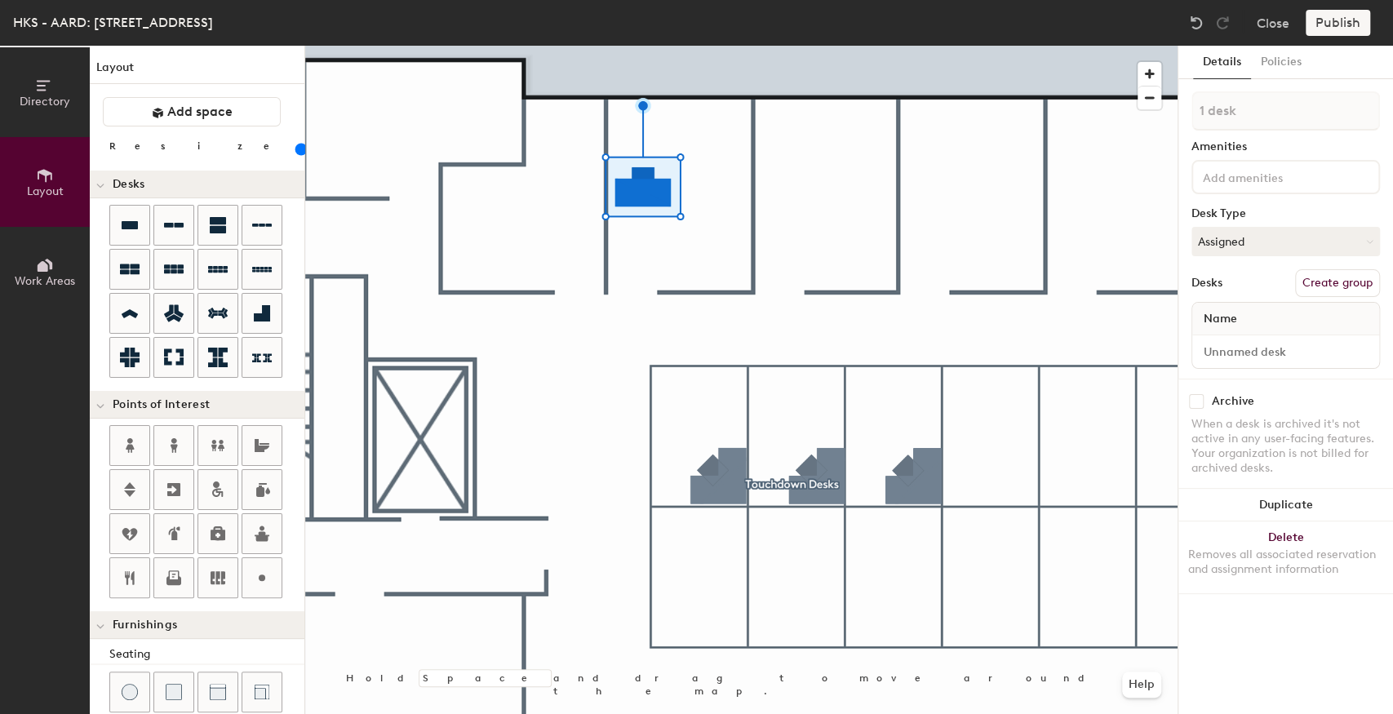
drag, startPoint x: 1339, startPoint y: 278, endPoint x: 1286, endPoint y: 187, distance: 104.6
click at [1339, 278] on button "Create group" at bounding box center [1337, 283] width 85 height 28
drag, startPoint x: 1251, startPoint y: 110, endPoint x: 1162, endPoint y: 103, distance: 88.5
click at [1162, 103] on div "Directory Layout Work Areas Layout Add space Resize Desks Points of Interest Fu…" at bounding box center [696, 380] width 1393 height 669
type input "Devondar's Office"
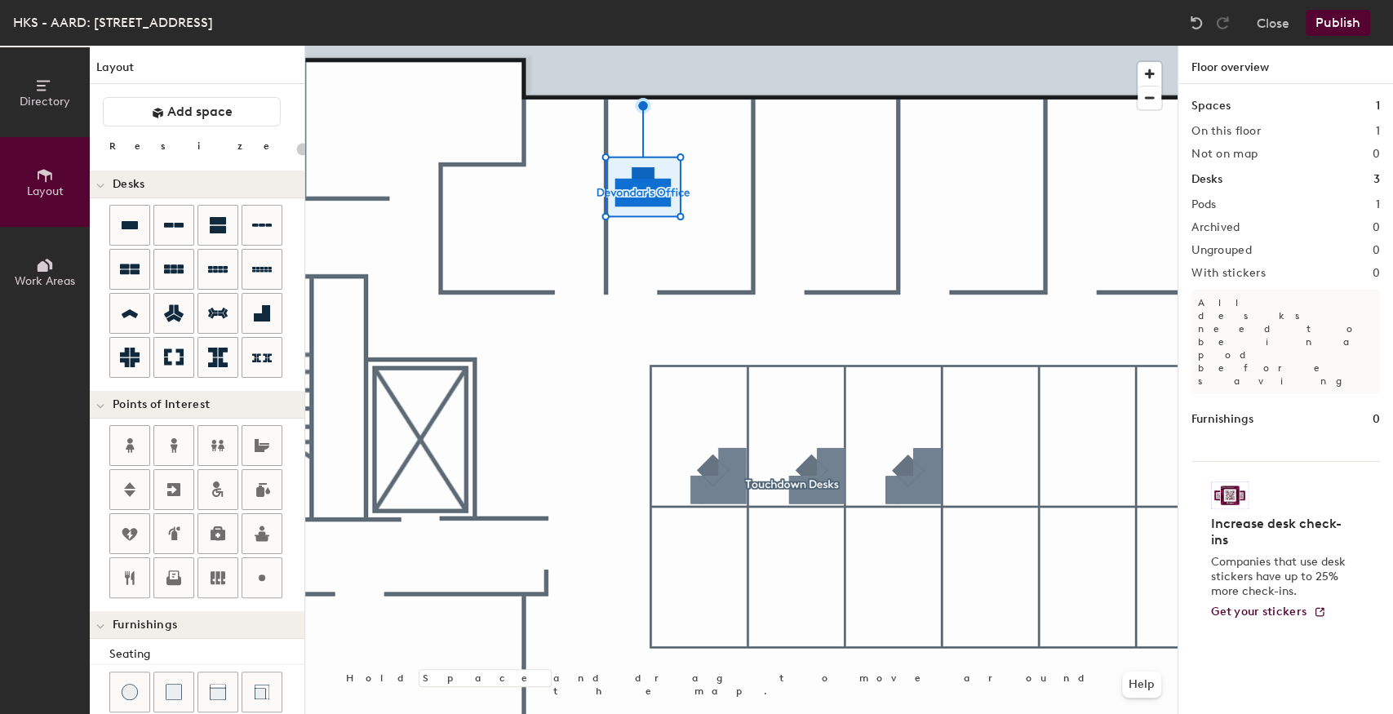
type input "20"
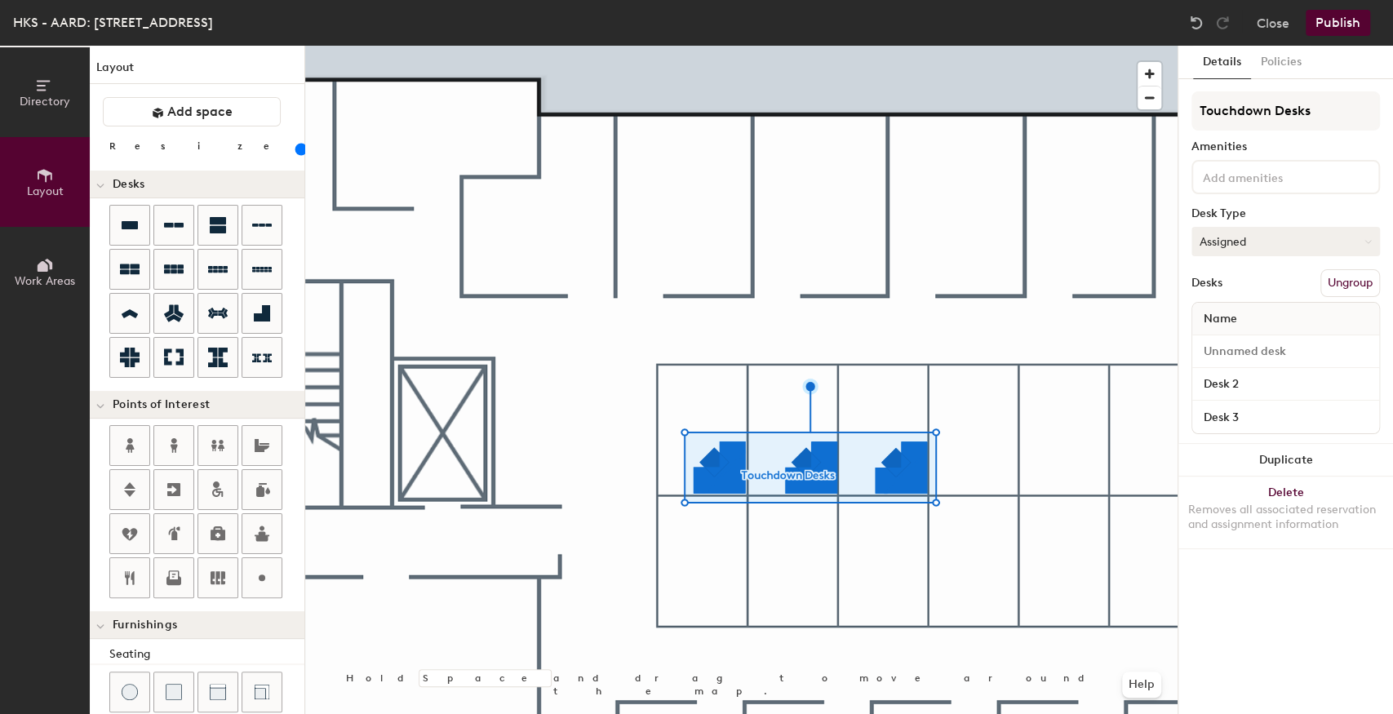
click at [1247, 243] on button "Assigned" at bounding box center [1286, 241] width 189 height 29
click at [1236, 344] on div "Hoteled" at bounding box center [1274, 341] width 163 height 24
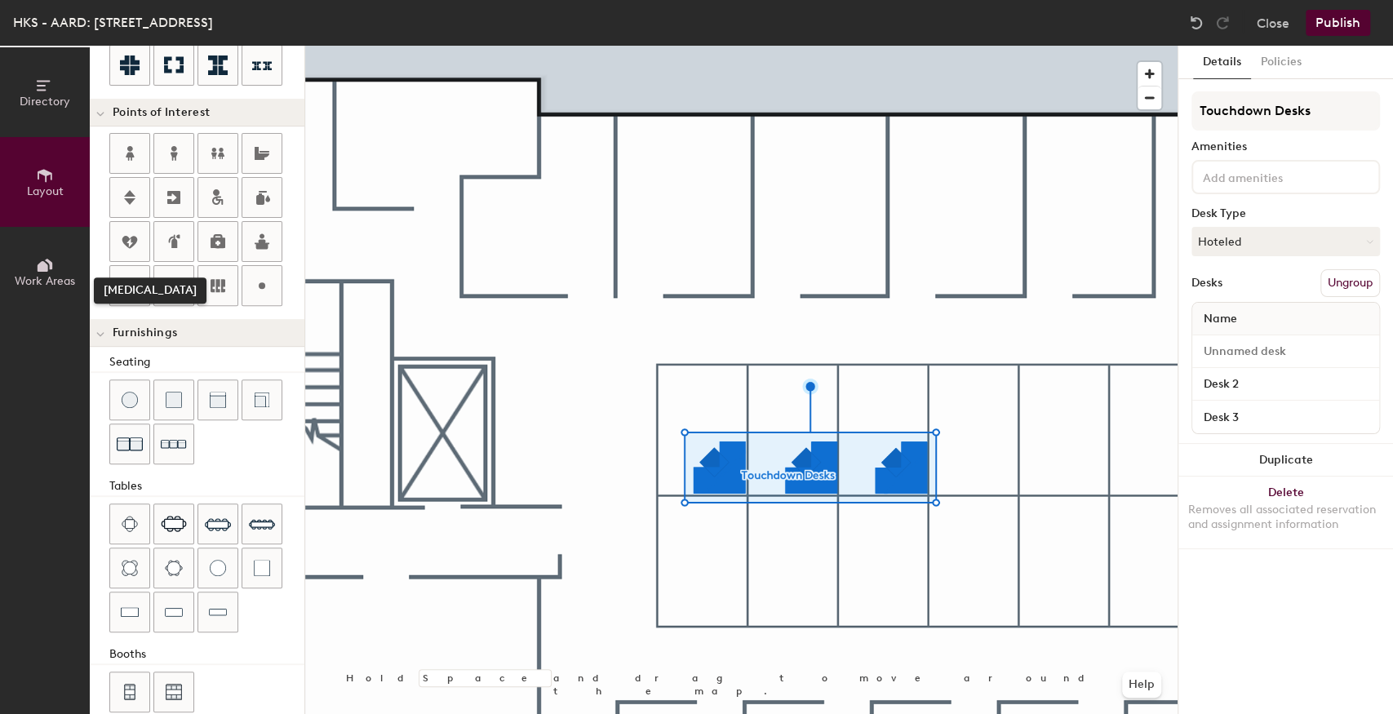
scroll to position [309, 0]
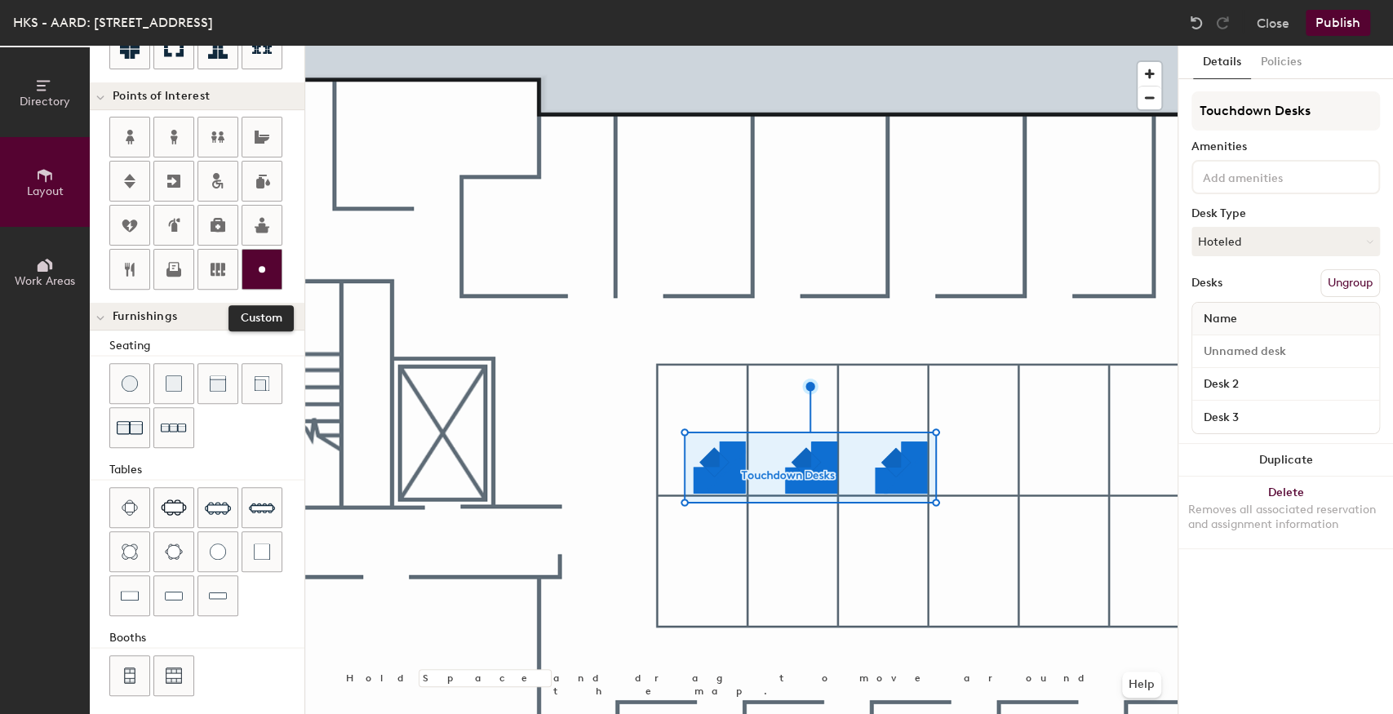
click at [256, 270] on icon at bounding box center [262, 270] width 20 height 20
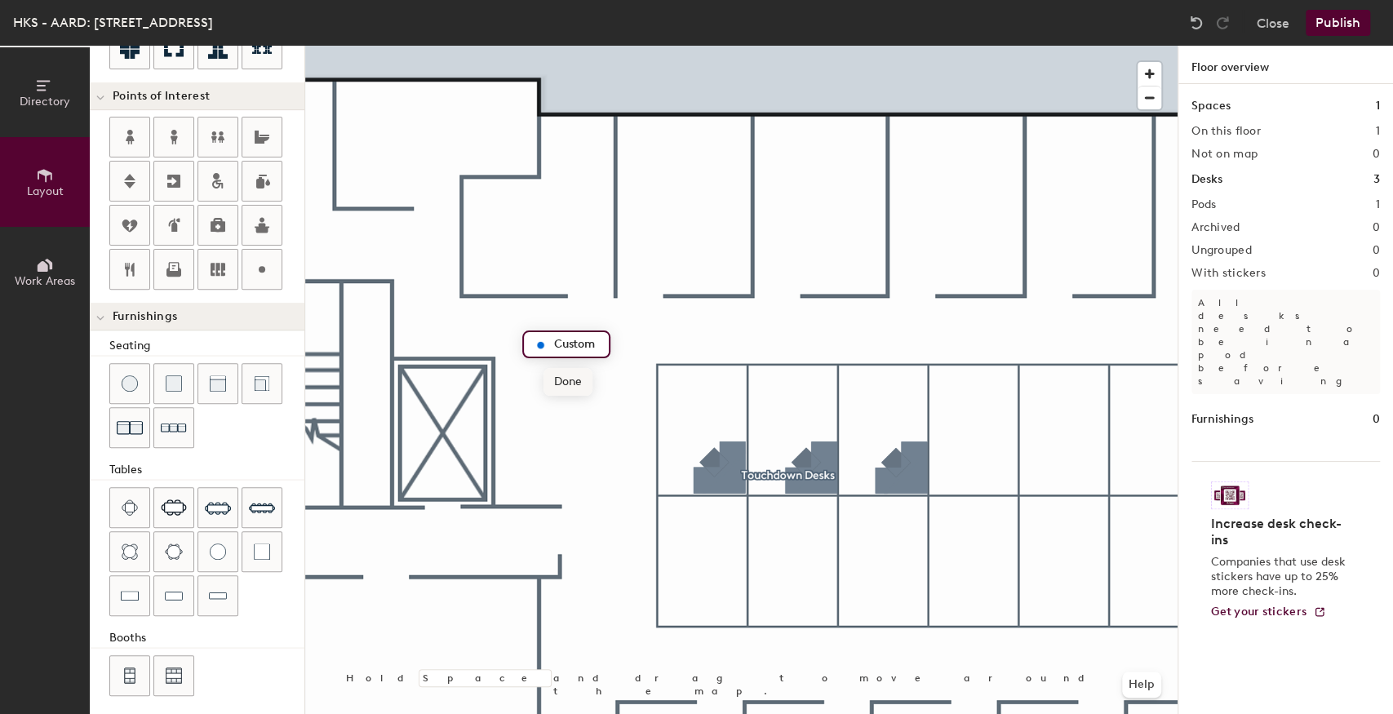
click at [561, 380] on span "Done" at bounding box center [568, 382] width 48 height 28
click at [584, 375] on span "Delete" at bounding box center [596, 382] width 57 height 28
click at [131, 268] on icon at bounding box center [130, 270] width 20 height 20
type input "20"
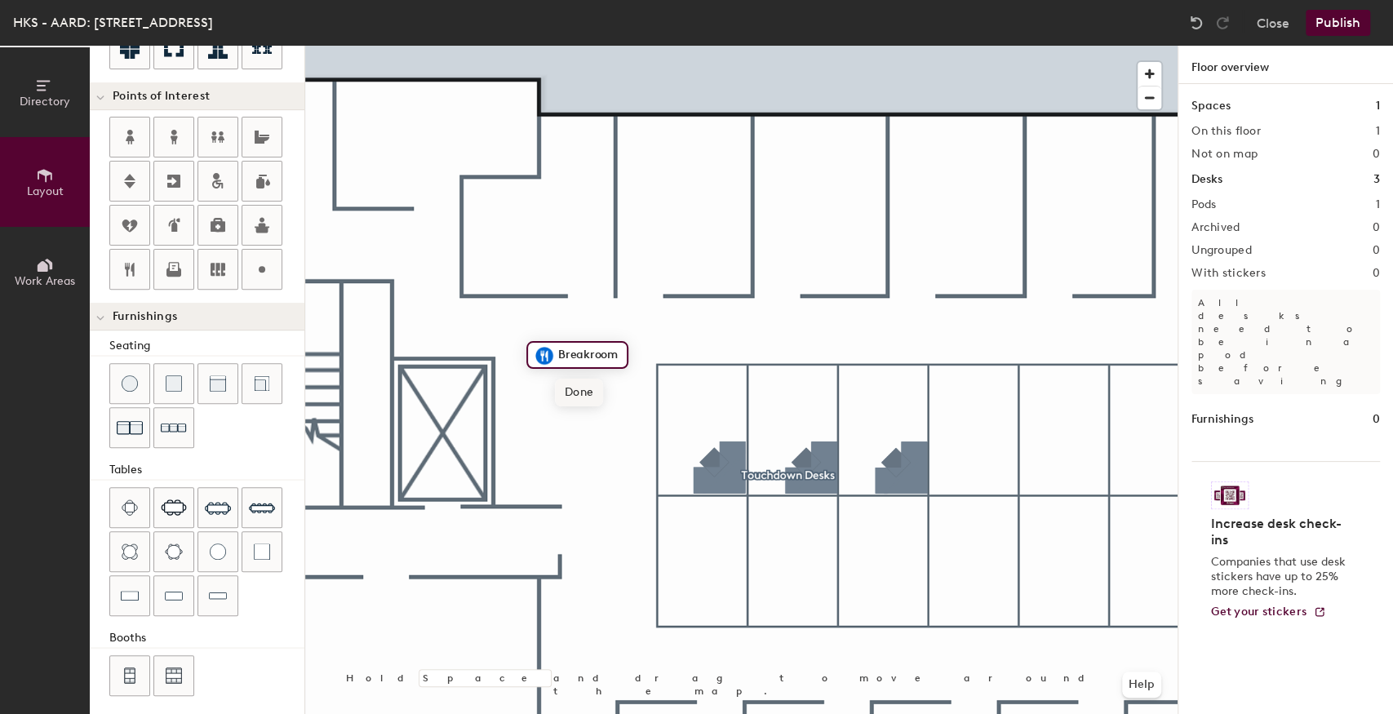
type input "Breakroom"
click at [598, 46] on div at bounding box center [741, 46] width 873 height 0
click at [604, 389] on span "Delete" at bounding box center [600, 393] width 57 height 28
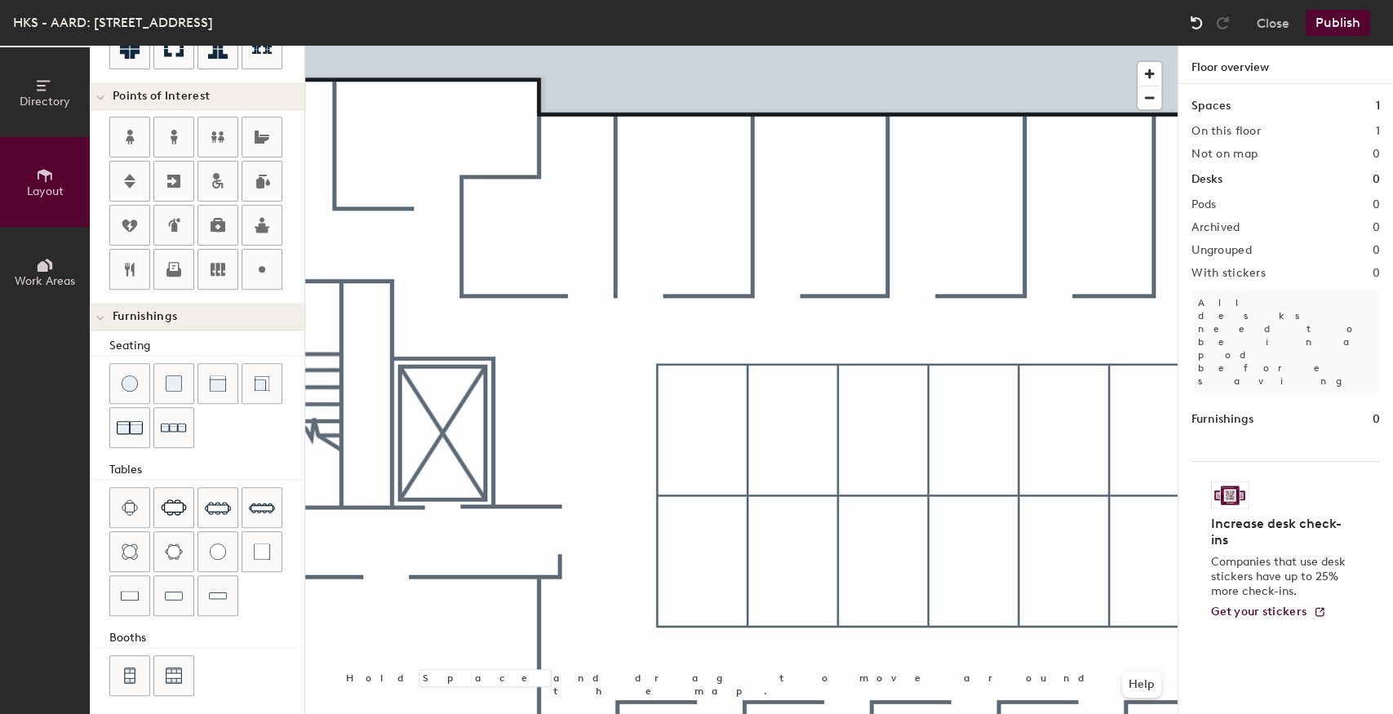
click at [1198, 20] on img at bounding box center [1197, 23] width 16 height 16
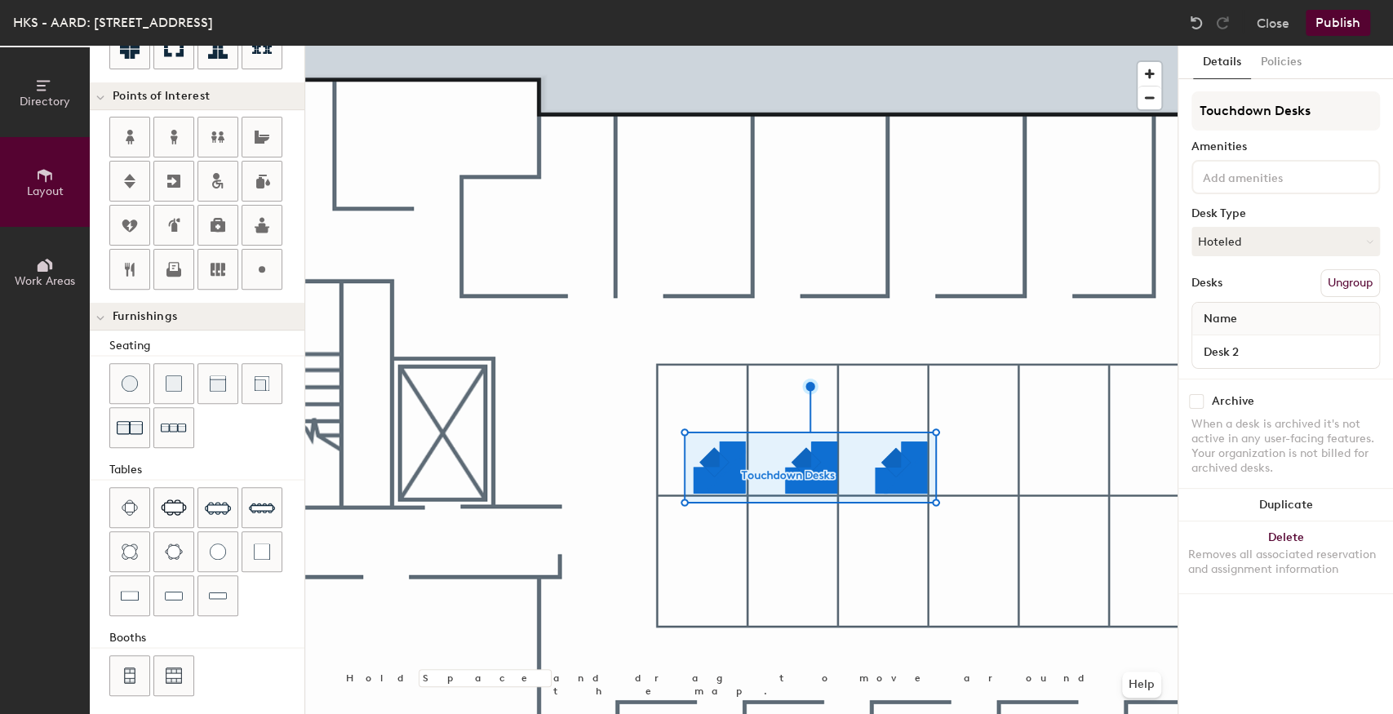
click at [1355, 284] on button "Ungroup" at bounding box center [1351, 283] width 60 height 28
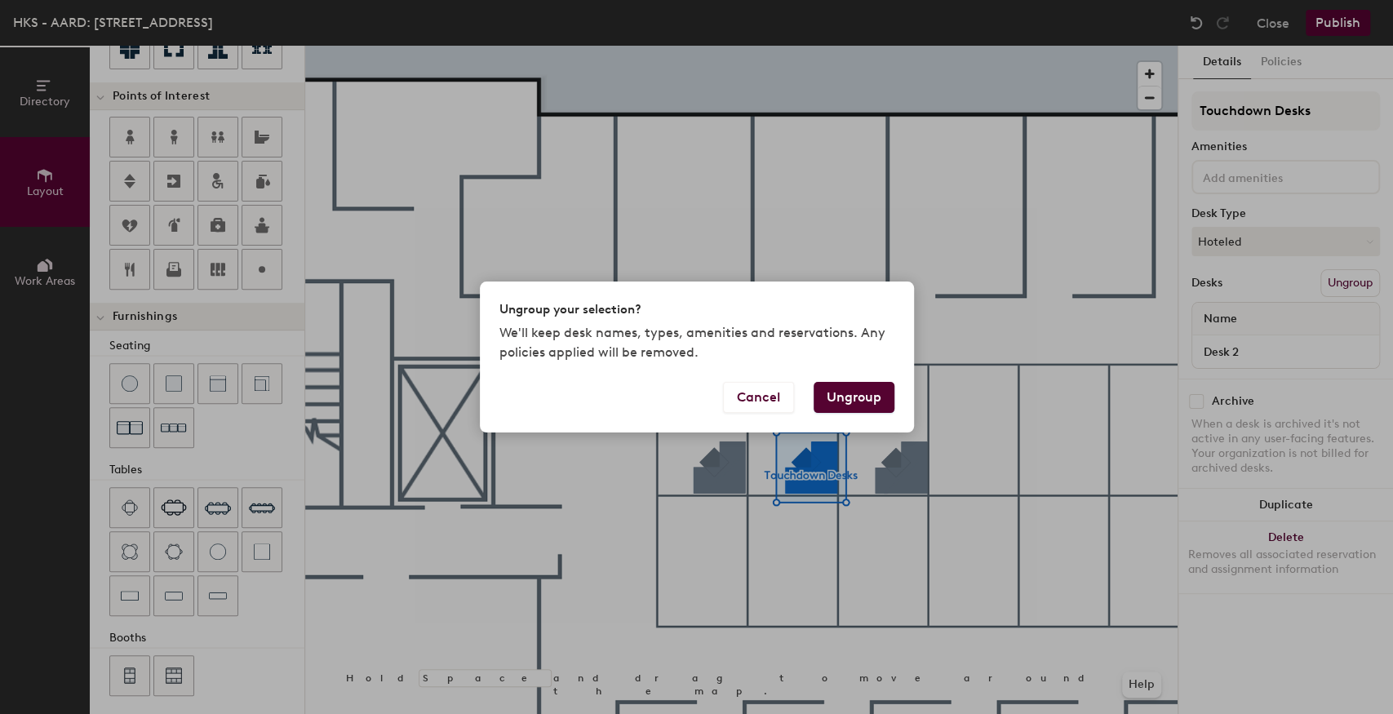
click at [852, 398] on button "Ungroup" at bounding box center [854, 397] width 81 height 31
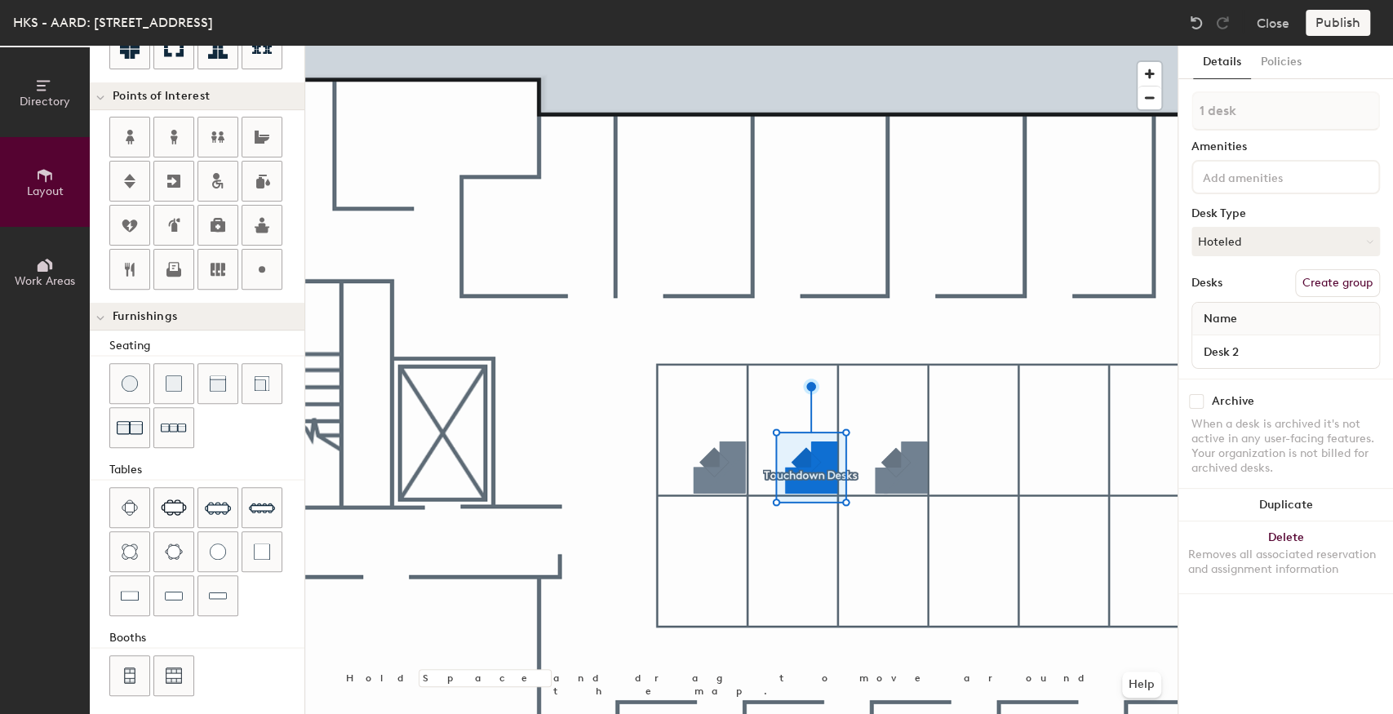
click at [1344, 279] on button "Create group" at bounding box center [1337, 283] width 85 height 28
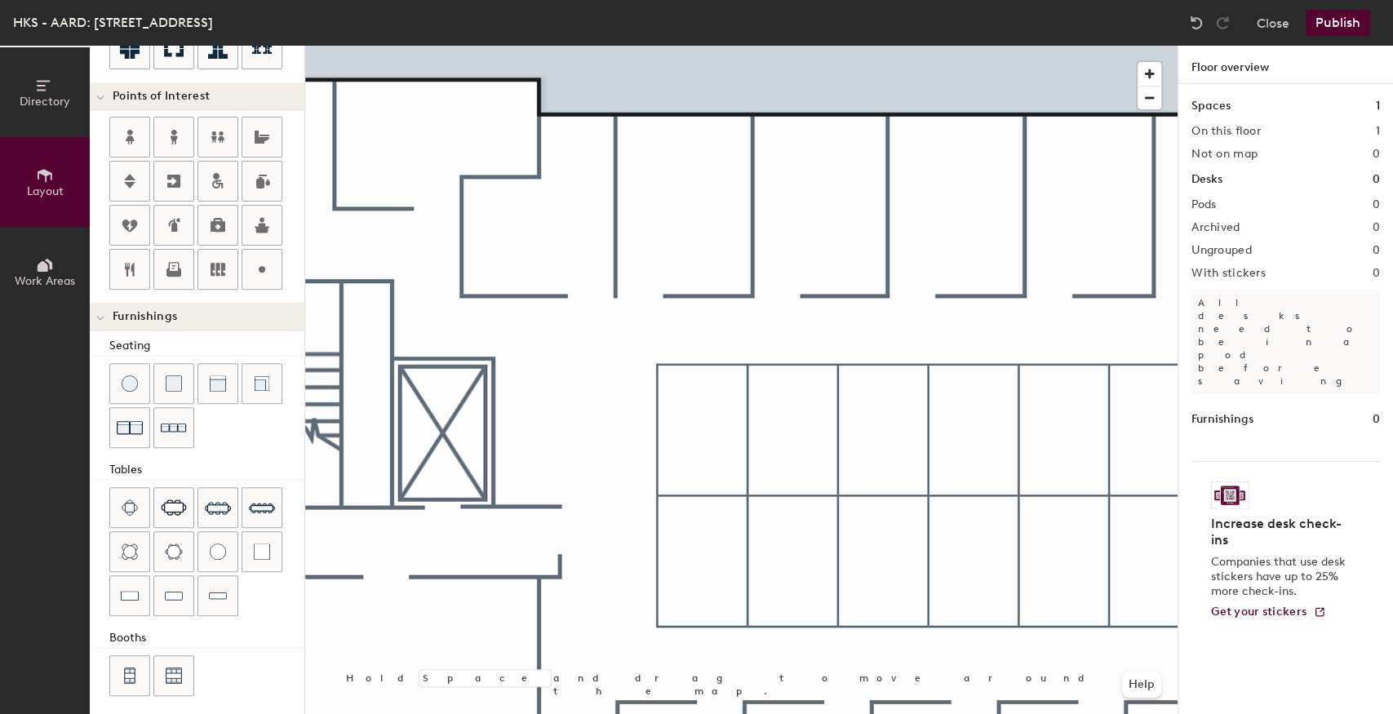
click at [1339, 15] on button "Publish" at bounding box center [1338, 23] width 64 height 26
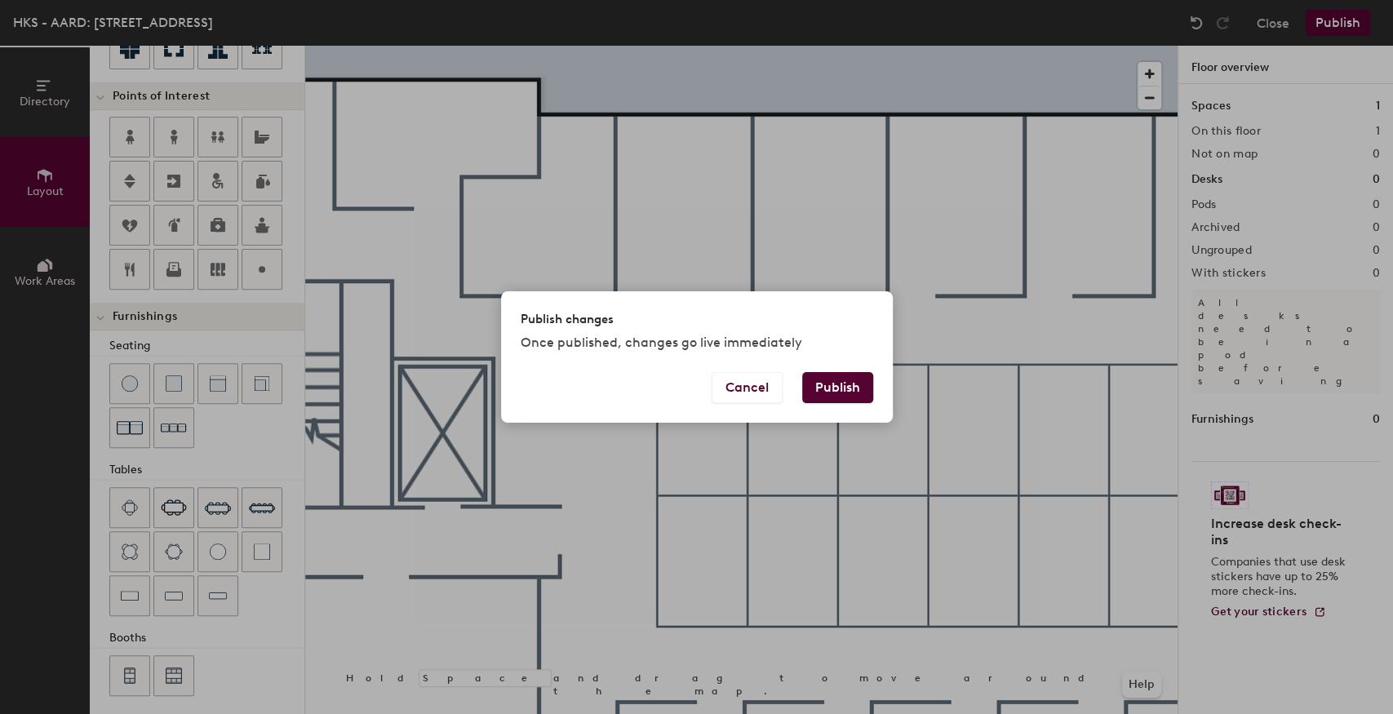
click at [832, 400] on button "Publish" at bounding box center [837, 387] width 71 height 31
type input "20"
